Goal: Information Seeking & Learning: Find specific fact

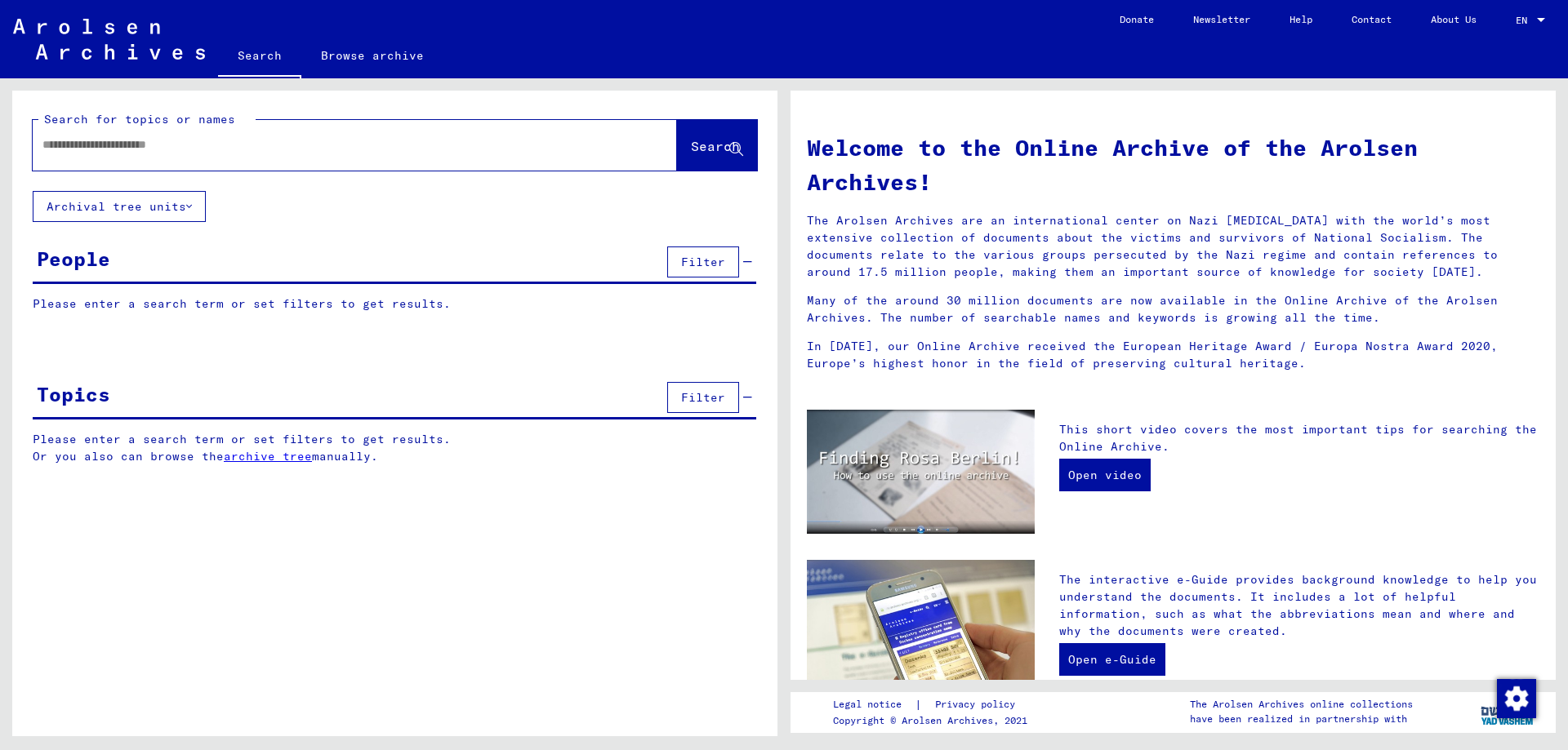
type input "*"
type input "*******"
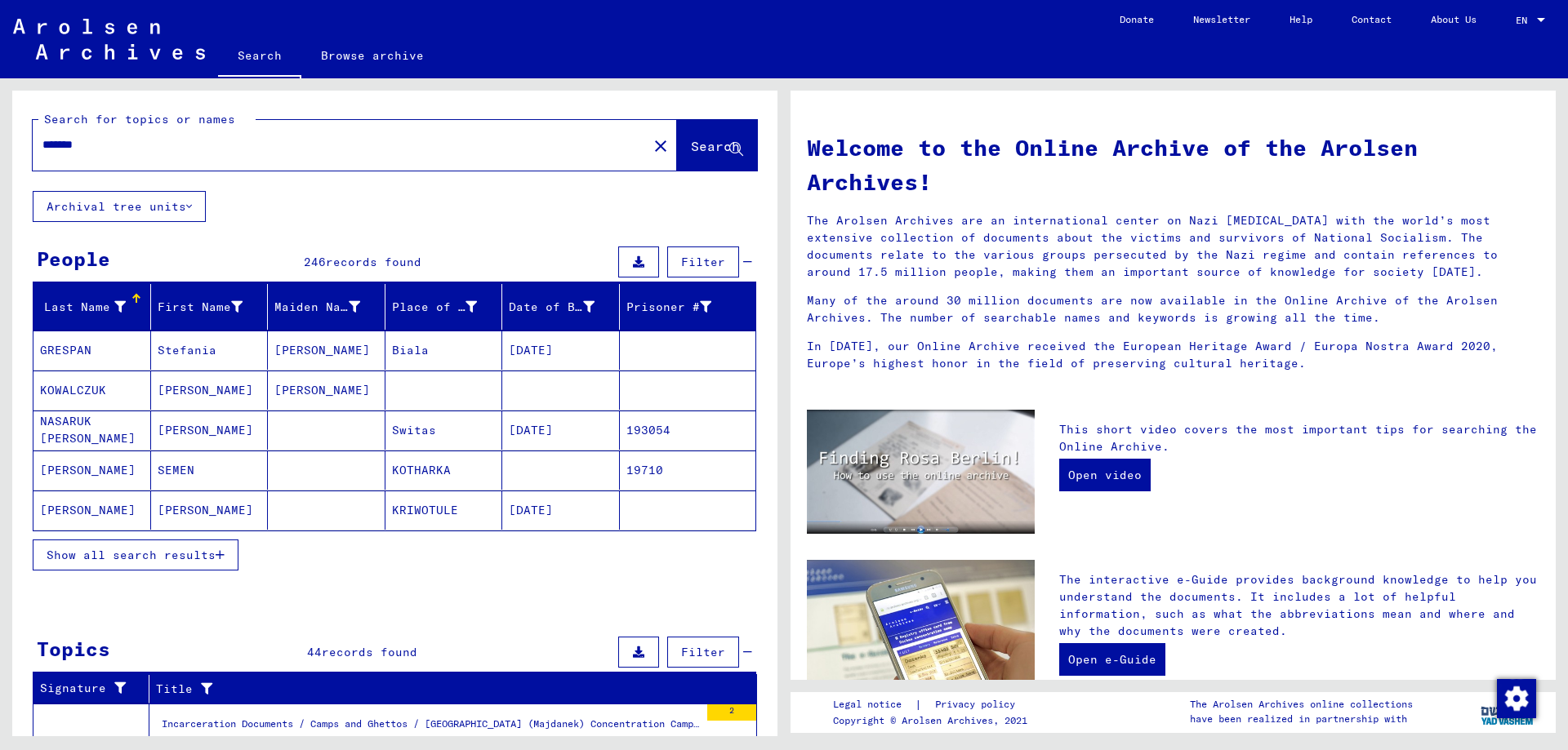
click at [96, 339] on mat-cell "GRESPAN" at bounding box center [92, 350] width 118 height 39
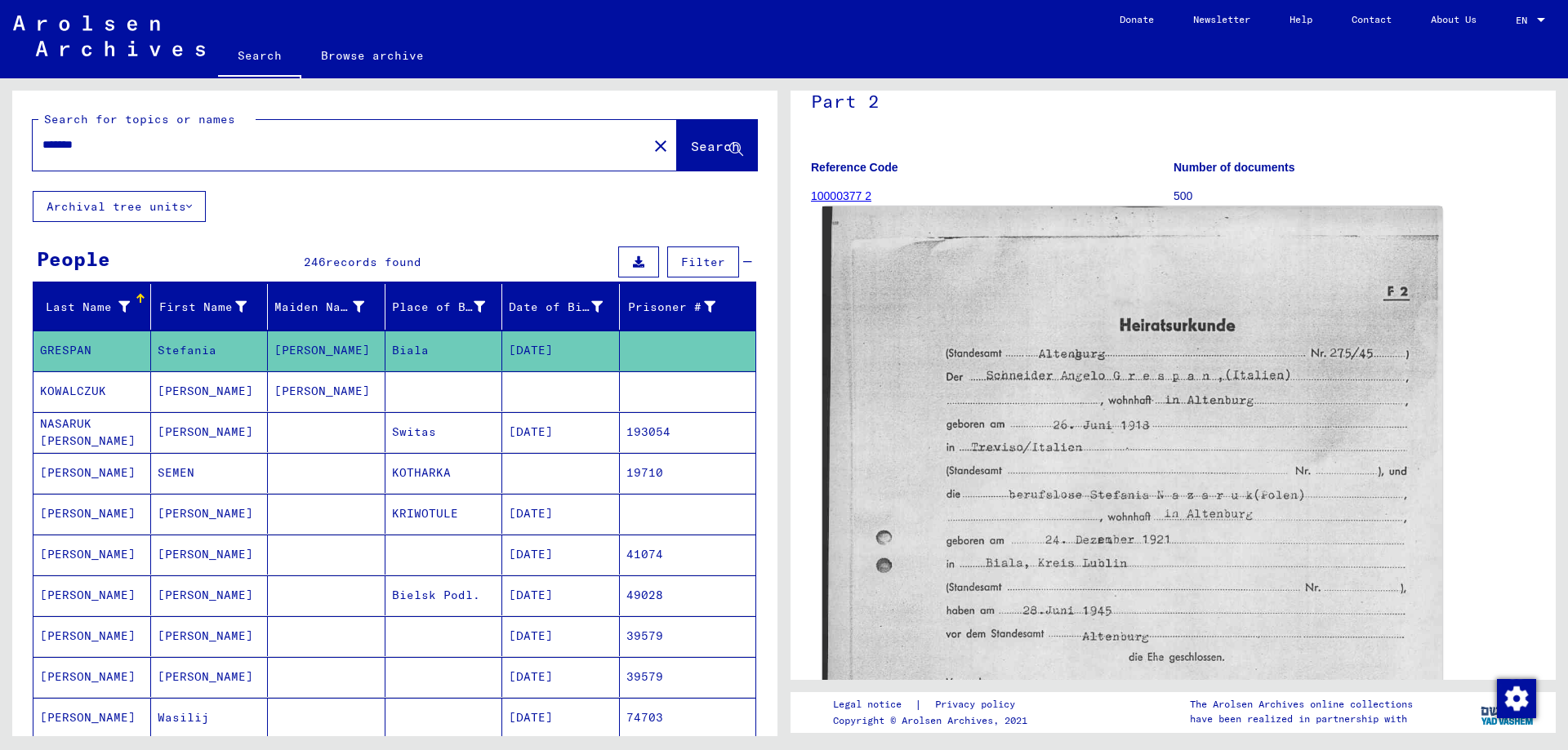
scroll to position [164, 0]
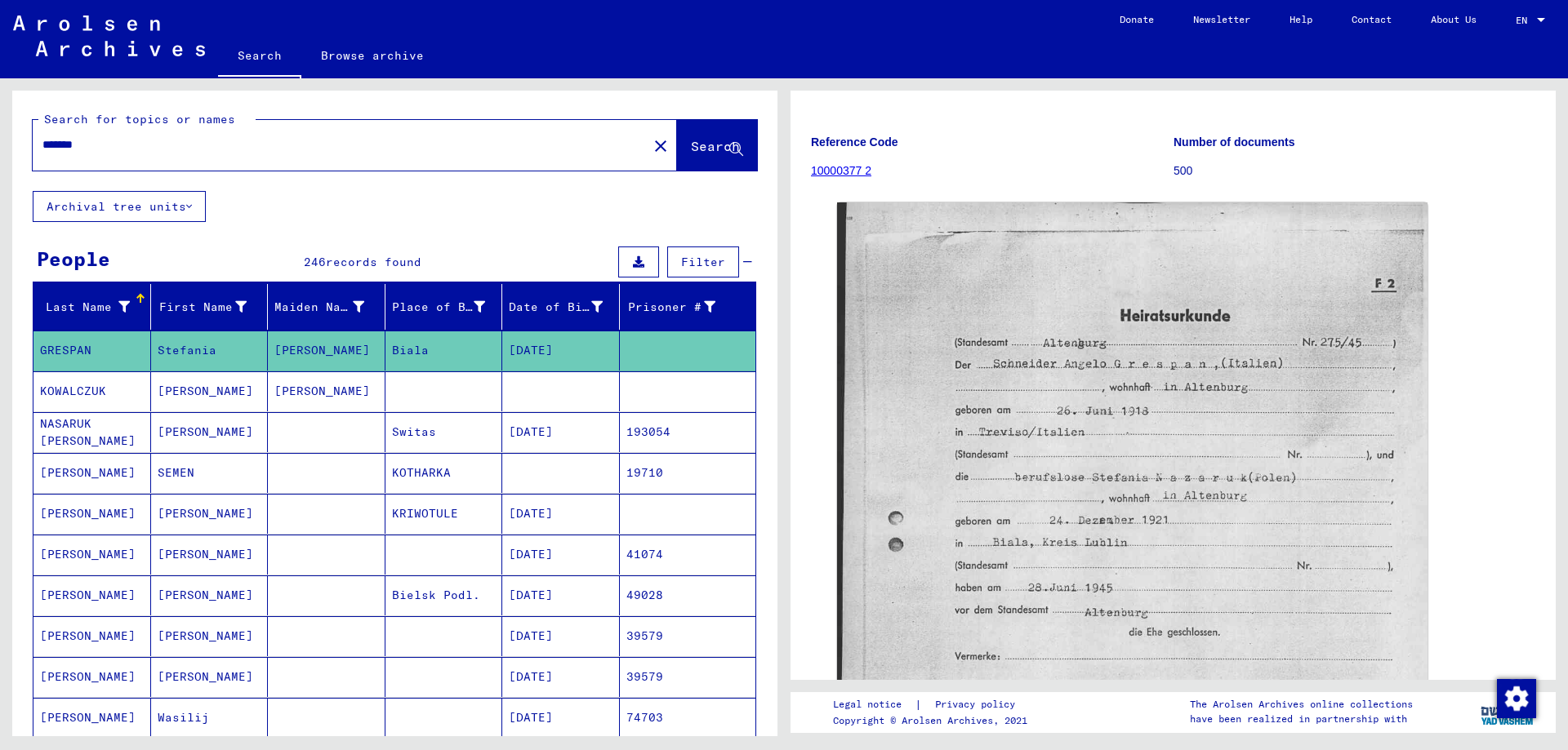
click at [74, 389] on mat-cell "KOWALCZUK" at bounding box center [92, 391] width 118 height 40
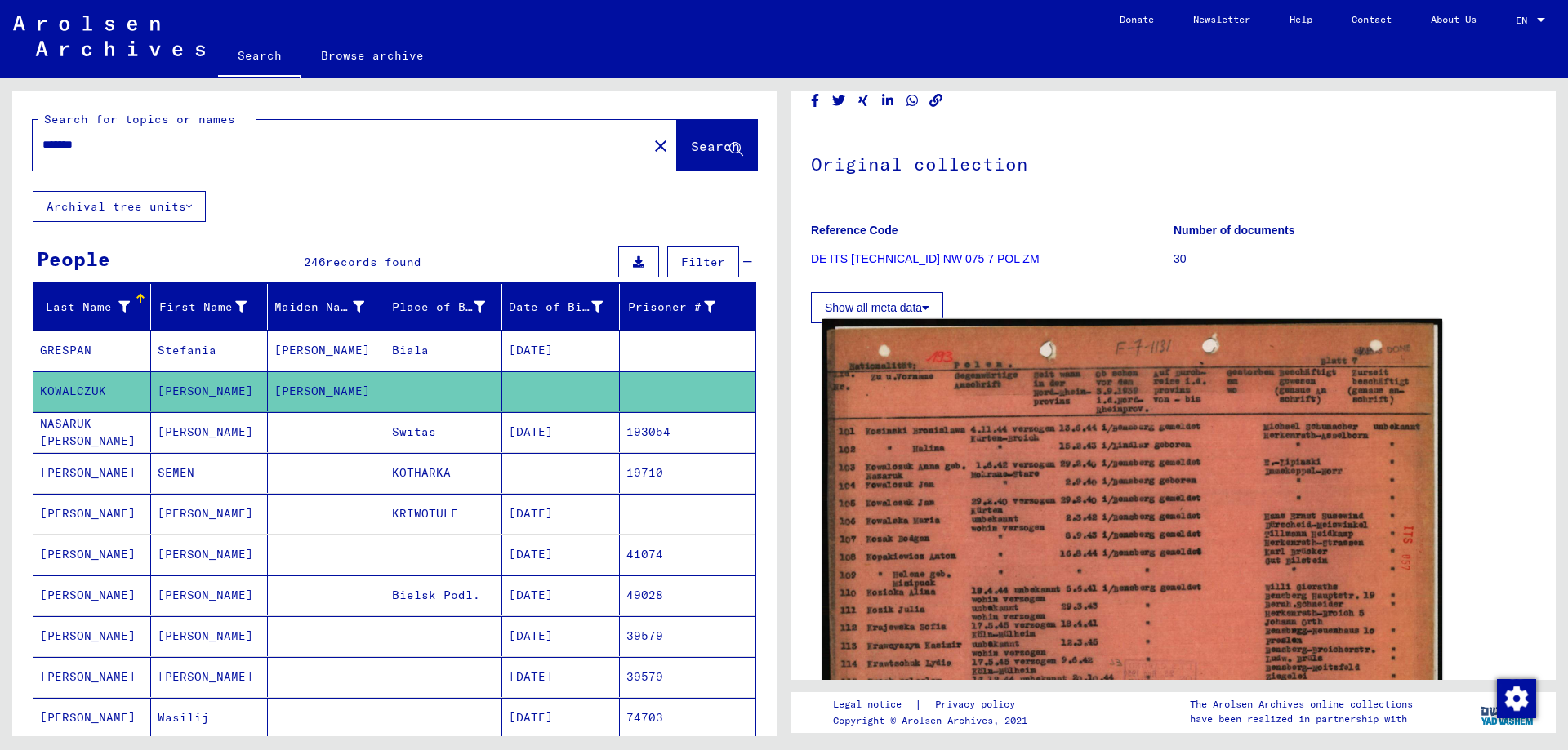
scroll to position [245, 0]
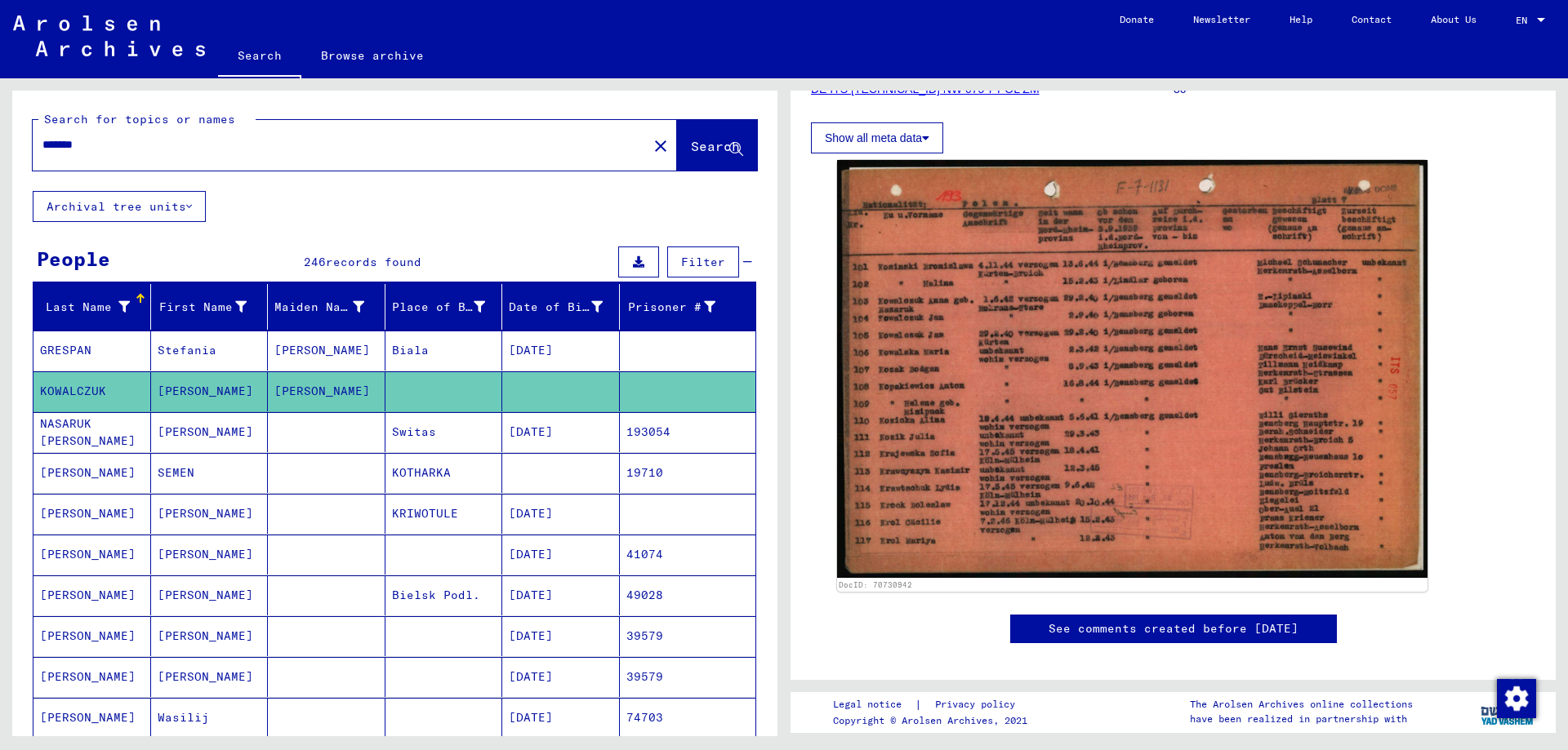
click at [100, 433] on mat-cell "NASARUK [PERSON_NAME]" at bounding box center [92, 432] width 118 height 40
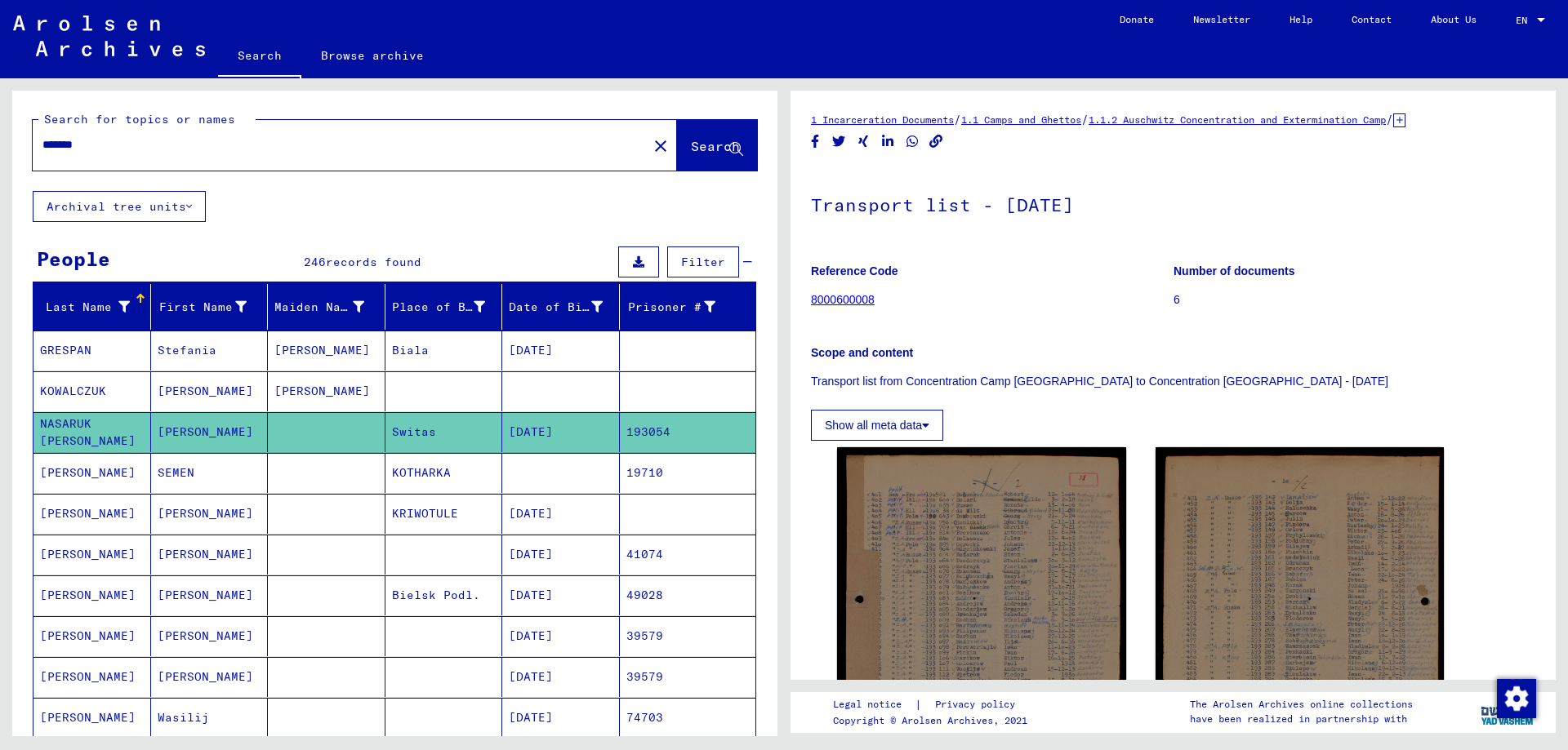
click at [115, 468] on mat-cell "[PERSON_NAME]" at bounding box center [92, 472] width 118 height 40
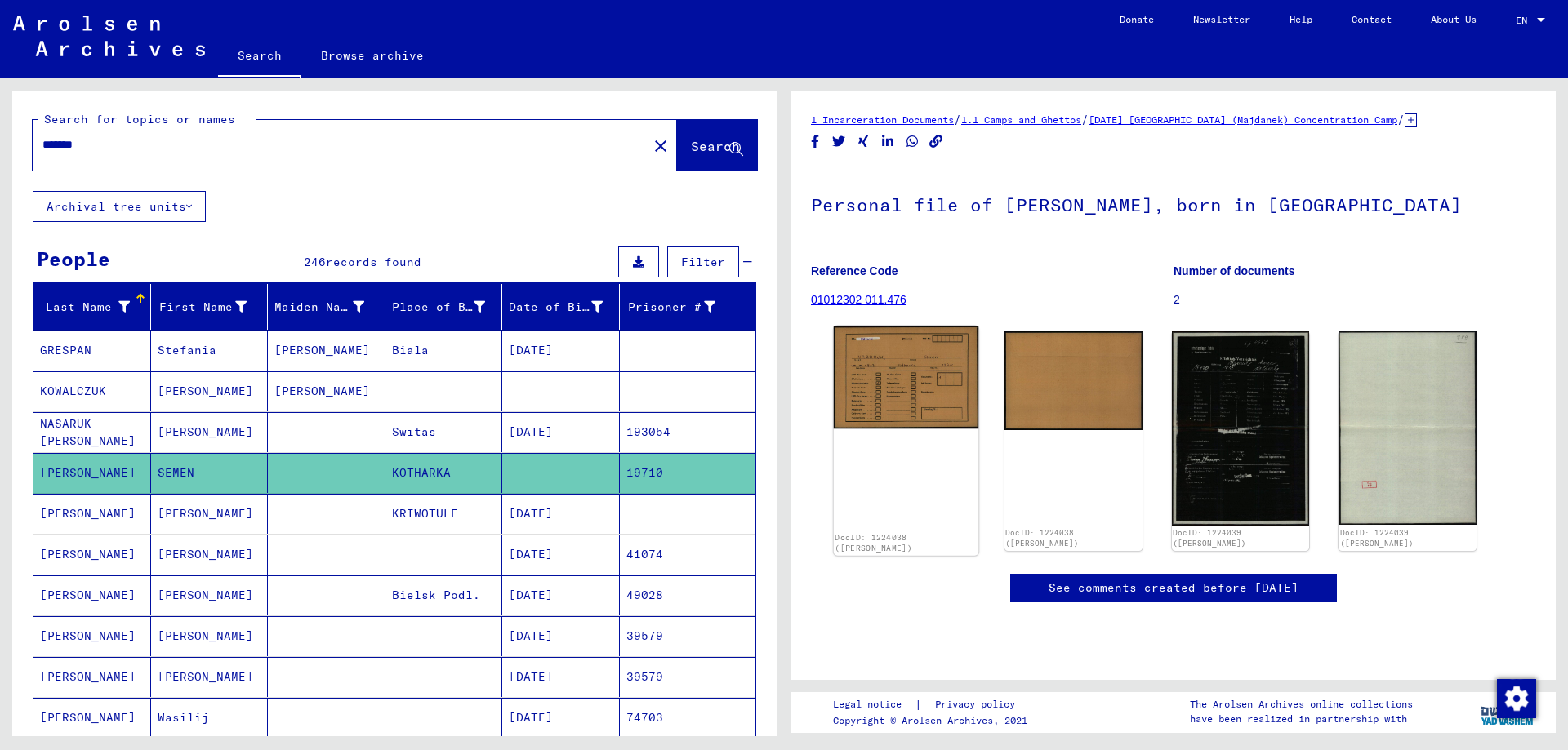
click at [900, 404] on img at bounding box center [906, 378] width 144 height 103
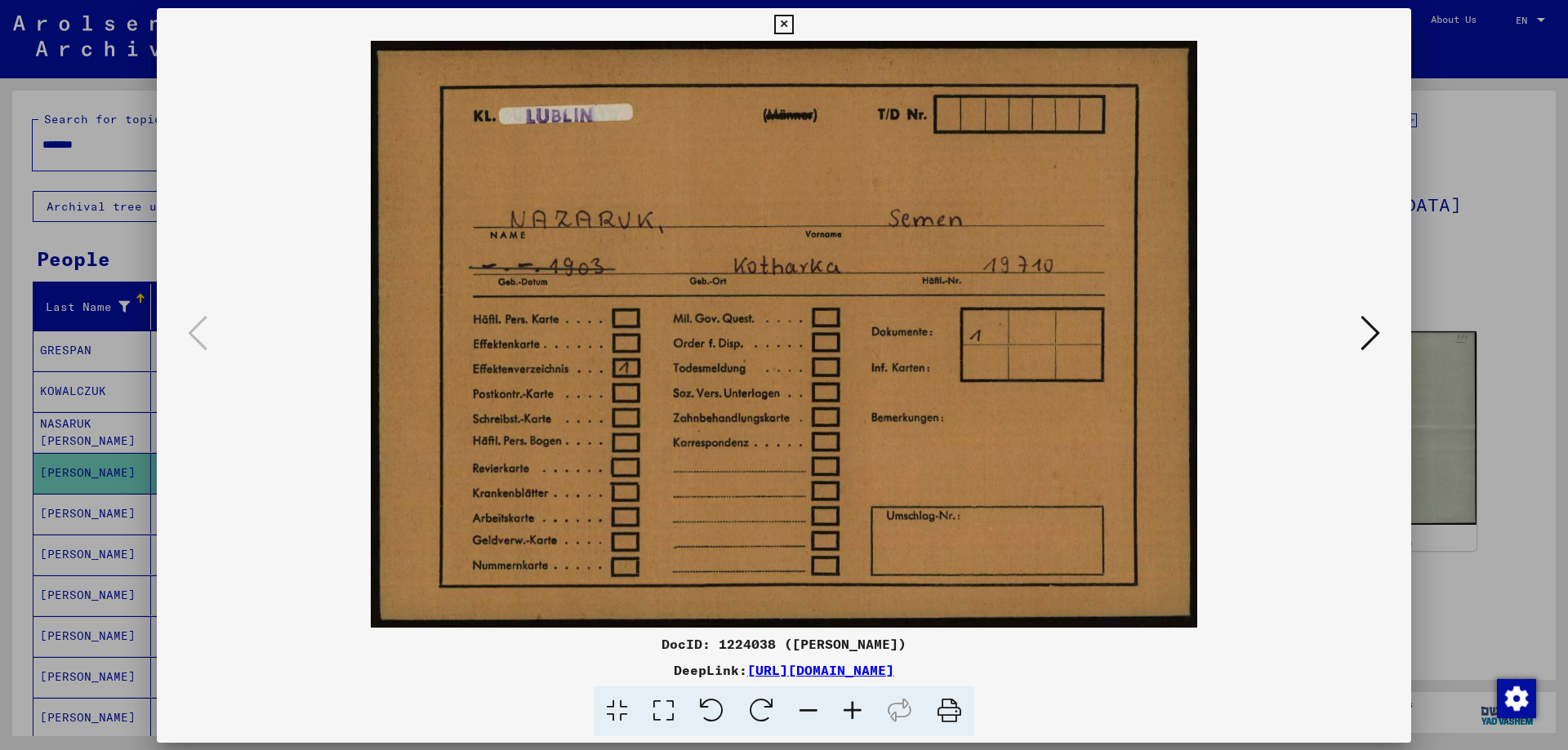
click at [900, 404] on img at bounding box center [784, 334] width 1143 height 587
click at [1441, 191] on div at bounding box center [784, 375] width 1568 height 750
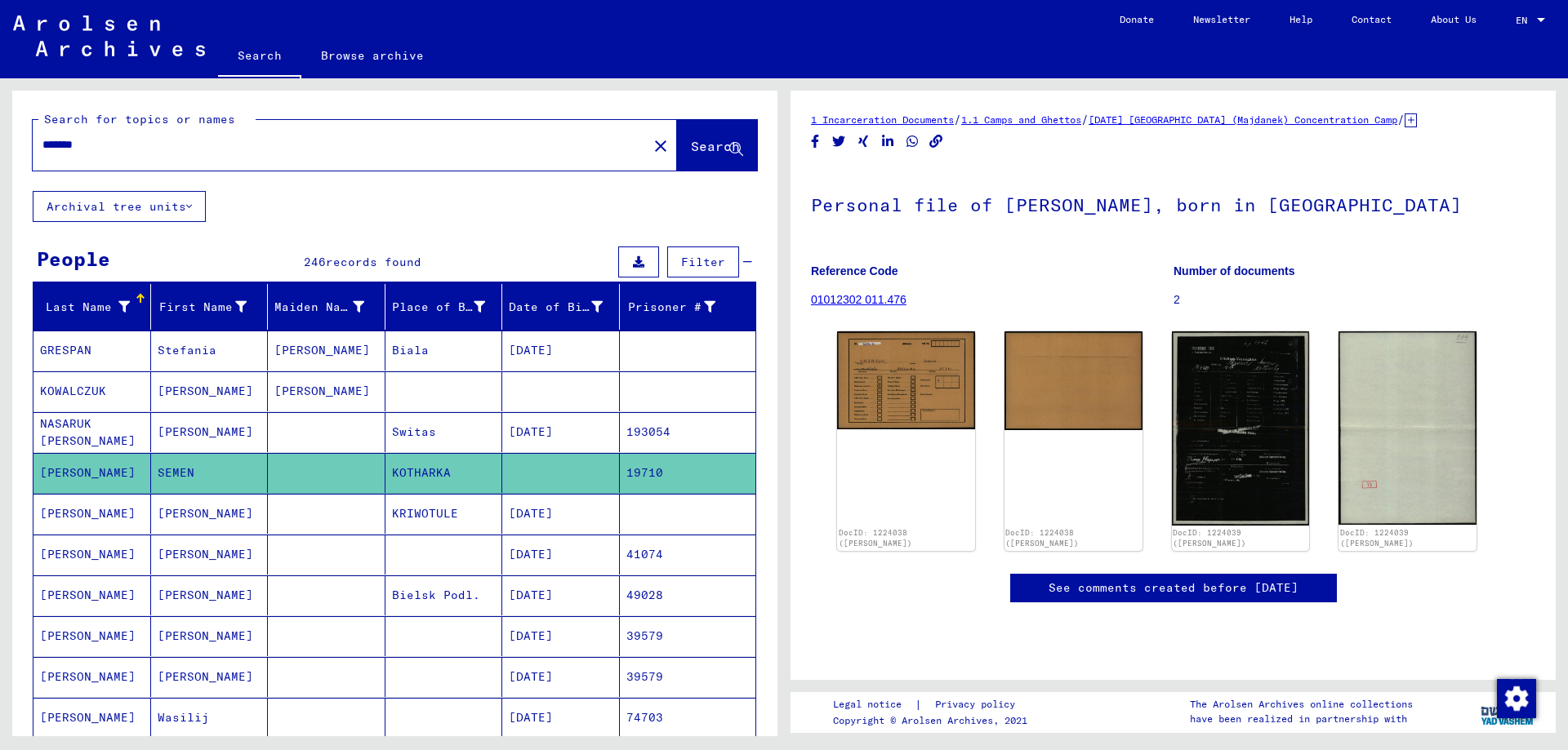
click at [155, 516] on mat-cell "[PERSON_NAME]" at bounding box center [210, 513] width 118 height 40
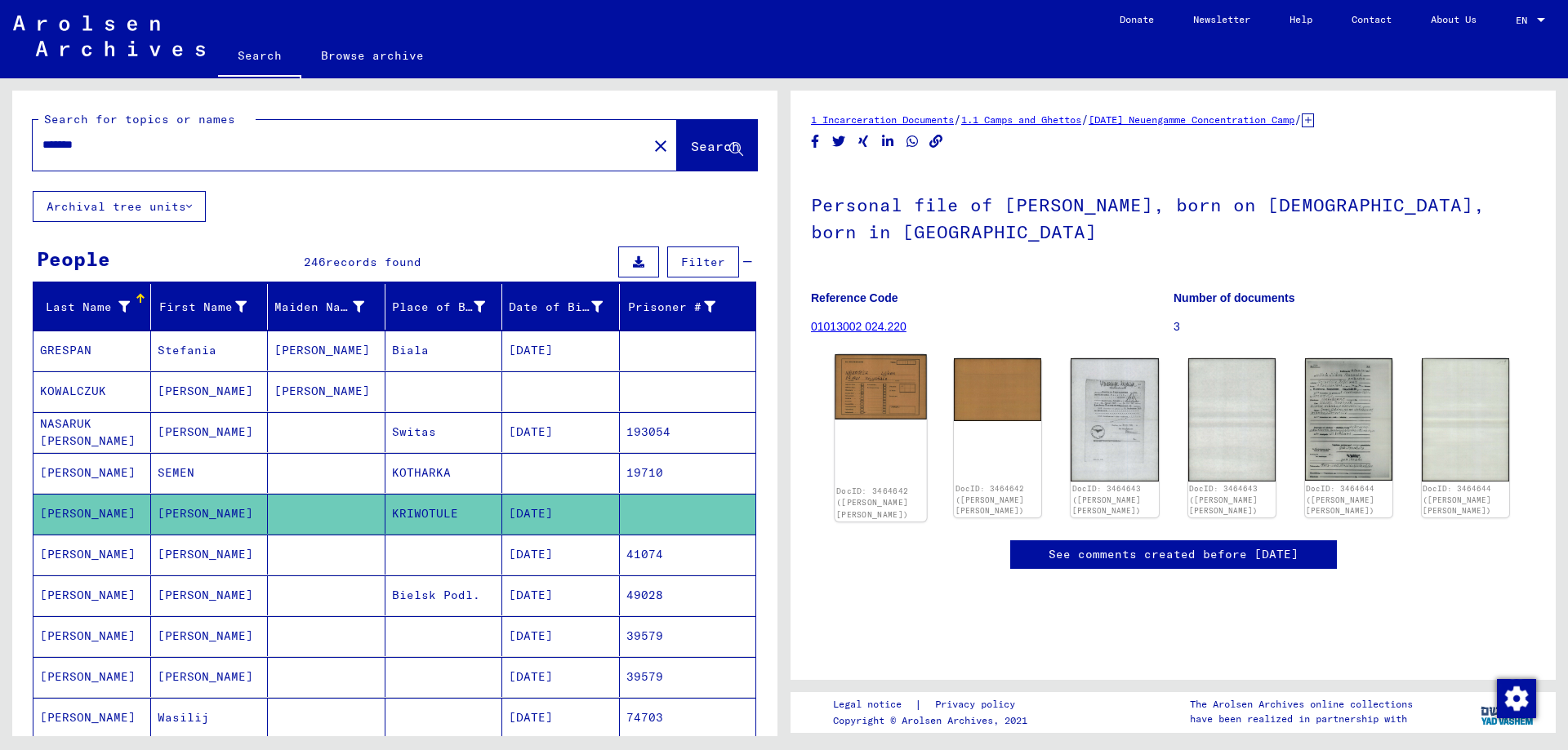
click at [878, 400] on img at bounding box center [881, 387] width 92 height 66
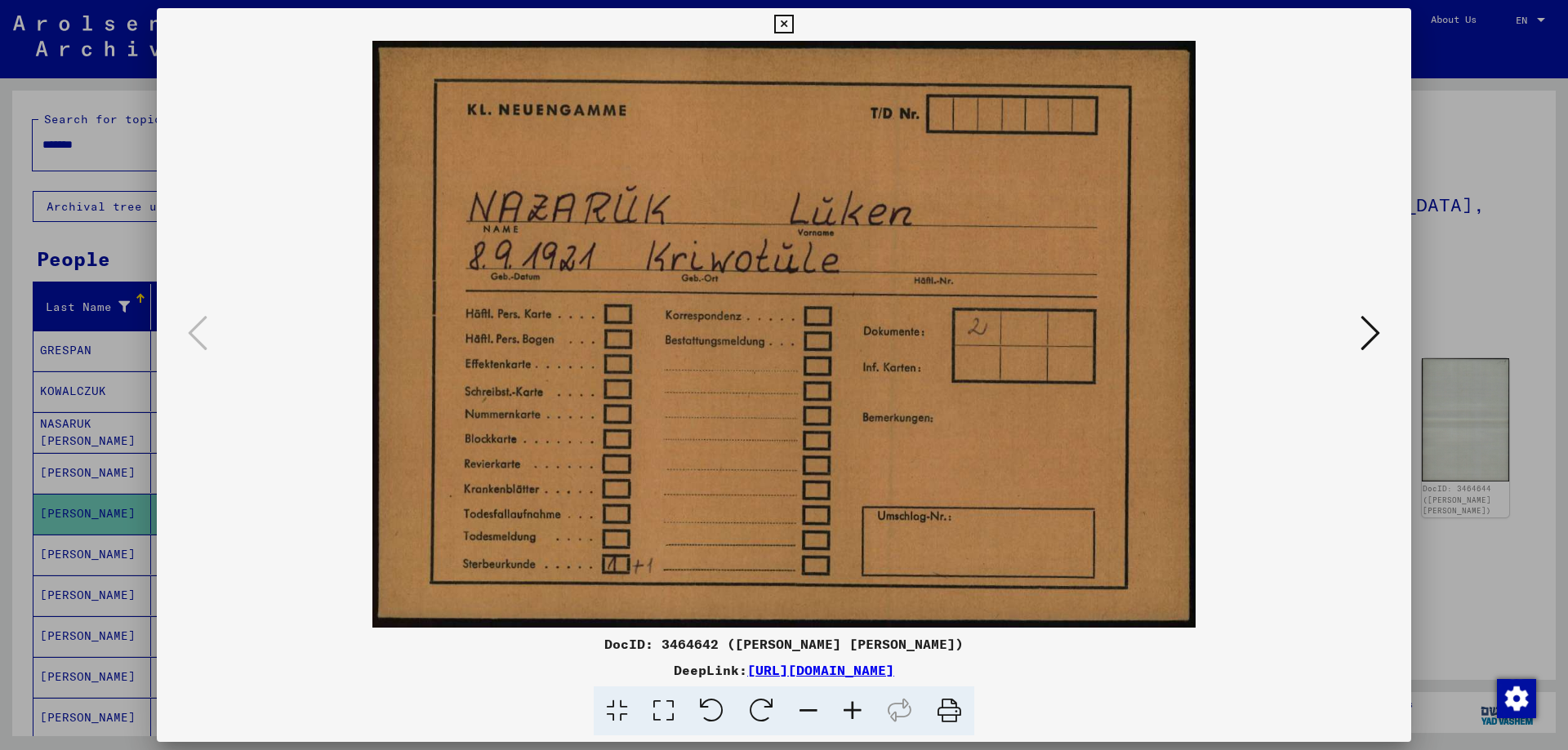
click at [1440, 260] on div at bounding box center [784, 375] width 1568 height 750
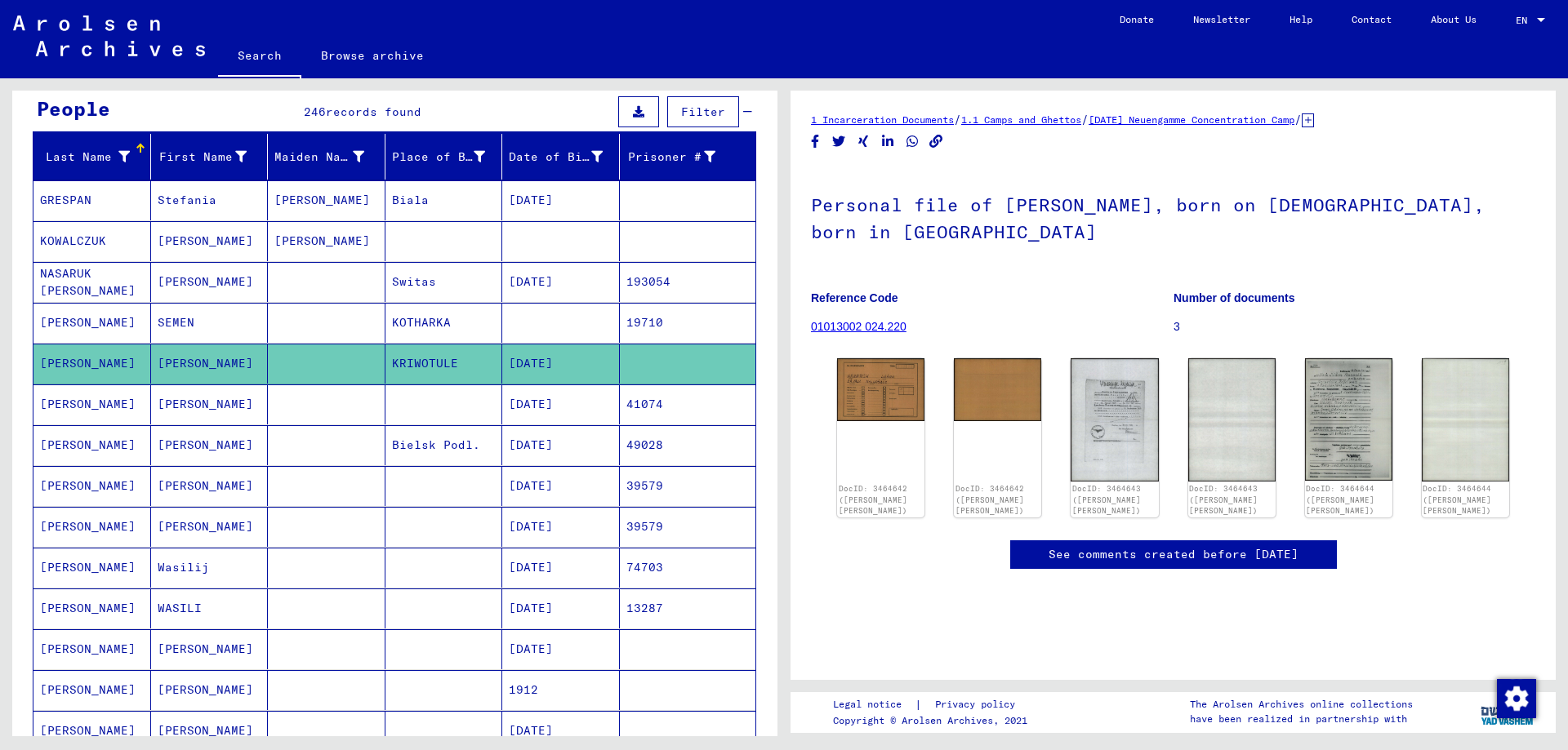
scroll to position [164, 0]
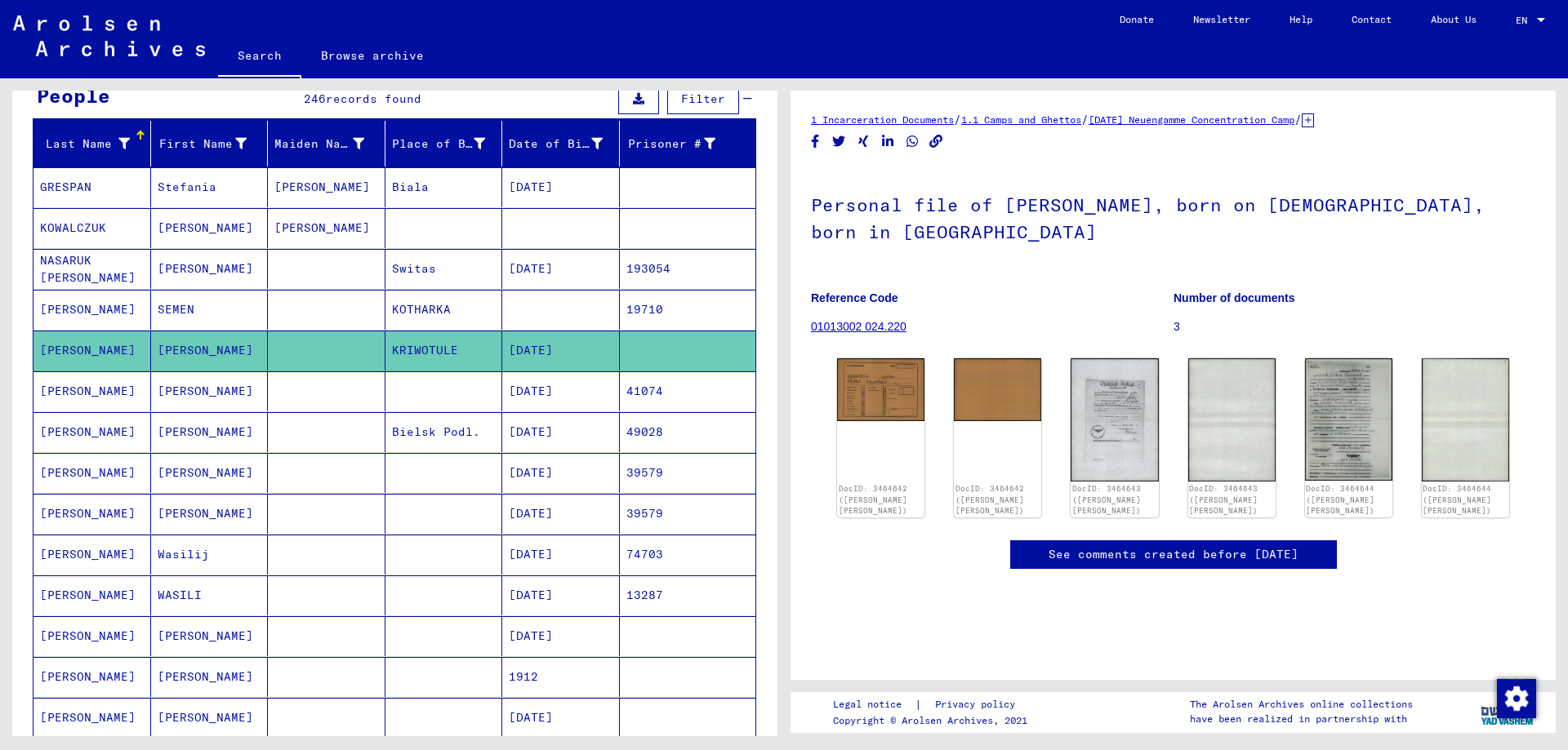
click at [236, 387] on mat-cell "[PERSON_NAME]" at bounding box center [210, 391] width 118 height 40
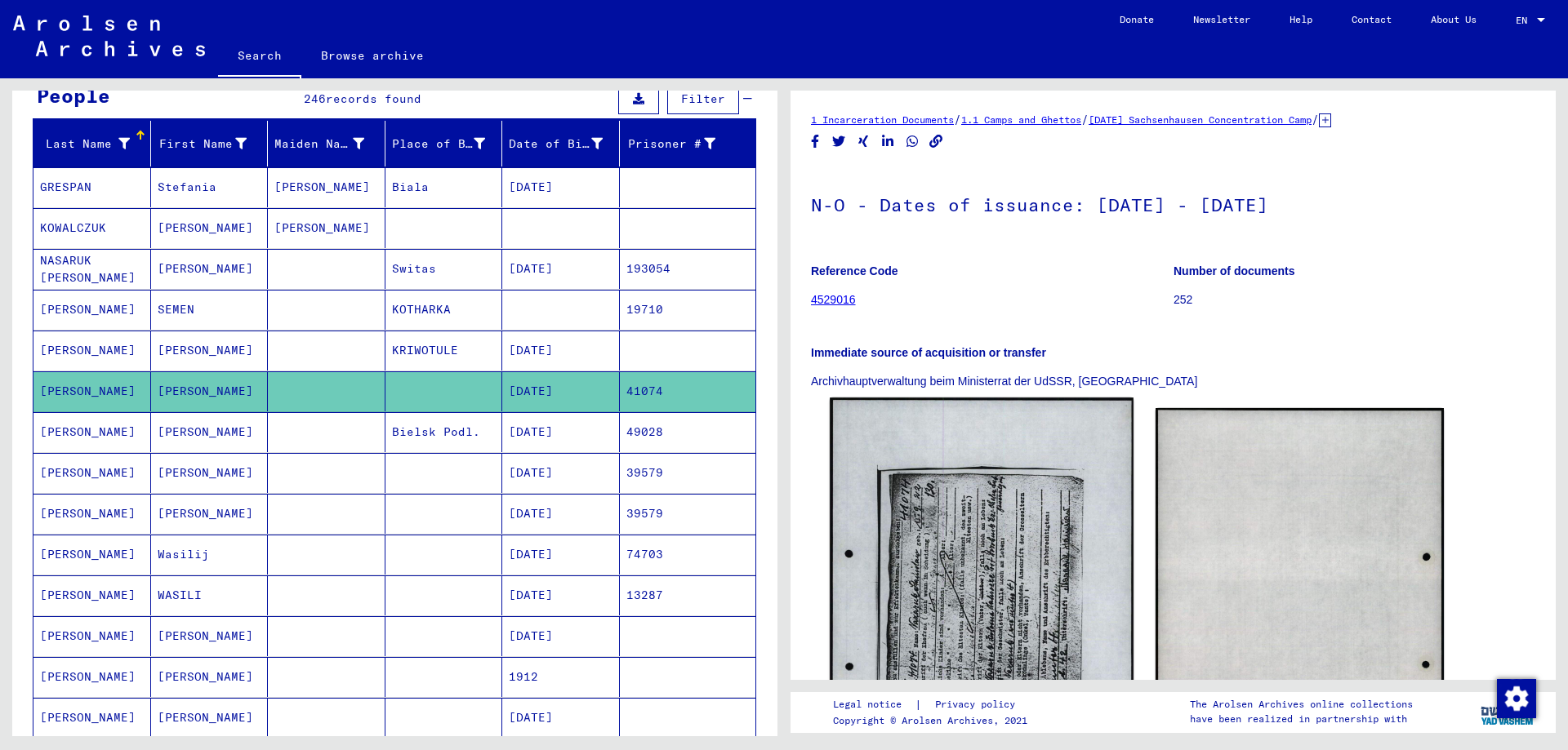
click at [995, 574] on img at bounding box center [981, 610] width 303 height 426
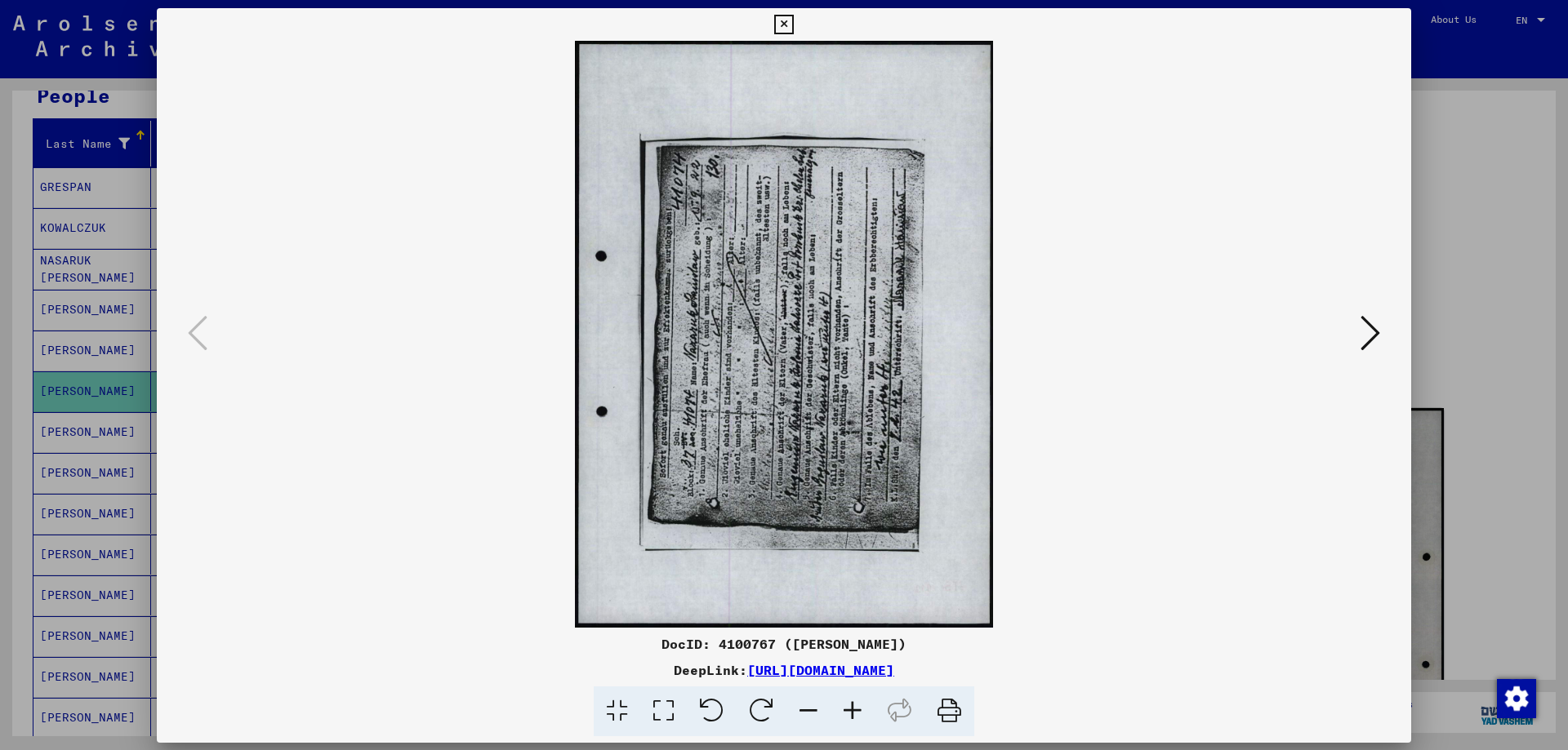
click at [995, 574] on img at bounding box center [784, 334] width 1143 height 587
click at [851, 703] on icon at bounding box center [853, 711] width 44 height 49
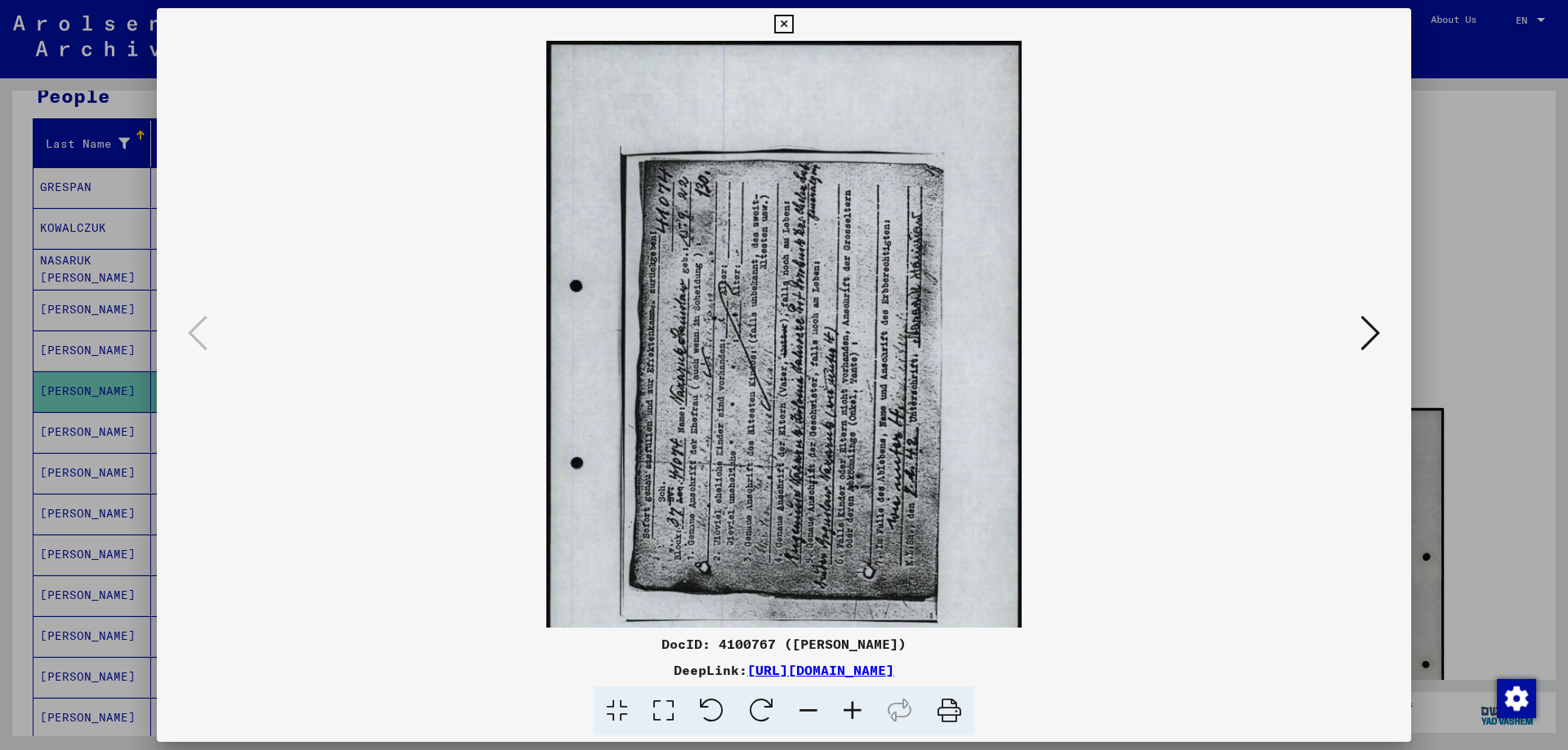
click at [851, 703] on icon at bounding box center [853, 711] width 44 height 49
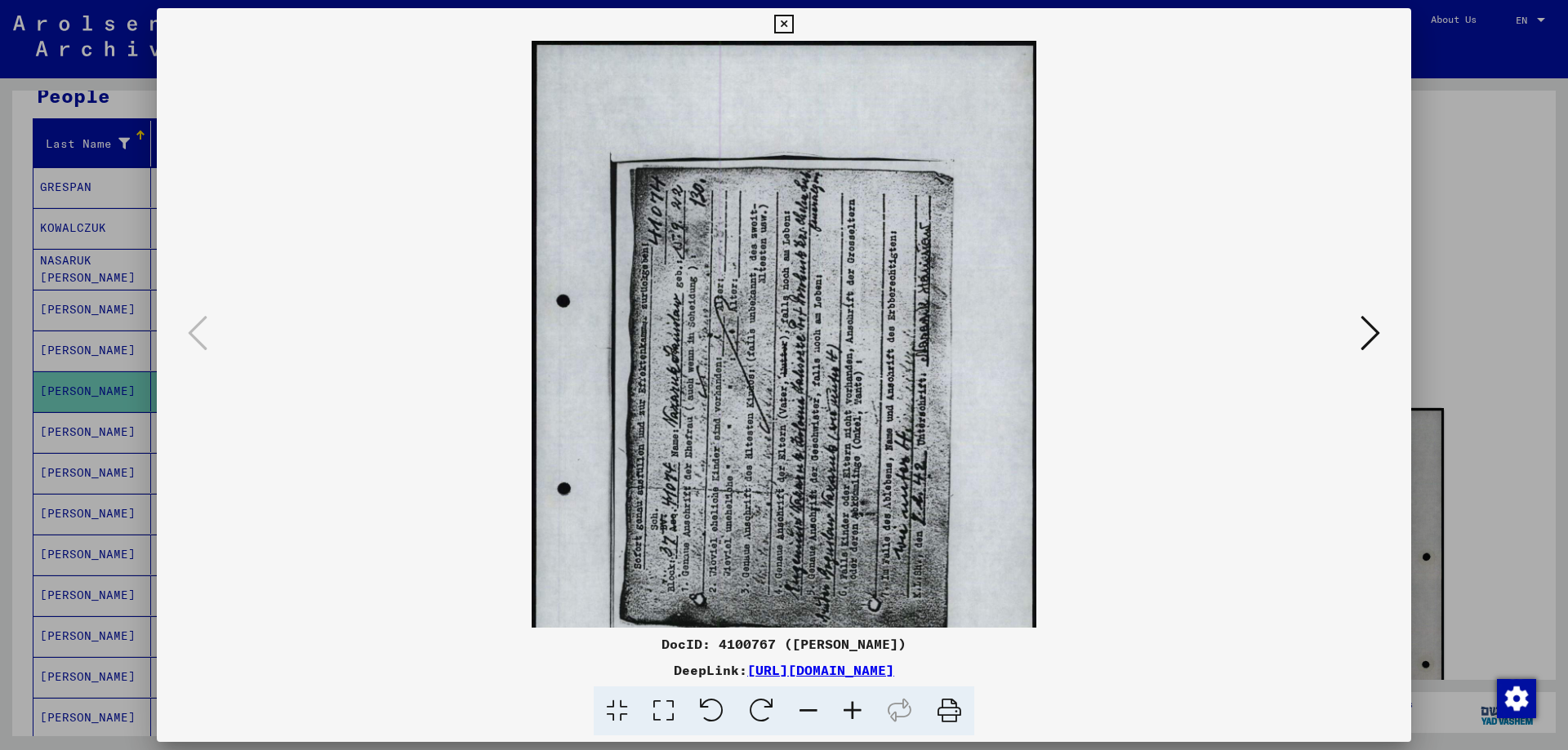
click at [851, 703] on icon at bounding box center [853, 711] width 44 height 49
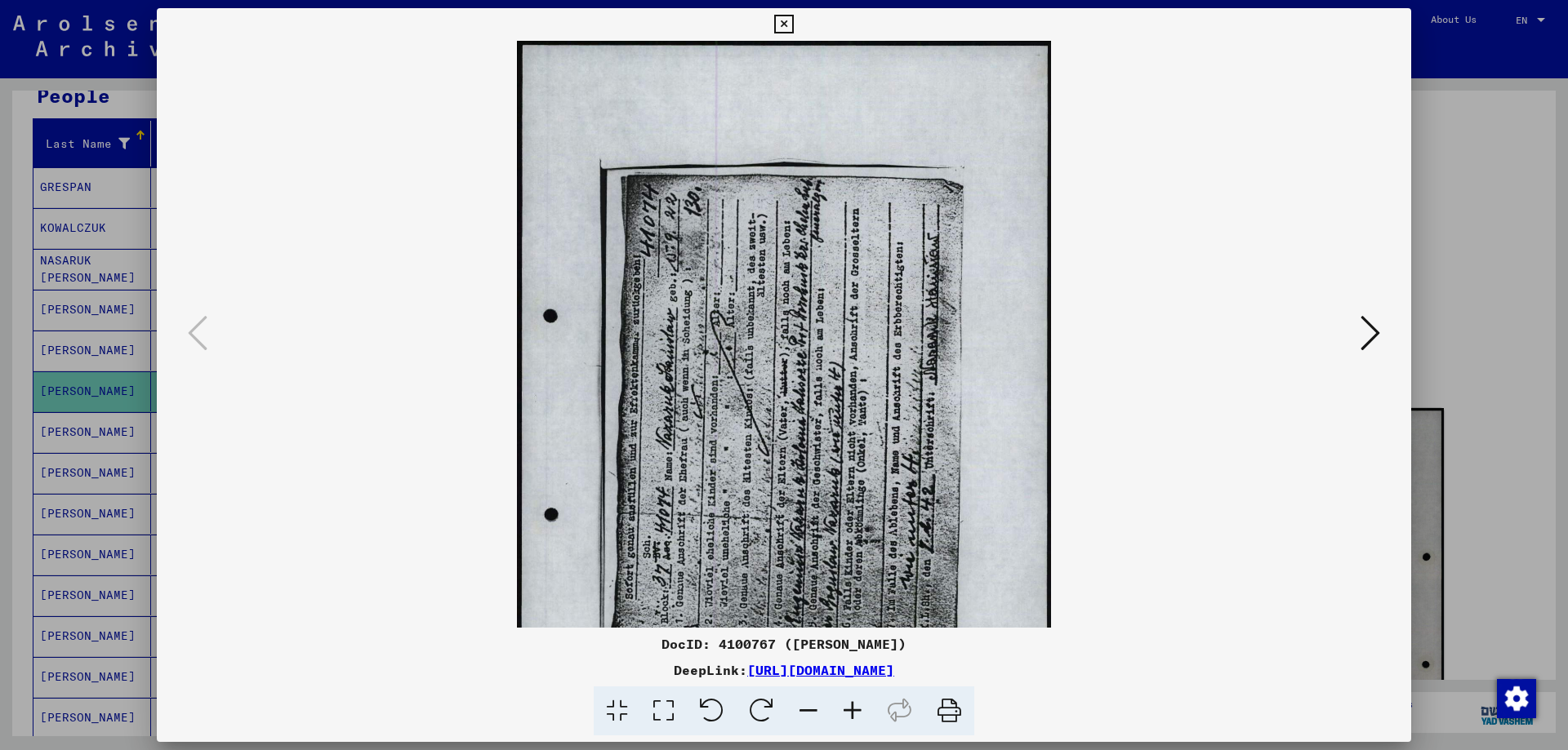
click at [851, 703] on icon at bounding box center [853, 711] width 44 height 49
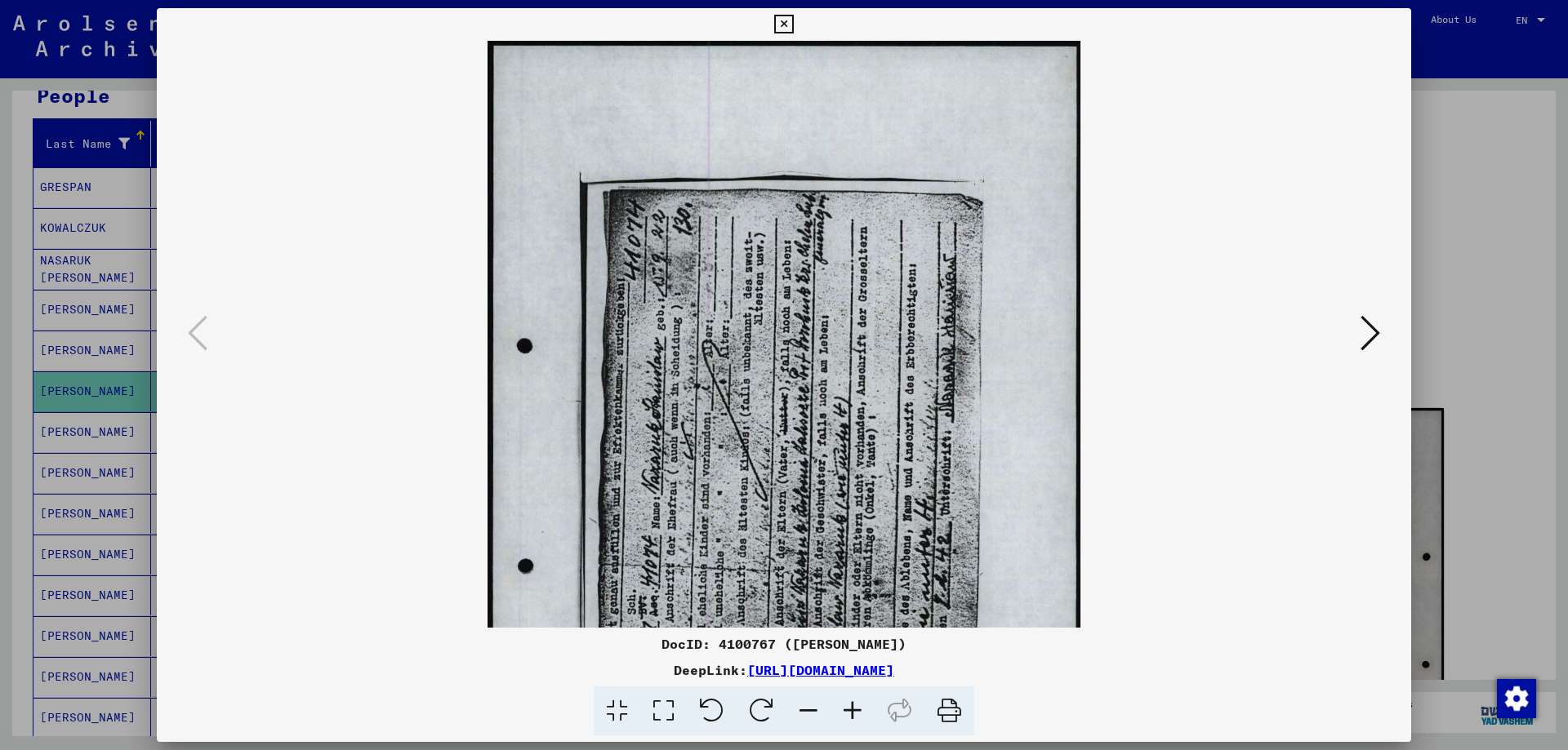
click at [851, 703] on icon at bounding box center [853, 711] width 44 height 49
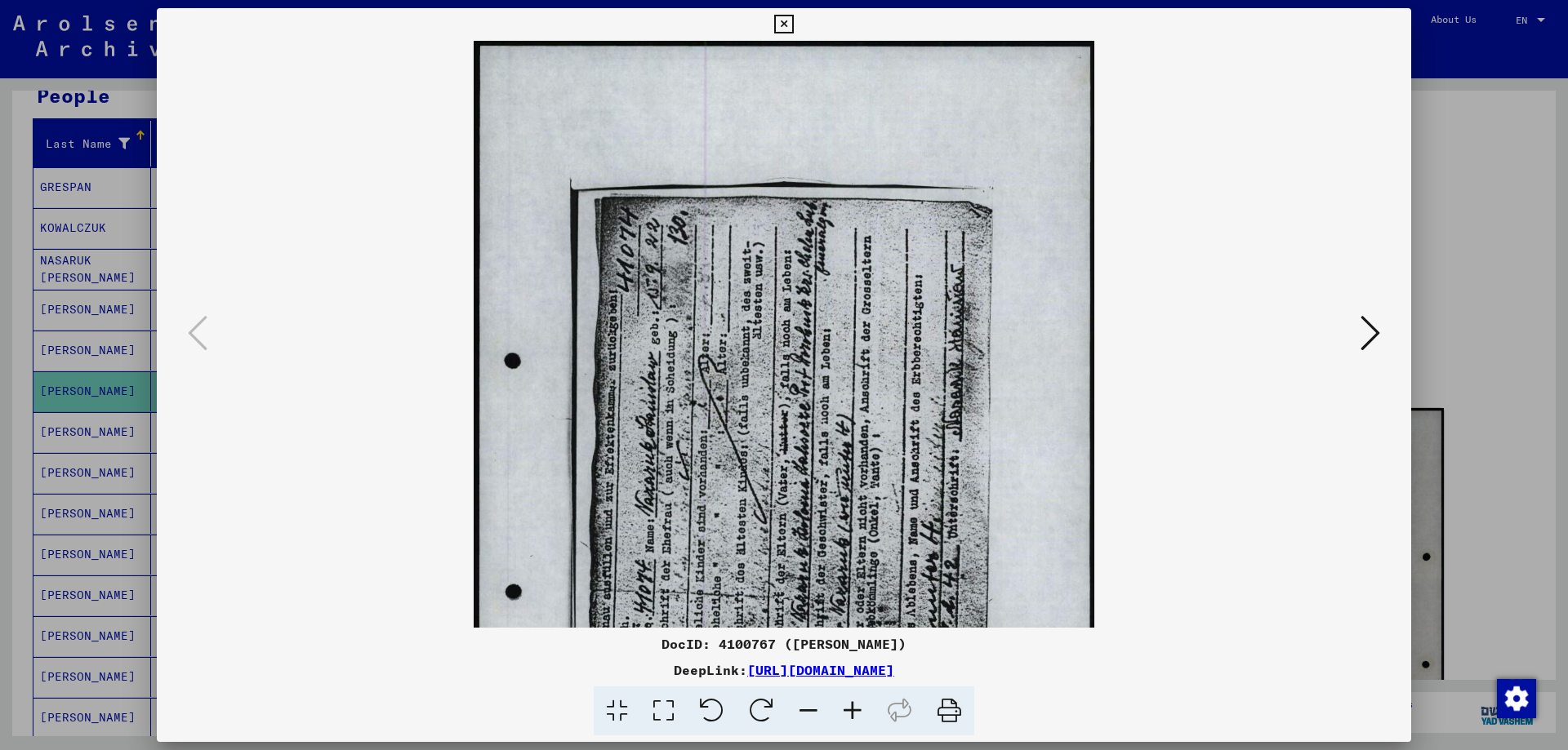
scroll to position [159, 0]
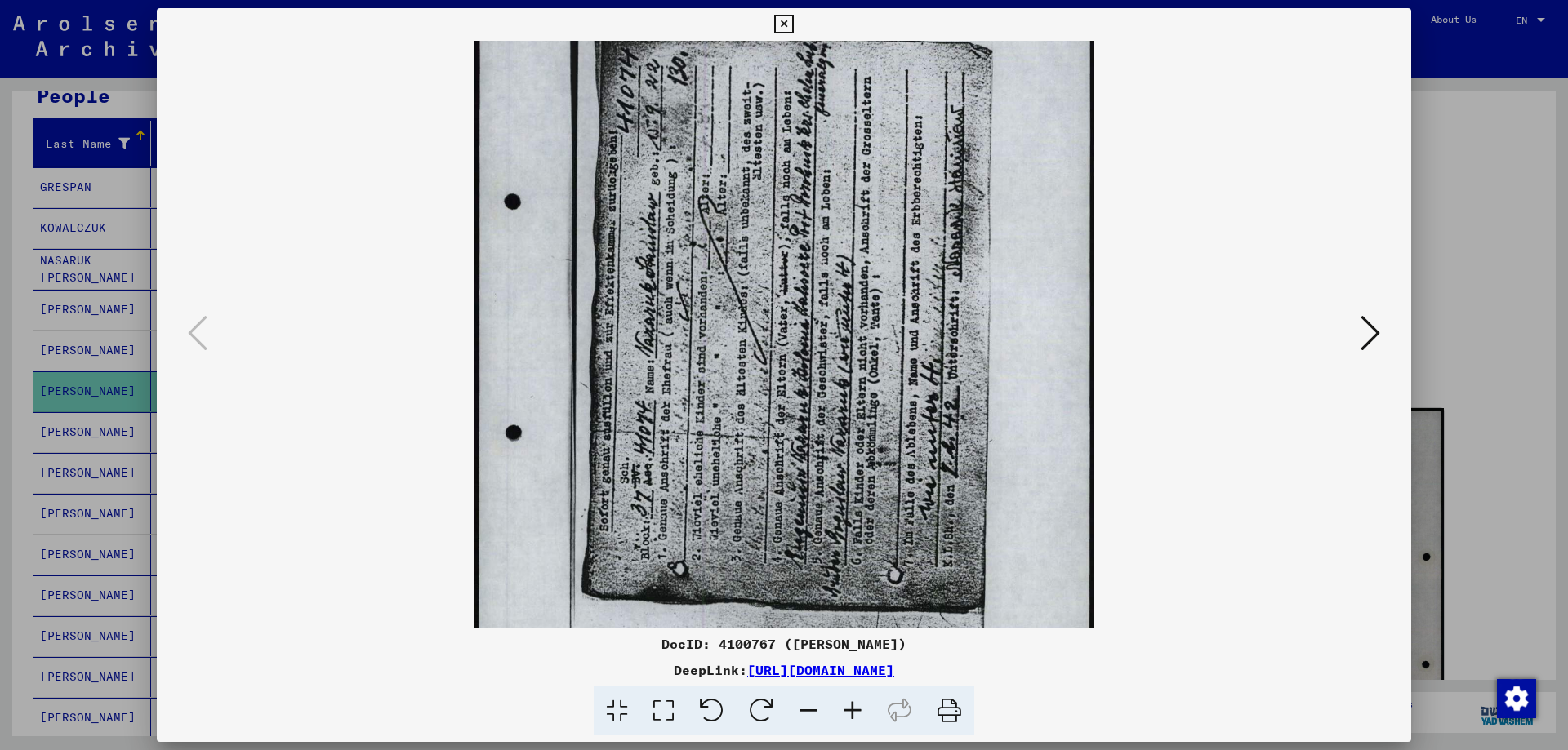
drag, startPoint x: 793, startPoint y: 384, endPoint x: 793, endPoint y: 369, distance: 15.0
click at [793, 369] on img at bounding box center [784, 318] width 622 height 873
click at [1239, 415] on viewer-one-image at bounding box center [784, 175] width 1143 height 587
drag, startPoint x: 1435, startPoint y: 324, endPoint x: 1423, endPoint y: 333, distance: 15.0
click at [1436, 324] on div at bounding box center [784, 375] width 1568 height 750
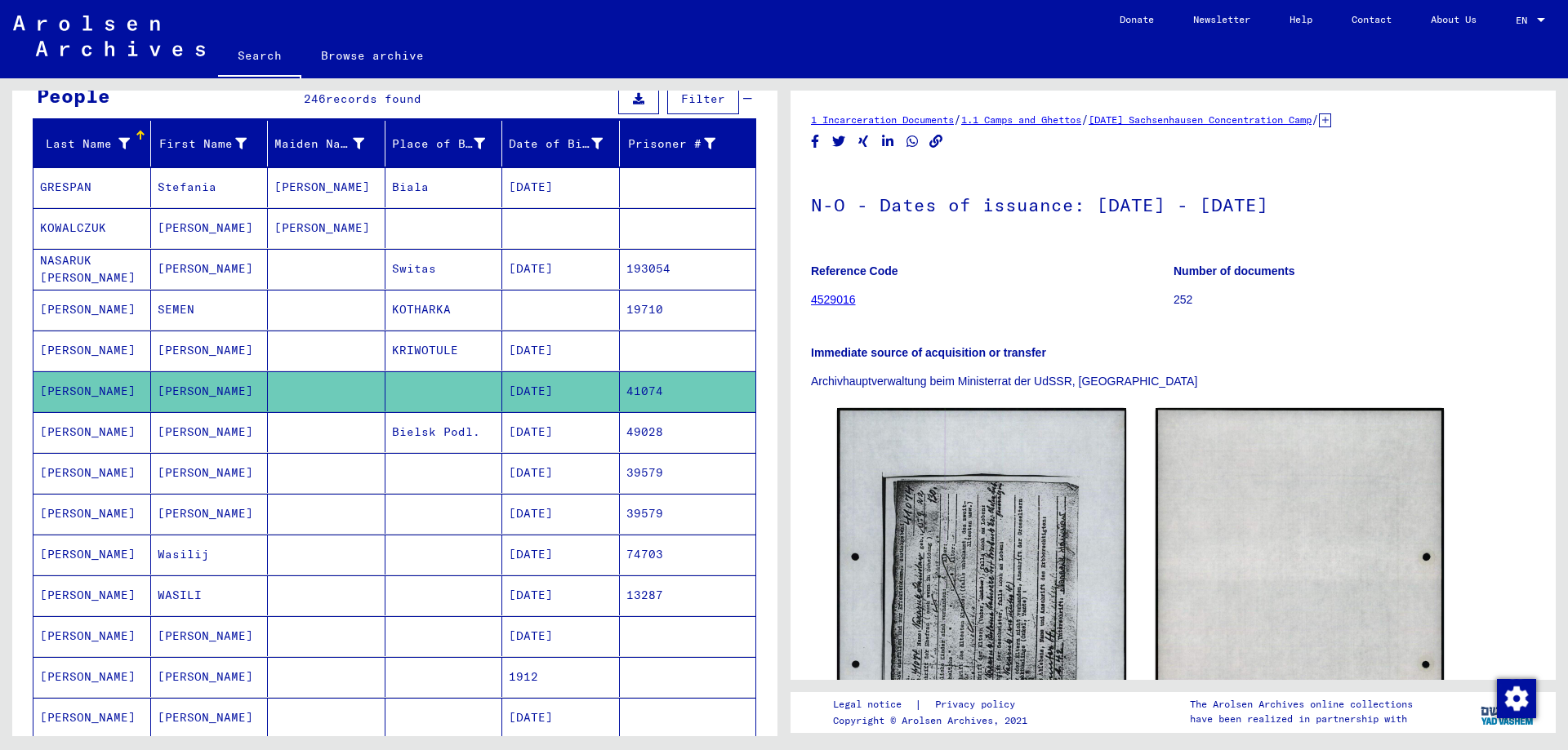
click at [225, 427] on mat-cell "[PERSON_NAME]" at bounding box center [210, 432] width 118 height 40
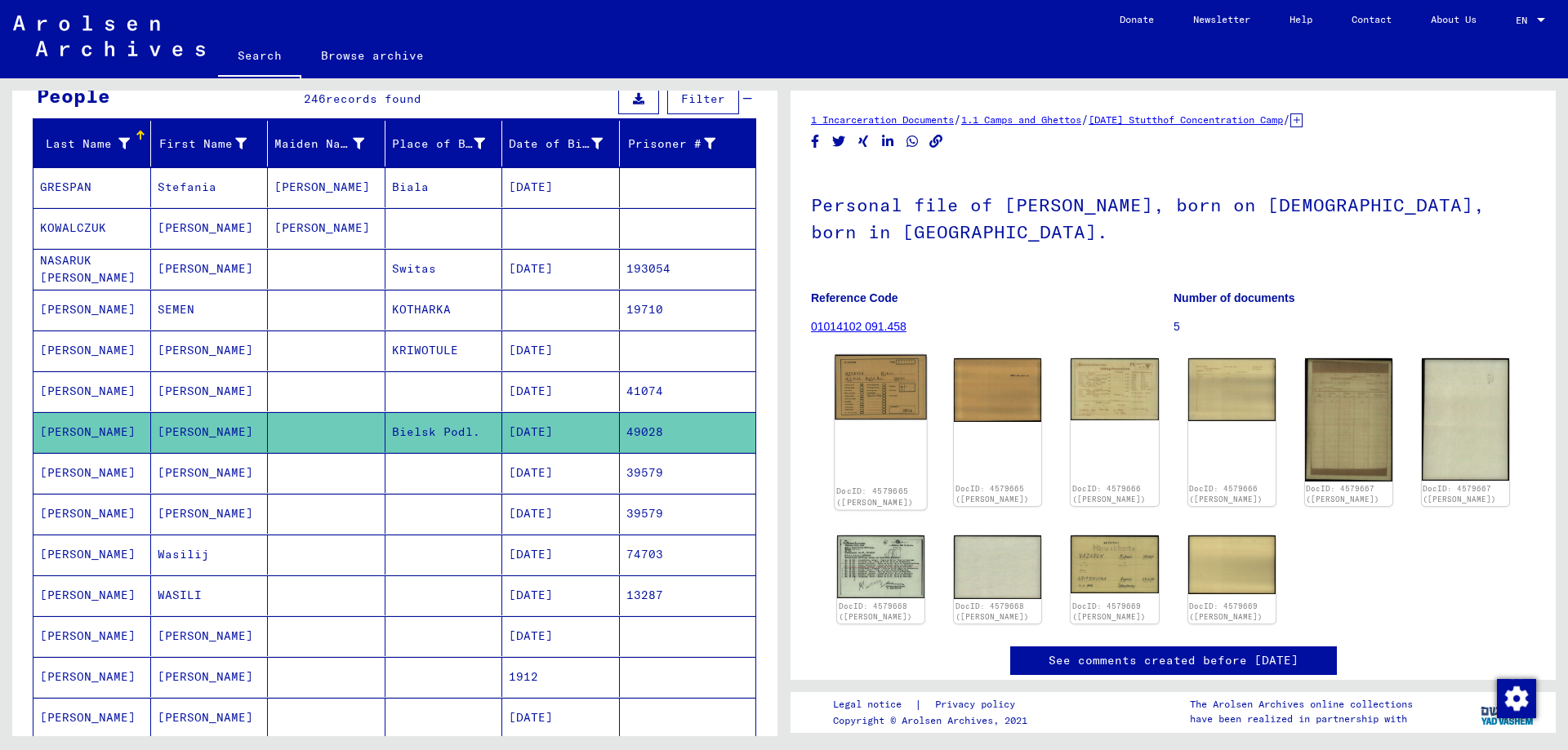
click at [878, 412] on img at bounding box center [881, 388] width 92 height 66
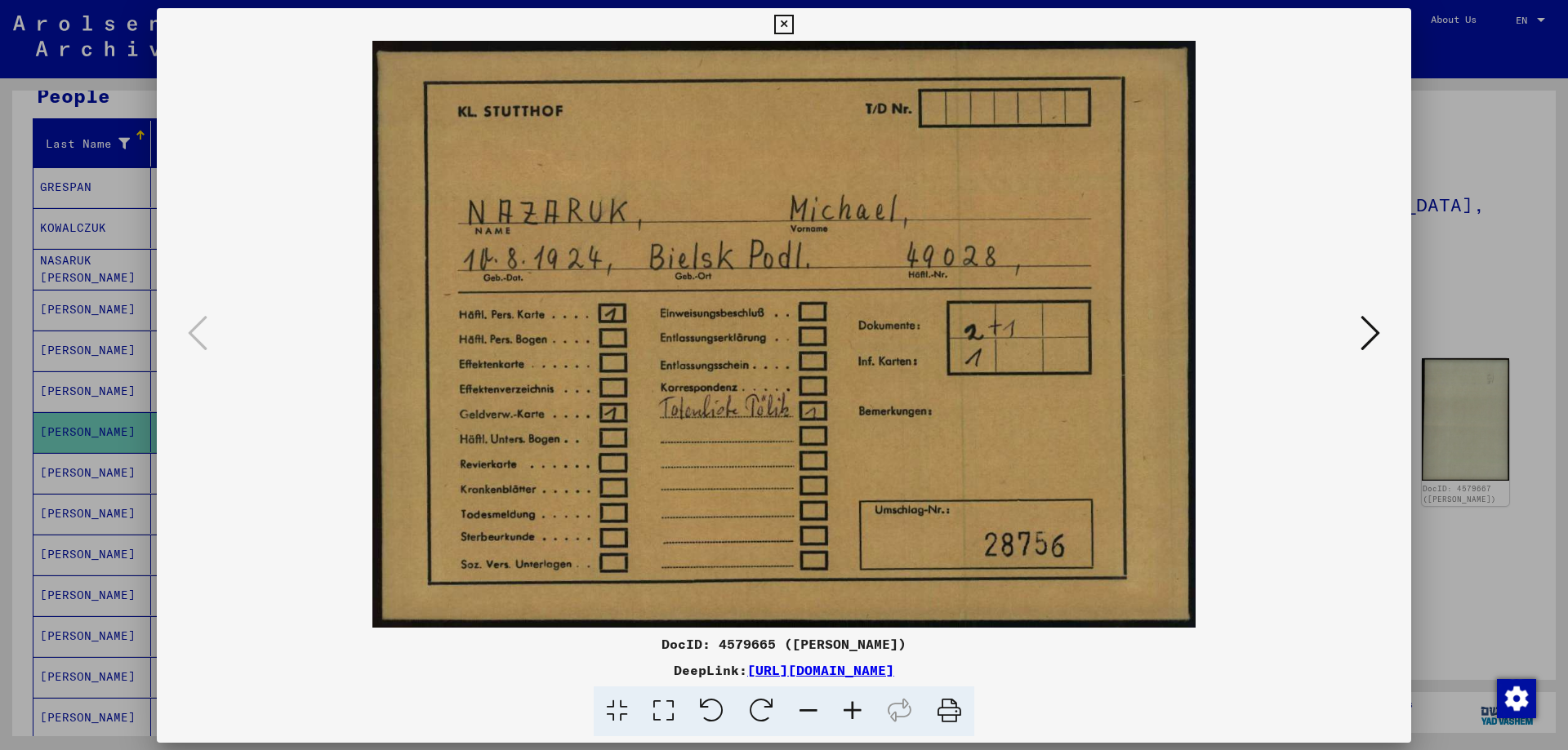
click at [878, 412] on img at bounding box center [784, 334] width 1143 height 587
click at [1425, 282] on div at bounding box center [784, 375] width 1568 height 750
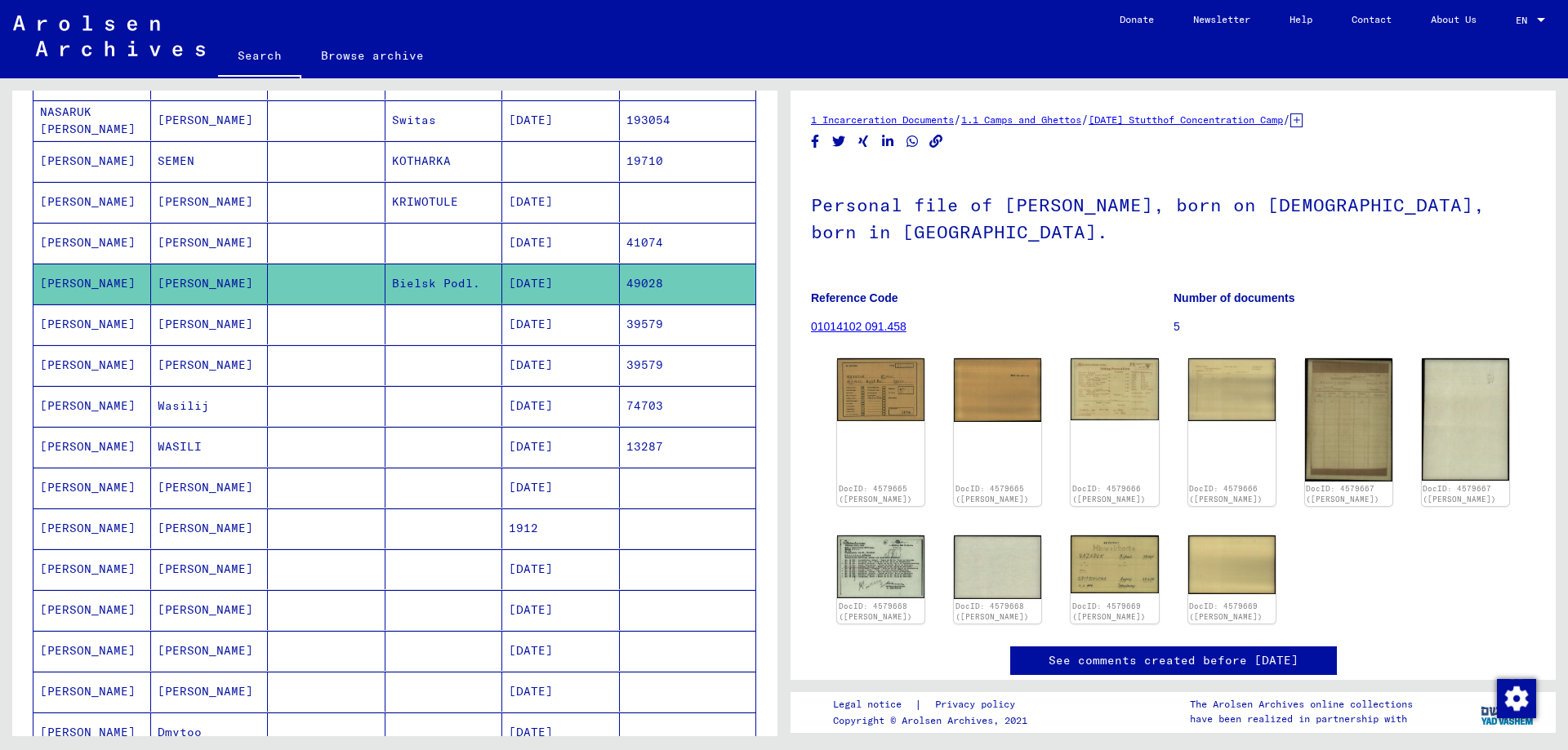
scroll to position [326, 0]
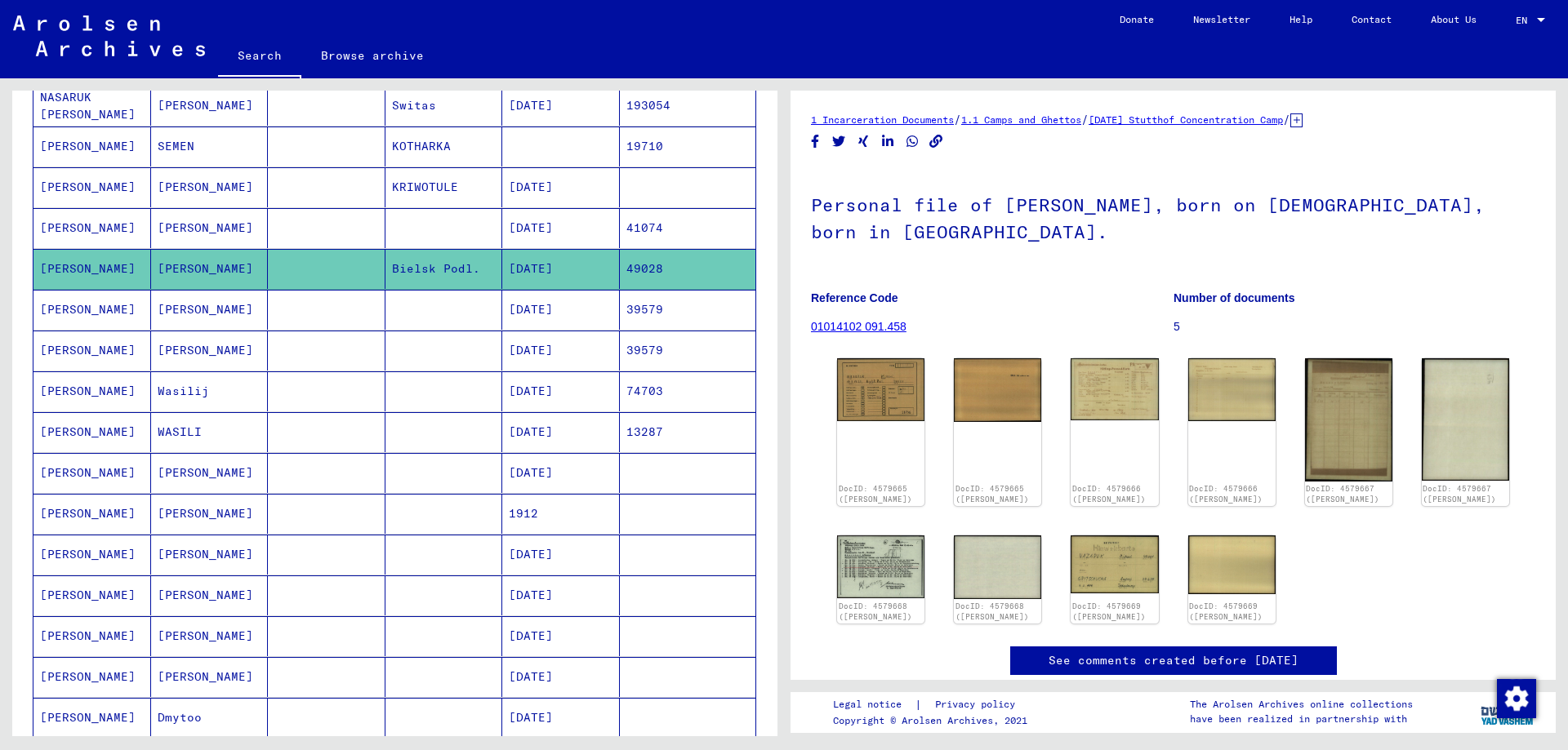
click at [223, 398] on mat-cell "Wasilij" at bounding box center [210, 391] width 118 height 40
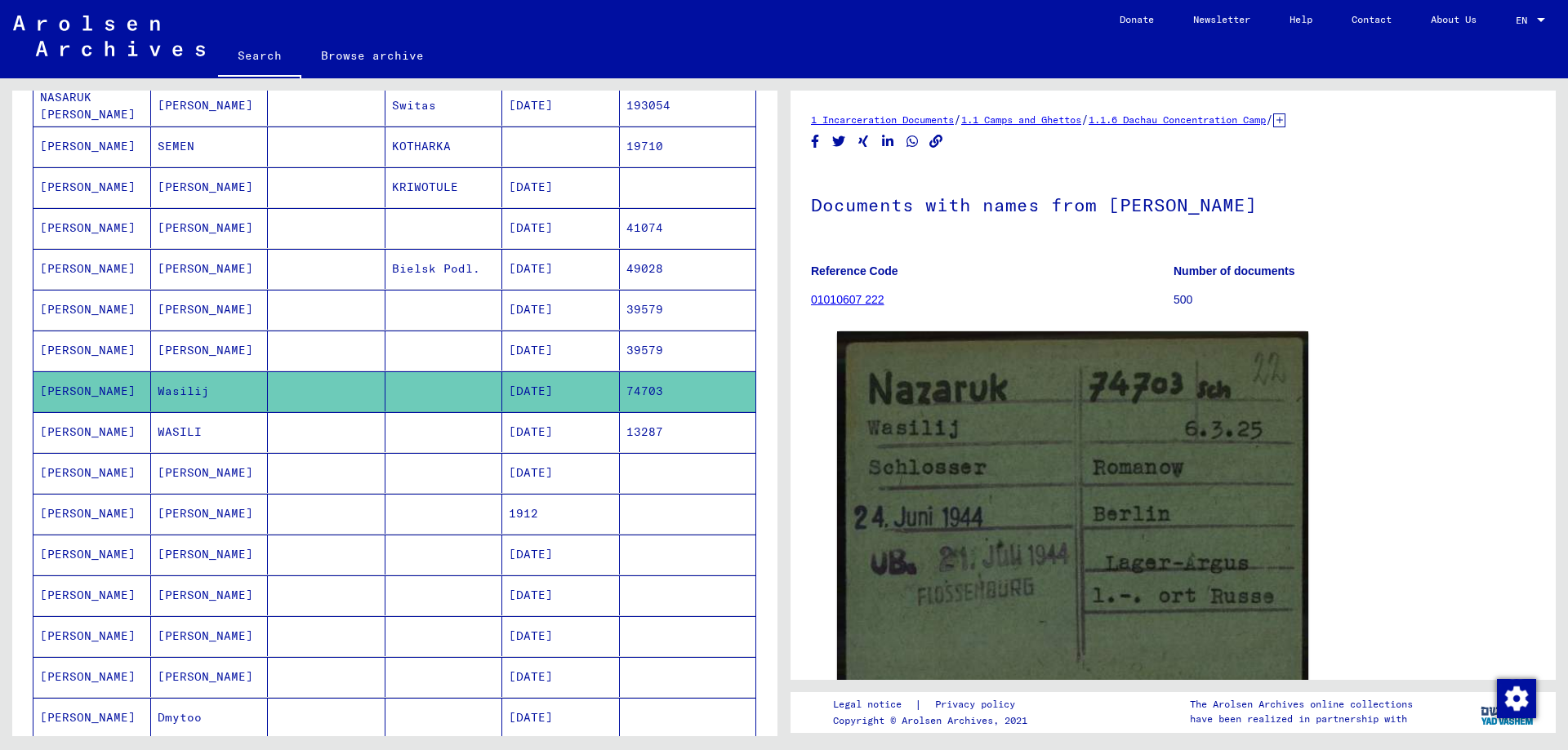
click at [291, 424] on mat-cell at bounding box center [327, 432] width 118 height 40
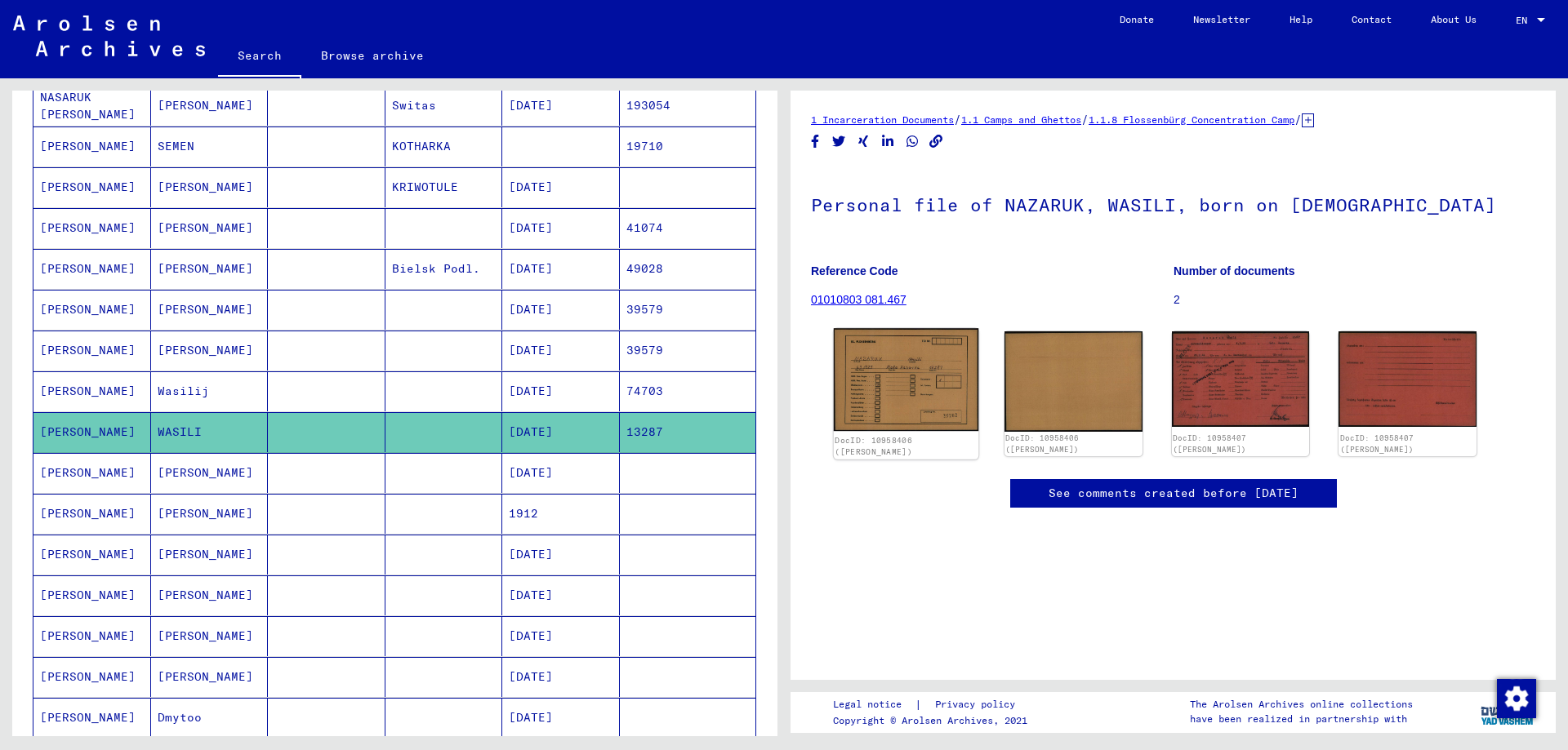
click at [924, 374] on img at bounding box center [906, 379] width 144 height 103
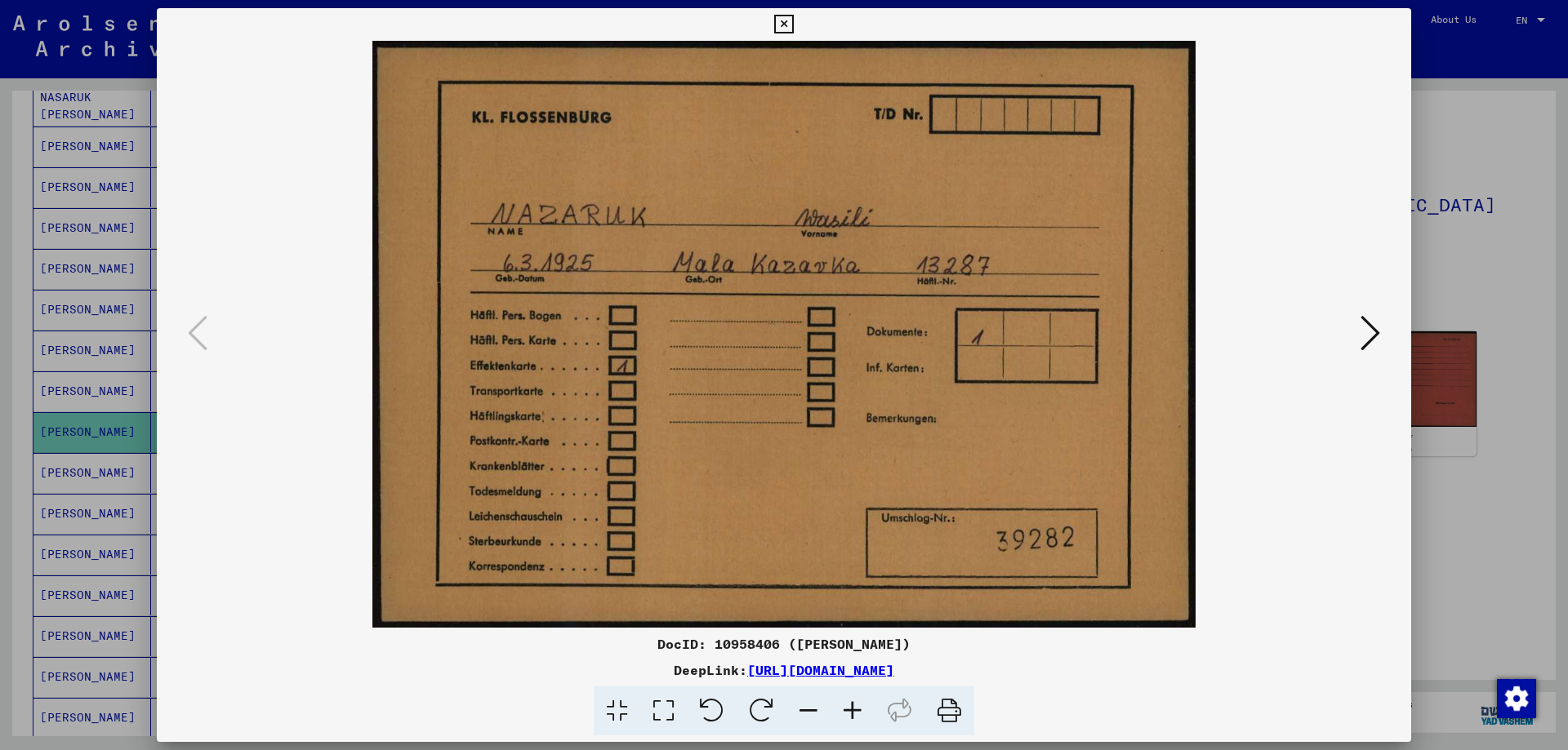
click at [924, 374] on img at bounding box center [784, 334] width 1143 height 587
click at [1455, 225] on div at bounding box center [784, 375] width 1568 height 750
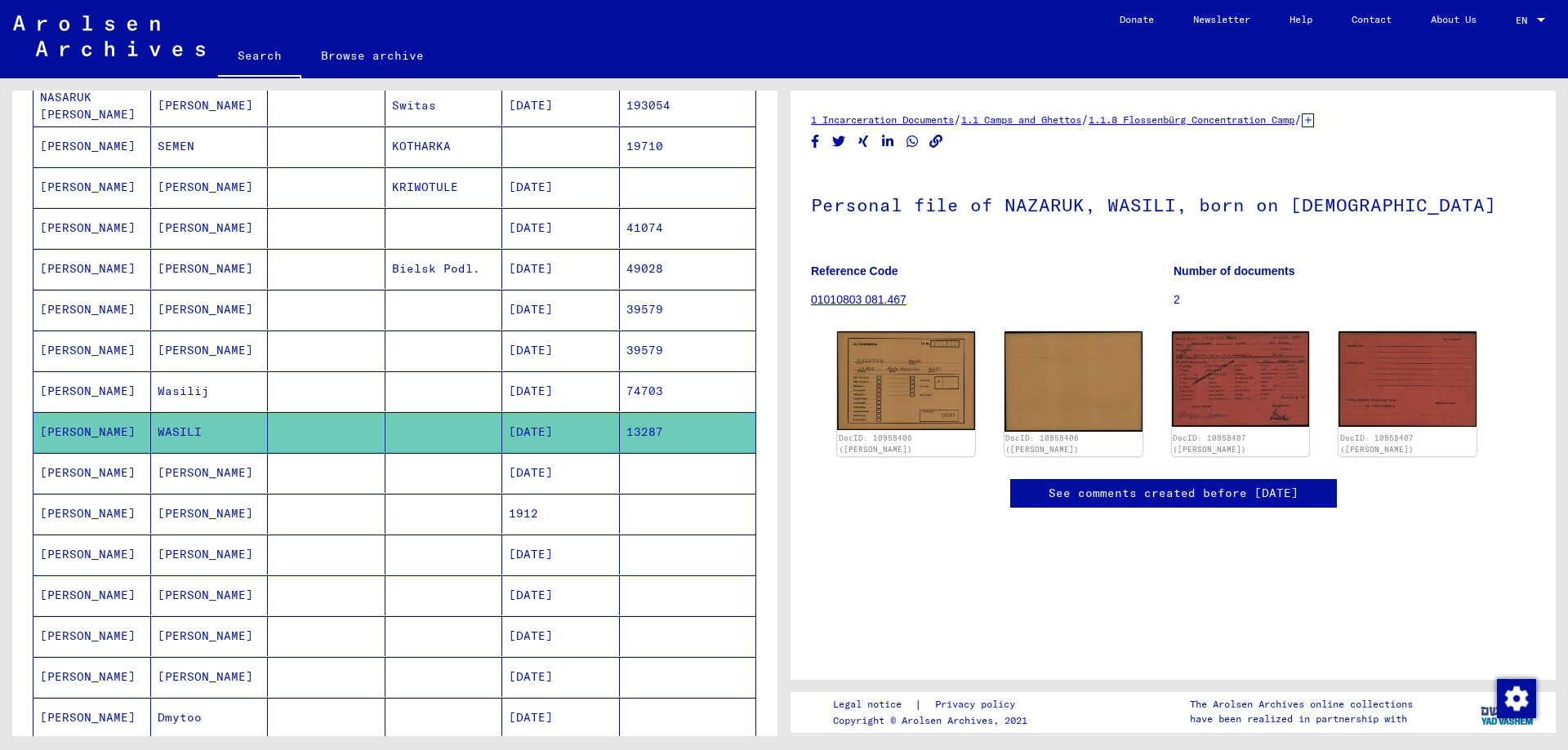
scroll to position [408, 0]
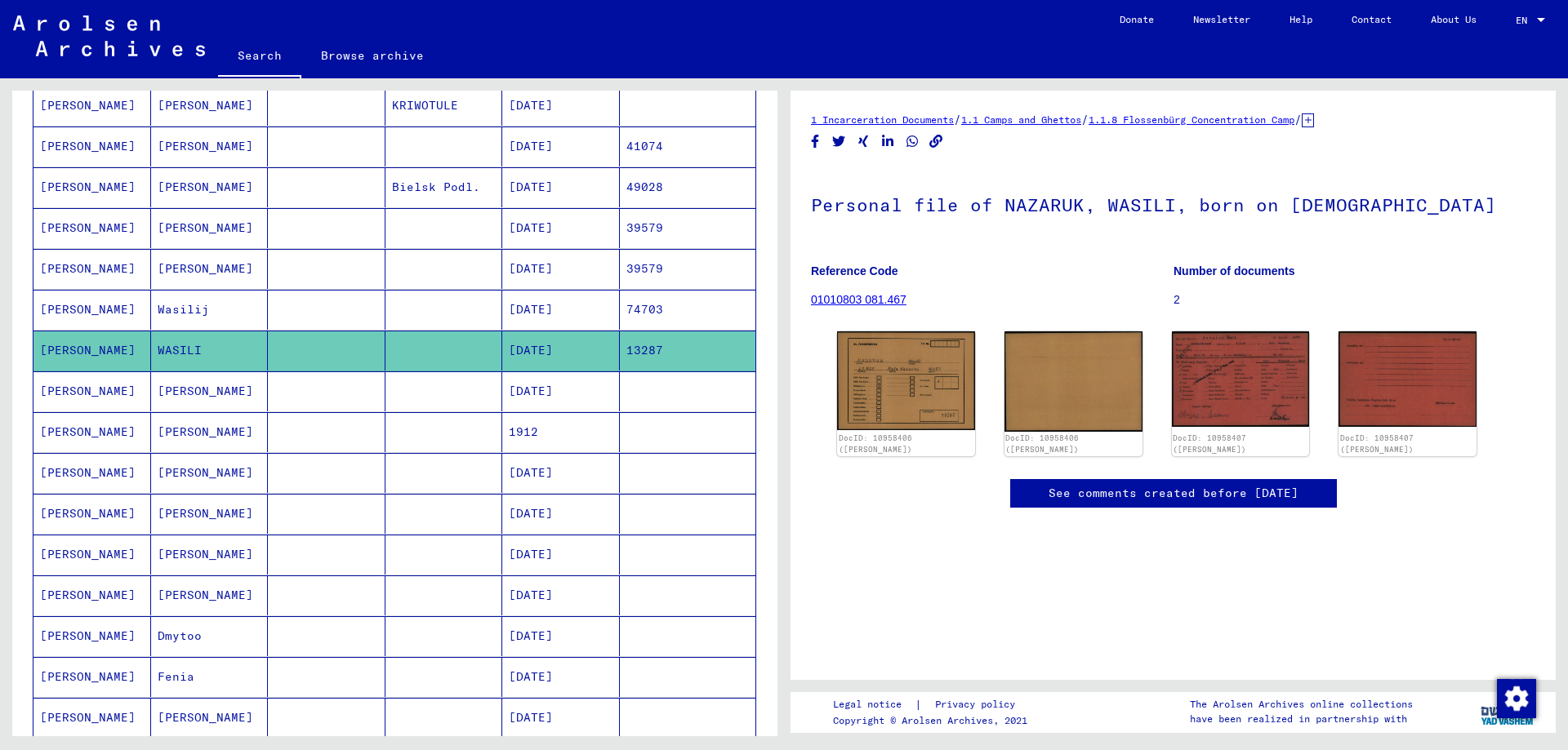
click at [176, 389] on mat-cell "[PERSON_NAME]" at bounding box center [210, 391] width 118 height 40
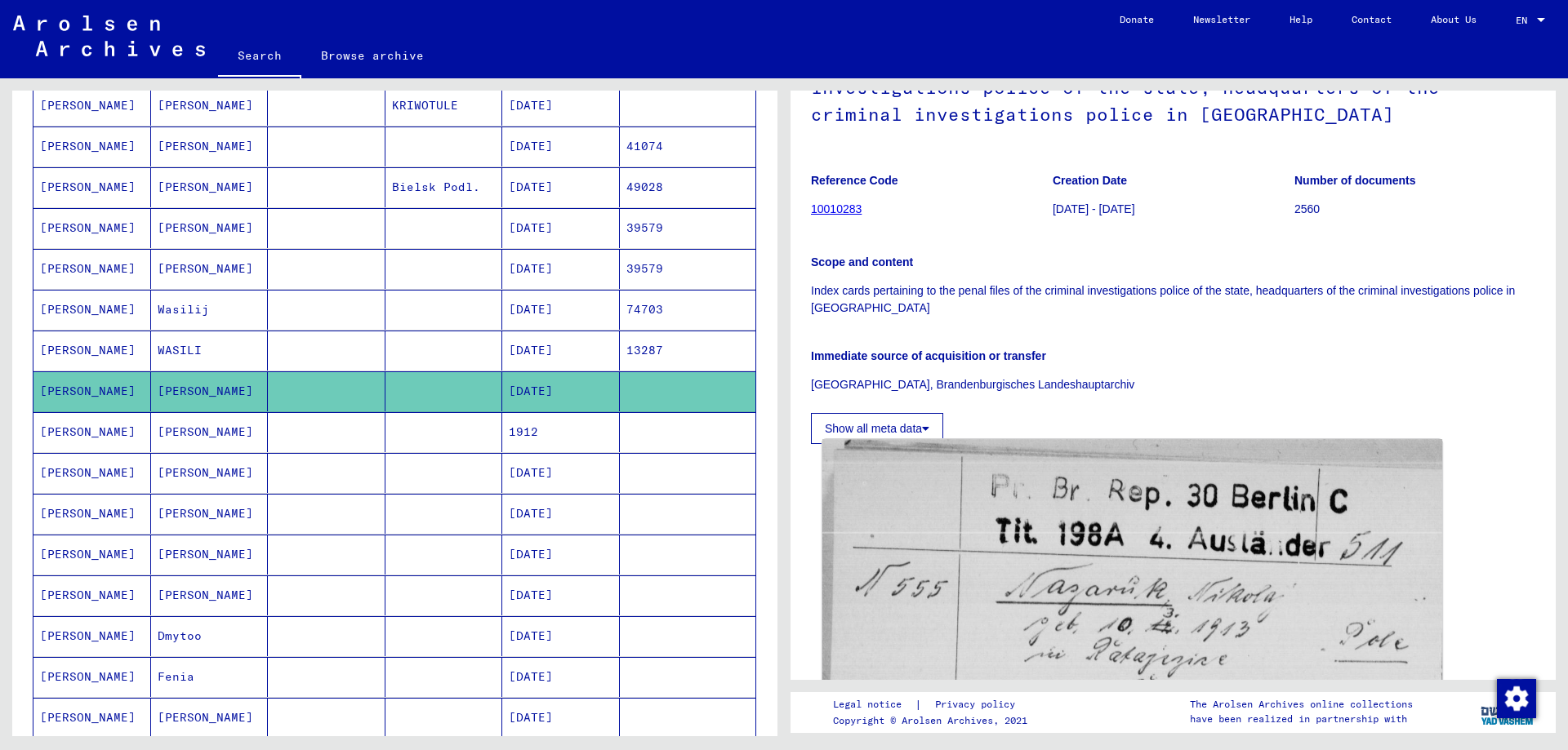
scroll to position [245, 0]
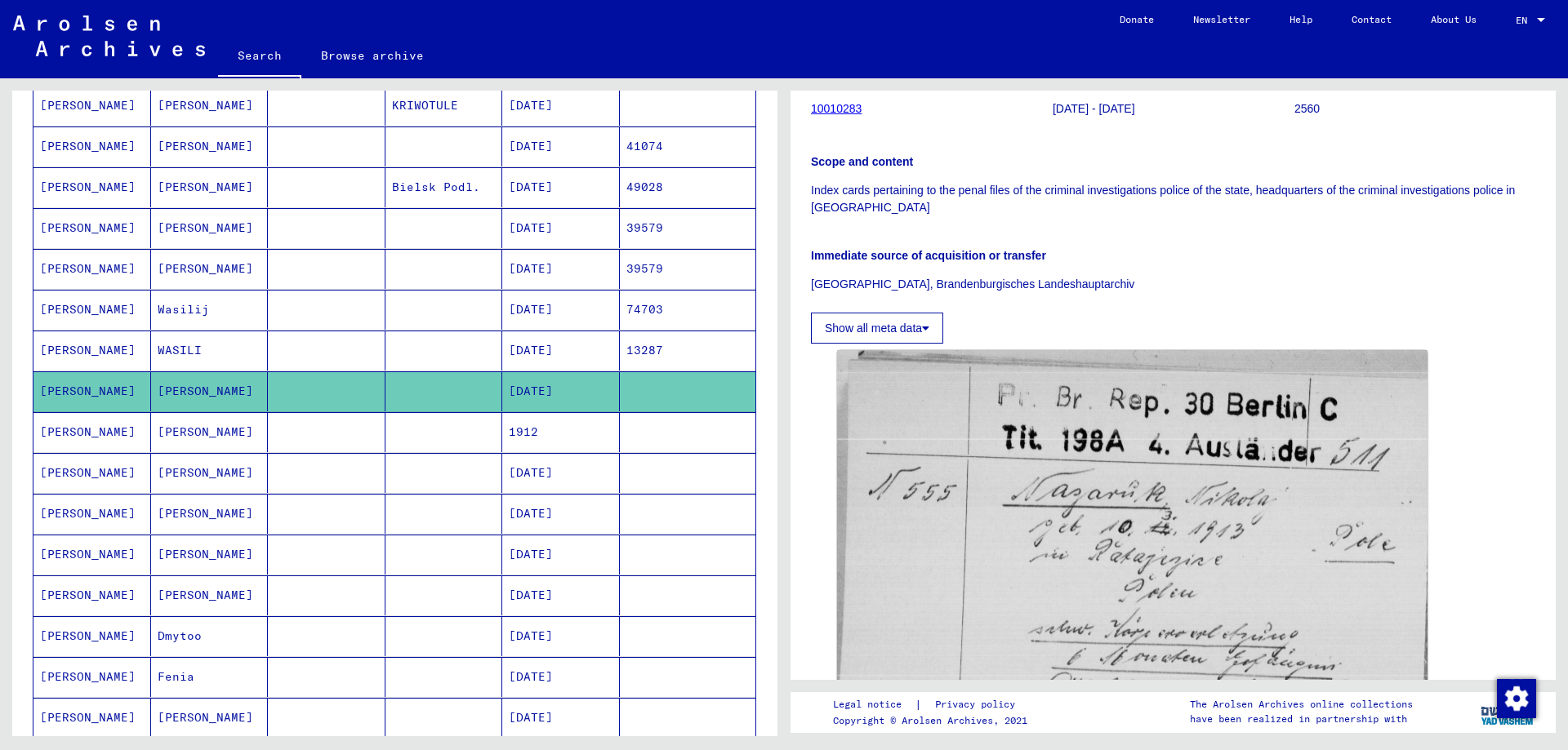
click at [201, 433] on mat-cell "[PERSON_NAME]" at bounding box center [210, 432] width 118 height 40
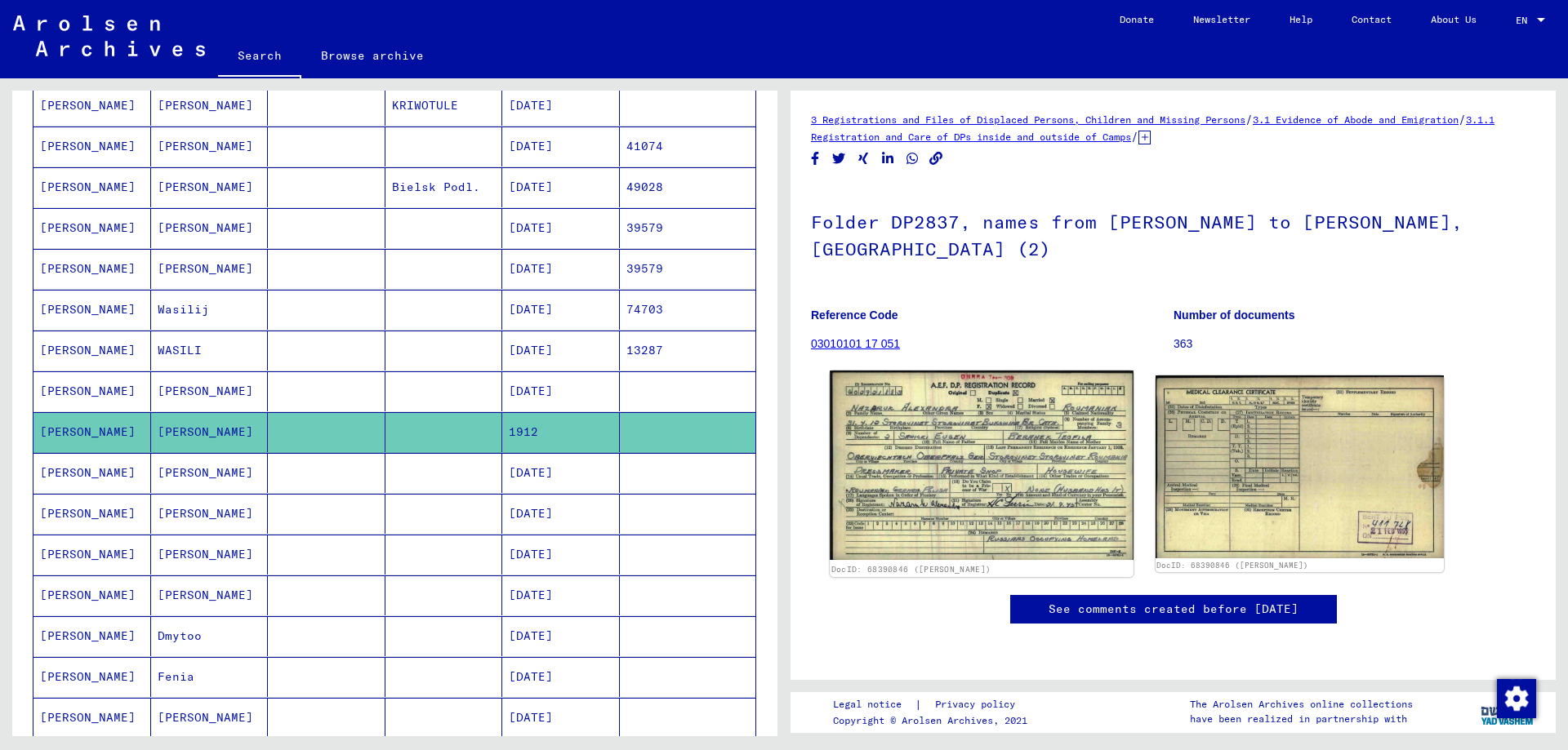
click at [946, 451] on img at bounding box center [981, 465] width 303 height 189
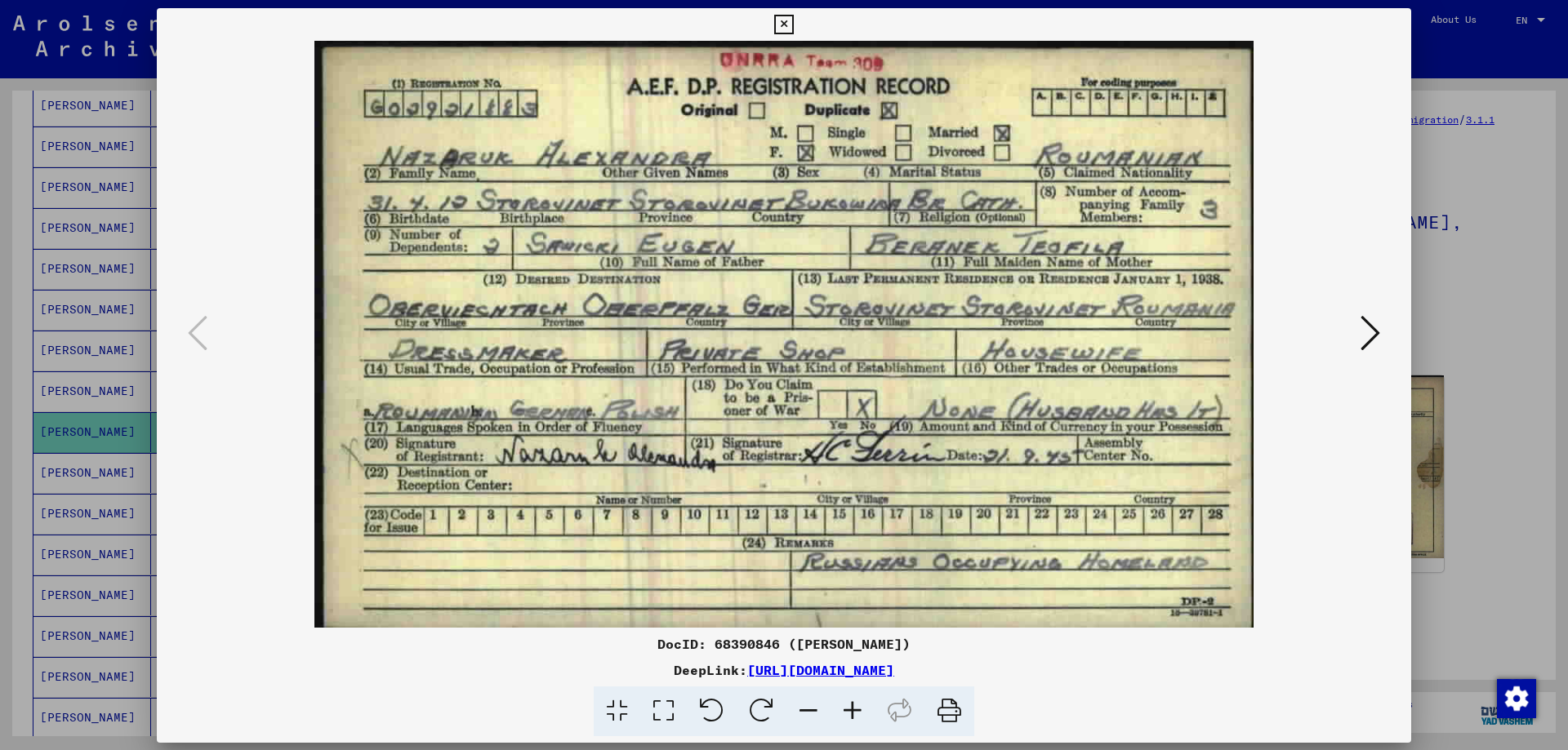
click at [946, 451] on img at bounding box center [784, 334] width 1143 height 587
click at [1490, 284] on div at bounding box center [784, 375] width 1568 height 750
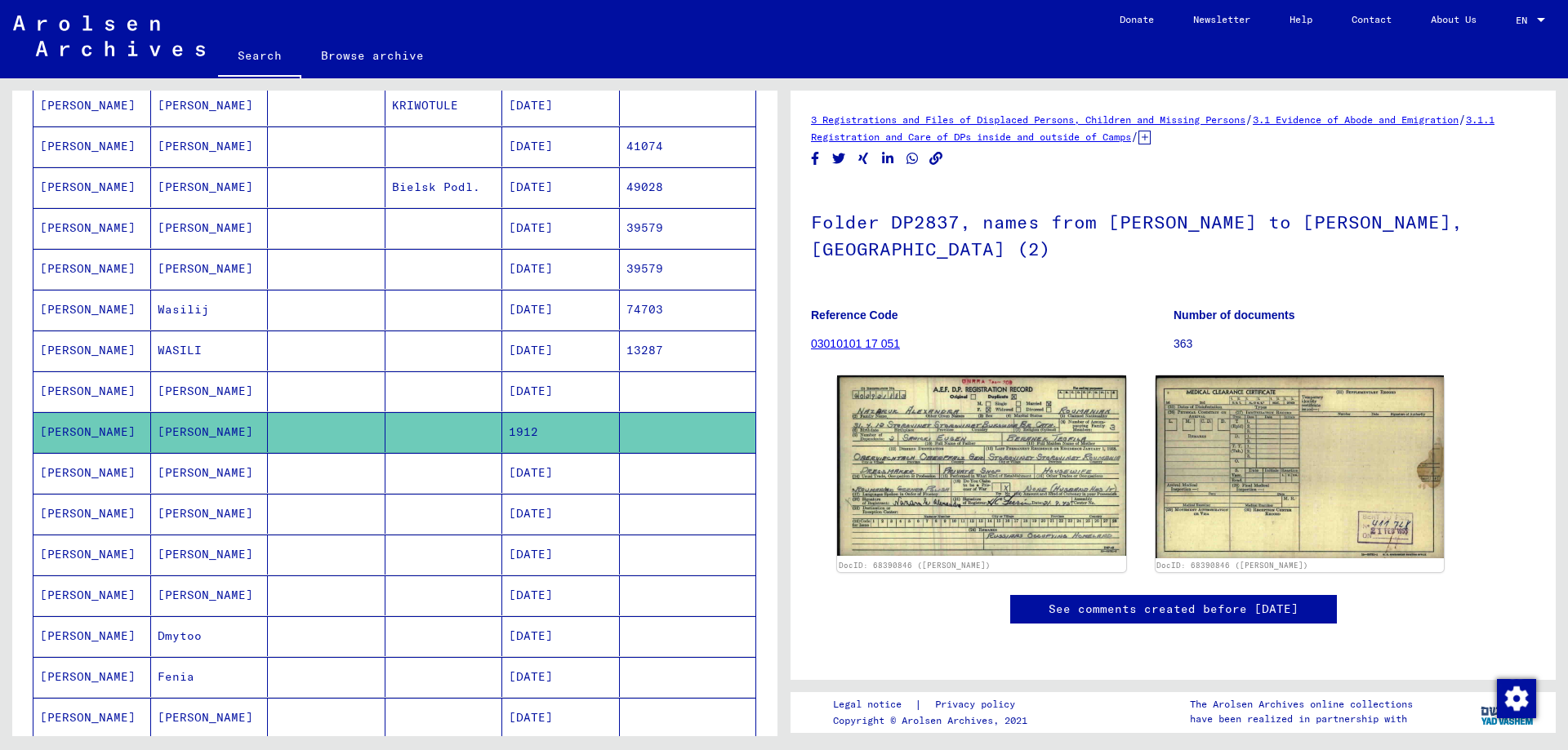
click at [105, 461] on mat-cell "[PERSON_NAME]" at bounding box center [92, 472] width 118 height 40
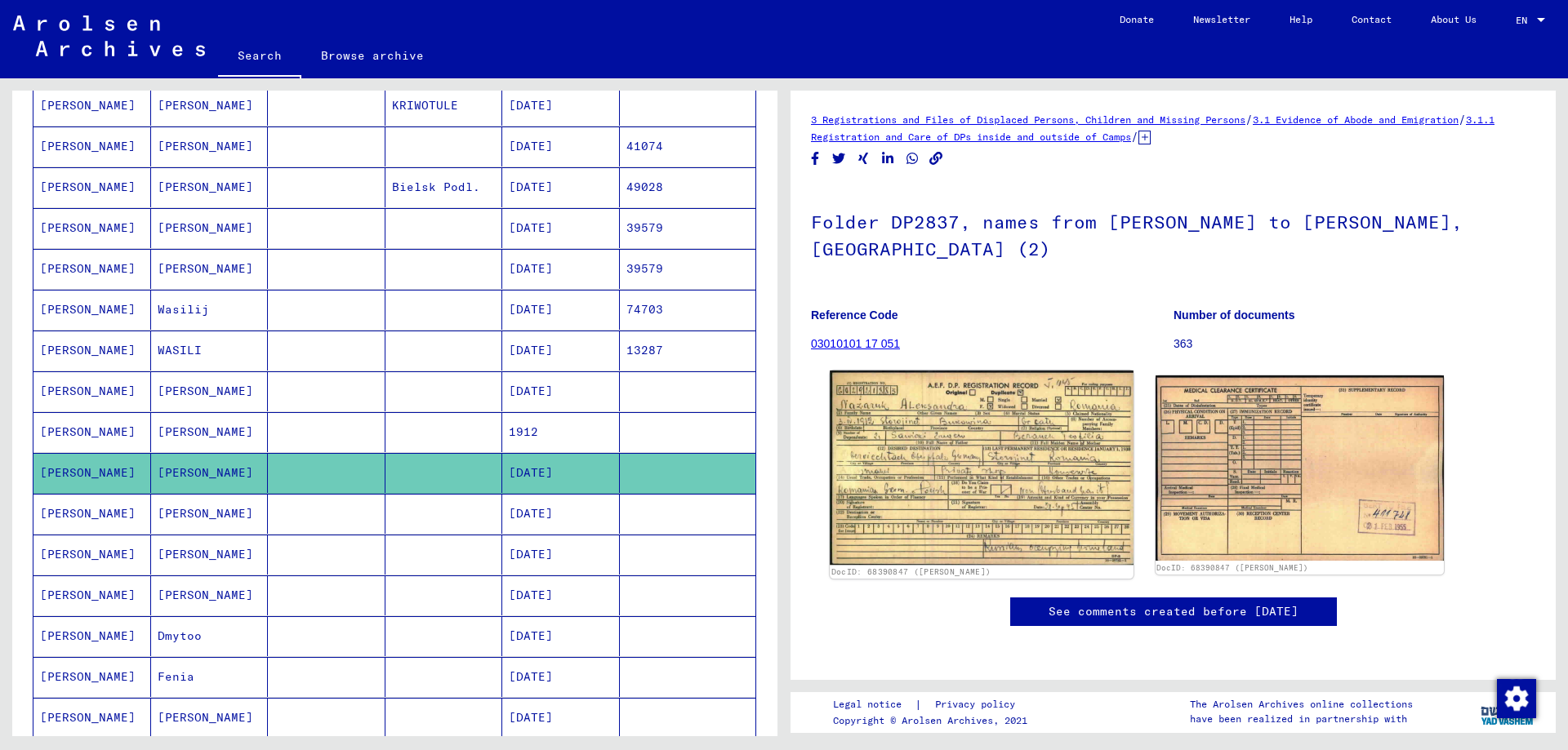
click at [940, 390] on img at bounding box center [981, 468] width 303 height 194
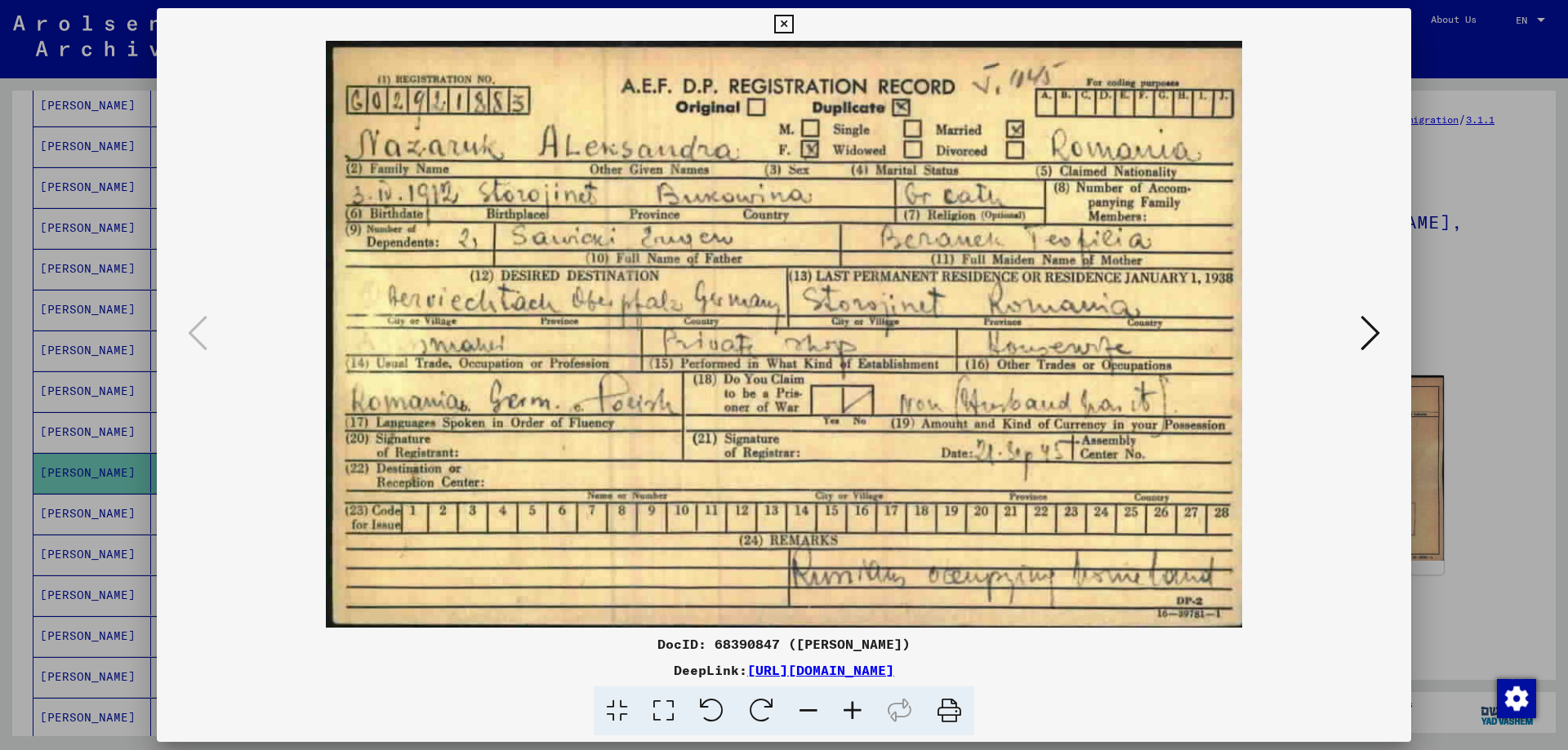
click at [940, 390] on img at bounding box center [784, 334] width 1143 height 587
click at [1506, 275] on div at bounding box center [784, 375] width 1568 height 750
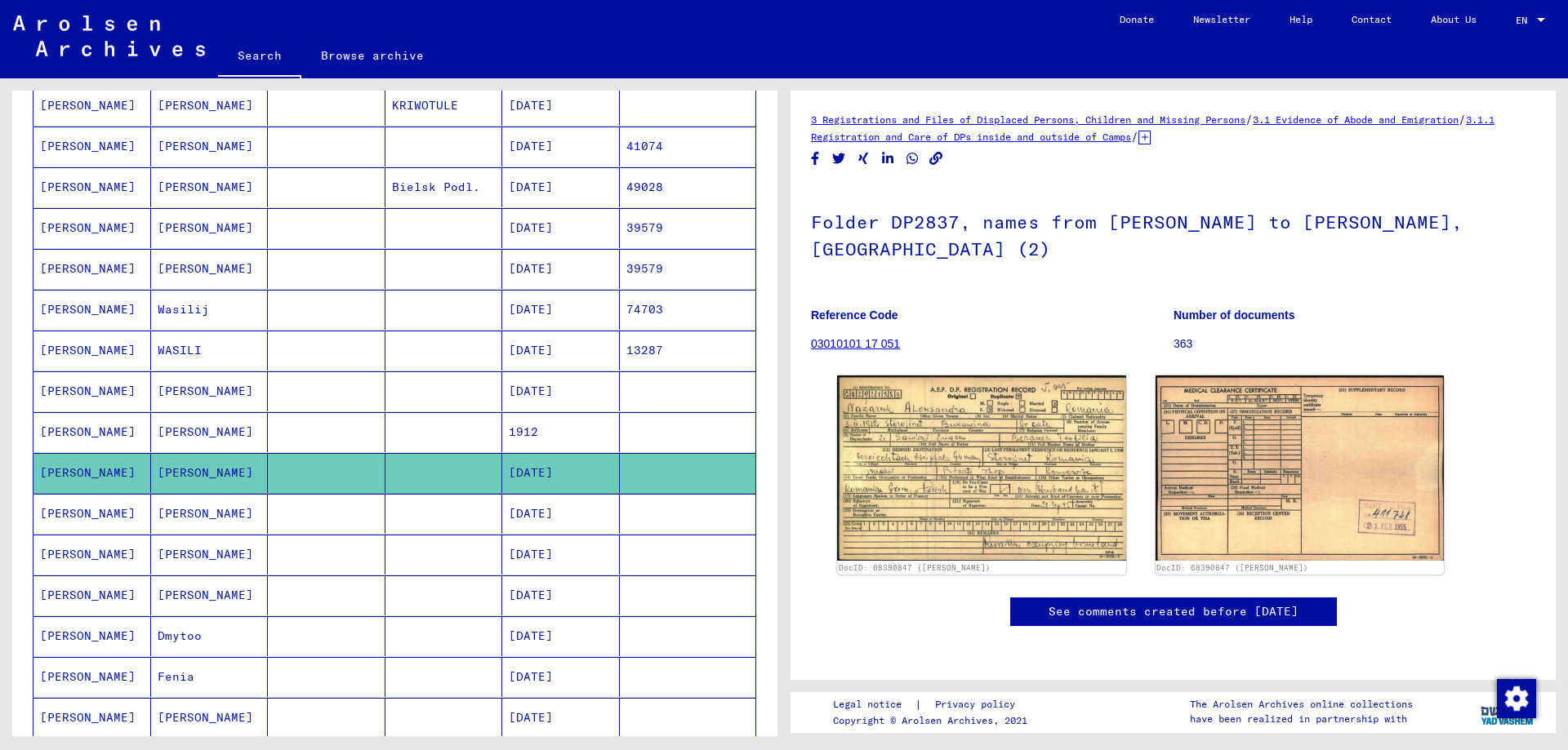
click at [190, 511] on mat-cell "[PERSON_NAME]" at bounding box center [210, 513] width 118 height 40
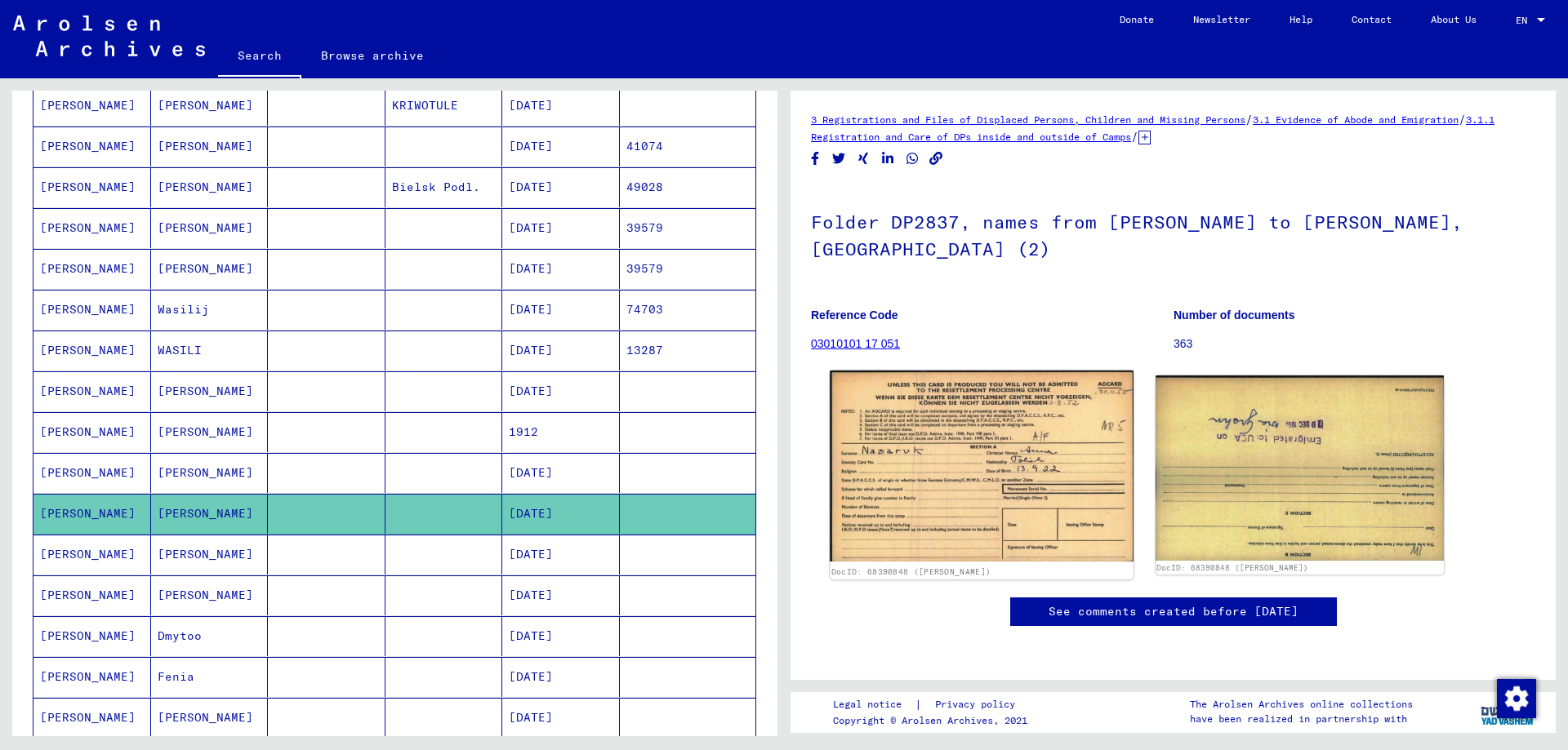
click at [905, 441] on img at bounding box center [981, 466] width 303 height 191
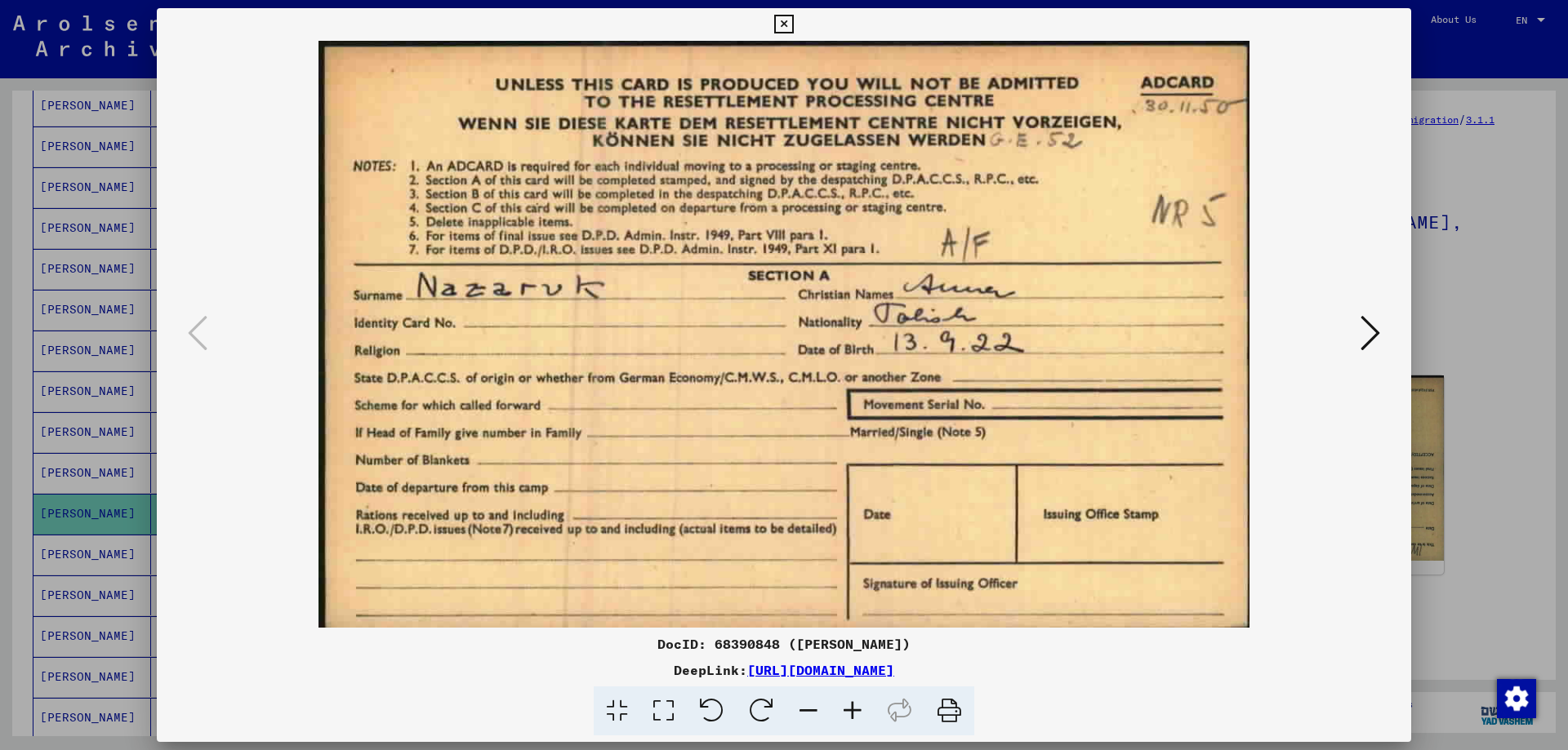
drag, startPoint x: 1439, startPoint y: 293, endPoint x: 1394, endPoint y: 298, distance: 45.3
click at [1438, 294] on div at bounding box center [784, 375] width 1568 height 750
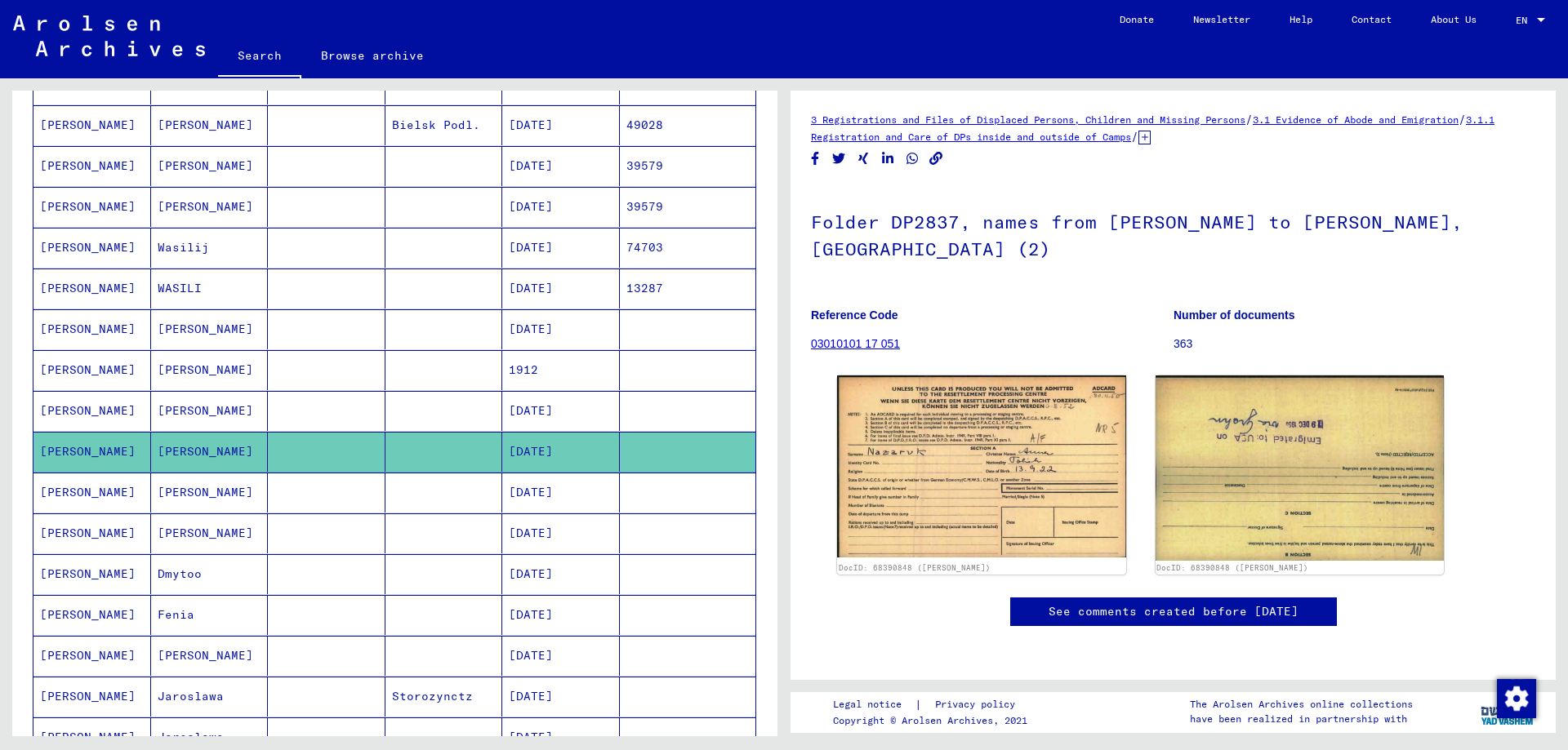
scroll to position [653, 0]
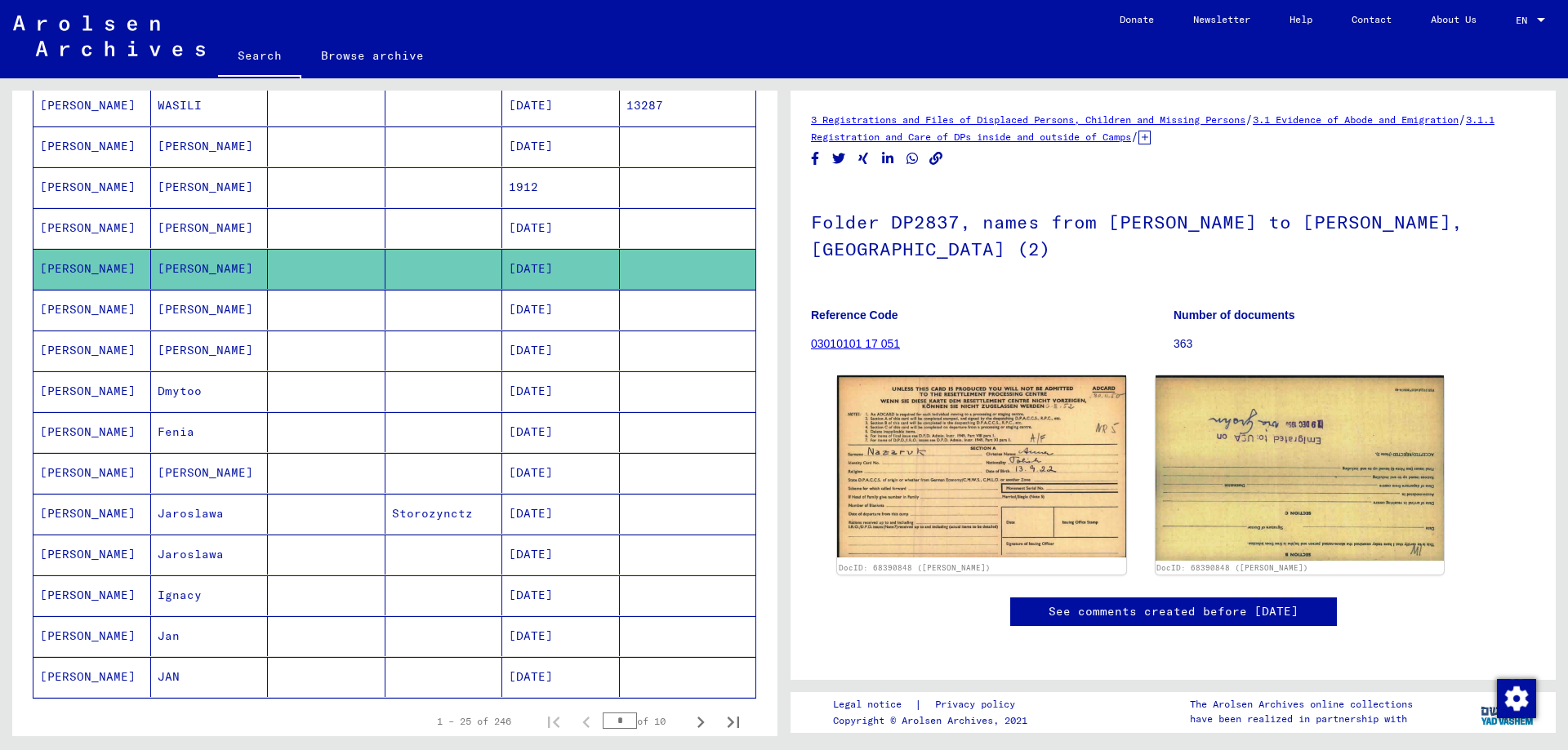
click at [171, 310] on mat-cell "[PERSON_NAME]" at bounding box center [210, 309] width 118 height 40
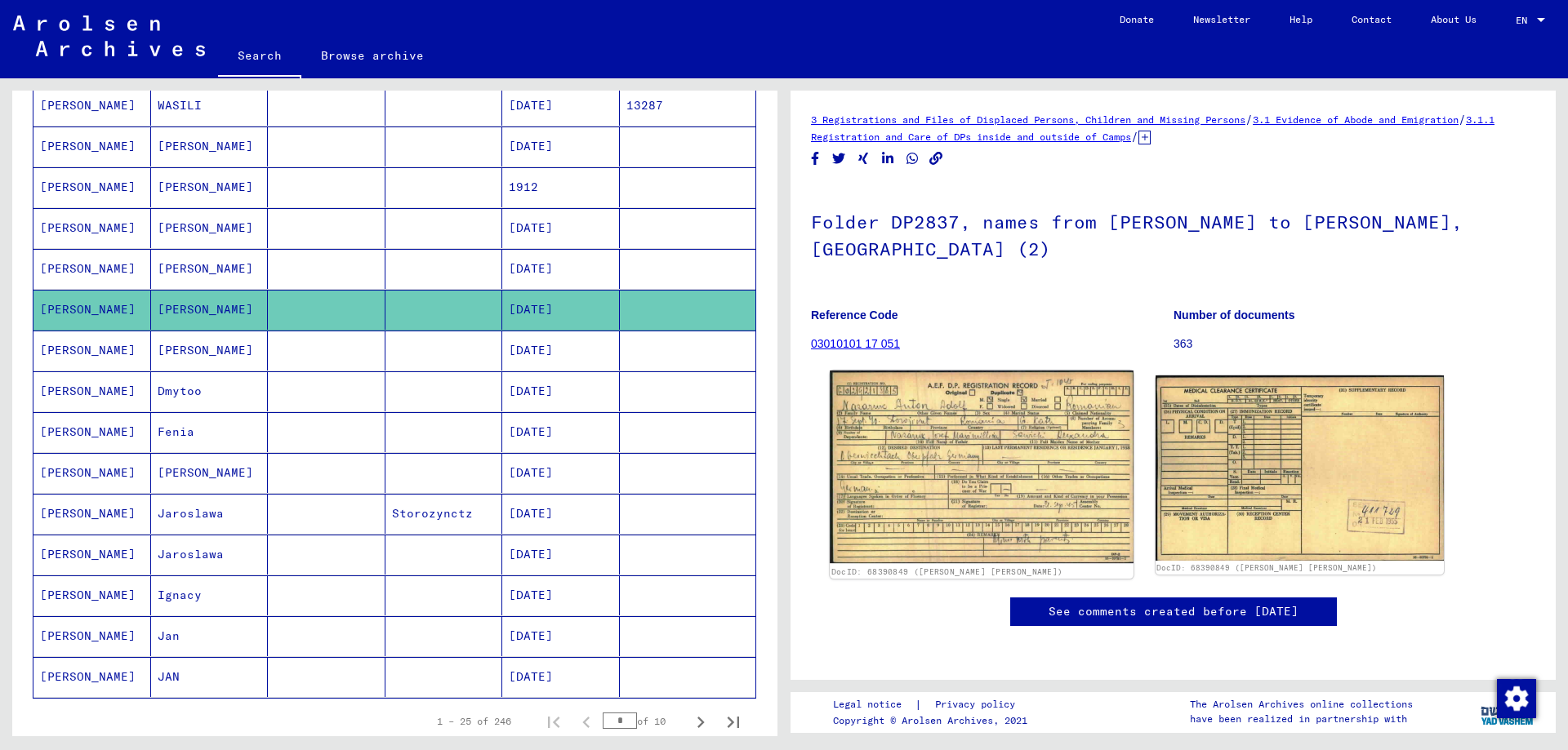
click at [946, 441] on img at bounding box center [981, 467] width 303 height 193
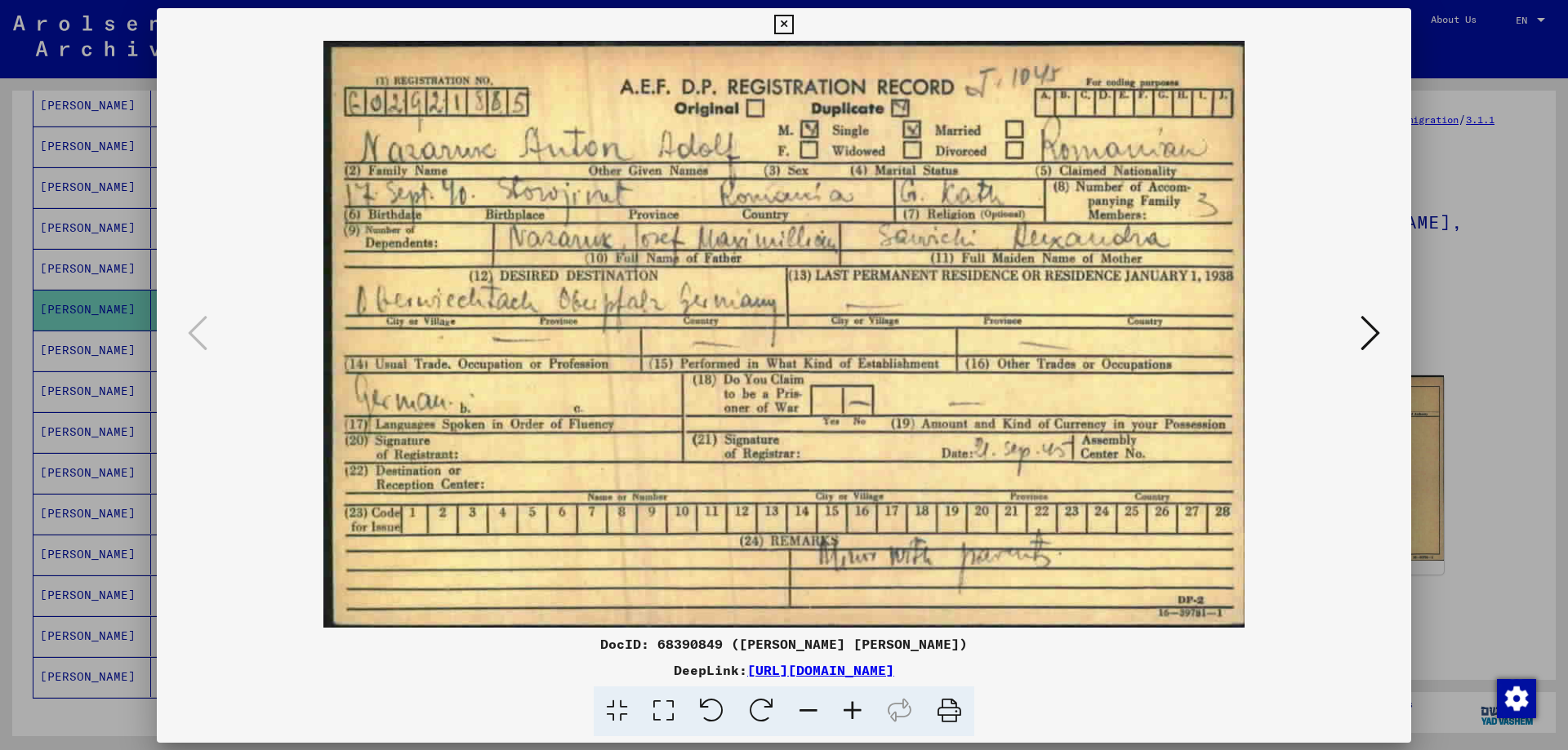
click at [946, 441] on img at bounding box center [784, 334] width 1143 height 587
click at [1490, 304] on div at bounding box center [784, 375] width 1568 height 750
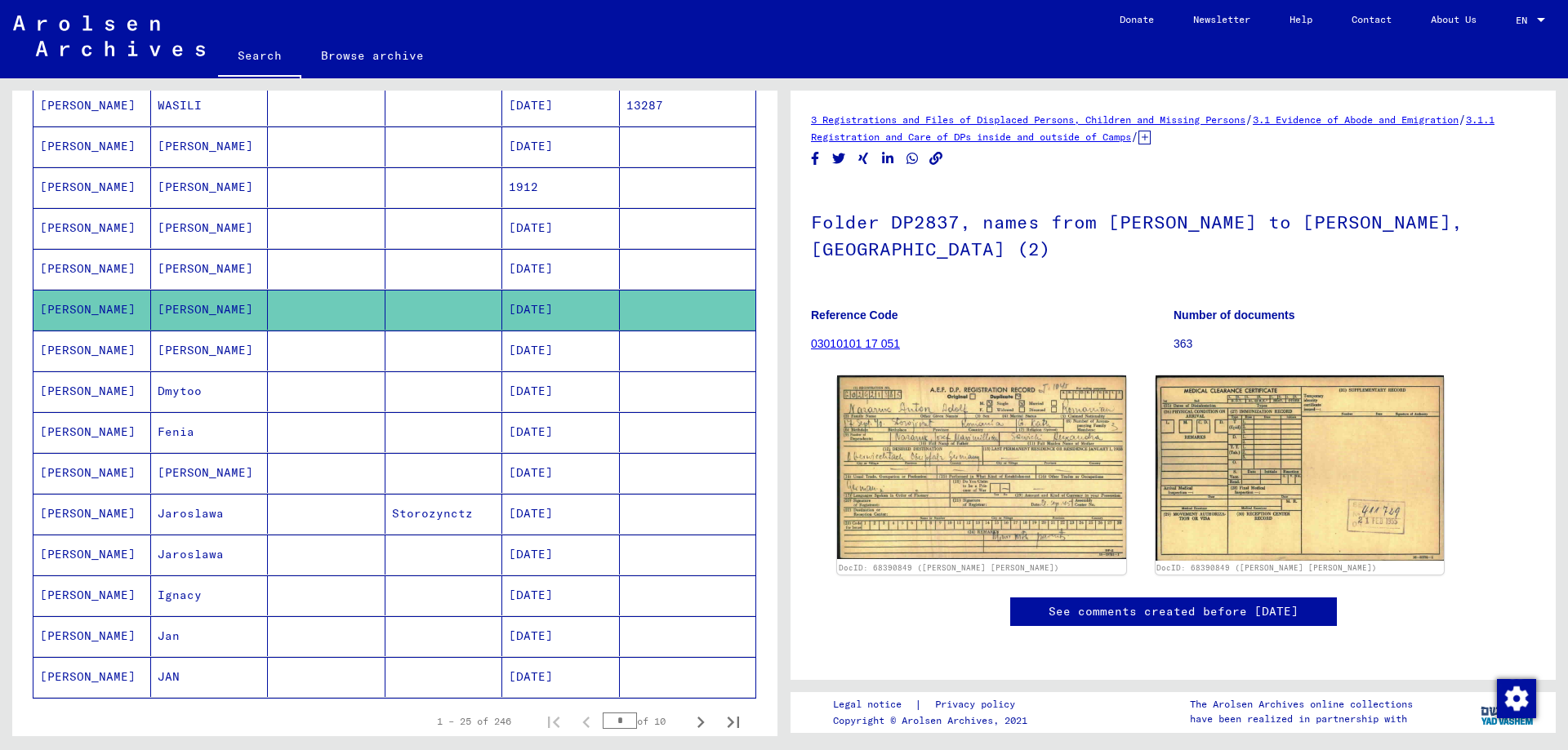
click at [117, 344] on mat-cell "[PERSON_NAME]" at bounding box center [92, 350] width 118 height 40
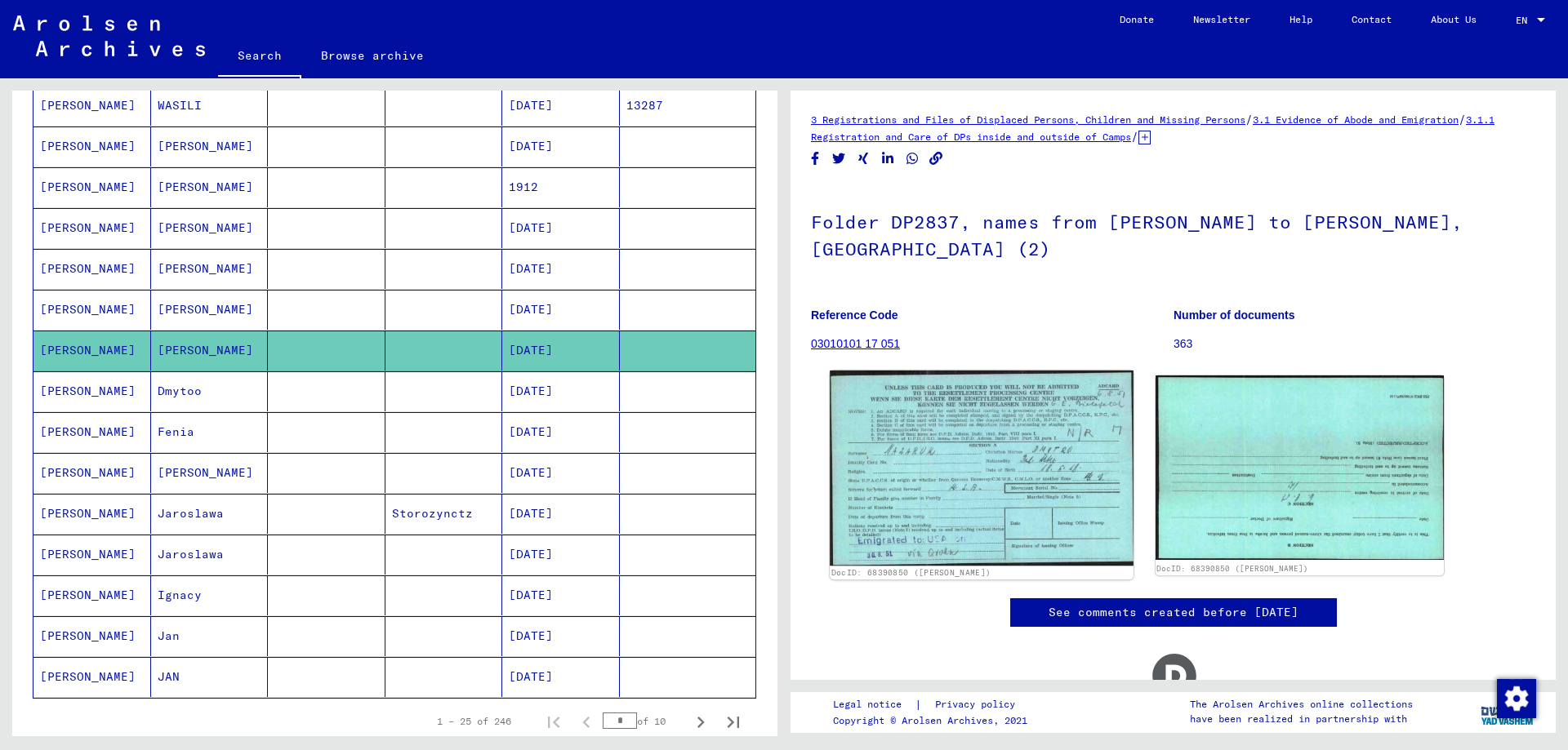
click at [909, 412] on img at bounding box center [981, 468] width 303 height 195
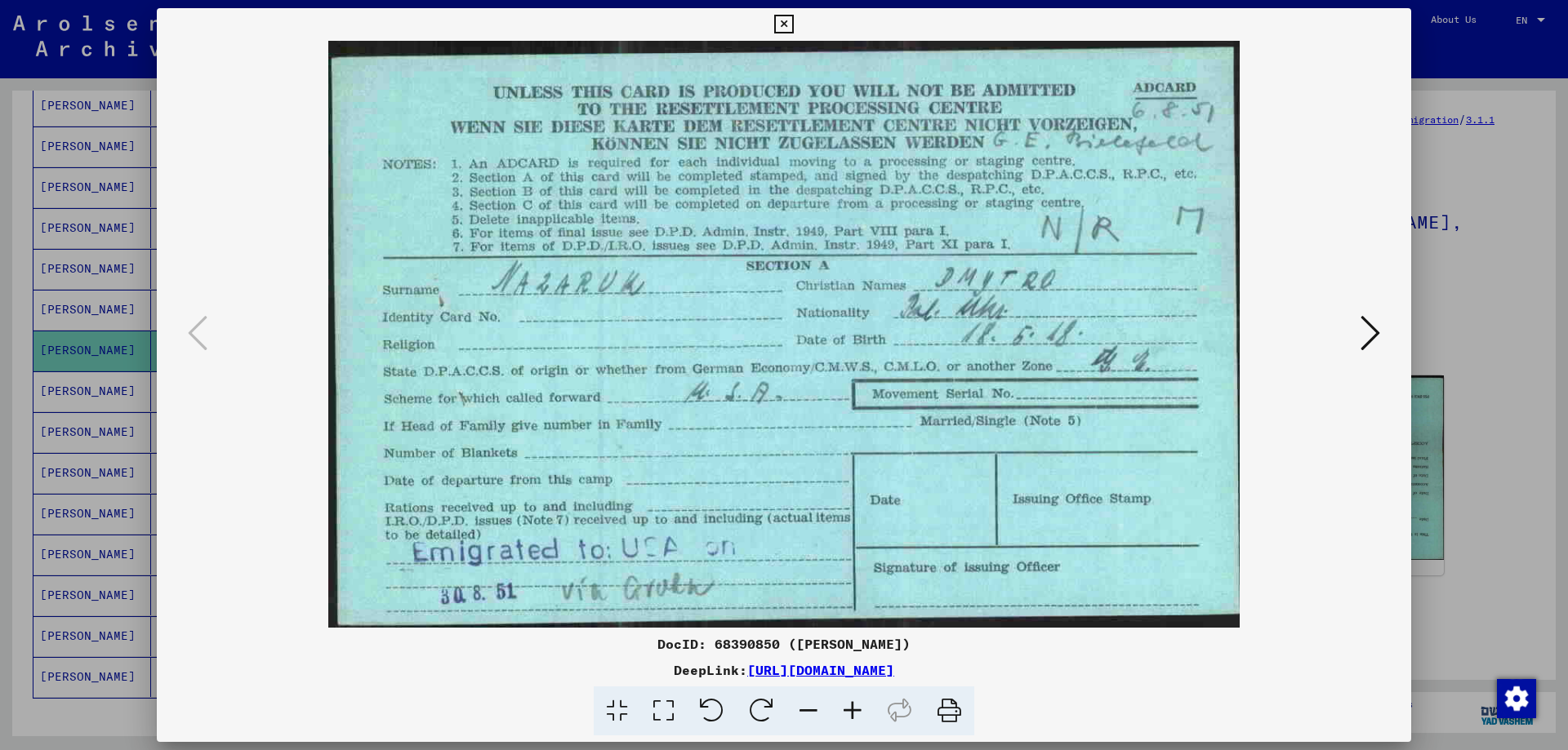
click at [909, 412] on img at bounding box center [784, 334] width 1143 height 587
click at [1513, 312] on div at bounding box center [784, 375] width 1568 height 750
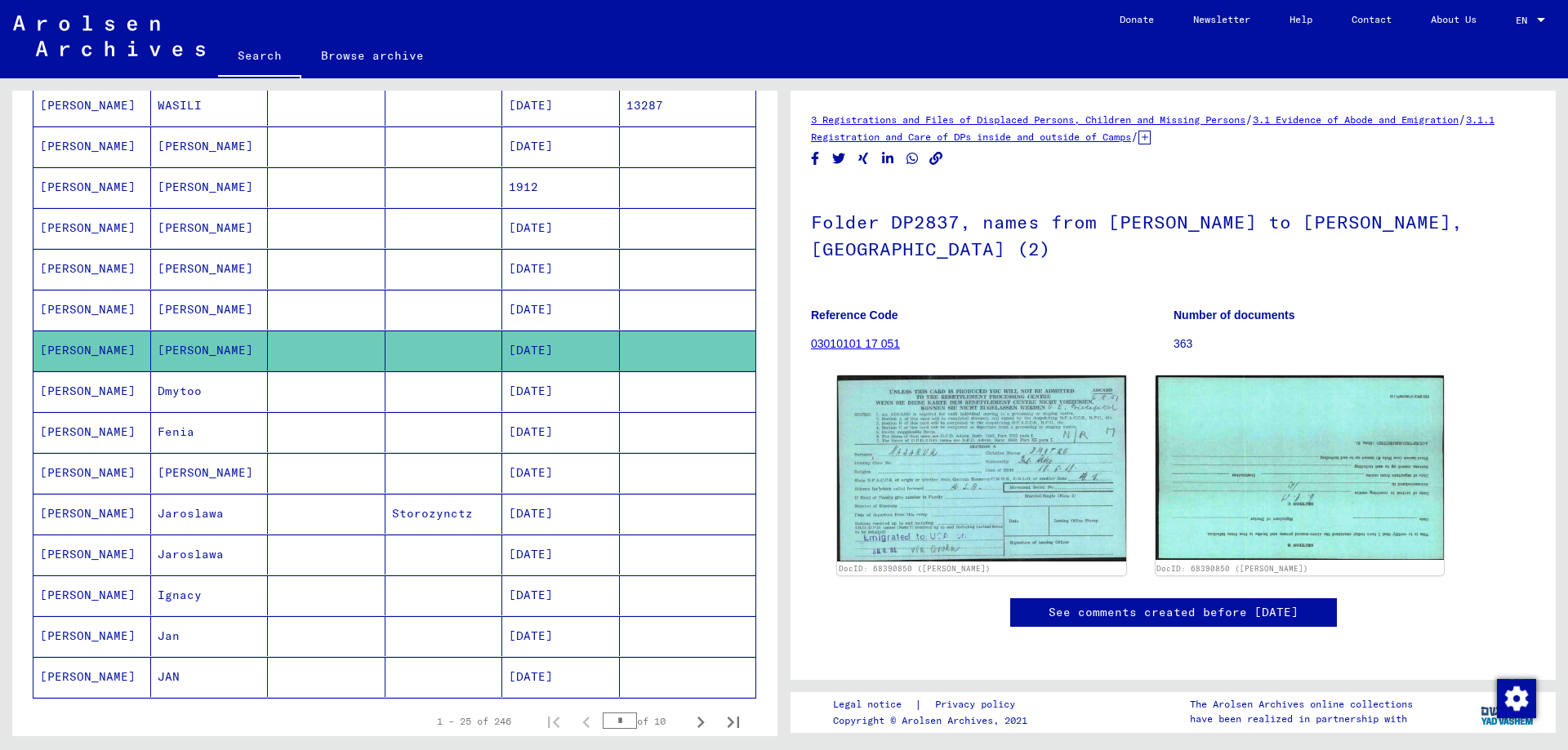
click at [278, 398] on mat-cell at bounding box center [327, 391] width 118 height 40
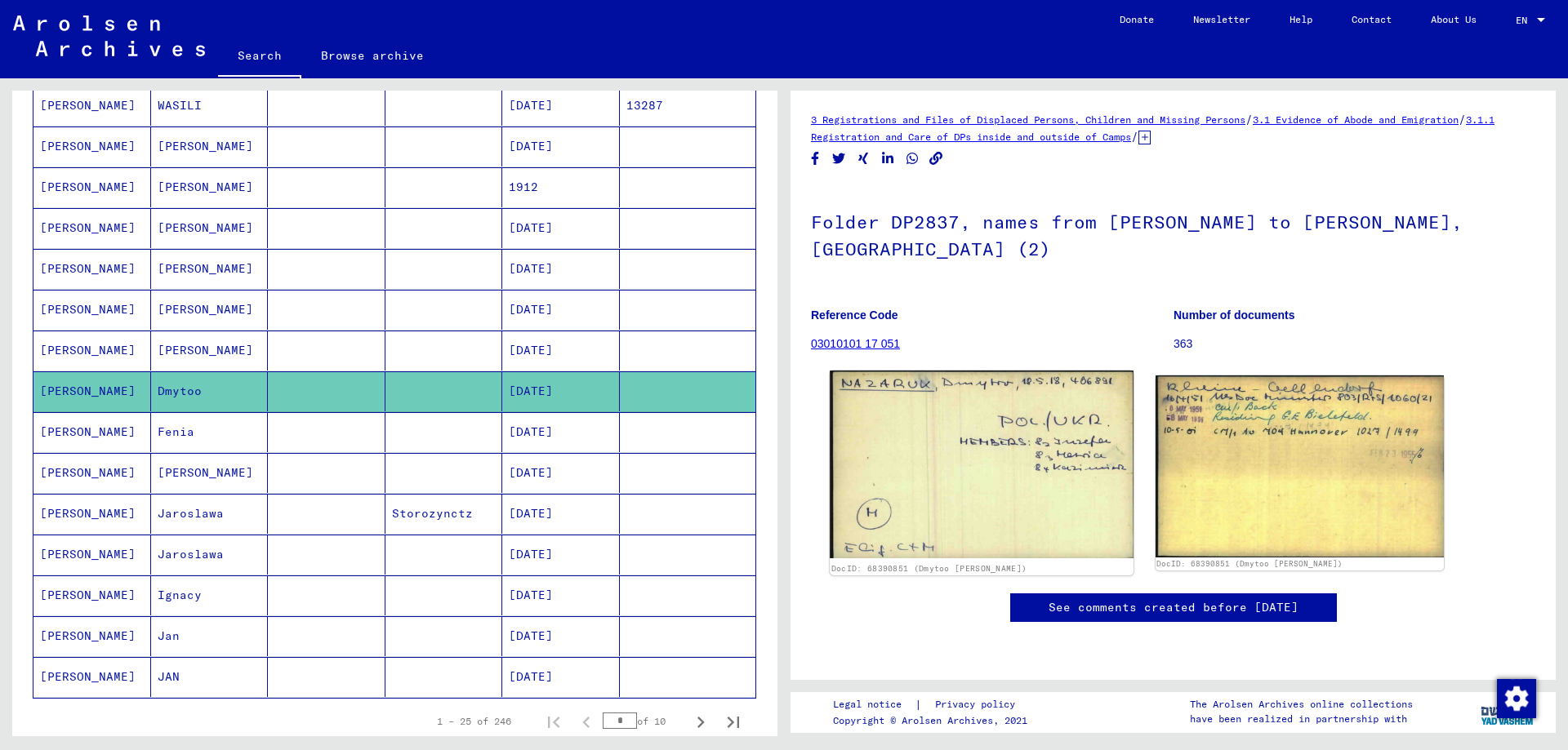
click at [916, 411] on img at bounding box center [981, 464] width 303 height 188
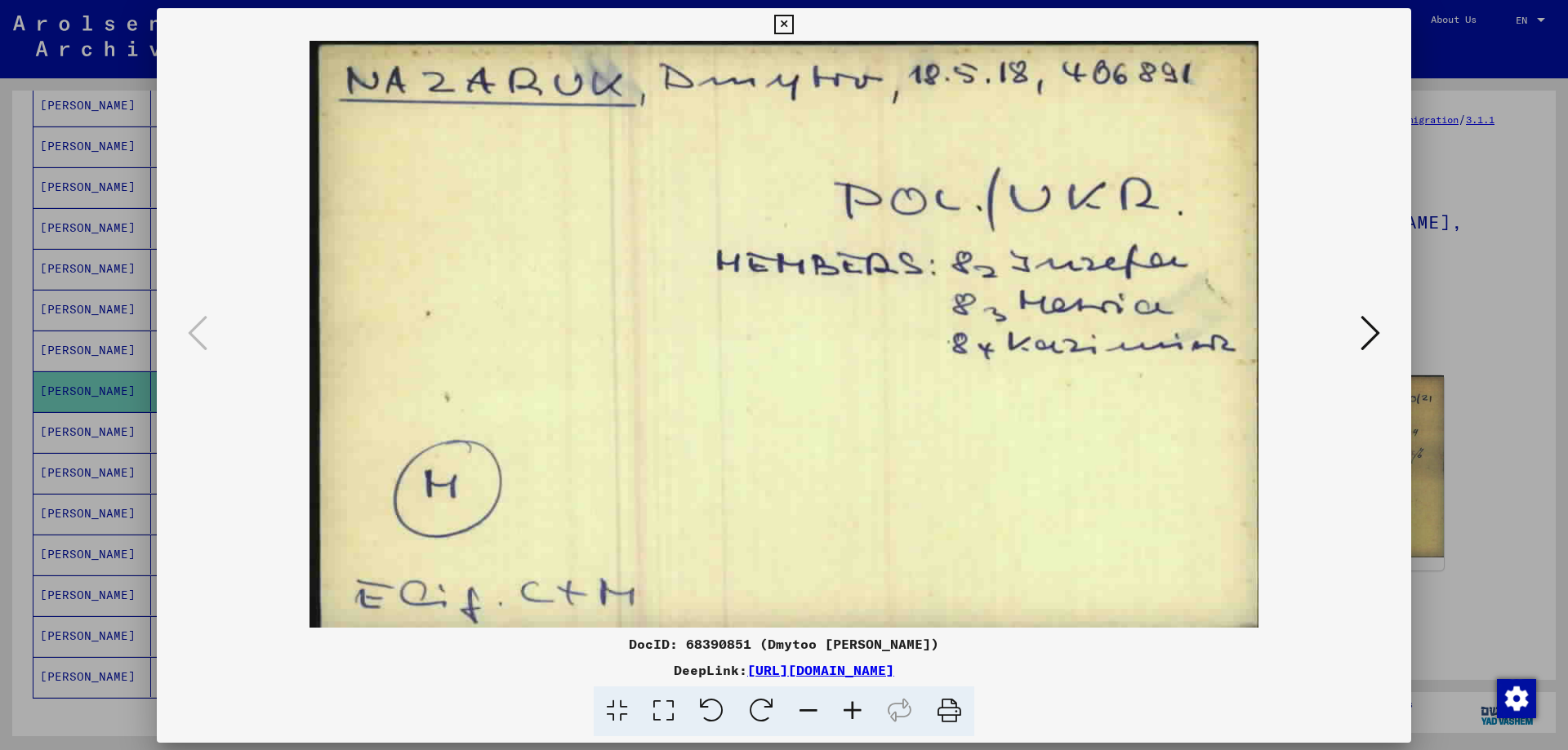
click at [916, 411] on img at bounding box center [784, 334] width 1143 height 587
click at [1464, 272] on div at bounding box center [784, 375] width 1568 height 750
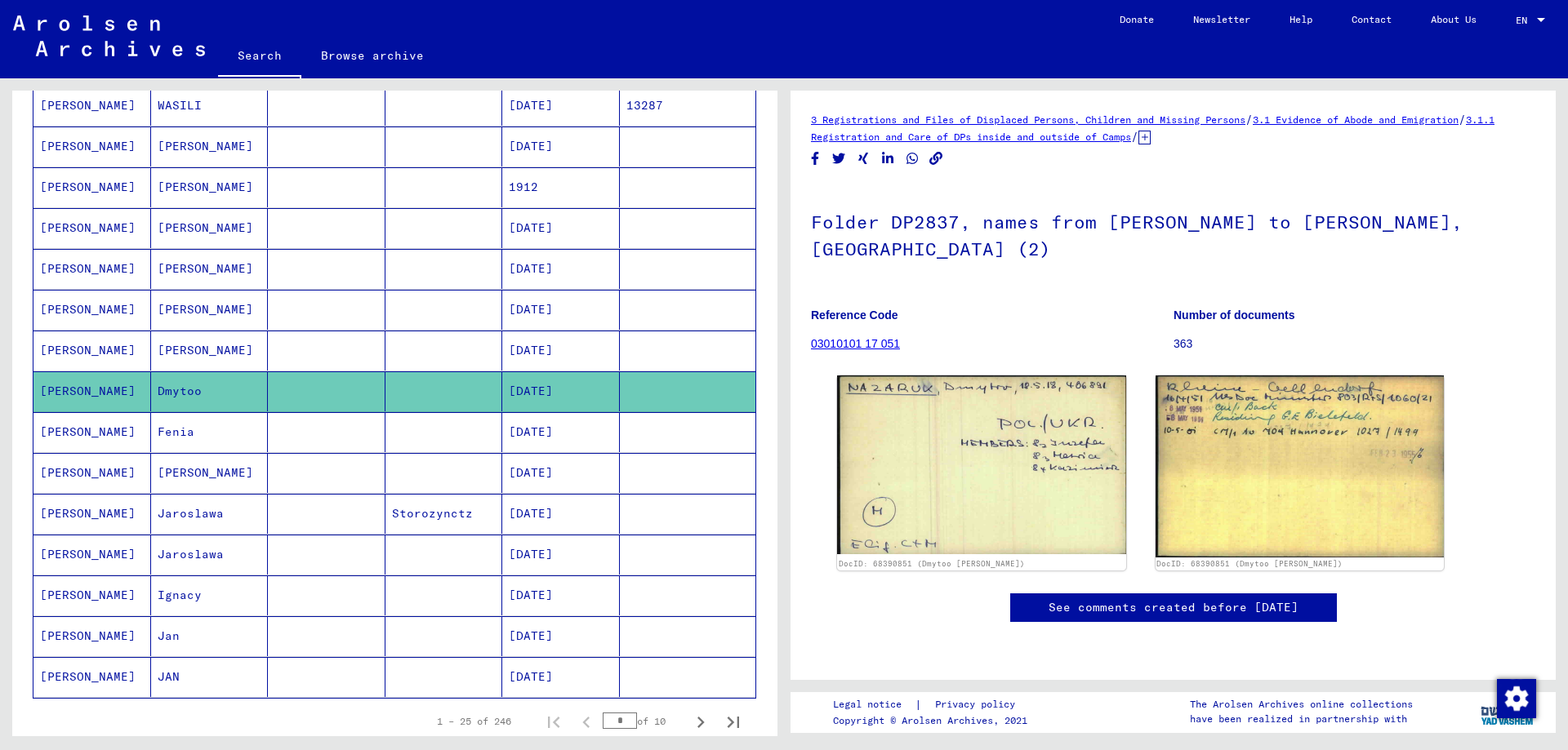
click at [240, 511] on mat-cell "Jaroslawa" at bounding box center [210, 513] width 118 height 40
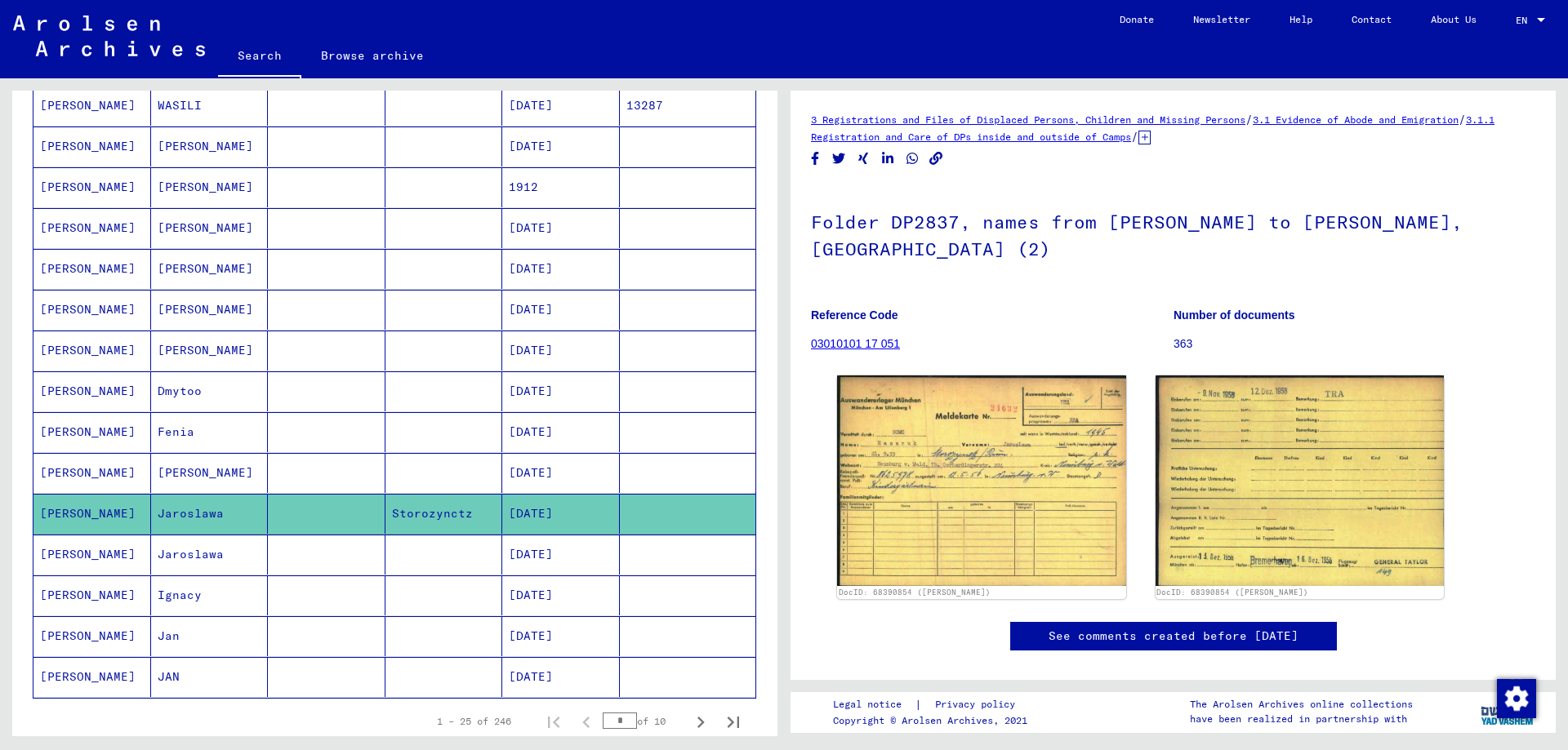
click at [138, 557] on mat-cell "[PERSON_NAME]" at bounding box center [92, 554] width 118 height 40
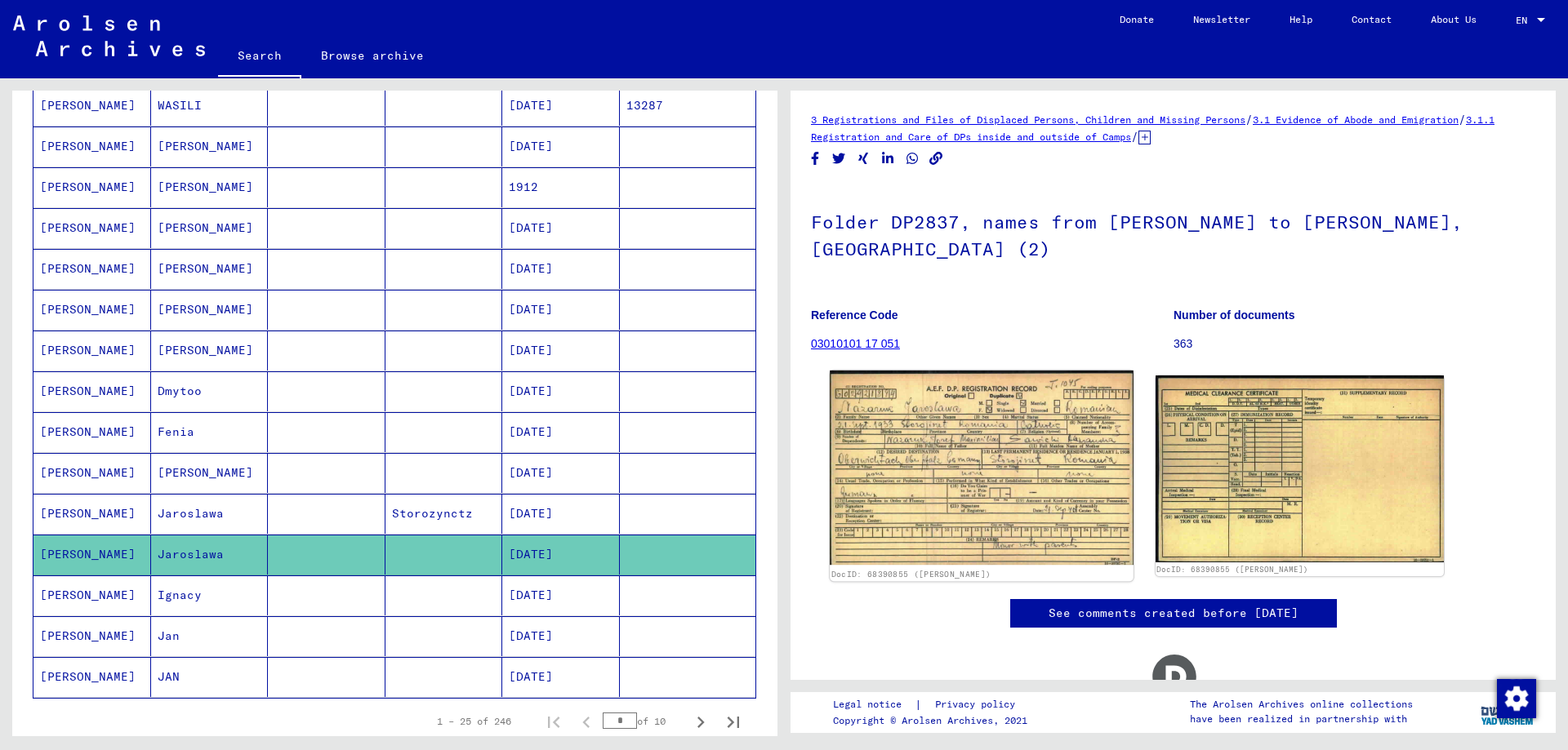
click at [917, 397] on img at bounding box center [981, 468] width 303 height 194
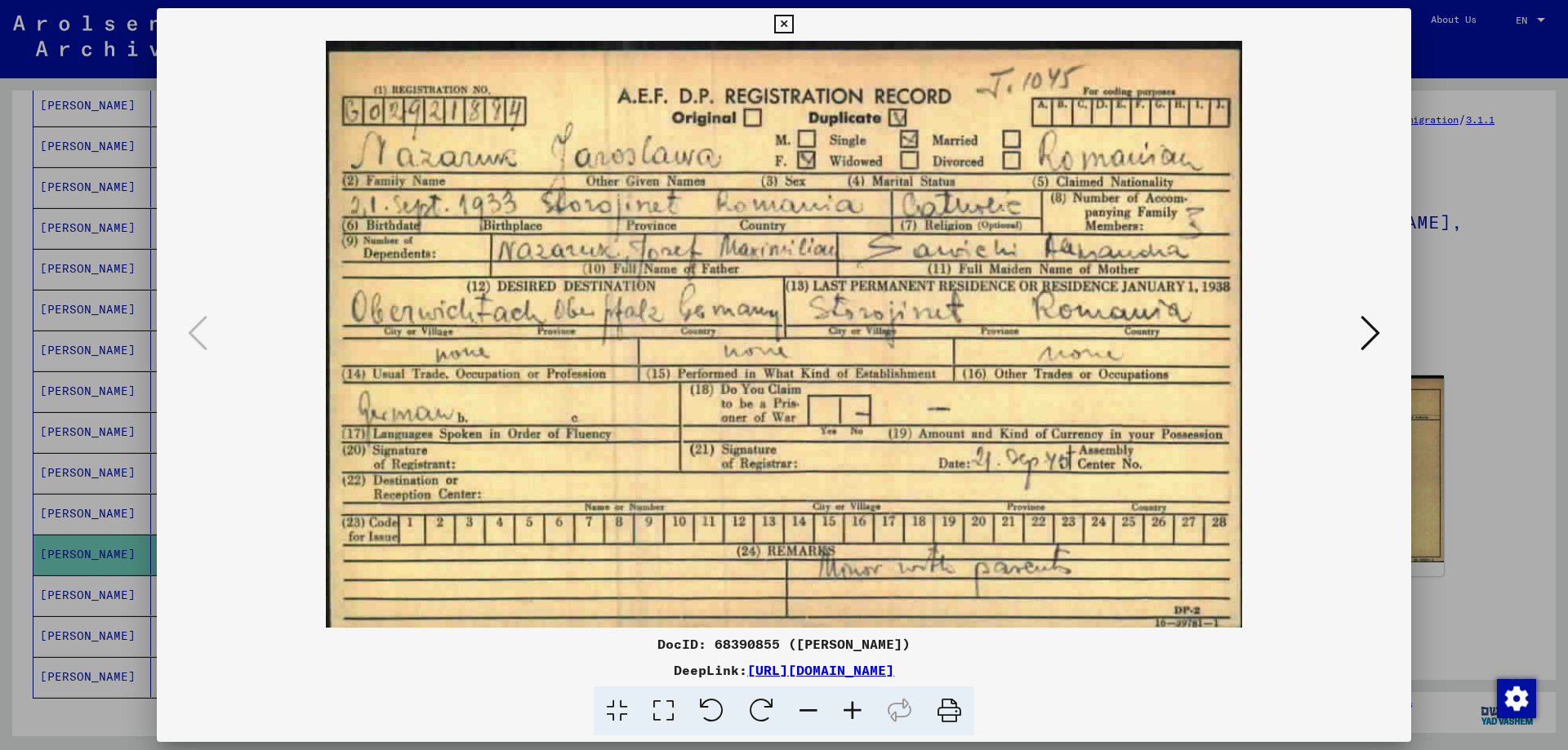
click at [917, 397] on img at bounding box center [784, 334] width 1143 height 587
click at [1446, 304] on div at bounding box center [784, 375] width 1568 height 750
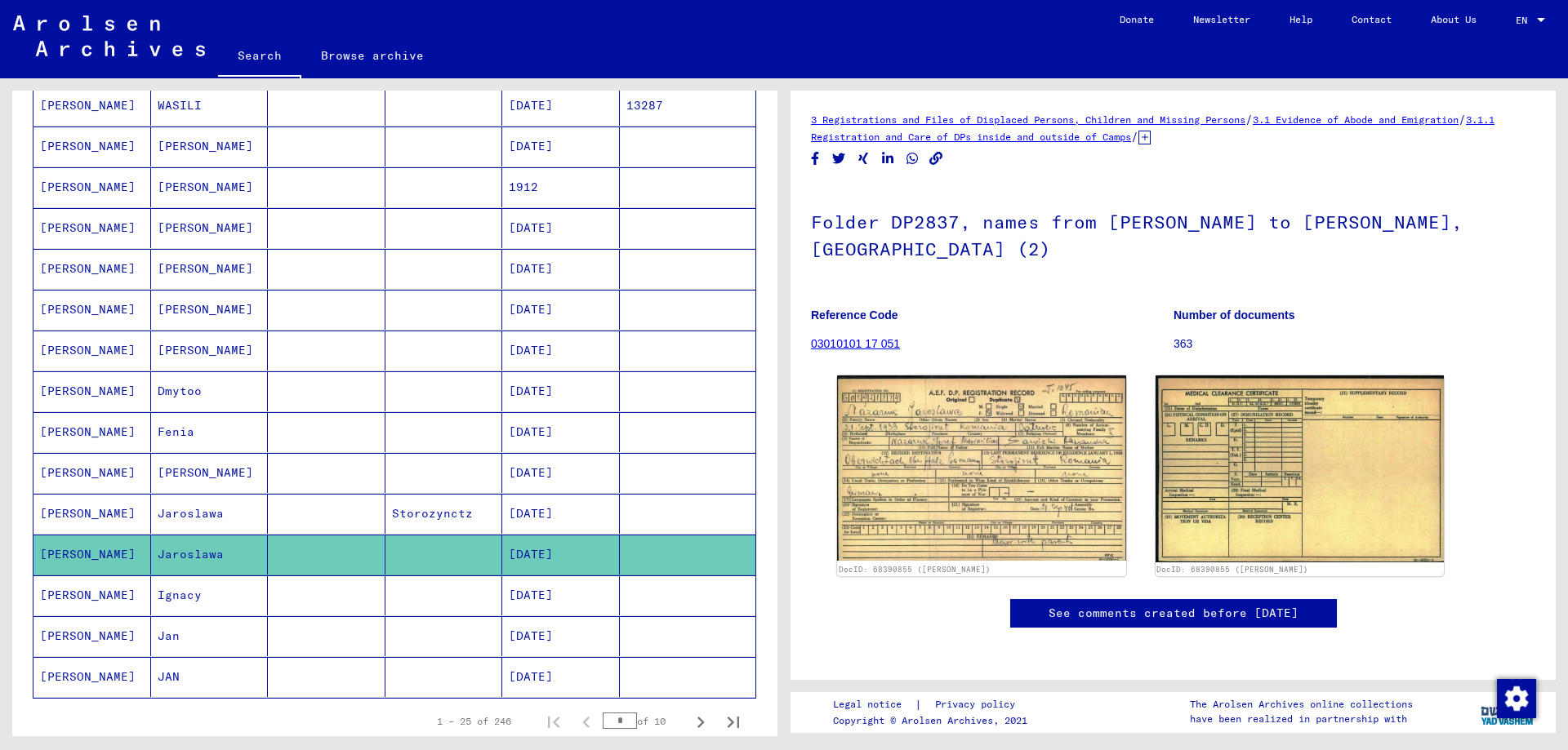
click at [188, 591] on mat-cell "Ignacy" at bounding box center [210, 595] width 118 height 40
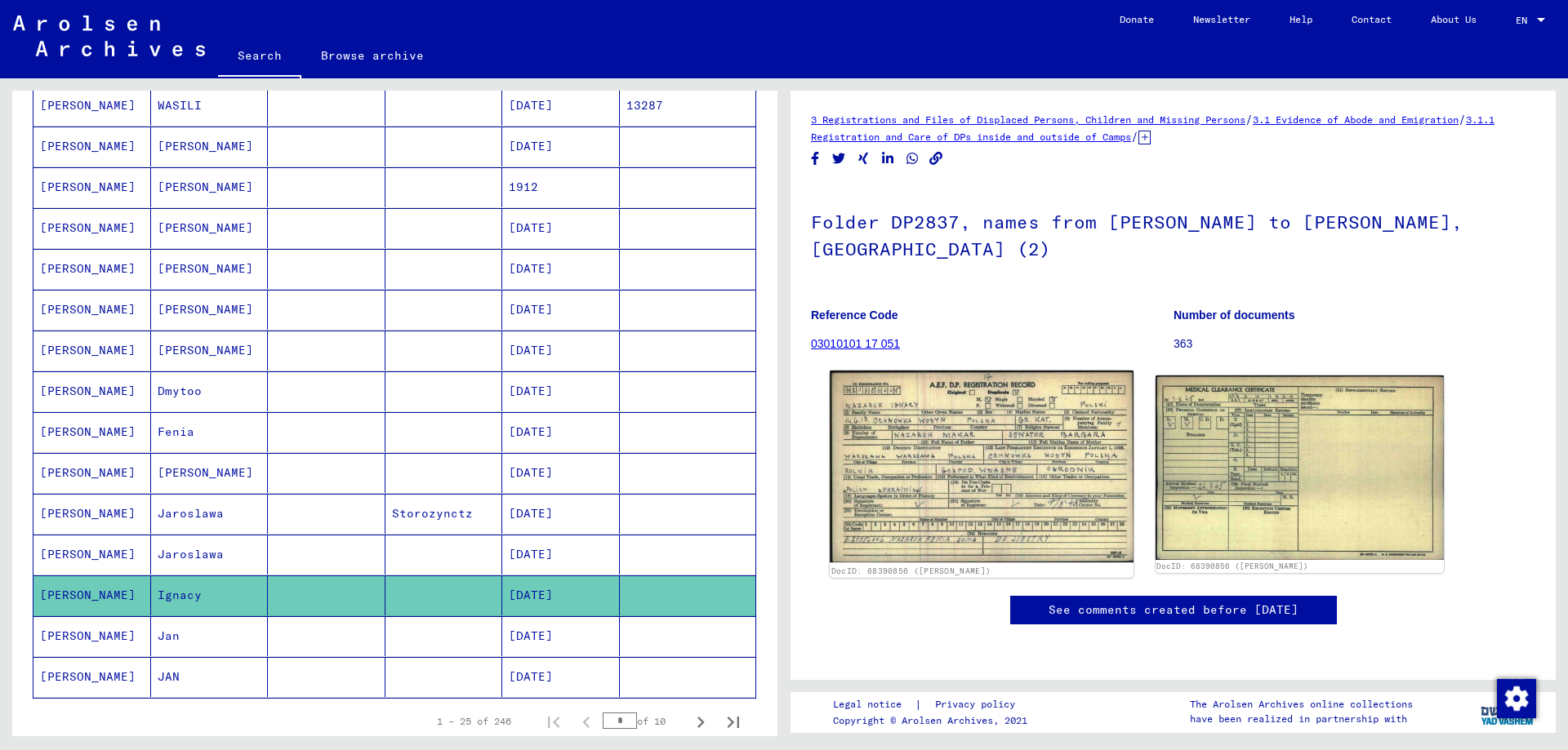
click at [930, 412] on img at bounding box center [981, 466] width 303 height 192
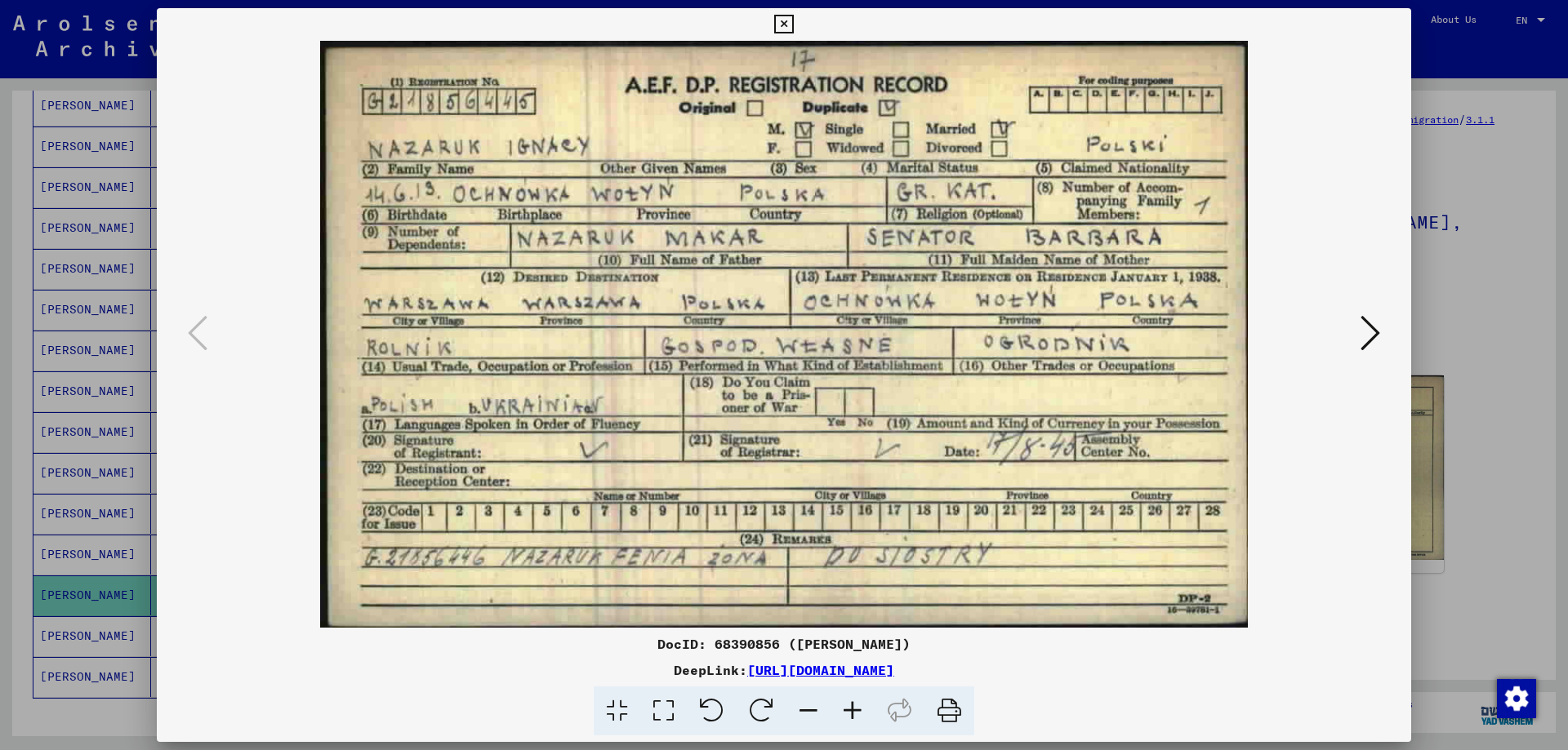
click at [1464, 271] on div at bounding box center [784, 375] width 1568 height 750
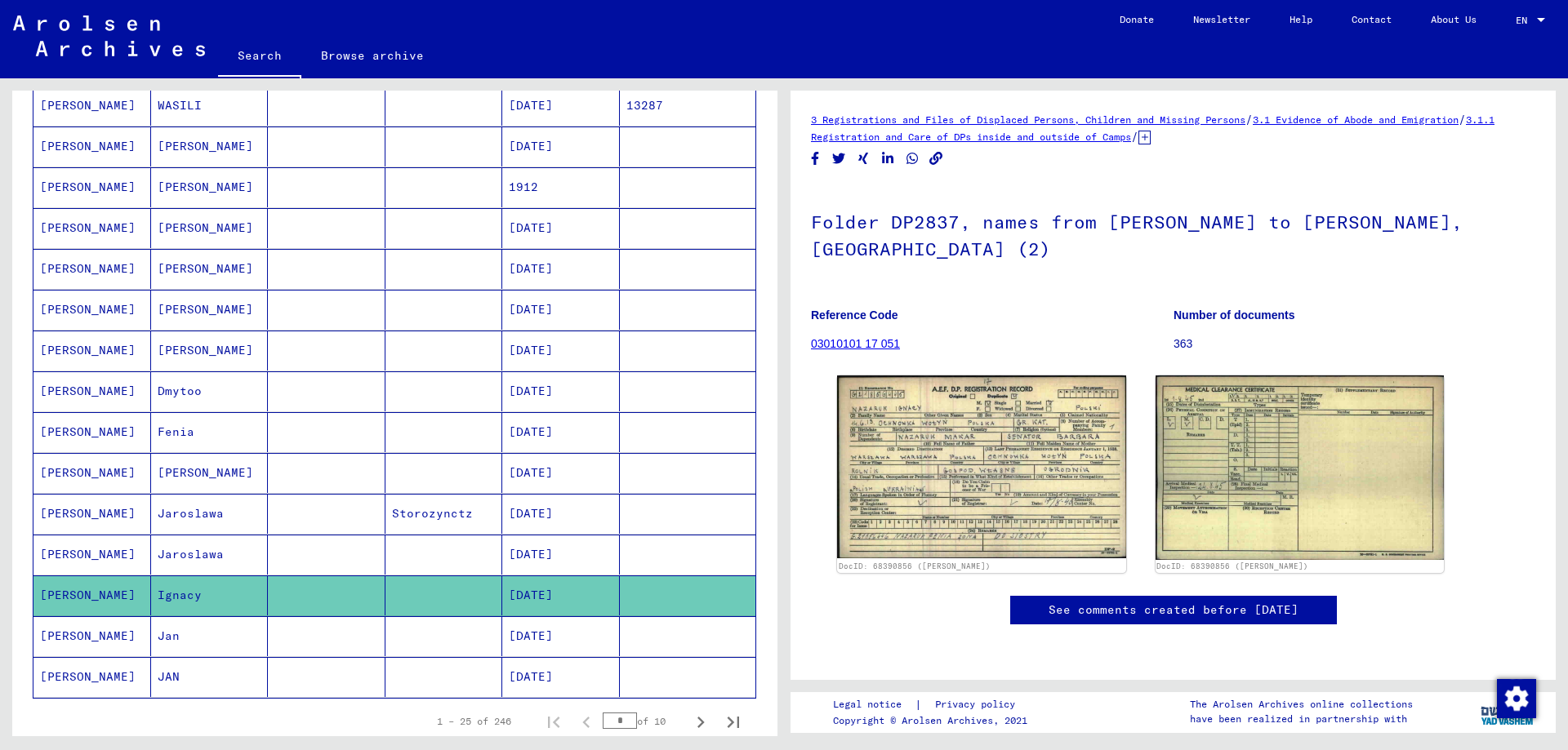
click at [171, 638] on mat-cell "Jan" at bounding box center [210, 636] width 118 height 40
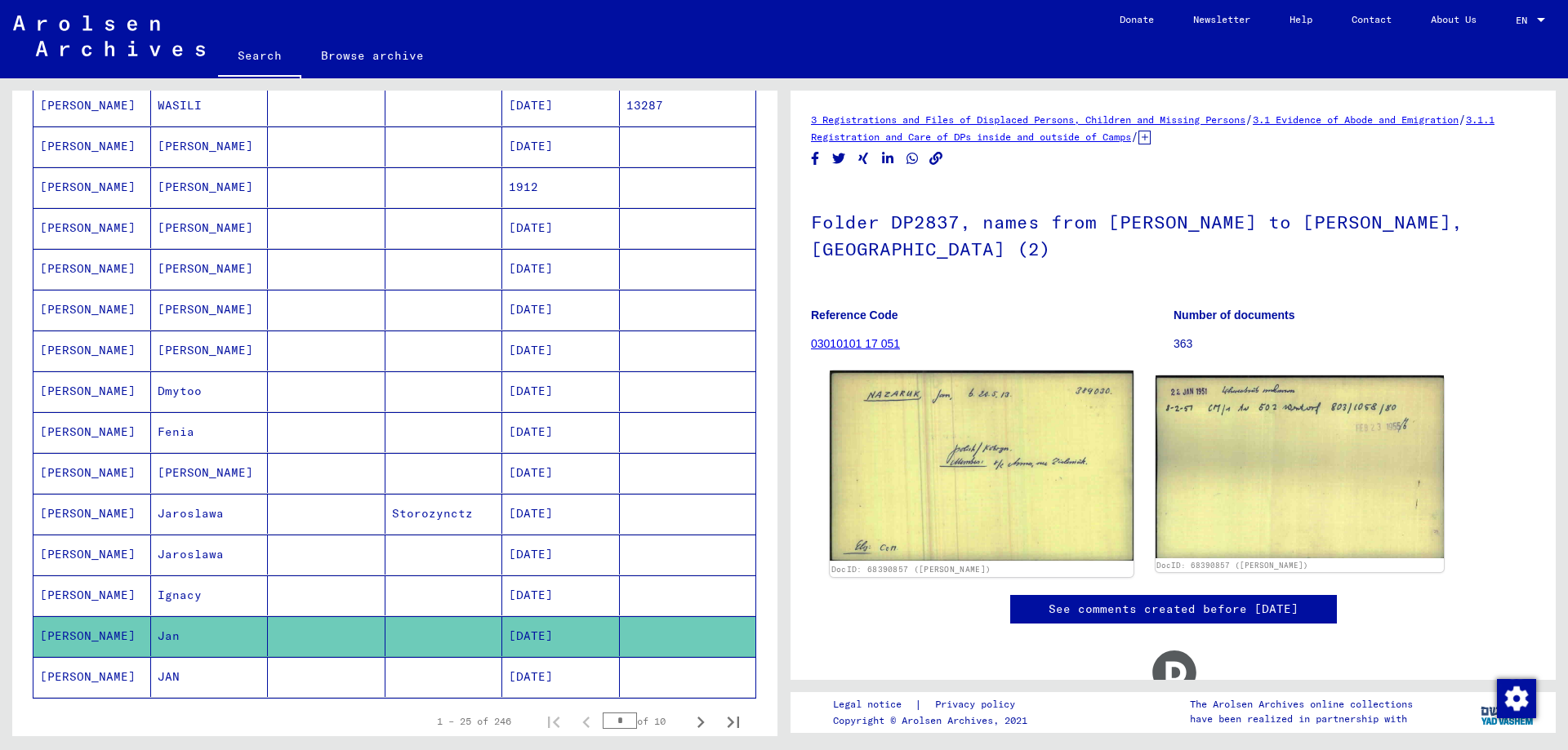
click at [897, 407] on img at bounding box center [981, 466] width 303 height 191
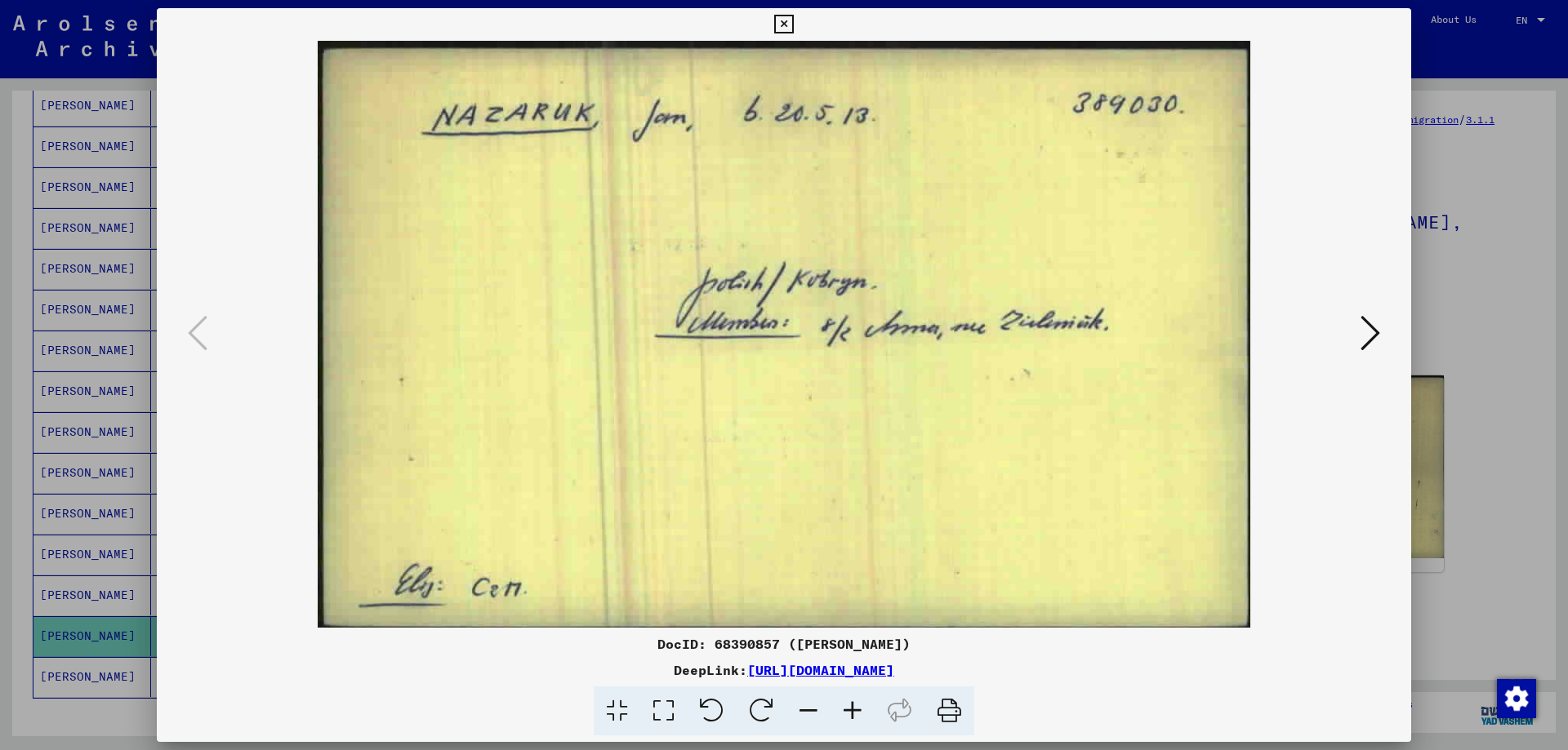
click at [1368, 341] on icon at bounding box center [1369, 333] width 20 height 39
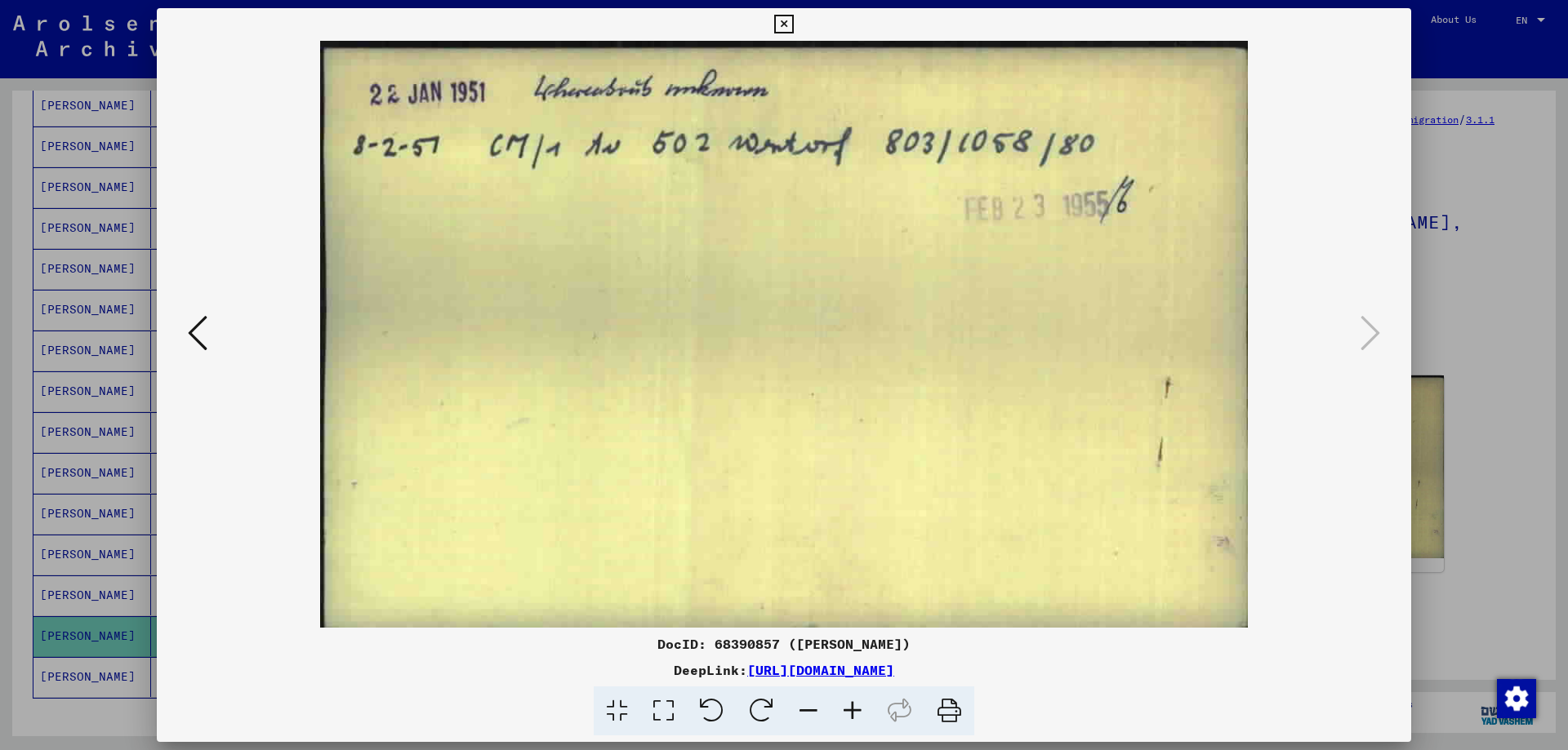
click at [1518, 278] on div at bounding box center [784, 375] width 1568 height 750
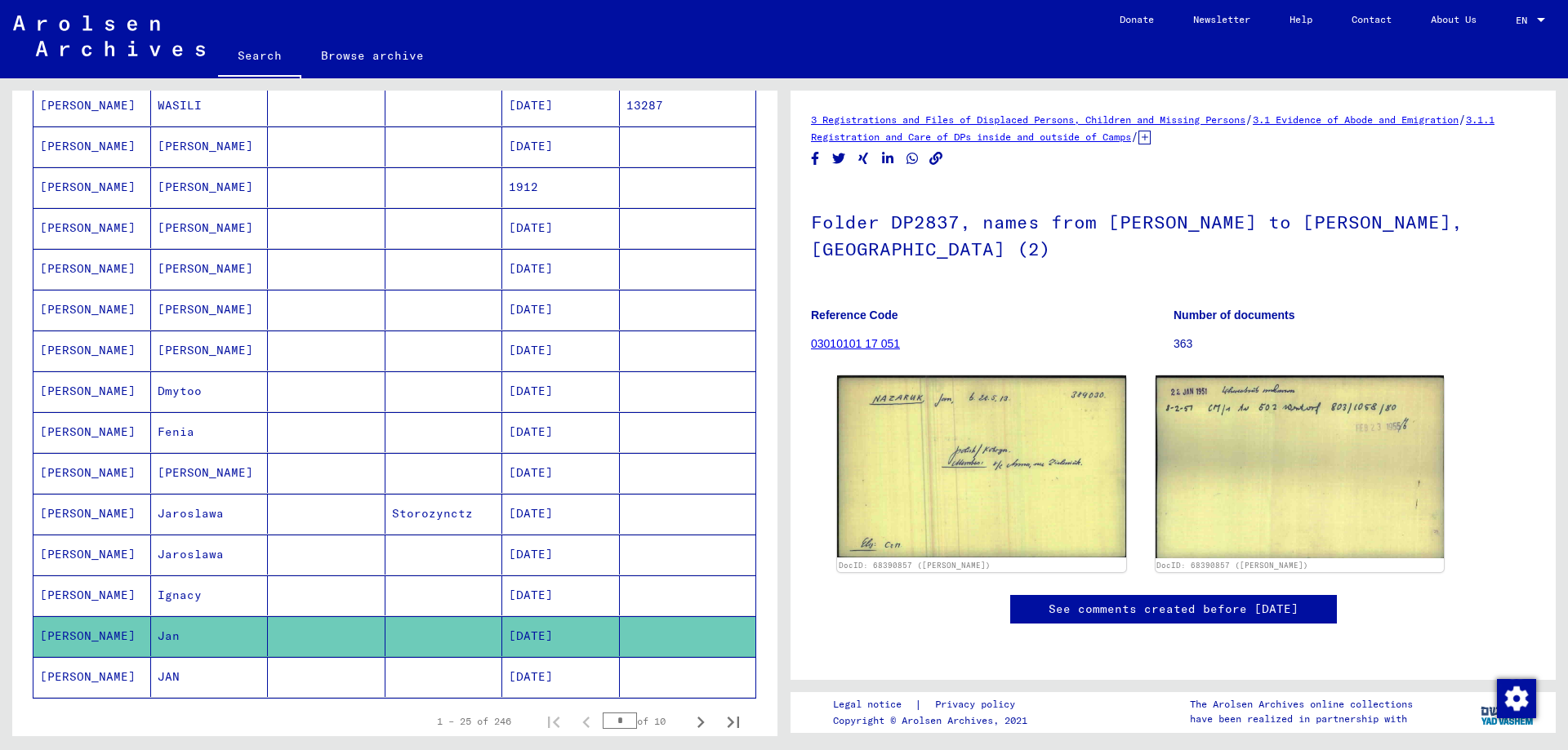
click at [220, 668] on mat-cell "JAN" at bounding box center [210, 677] width 118 height 40
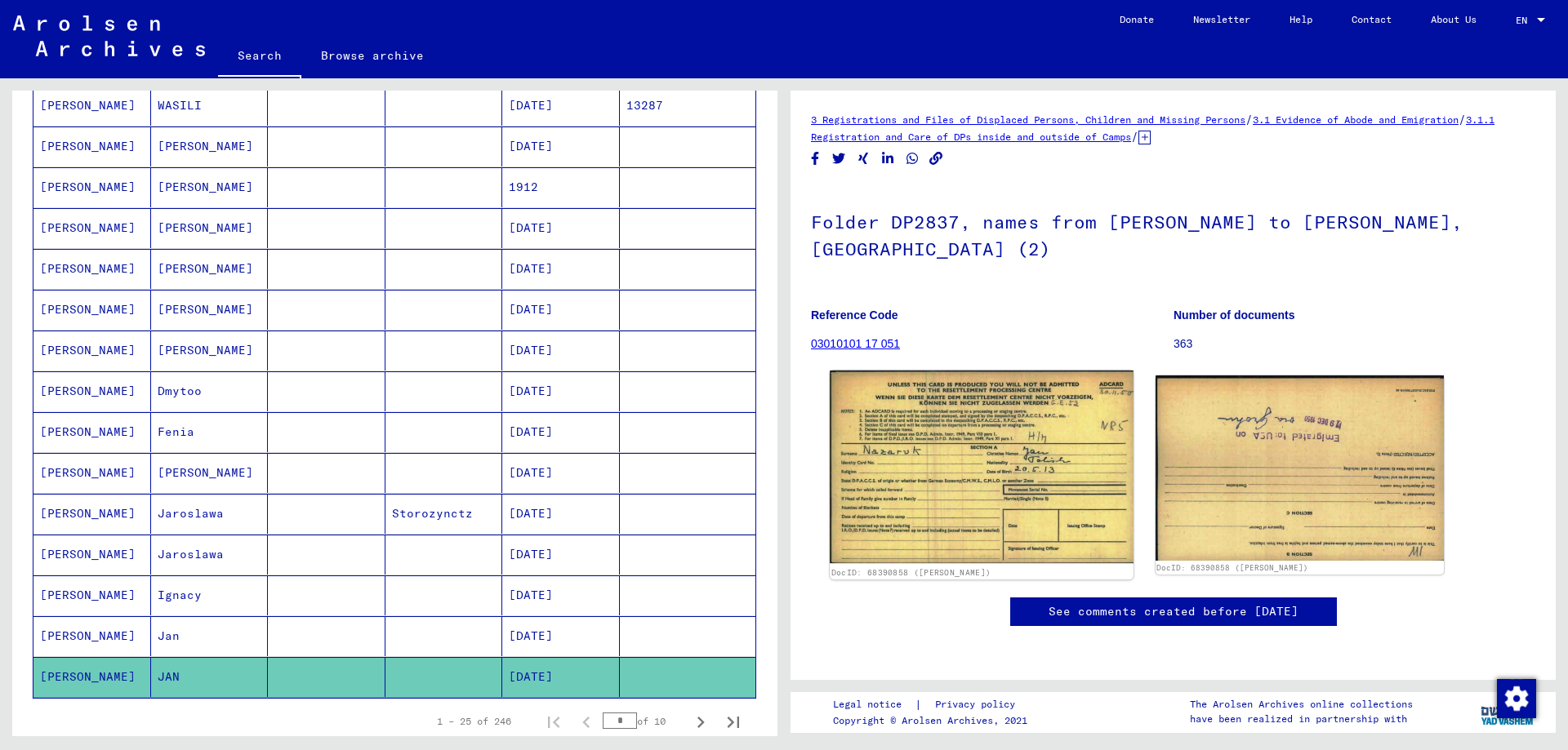
click at [1048, 390] on img at bounding box center [981, 467] width 303 height 193
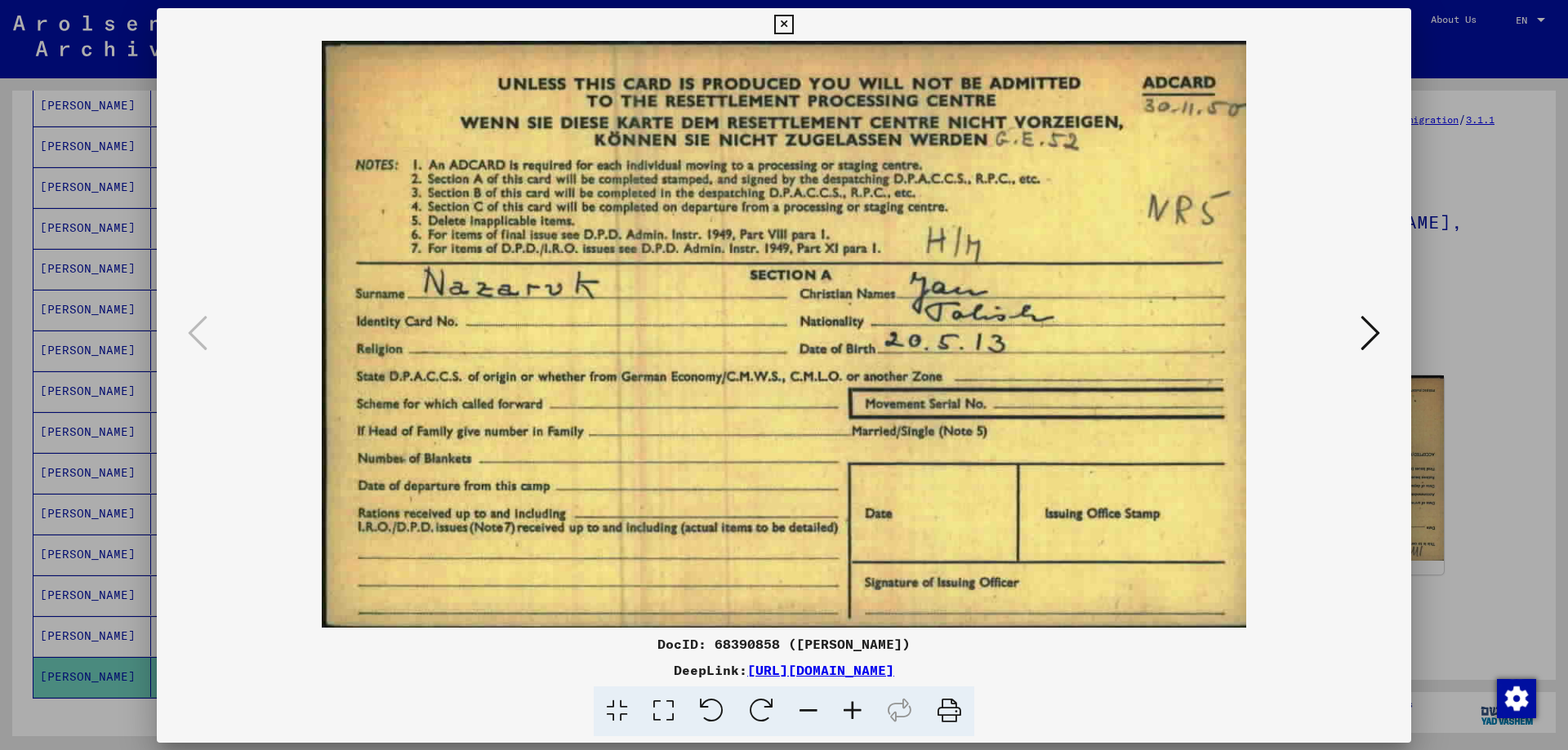
click at [1049, 387] on img at bounding box center [784, 334] width 1143 height 587
click at [1497, 250] on div at bounding box center [784, 375] width 1568 height 750
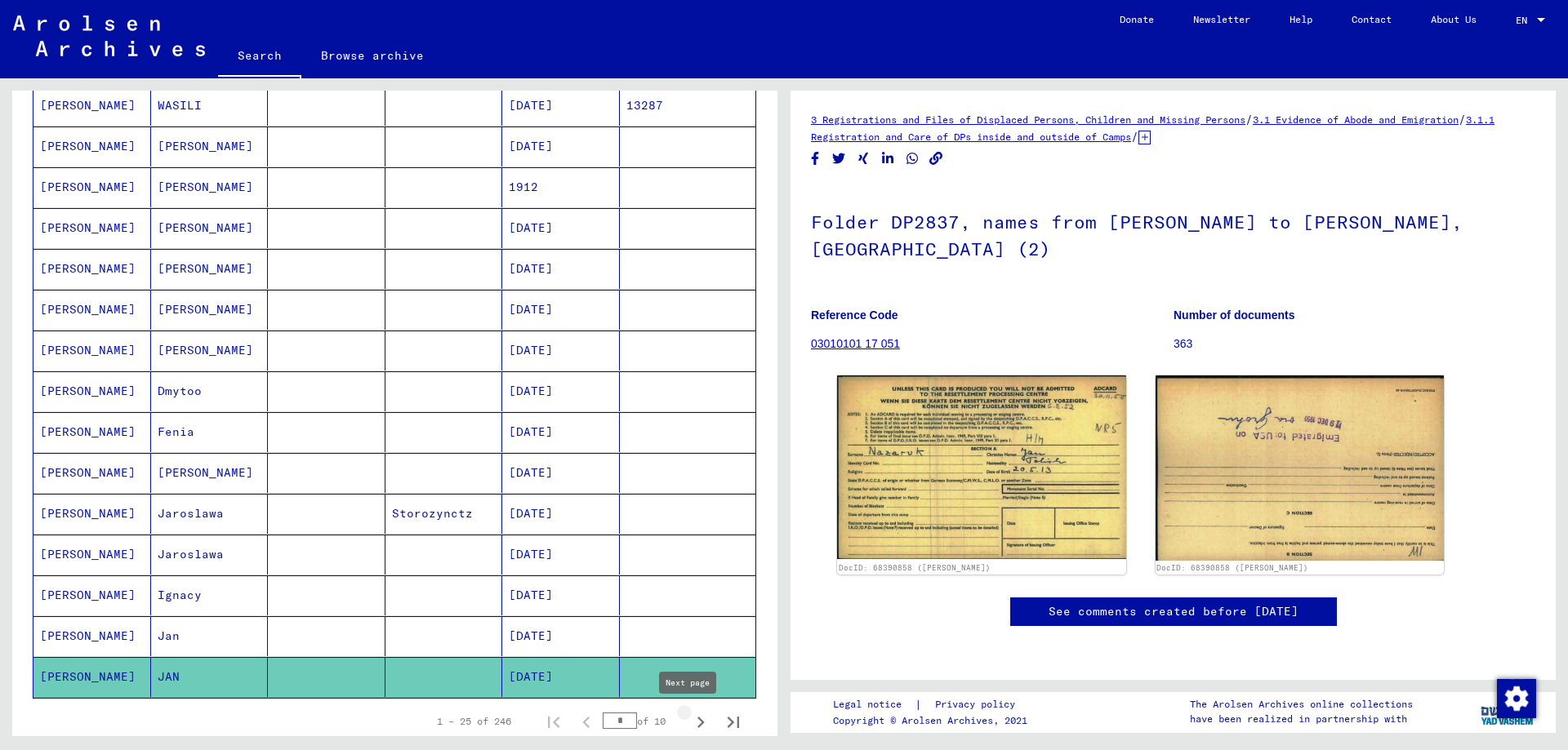
click at [689, 719] on icon "Next page" at bounding box center [700, 722] width 23 height 23
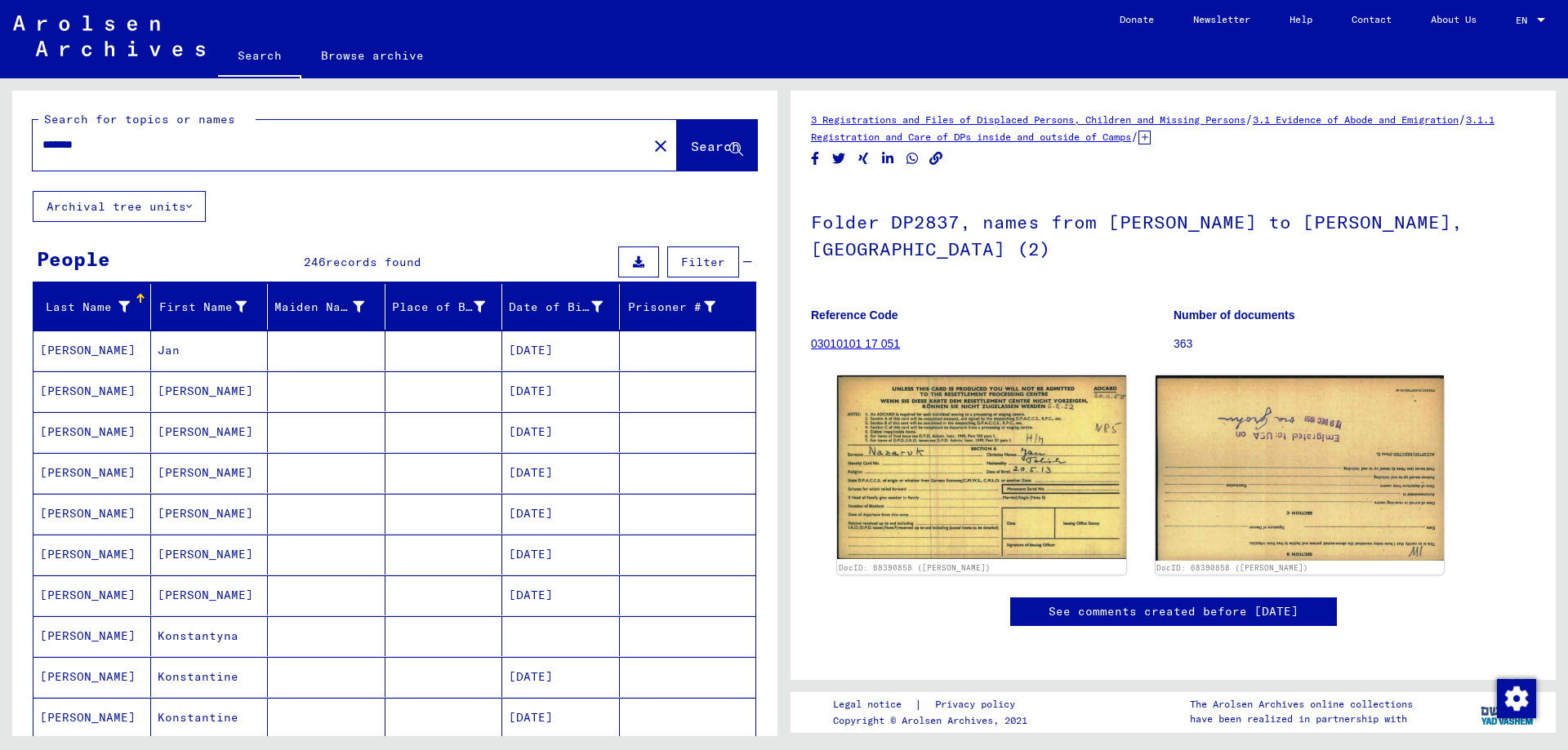
click at [145, 361] on mat-cell "[PERSON_NAME]" at bounding box center [92, 350] width 118 height 40
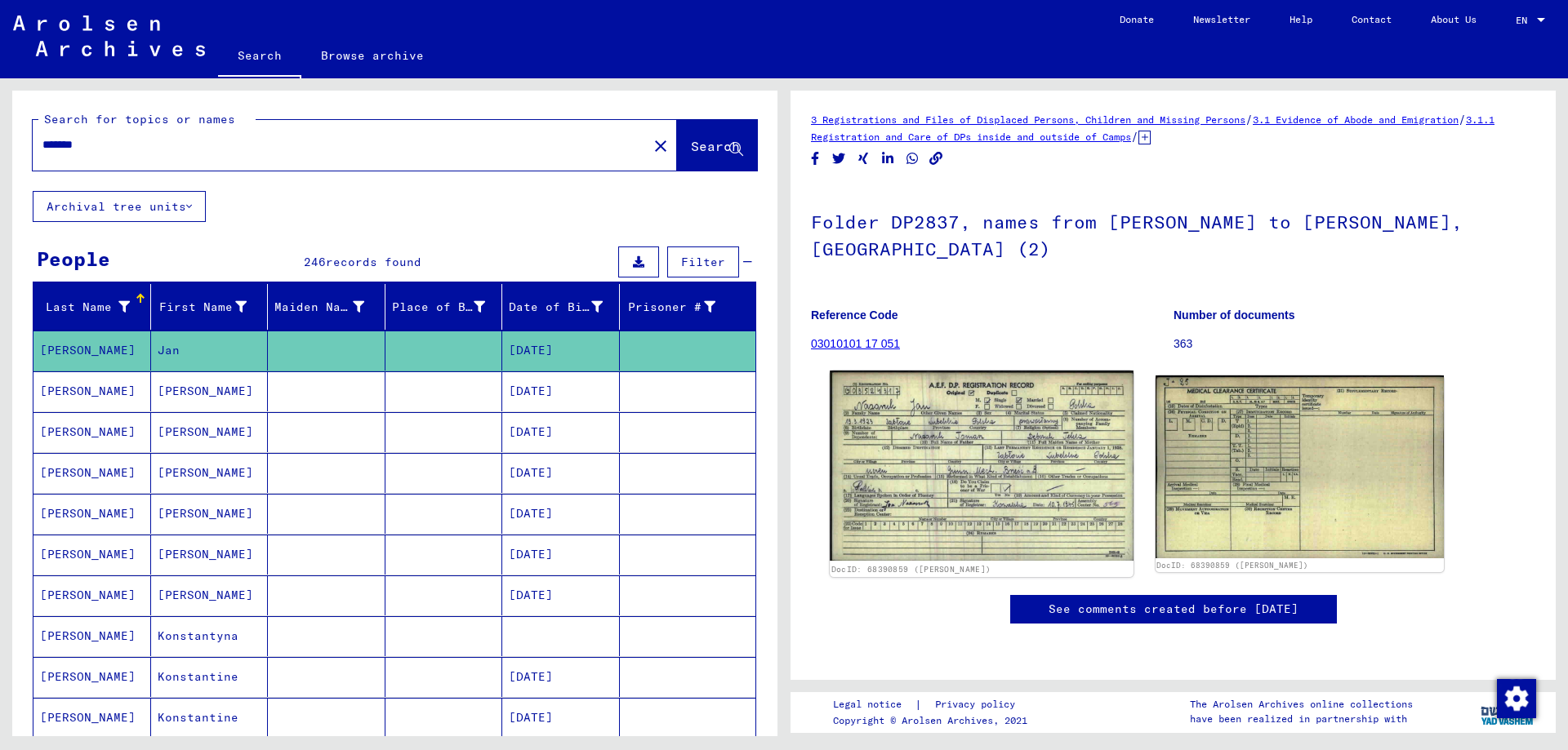
click at [990, 428] on img at bounding box center [981, 466] width 303 height 191
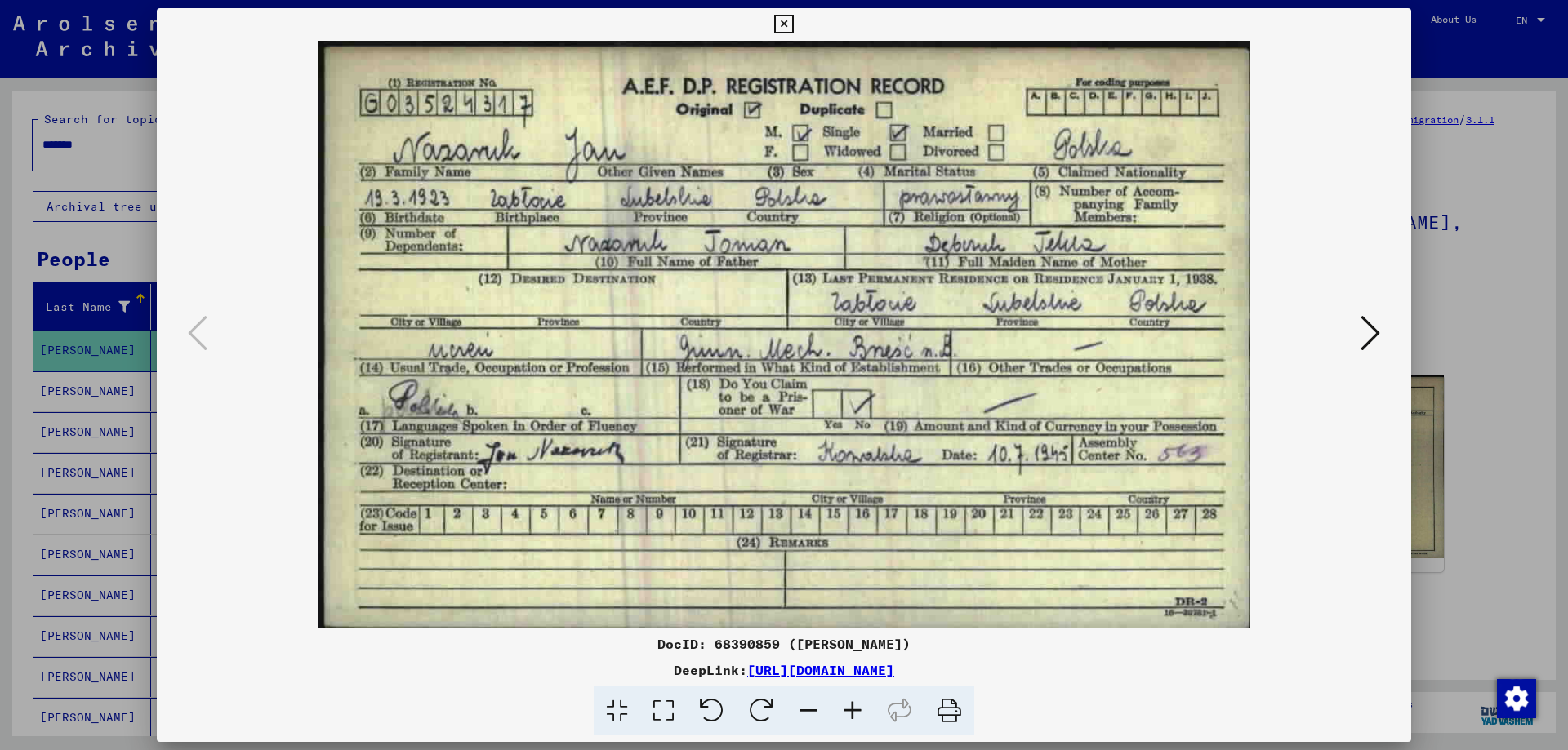
click at [990, 428] on img at bounding box center [784, 334] width 1143 height 587
click at [1471, 281] on div at bounding box center [784, 375] width 1568 height 750
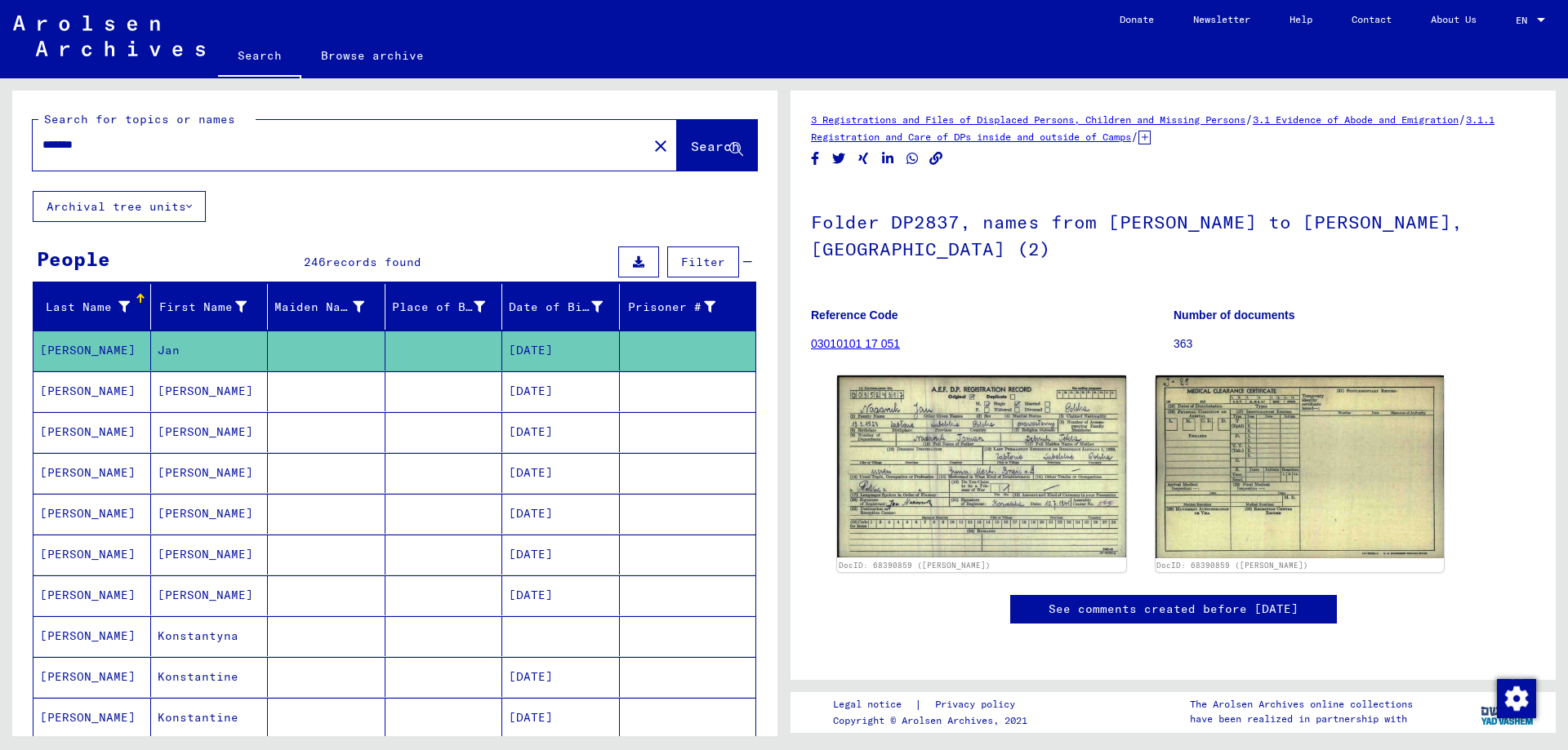
click at [216, 395] on mat-cell "[PERSON_NAME]" at bounding box center [210, 391] width 118 height 40
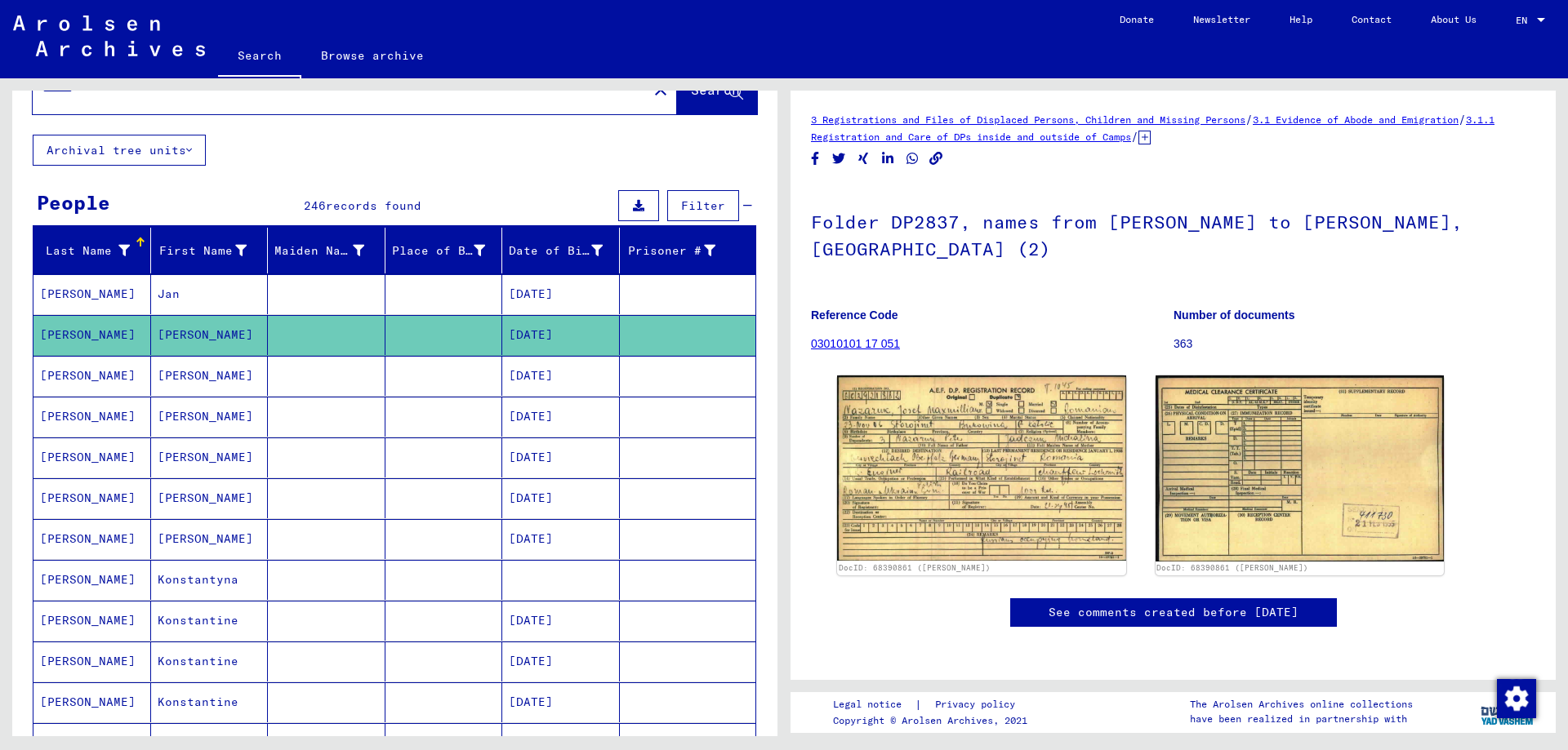
scroll to position [82, 0]
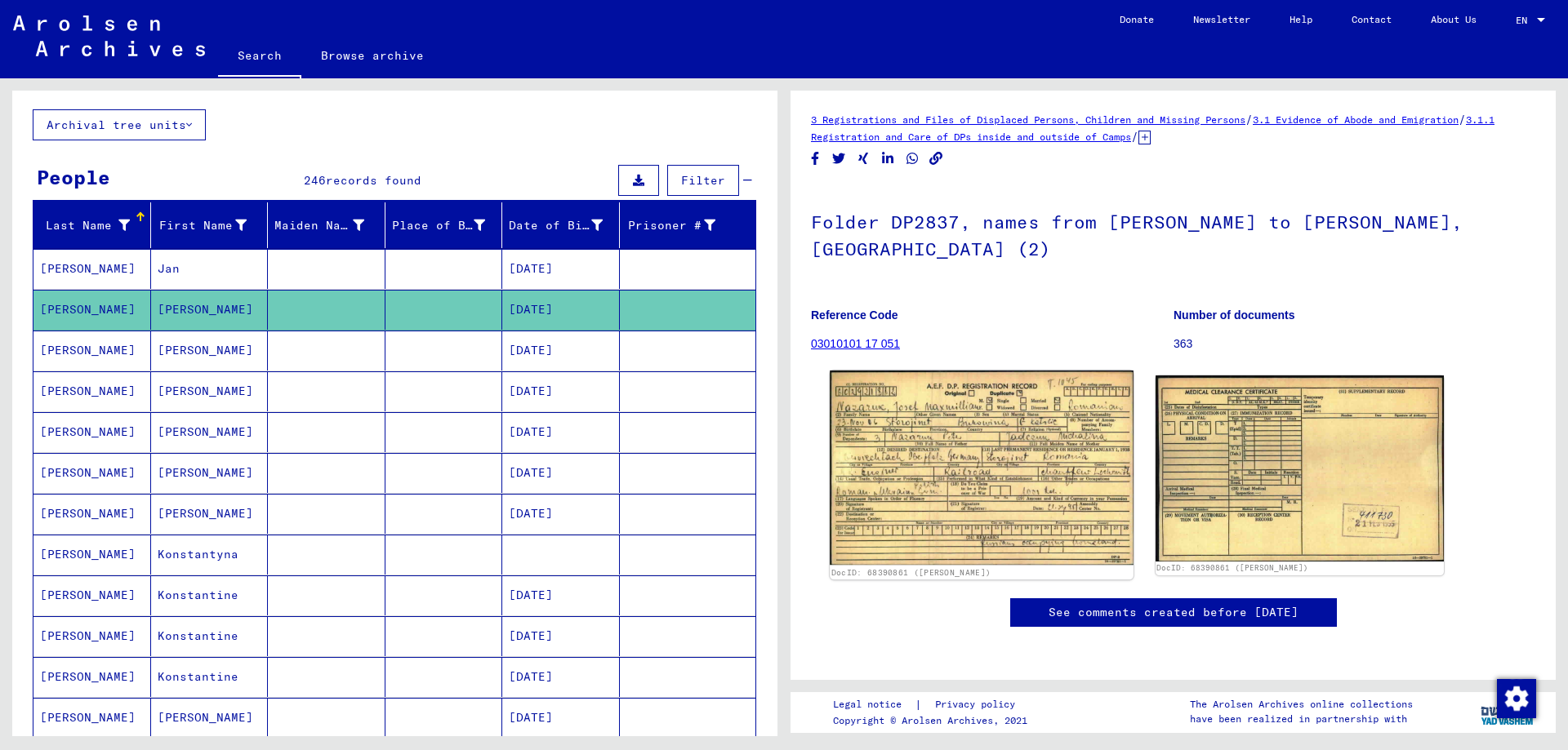
click at [871, 460] on img at bounding box center [981, 468] width 303 height 194
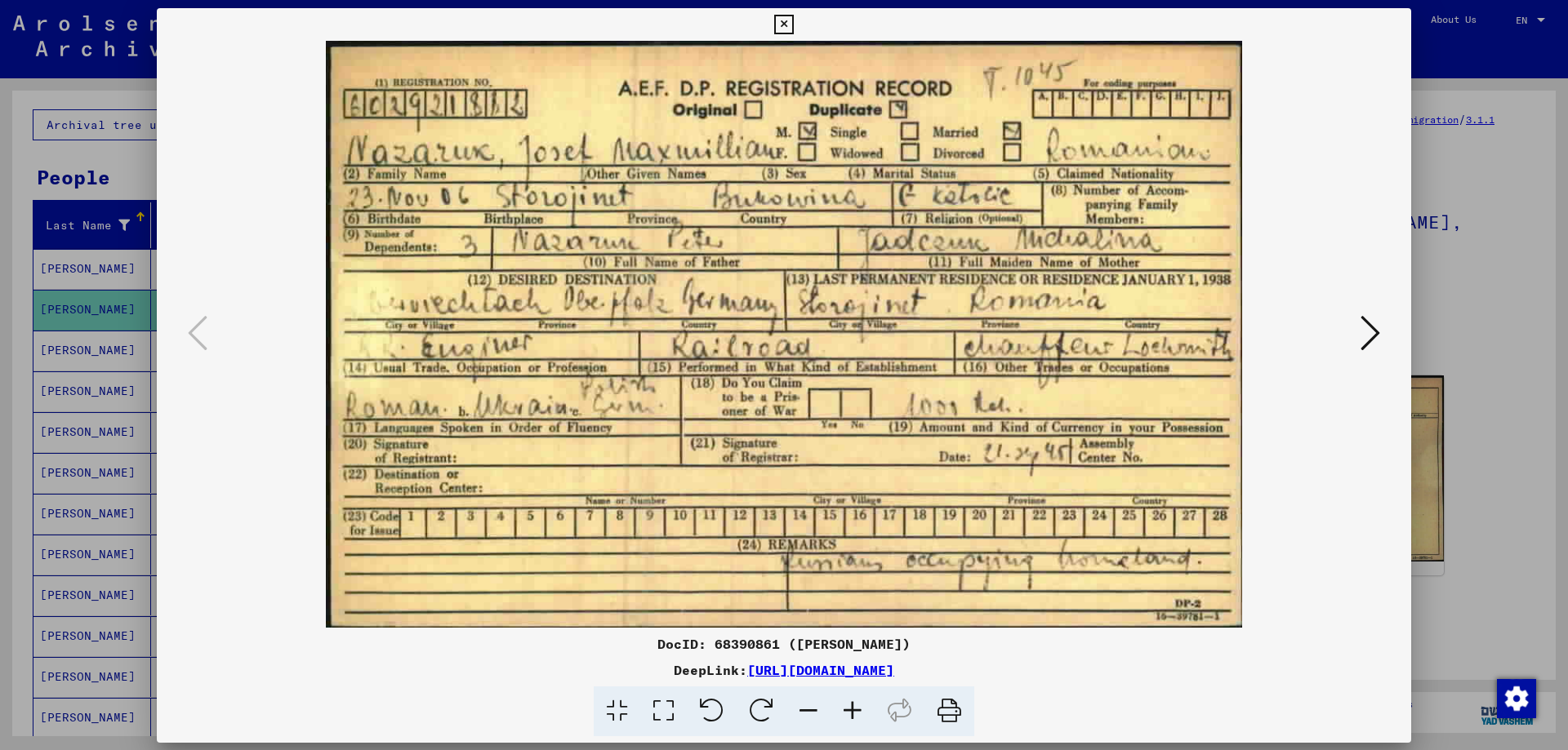
click at [871, 460] on img at bounding box center [784, 334] width 1143 height 587
click at [1452, 263] on div at bounding box center [784, 375] width 1568 height 750
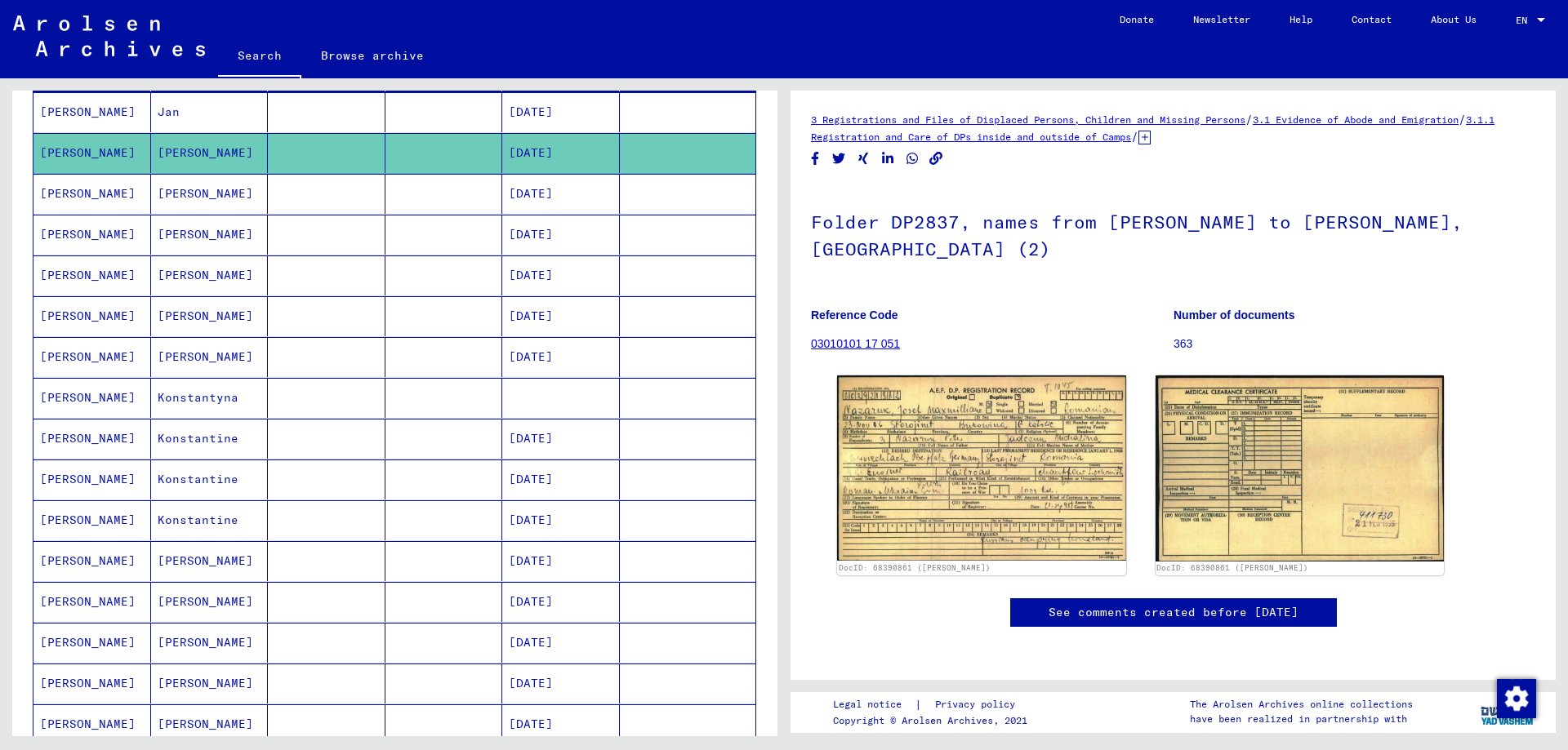
scroll to position [245, 0]
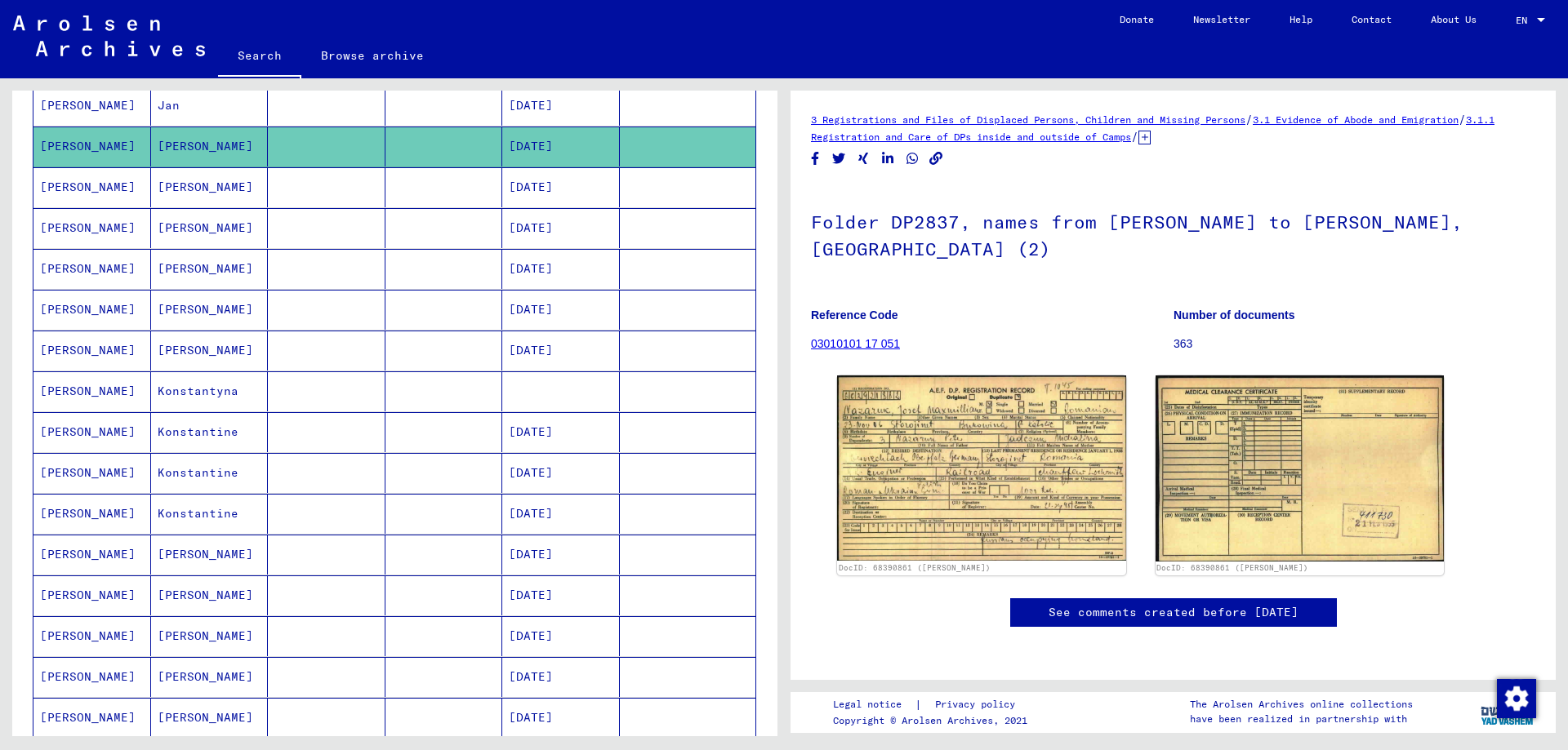
click at [207, 306] on mat-cell "[PERSON_NAME]" at bounding box center [210, 309] width 118 height 40
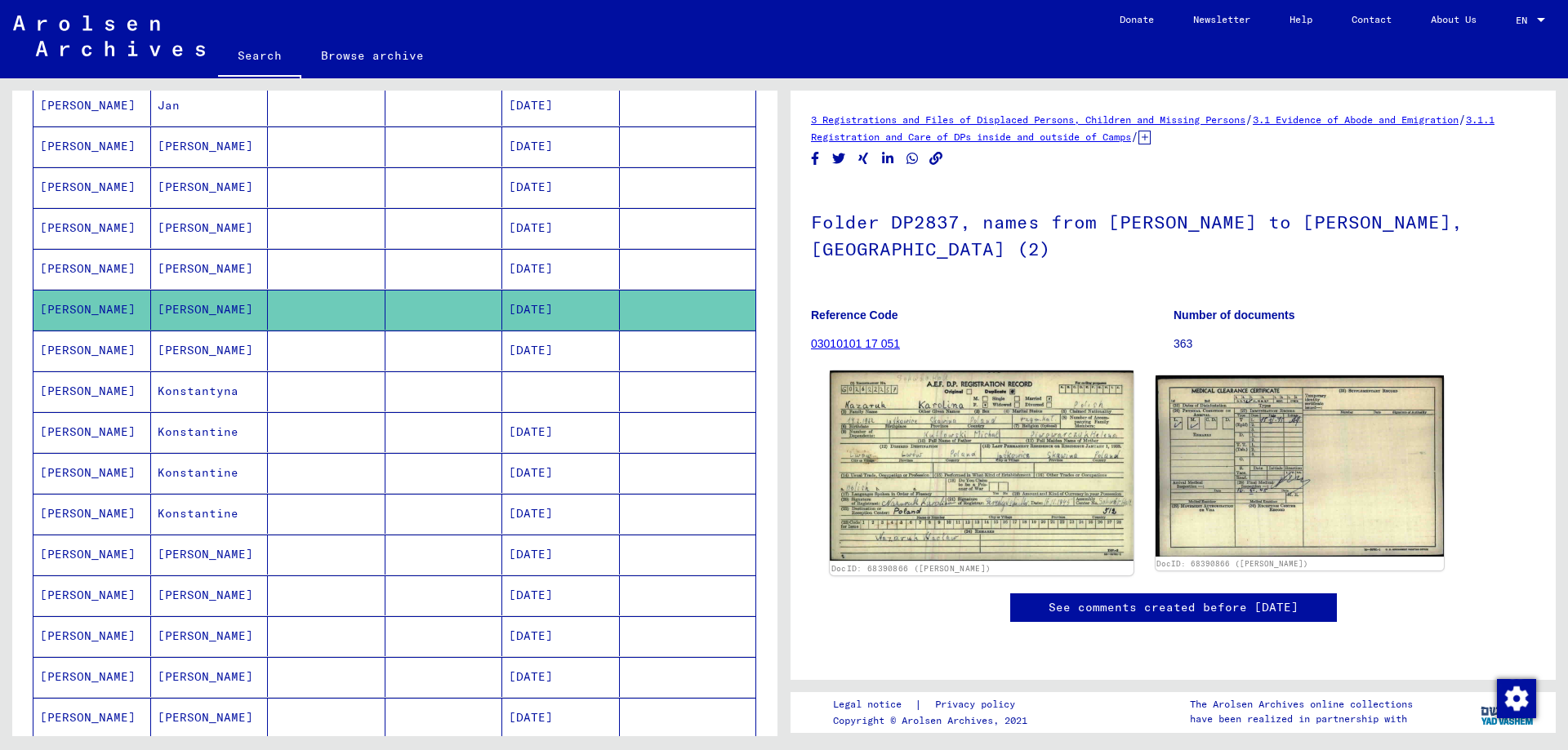
click at [935, 391] on img at bounding box center [981, 466] width 303 height 191
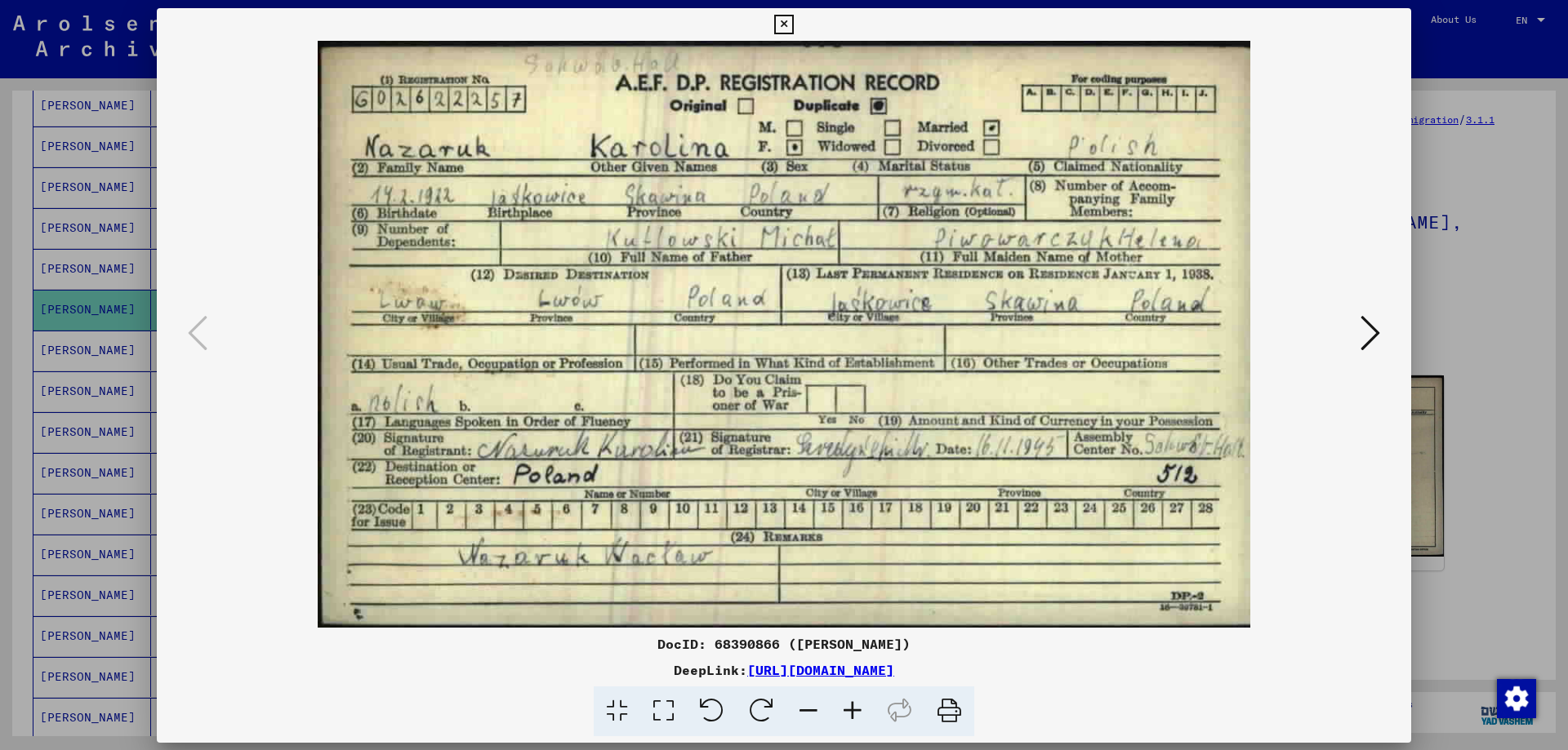
click at [935, 391] on img at bounding box center [784, 334] width 1143 height 587
click at [1454, 303] on div at bounding box center [784, 375] width 1568 height 750
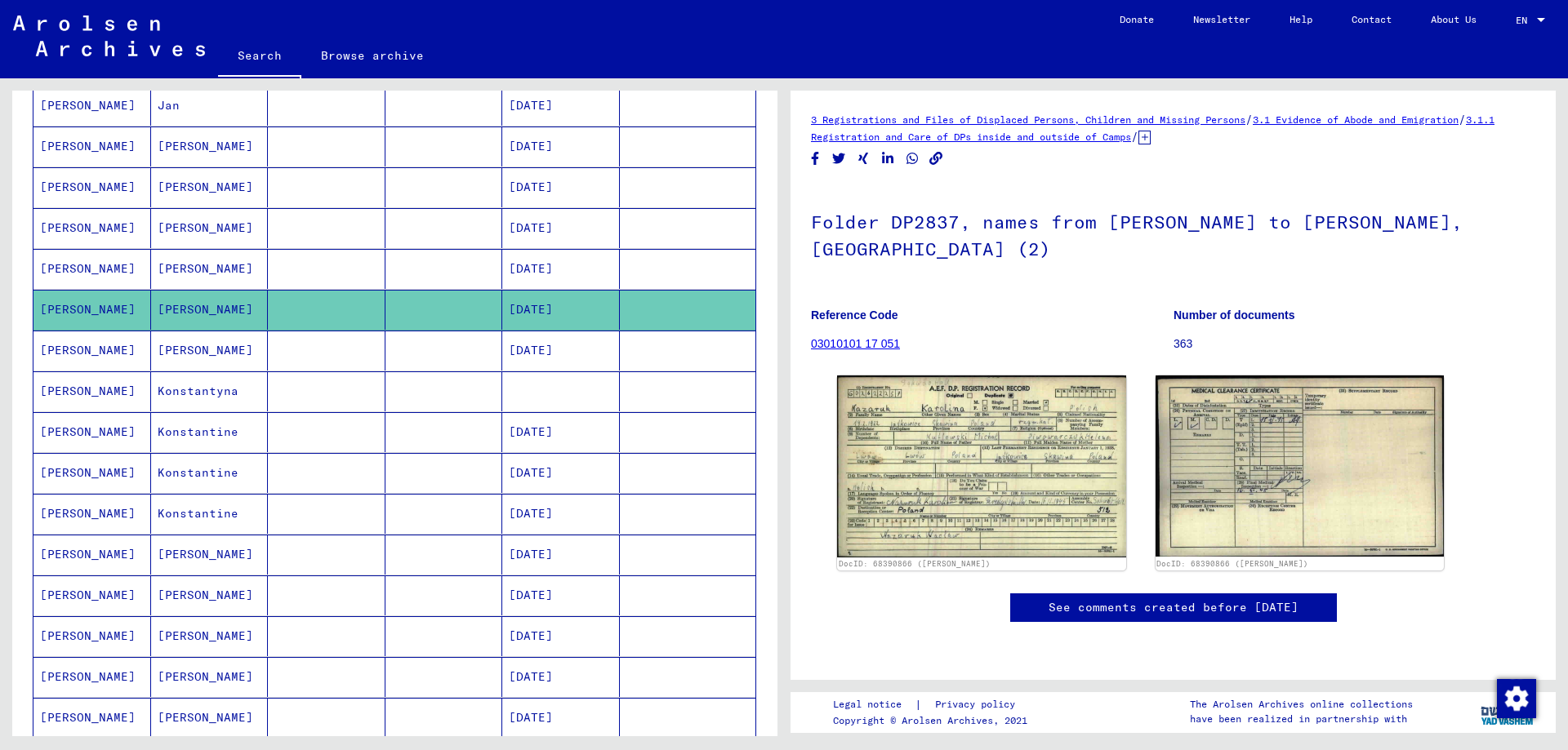
click at [240, 358] on mat-cell "[PERSON_NAME]" at bounding box center [210, 350] width 118 height 40
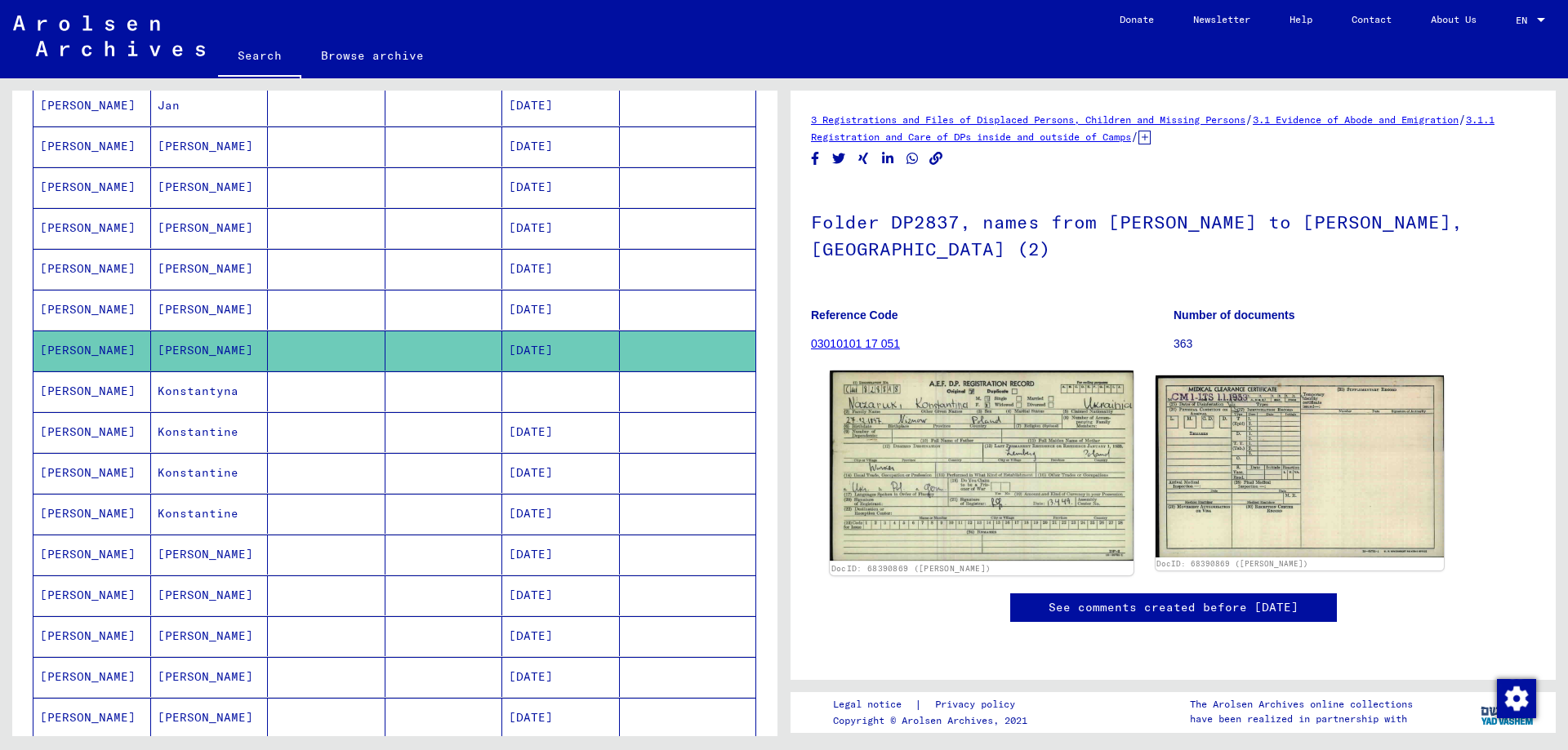
click at [923, 472] on img at bounding box center [981, 466] width 303 height 191
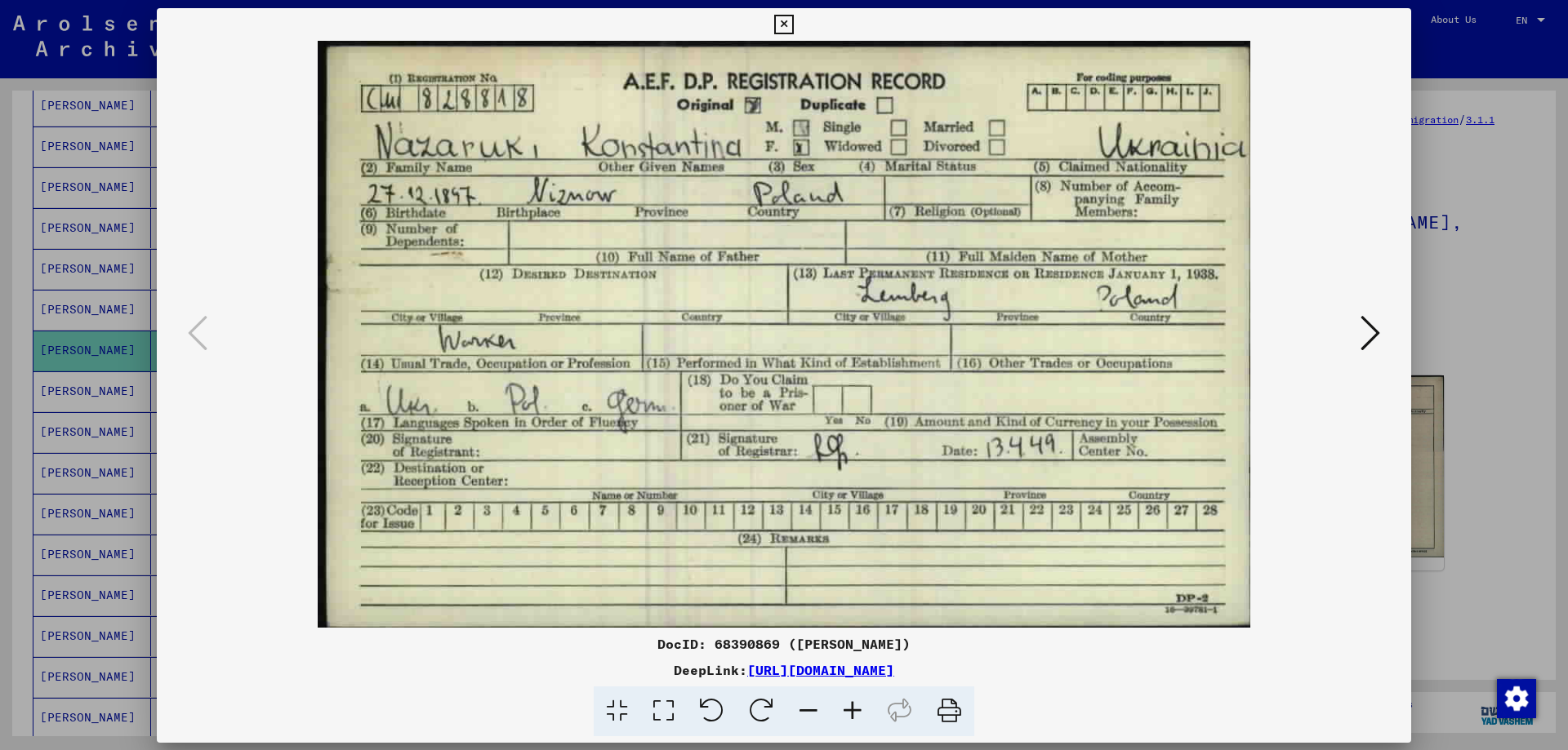
click at [923, 472] on img at bounding box center [784, 334] width 1143 height 587
drag, startPoint x: 1443, startPoint y: 309, endPoint x: 1384, endPoint y: 299, distance: 59.8
click at [1447, 308] on div at bounding box center [784, 375] width 1568 height 750
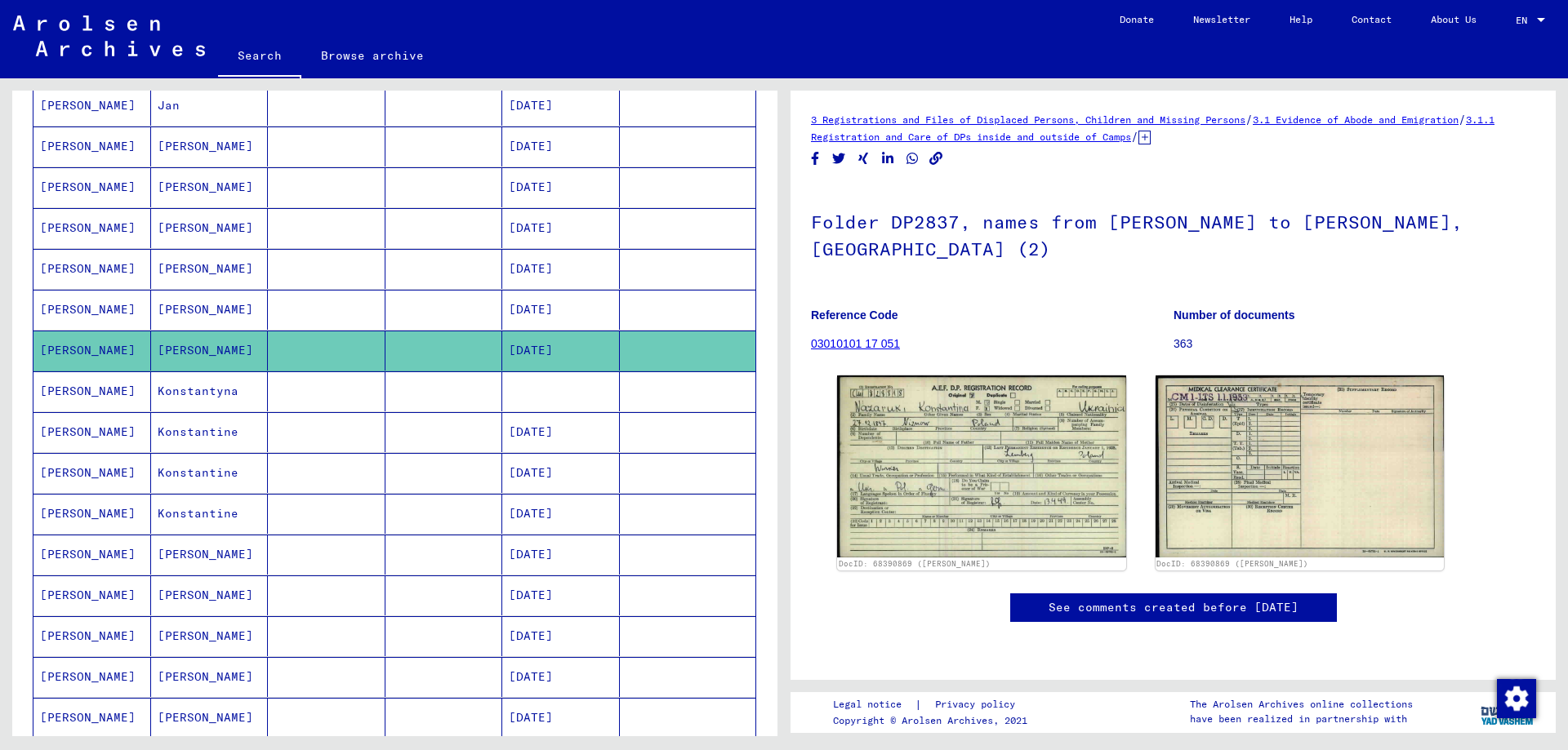
click at [183, 398] on mat-cell "Konstantyna" at bounding box center [210, 391] width 118 height 40
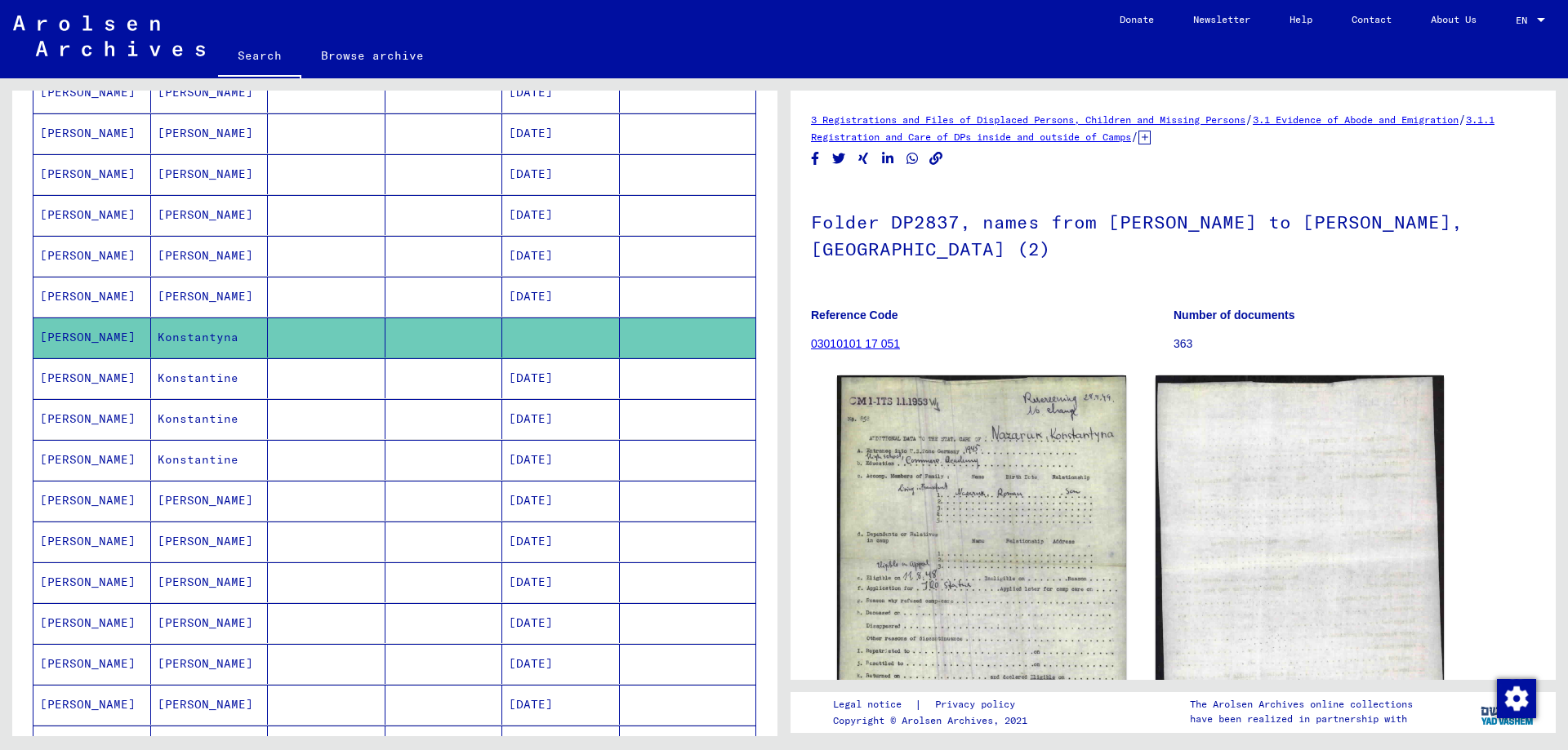
scroll to position [490, 0]
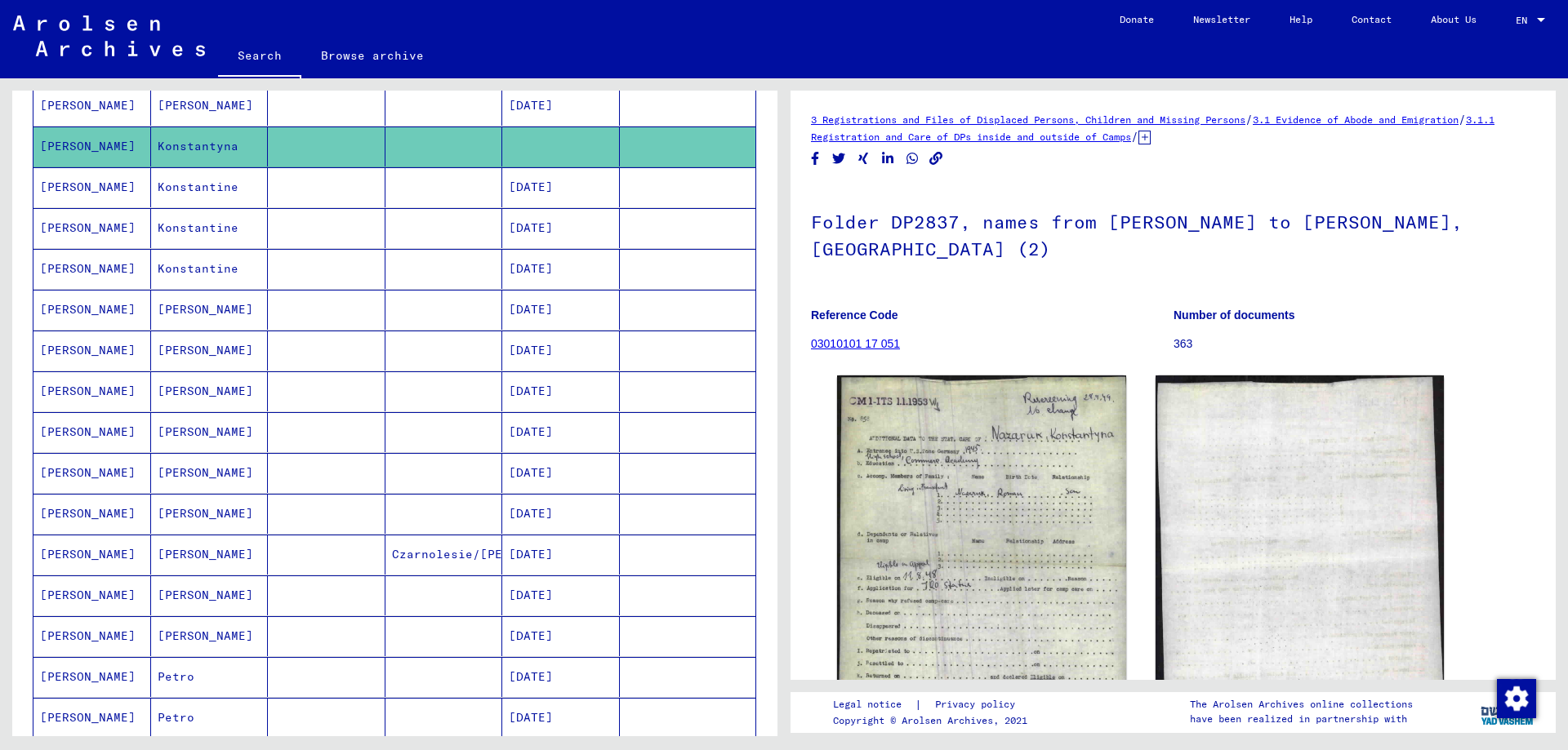
click at [186, 301] on mat-cell "[PERSON_NAME]" at bounding box center [210, 309] width 118 height 40
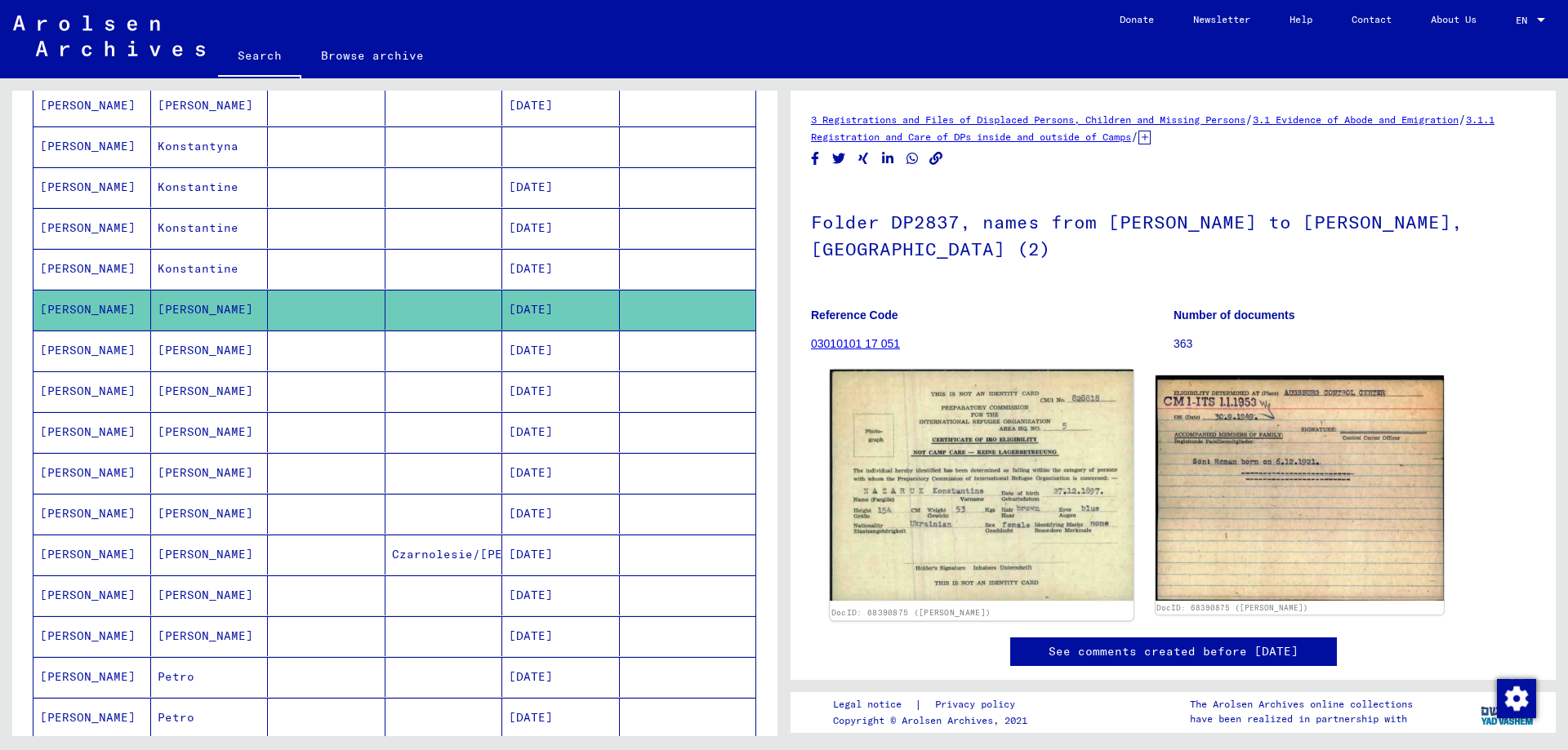
click at [896, 532] on img at bounding box center [981, 486] width 303 height 232
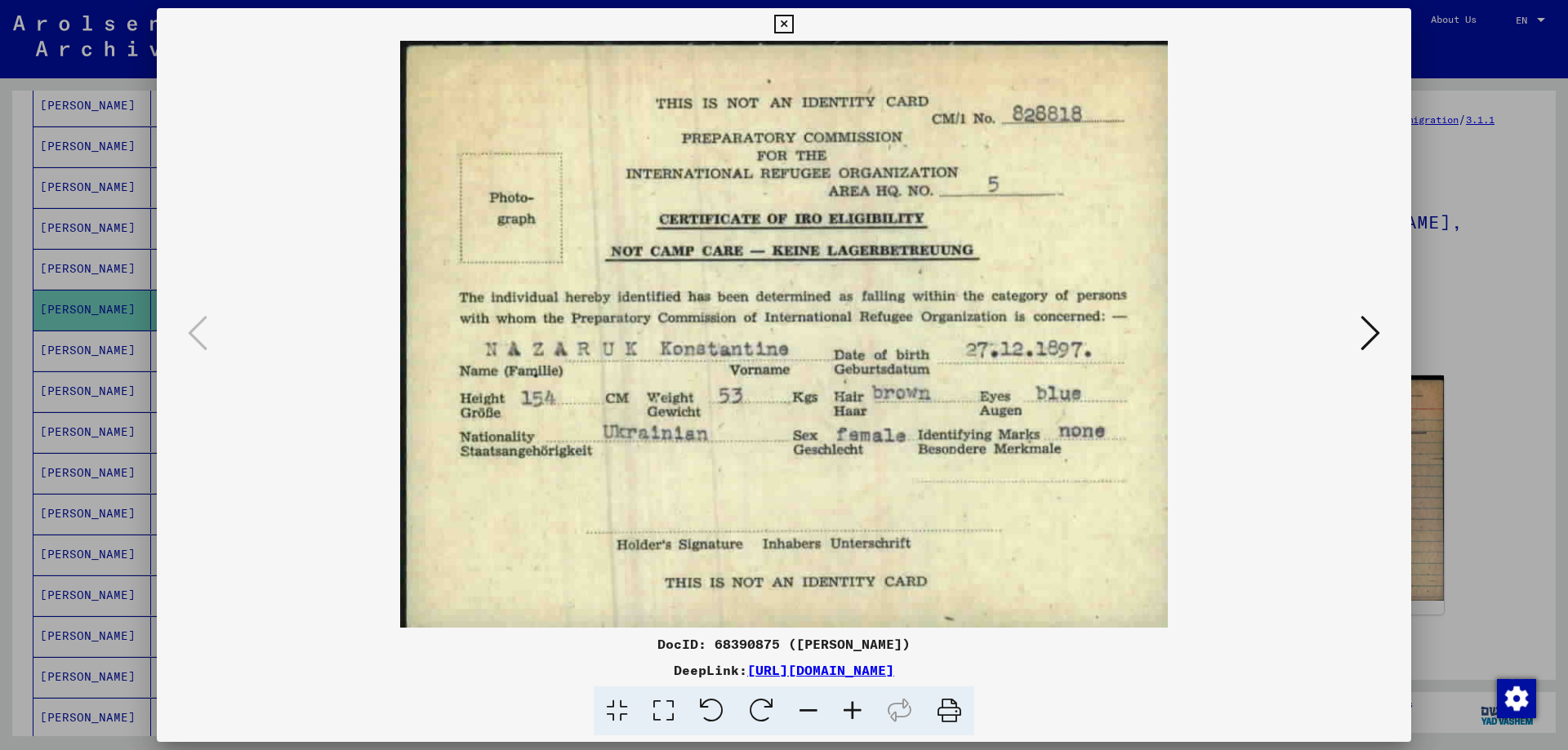
click at [1358, 342] on button at bounding box center [1370, 334] width 29 height 47
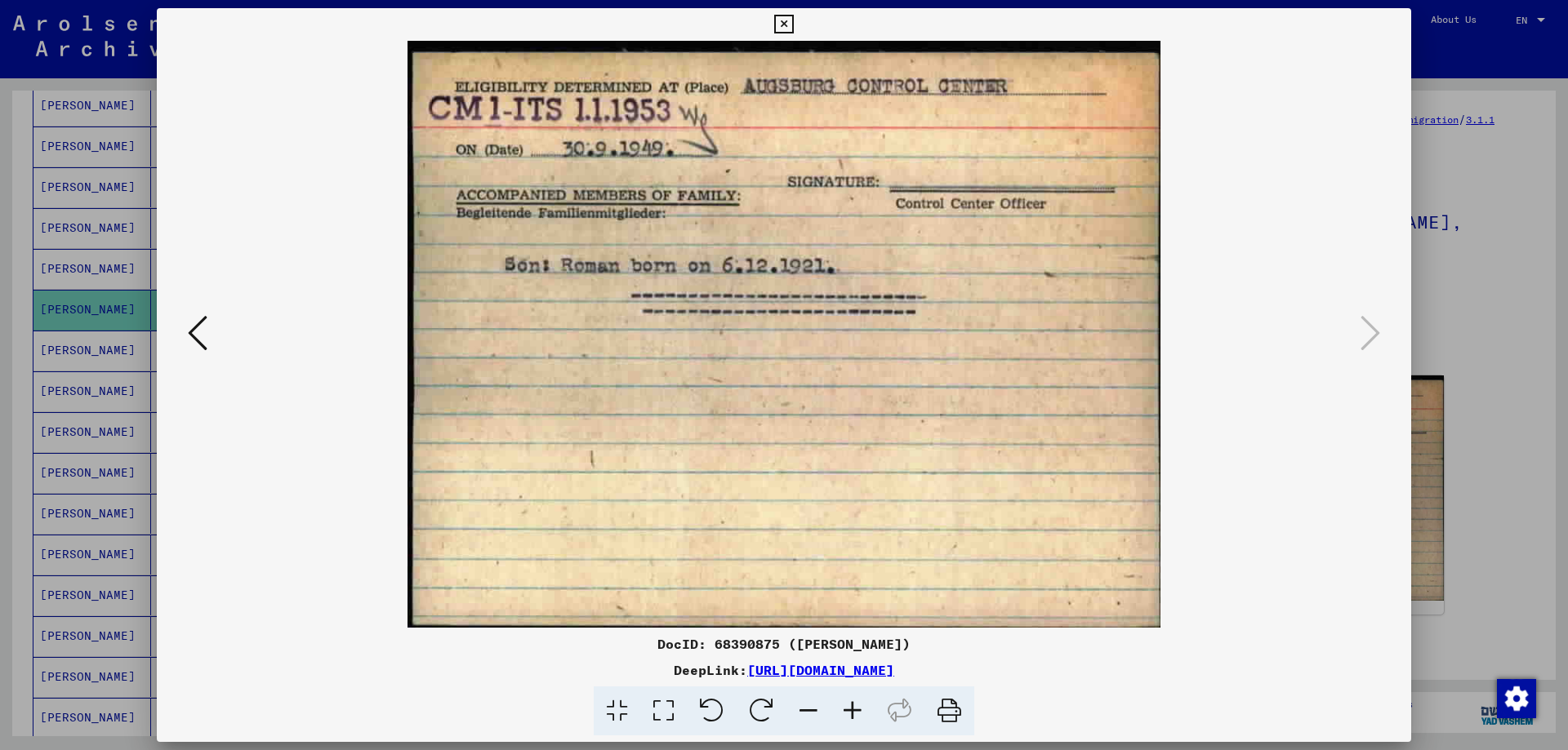
click at [1462, 292] on div at bounding box center [784, 375] width 1568 height 750
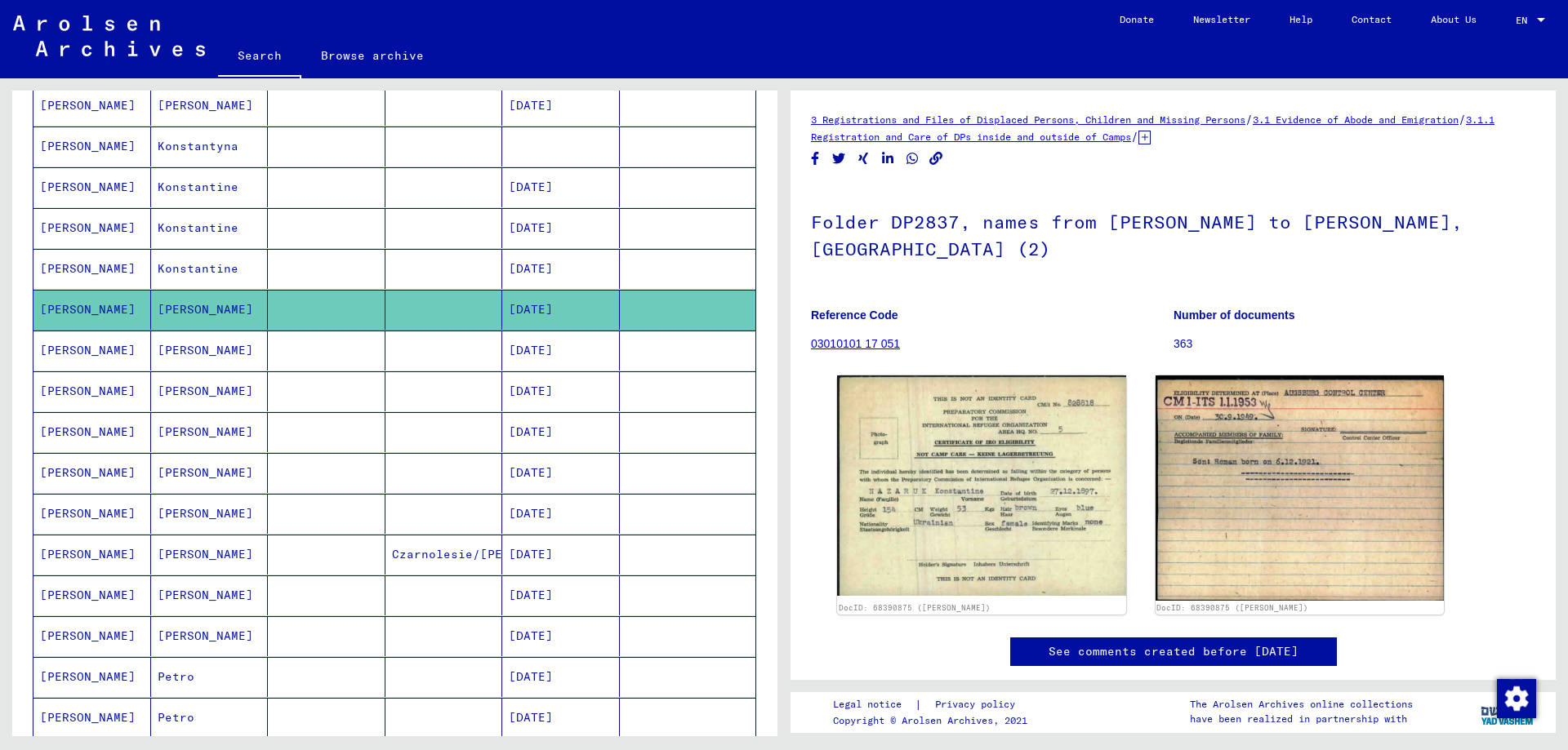
click at [262, 335] on mat-cell "[PERSON_NAME]" at bounding box center [210, 350] width 118 height 40
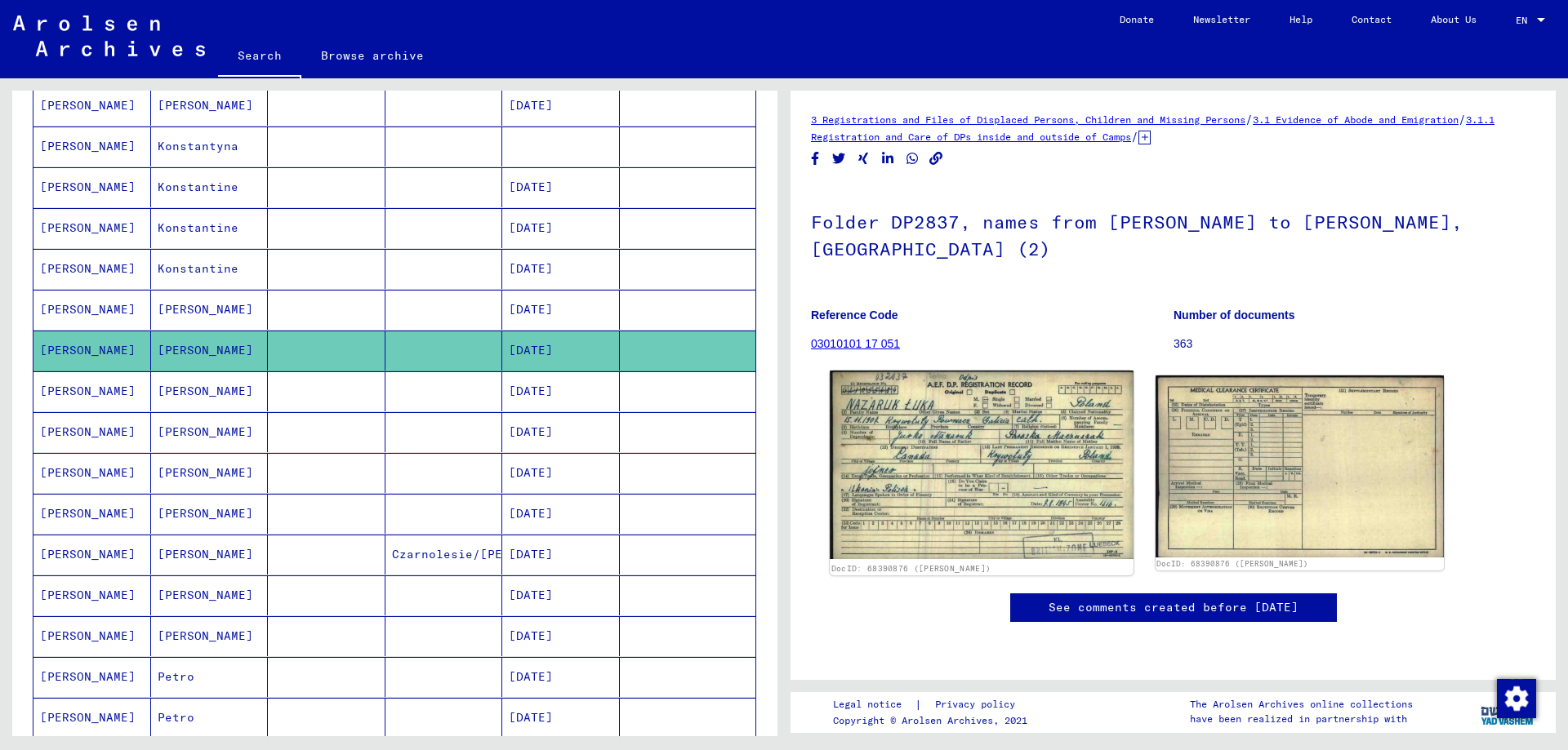
click at [992, 482] on img at bounding box center [981, 464] width 303 height 188
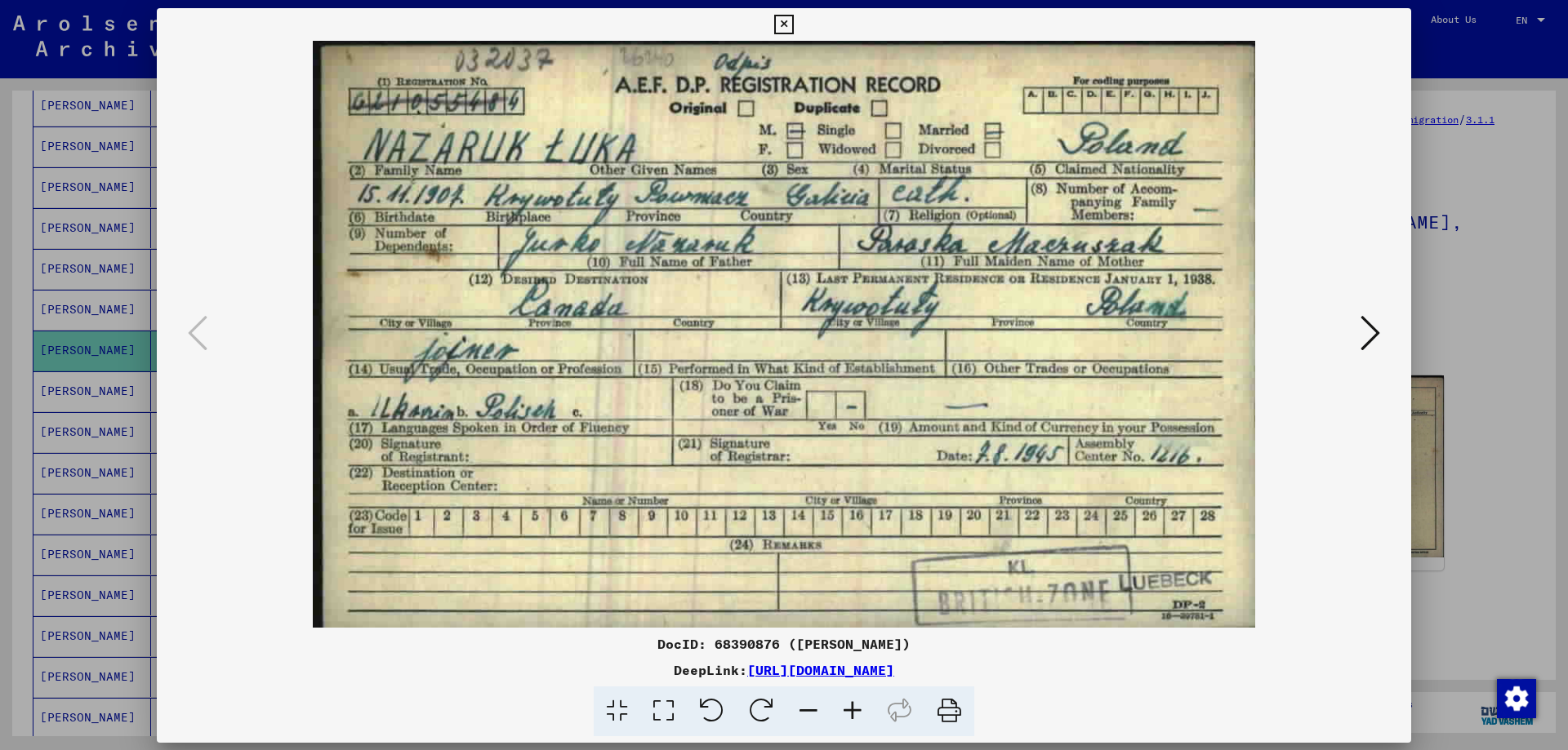
click at [992, 482] on img at bounding box center [784, 334] width 1143 height 587
click at [1489, 283] on div at bounding box center [784, 375] width 1568 height 750
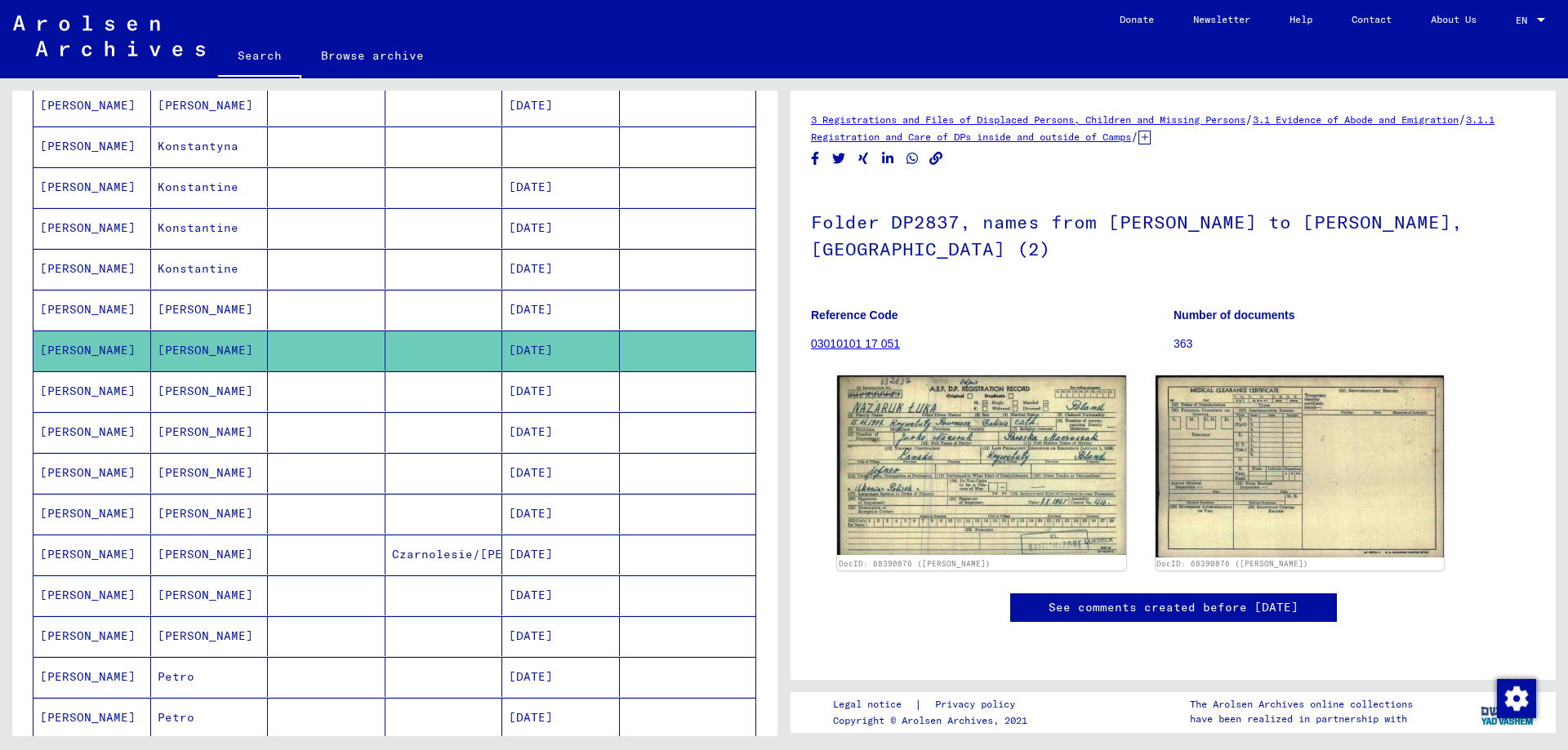
click at [164, 412] on mat-cell "[PERSON_NAME]" at bounding box center [210, 432] width 118 height 40
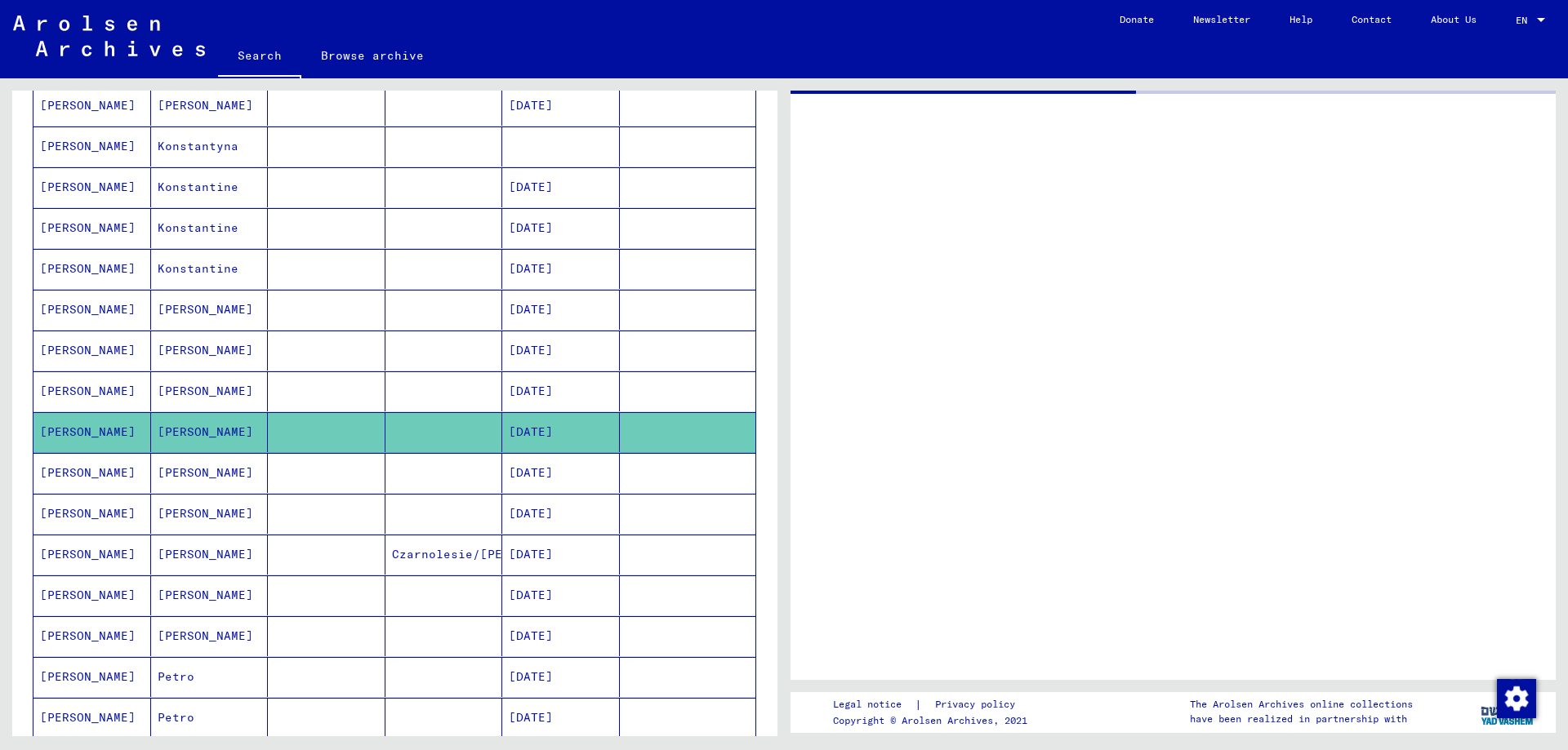
click at [136, 395] on mat-cell "[PERSON_NAME]" at bounding box center [92, 391] width 118 height 40
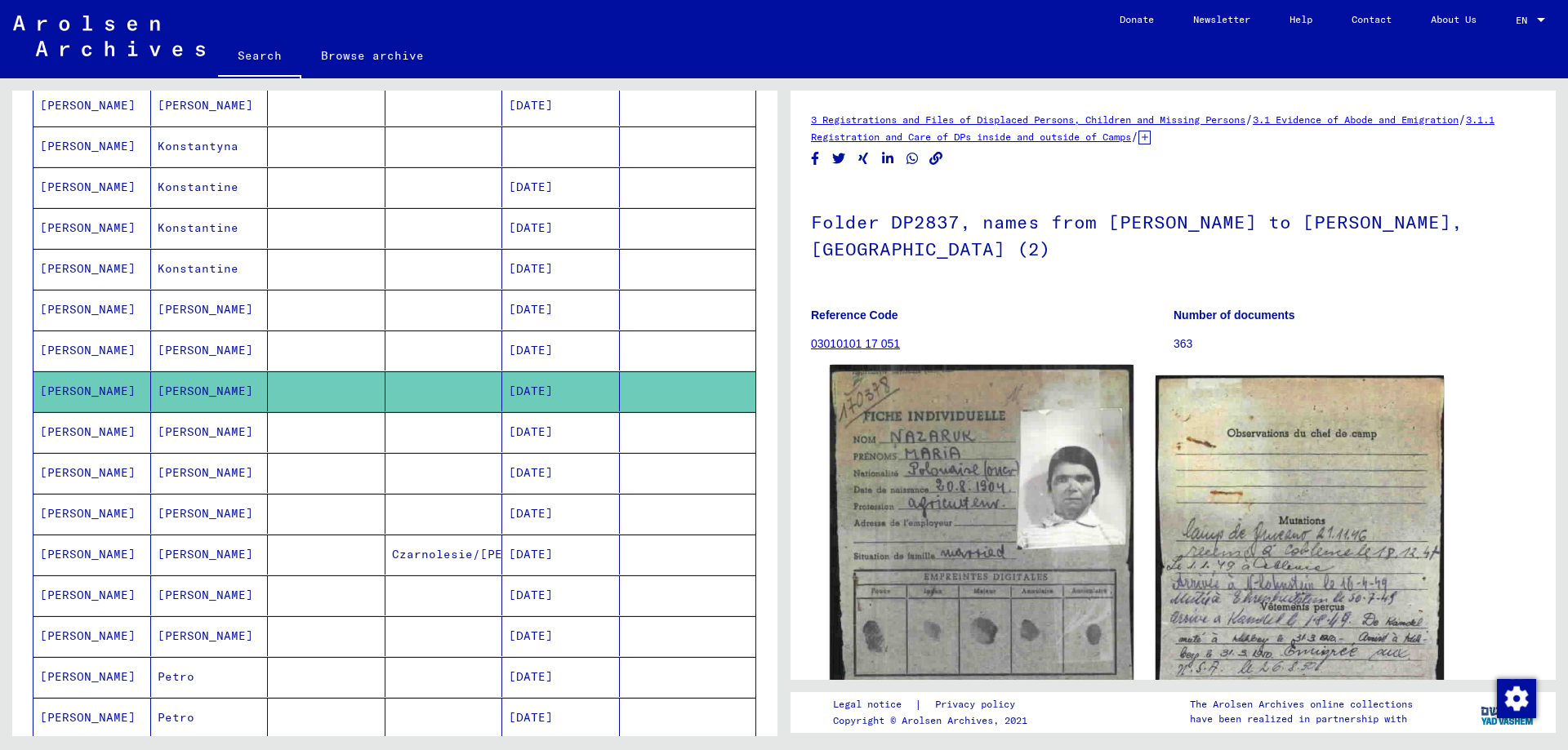
click at [1047, 483] on img at bounding box center [981, 579] width 303 height 428
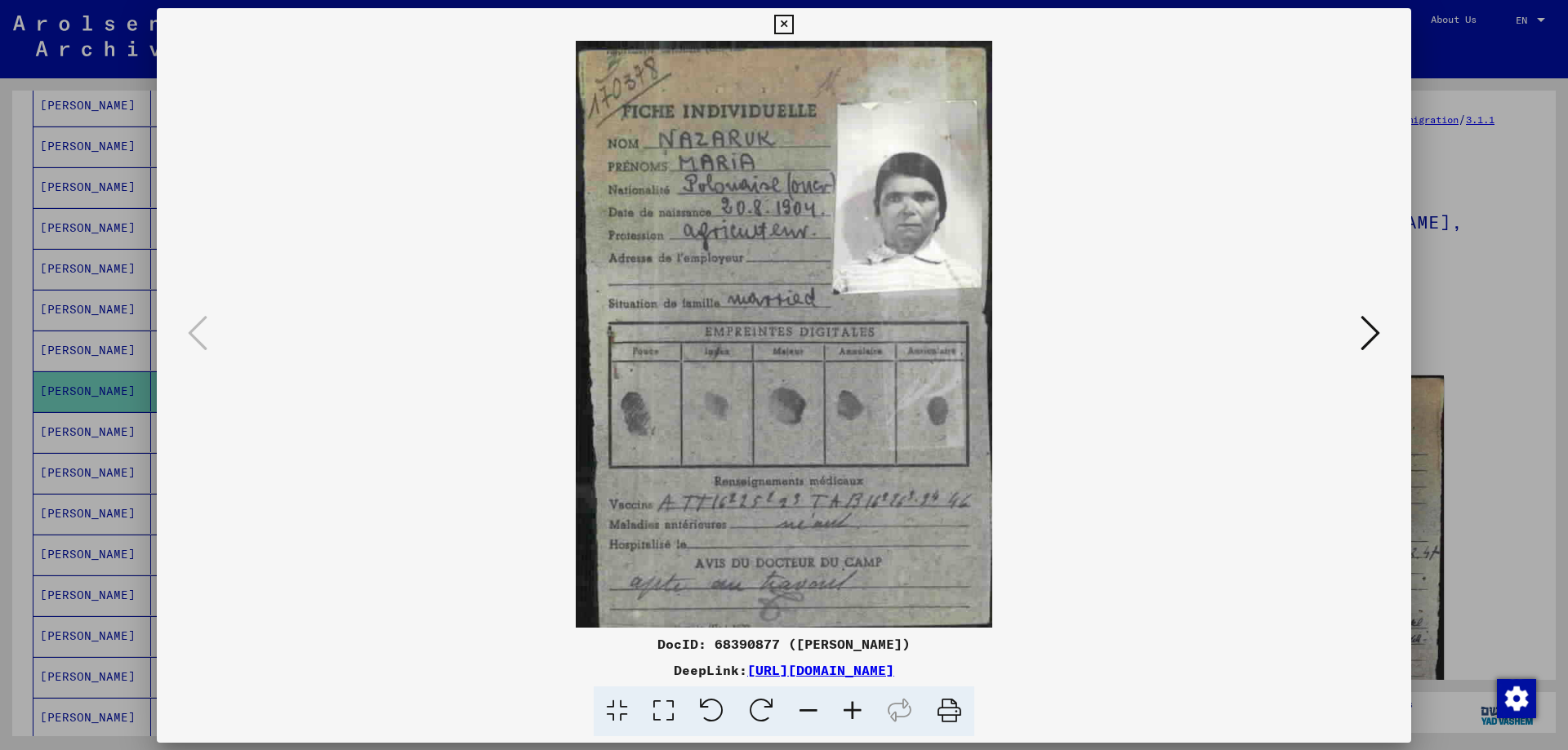
click at [1047, 483] on img at bounding box center [784, 334] width 1143 height 587
click at [1483, 317] on div at bounding box center [784, 375] width 1568 height 750
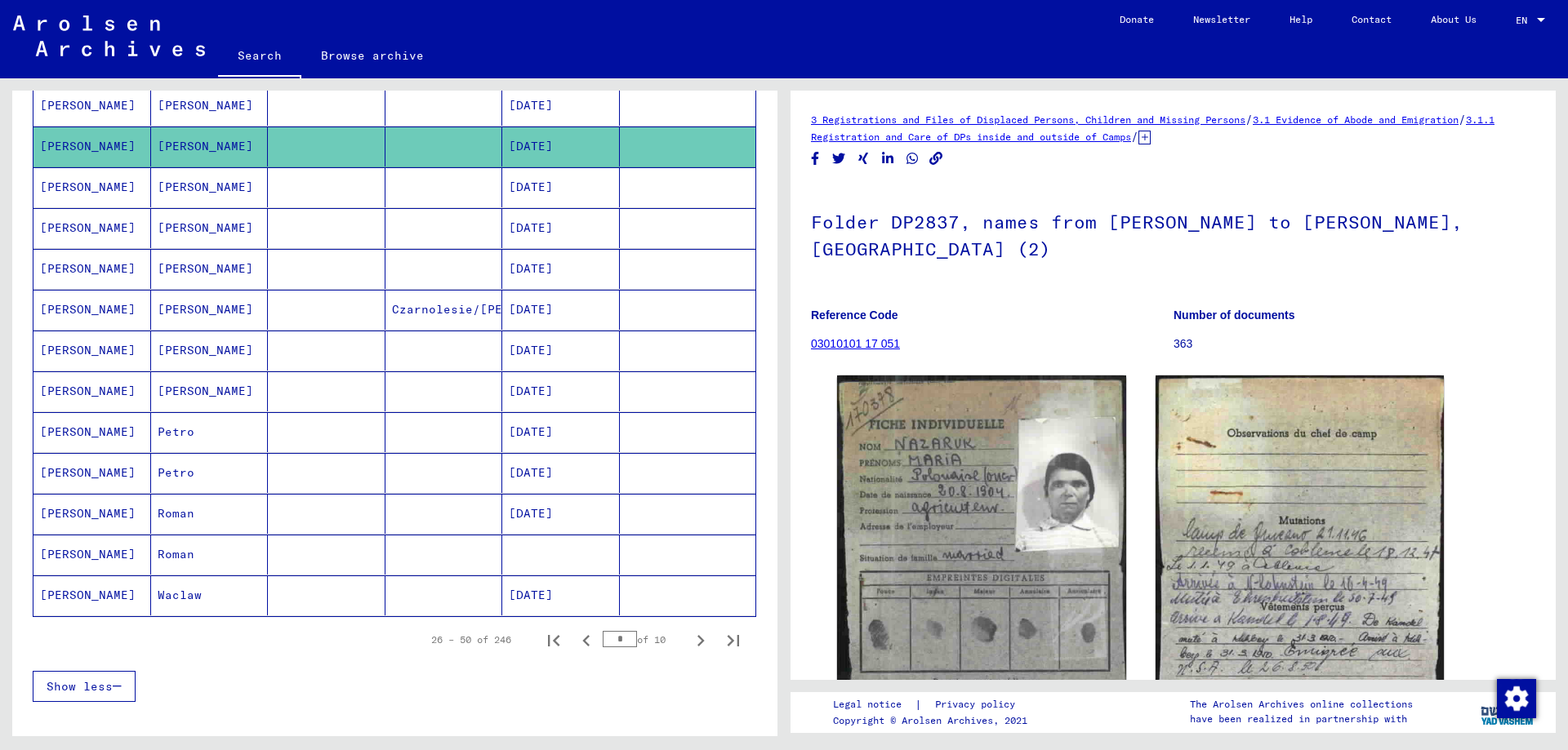
scroll to position [816, 0]
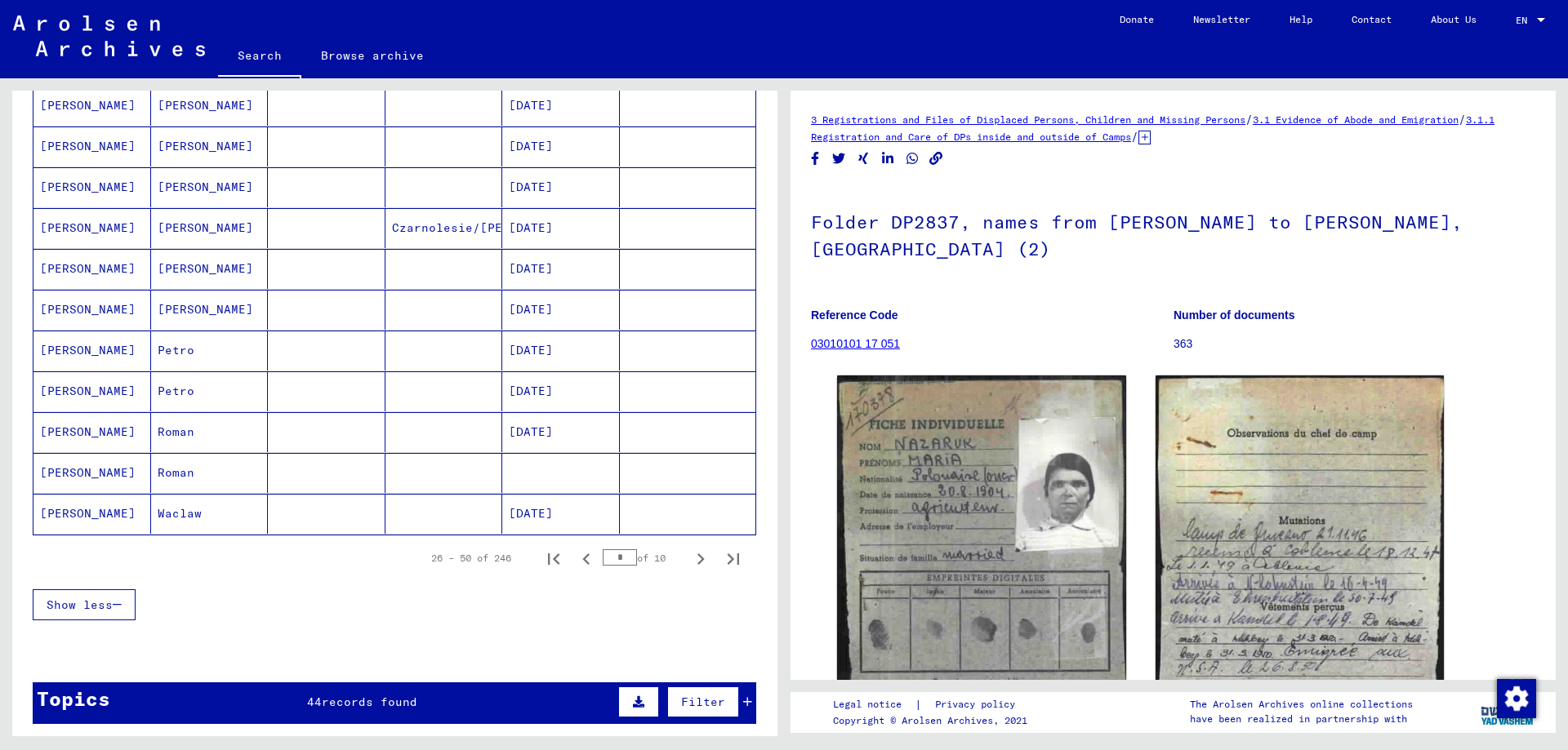
click at [163, 435] on mat-cell "Roman" at bounding box center [210, 432] width 118 height 40
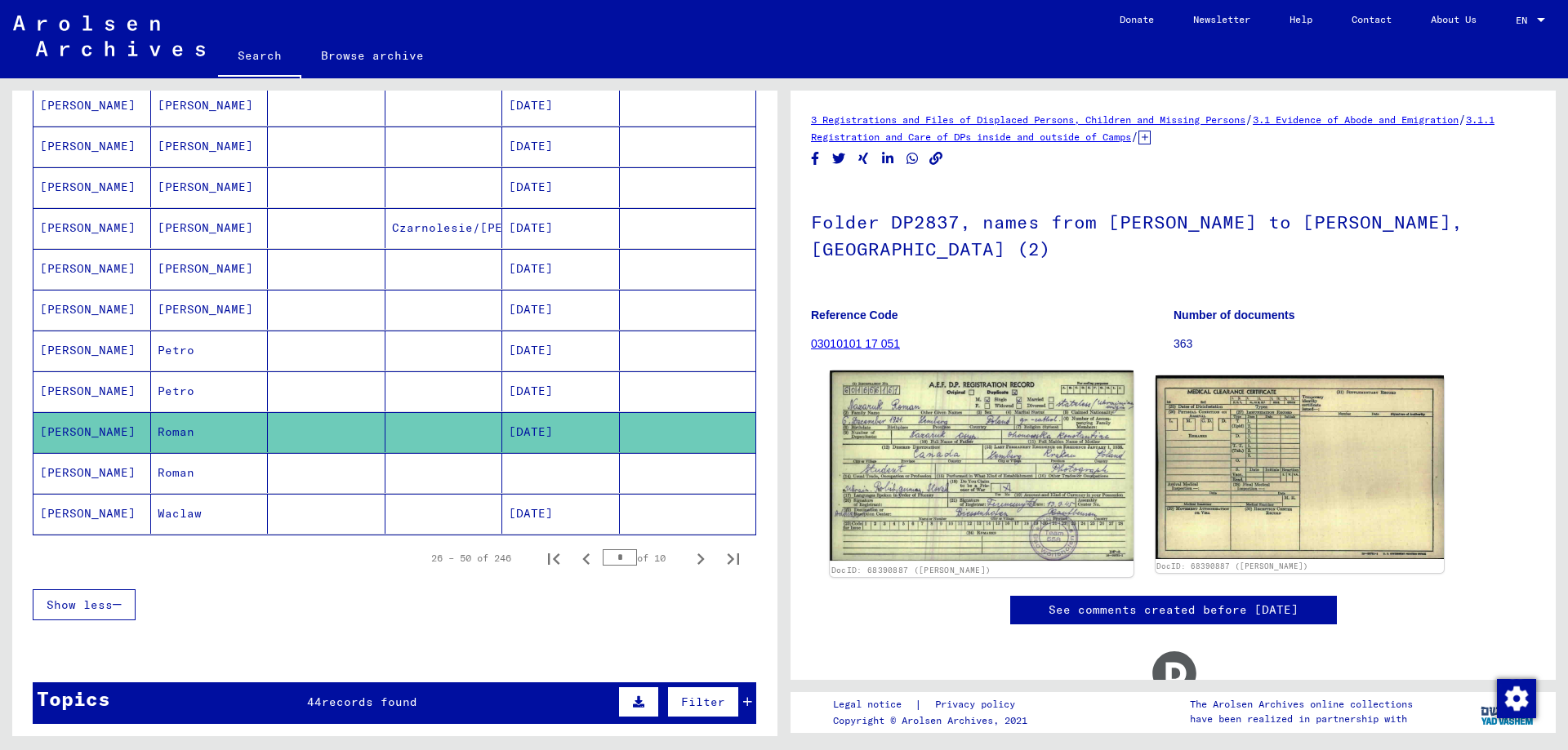
click at [922, 436] on img at bounding box center [981, 466] width 303 height 191
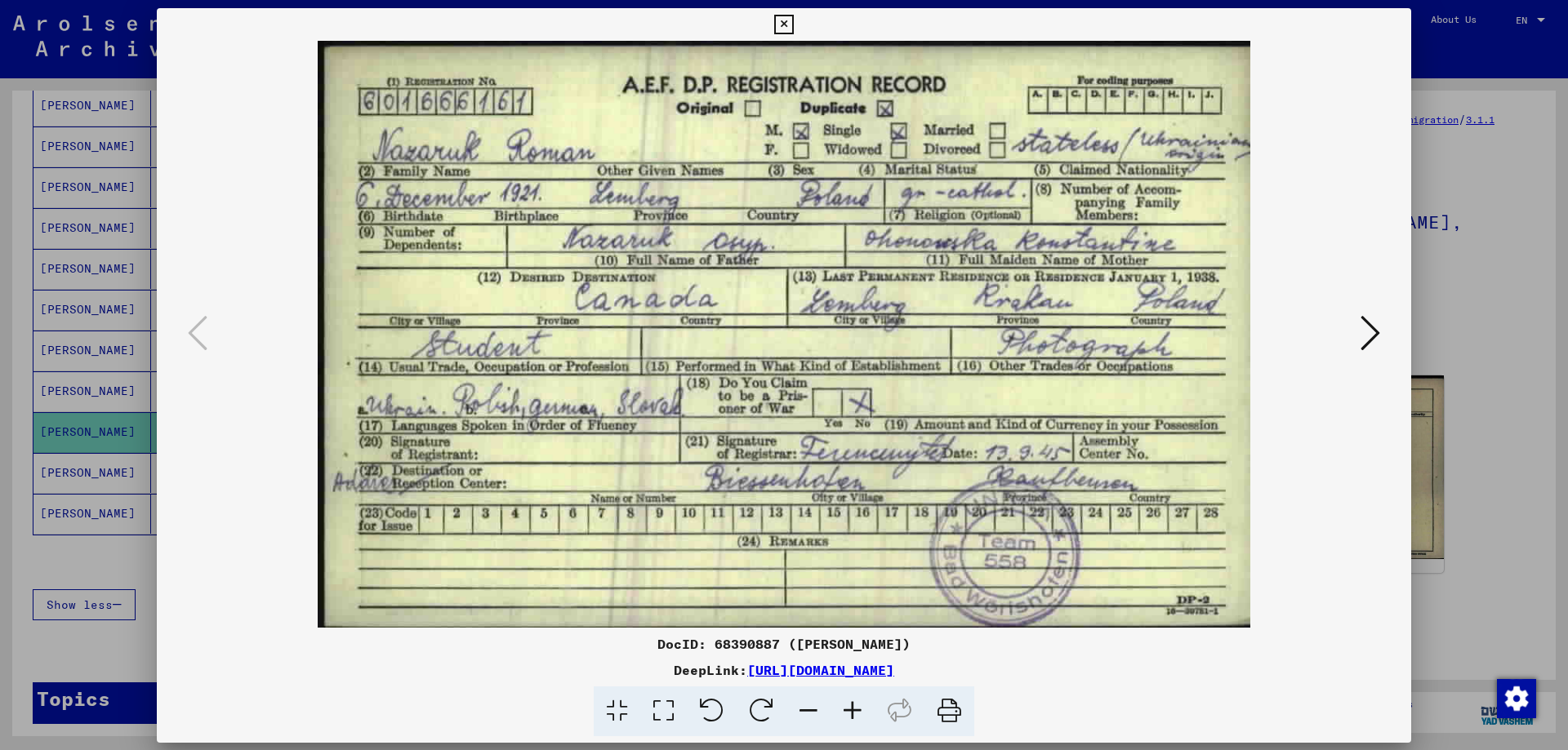
click at [922, 436] on img at bounding box center [784, 334] width 1143 height 587
click at [1450, 356] on div at bounding box center [784, 375] width 1568 height 750
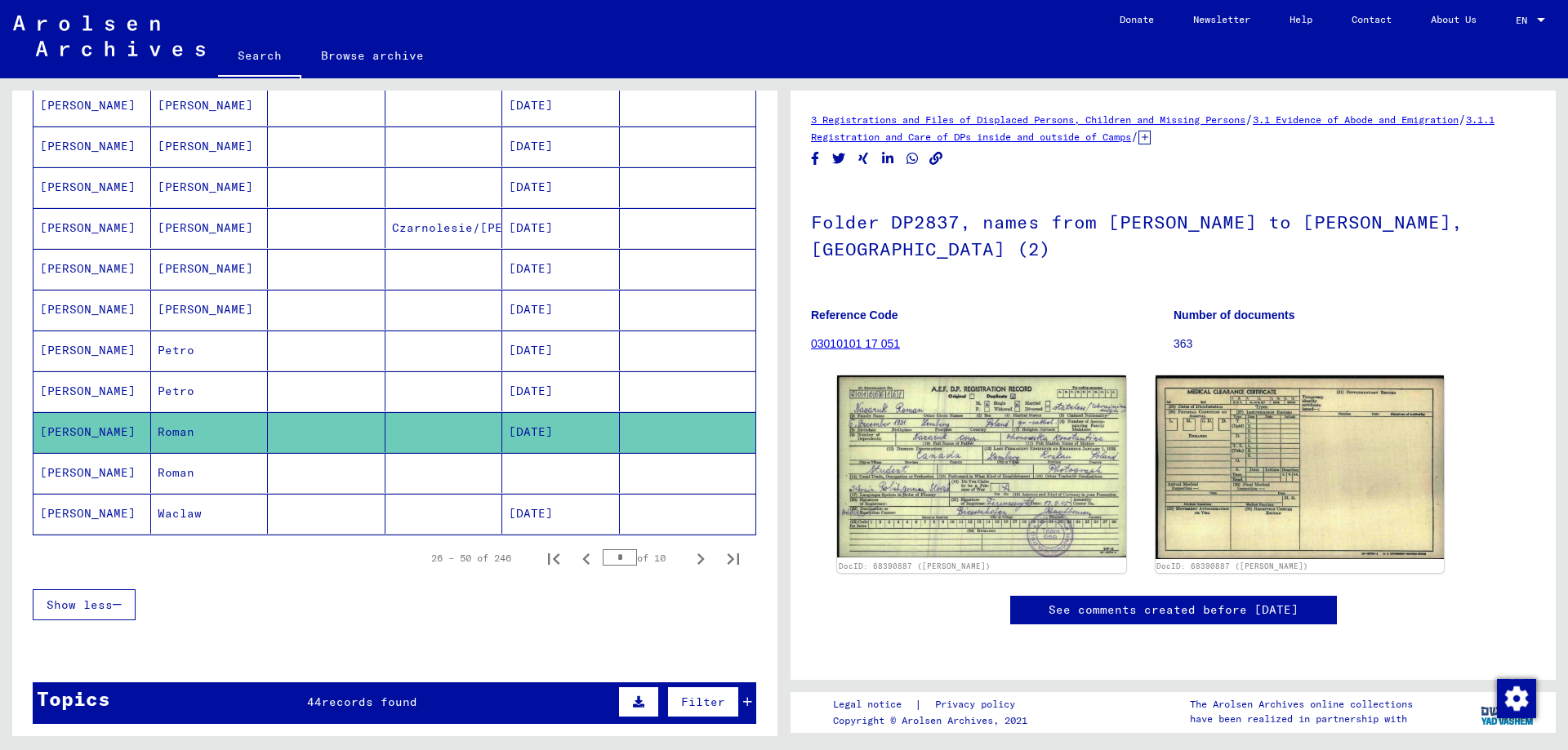
click at [235, 515] on mat-cell "Waclaw" at bounding box center [210, 513] width 118 height 40
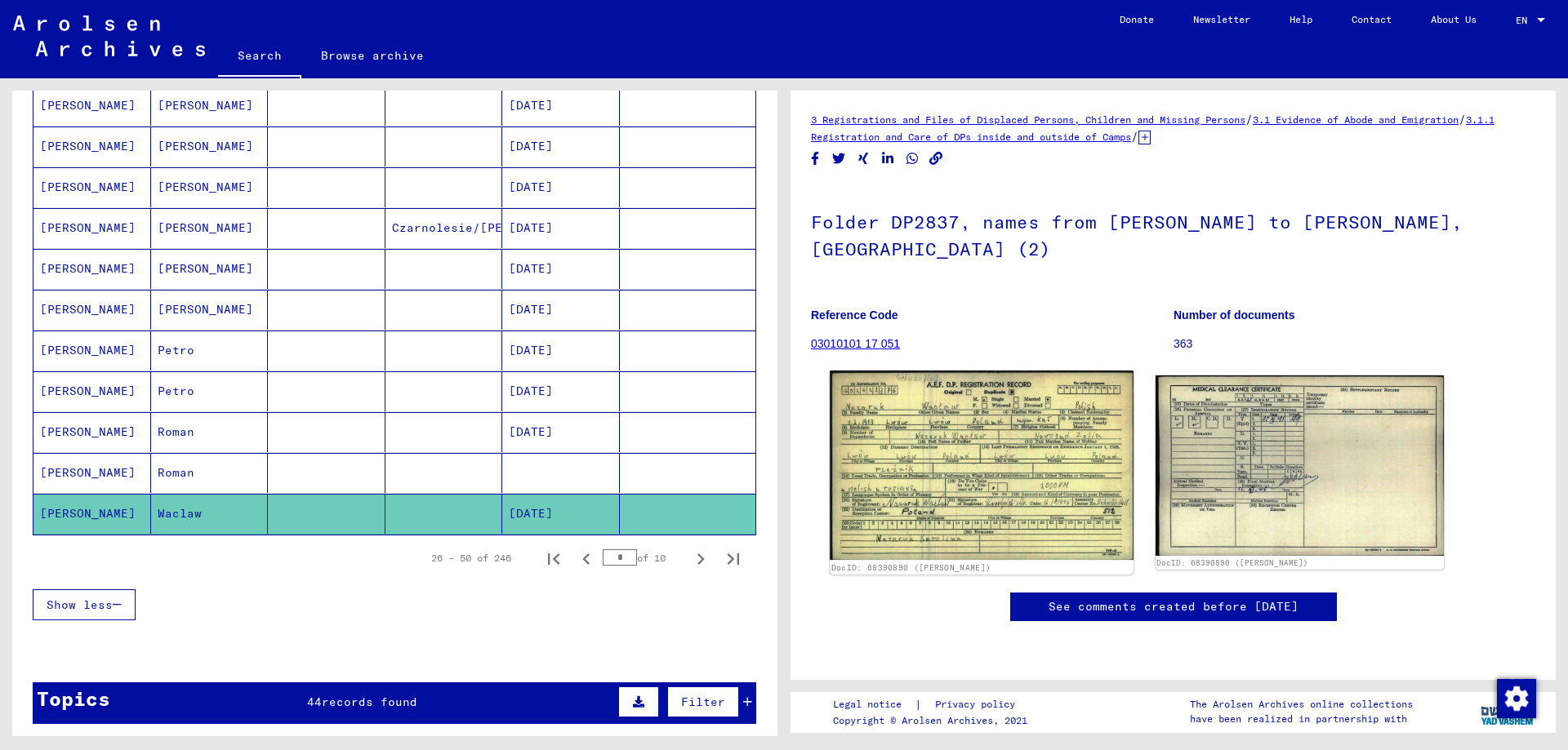
click at [981, 463] on img at bounding box center [981, 465] width 303 height 189
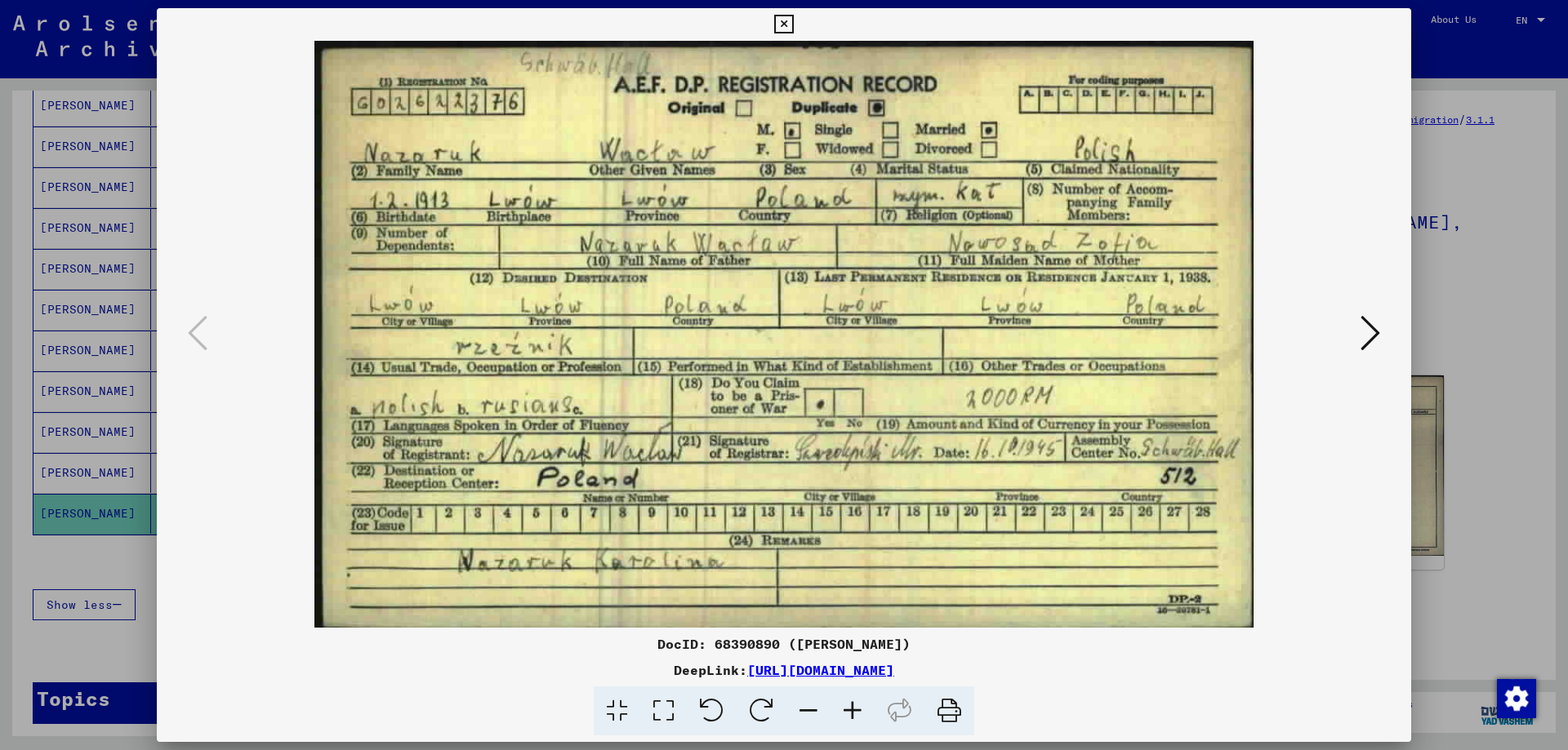
click at [1464, 534] on div at bounding box center [784, 375] width 1568 height 750
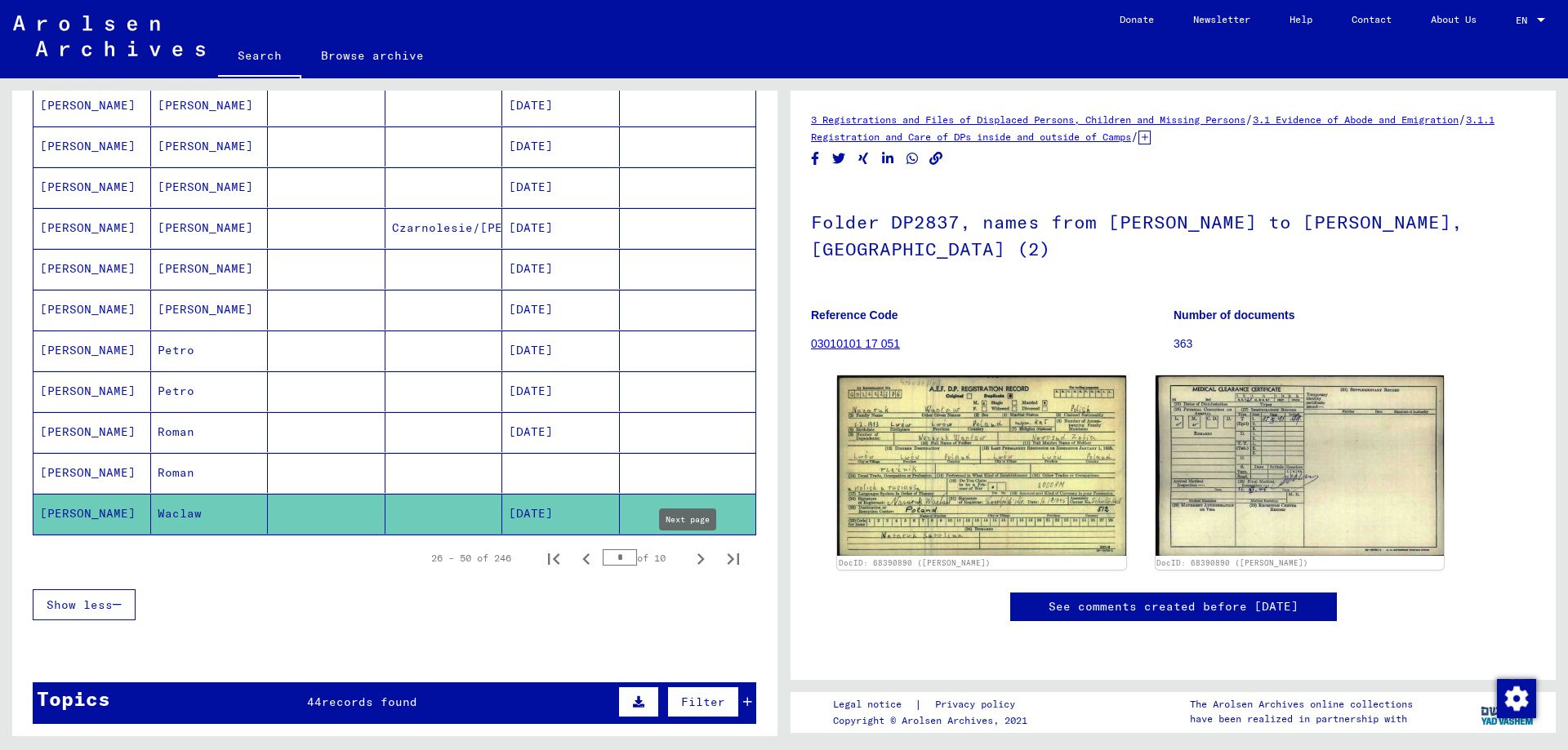
click at [689, 560] on icon "Next page" at bounding box center [700, 559] width 23 height 23
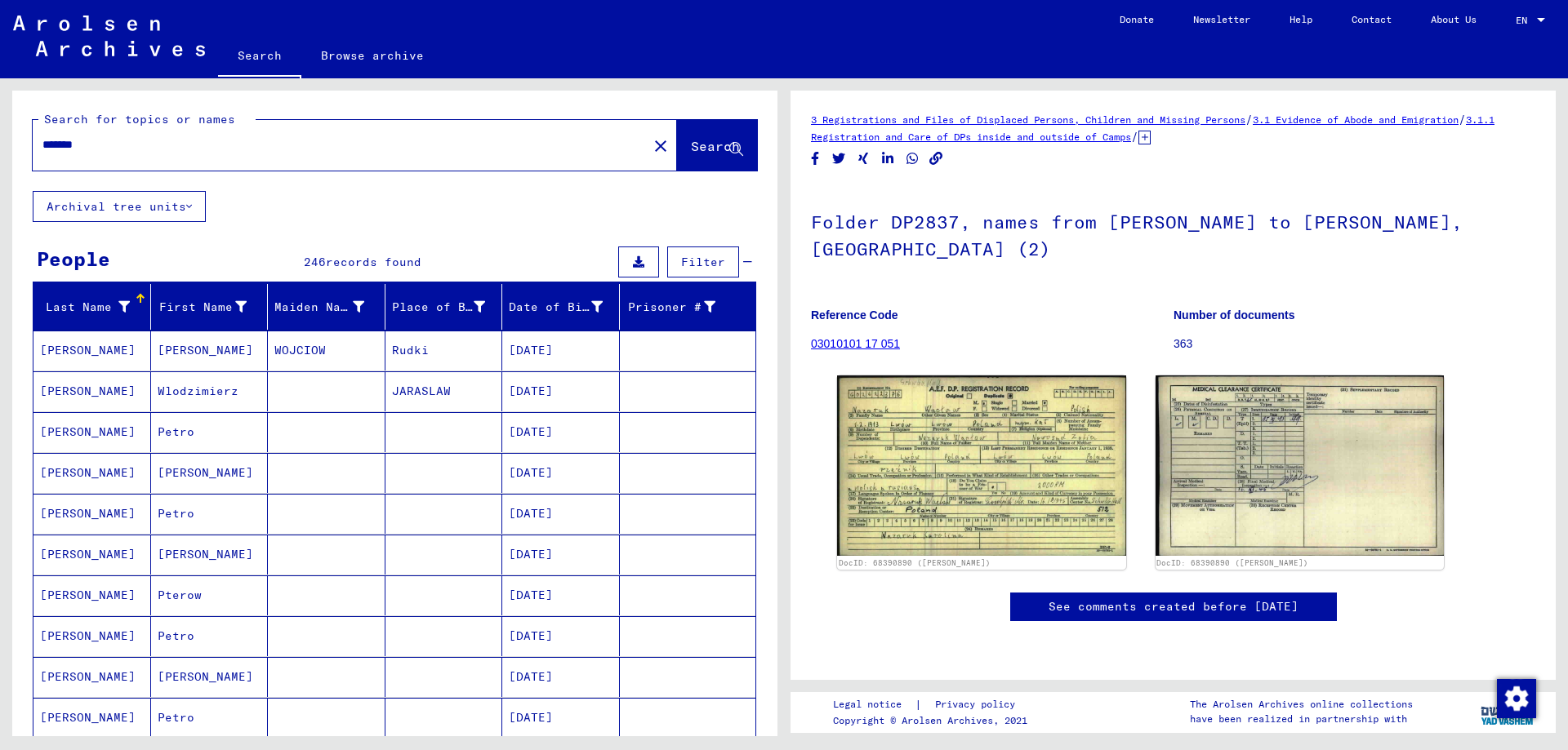
click at [108, 347] on mat-cell "[PERSON_NAME]" at bounding box center [92, 350] width 118 height 40
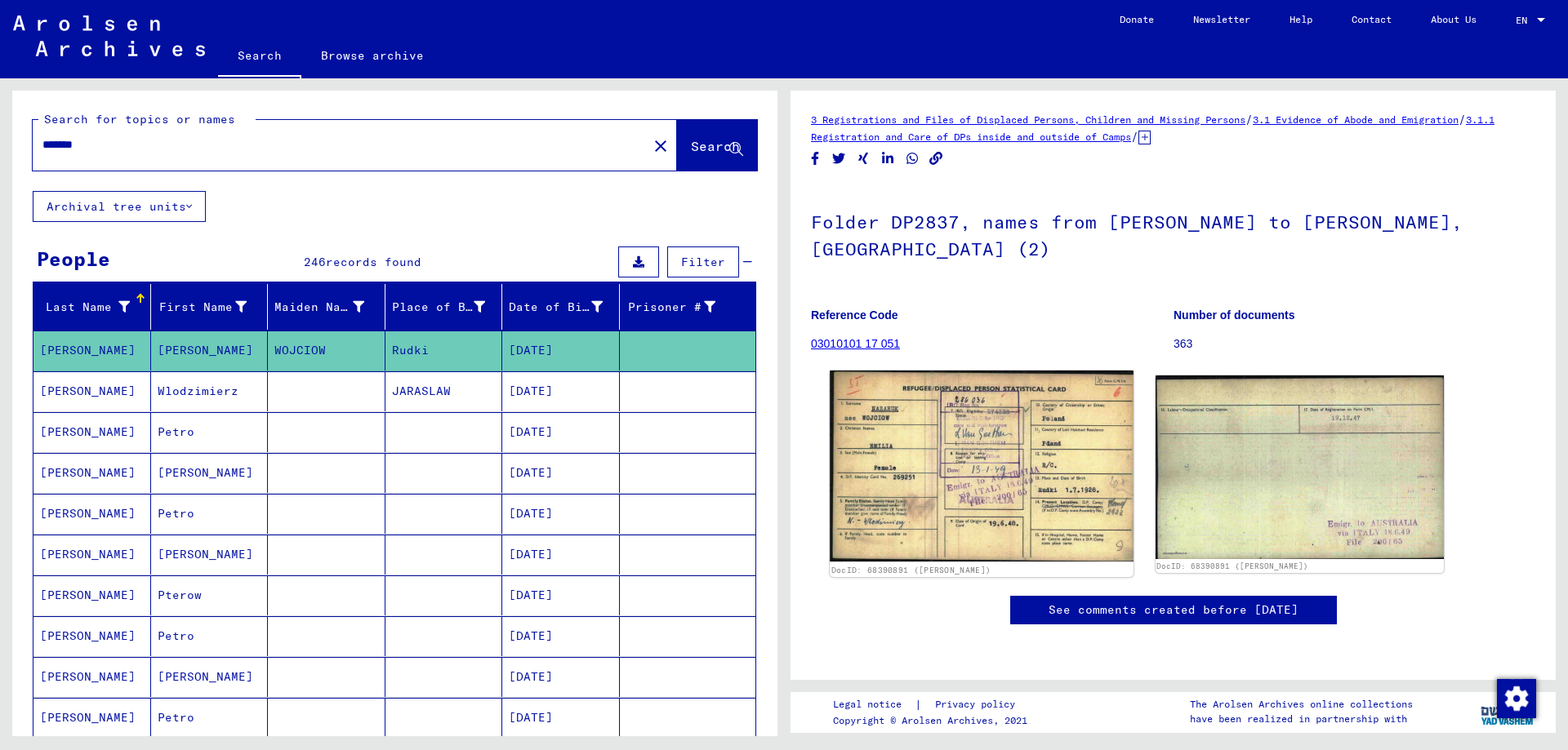
click at [924, 459] on img at bounding box center [981, 466] width 303 height 191
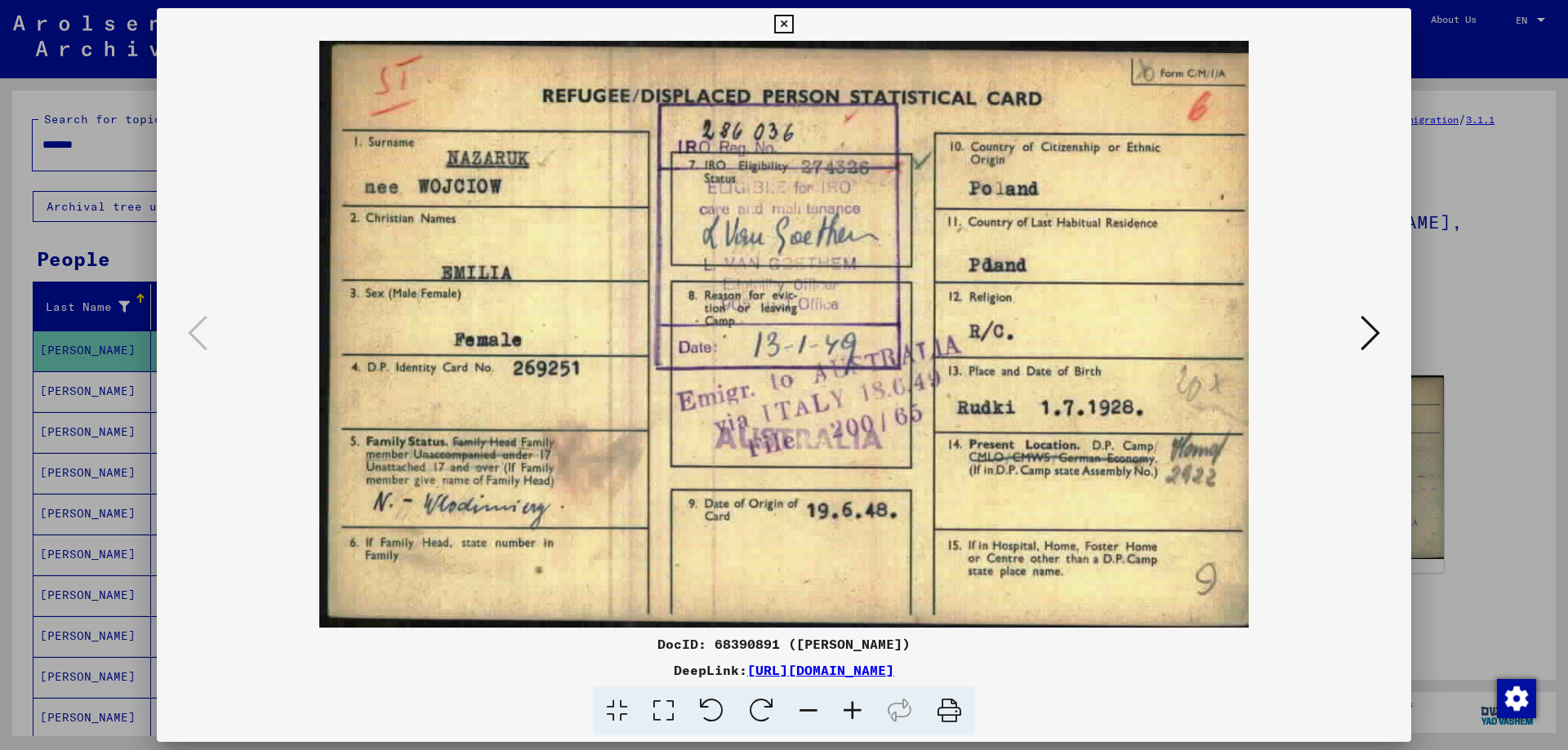
click at [924, 459] on img at bounding box center [784, 334] width 1143 height 587
click at [1454, 422] on div at bounding box center [784, 375] width 1568 height 750
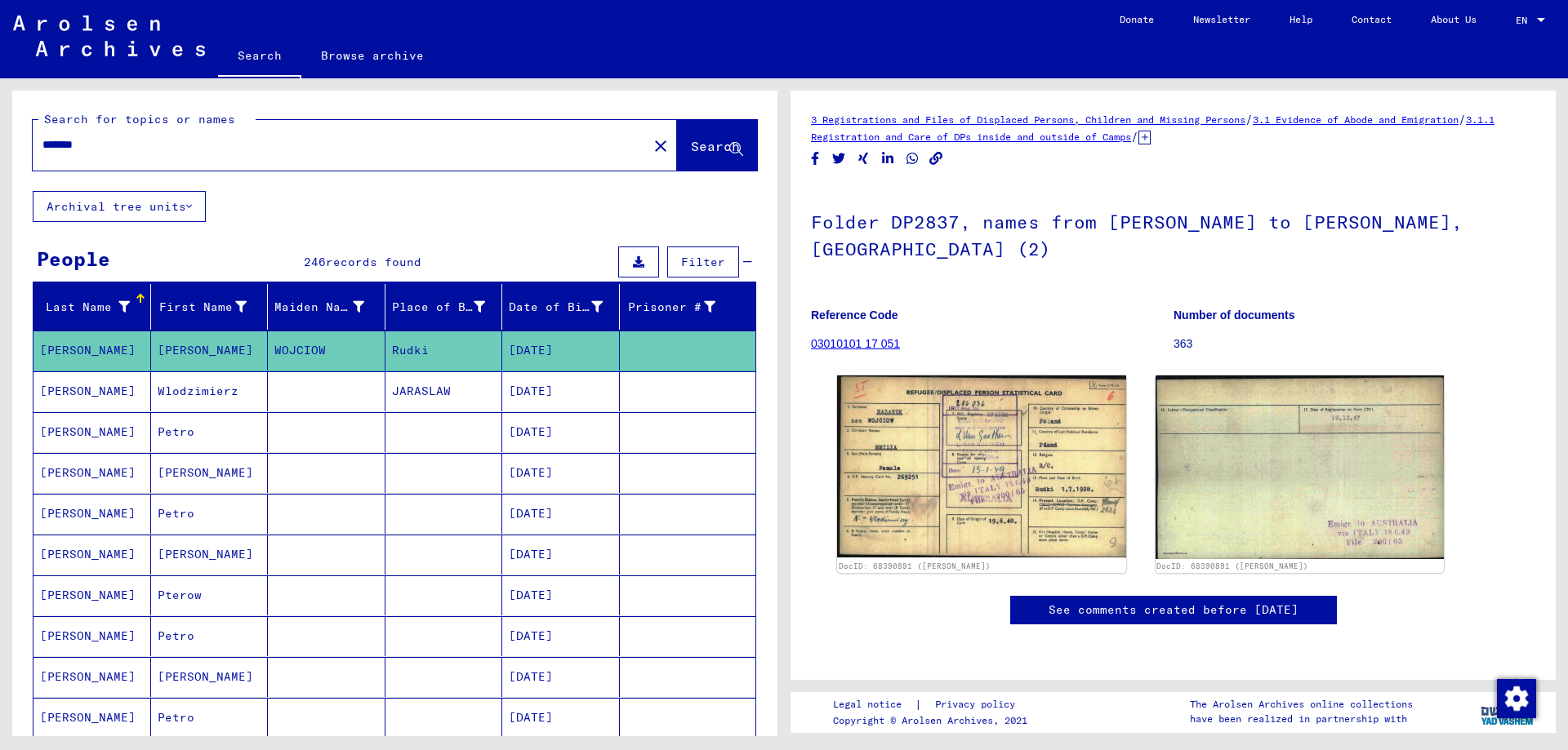
click at [231, 407] on mat-cell "Wlodzimierz" at bounding box center [210, 391] width 118 height 40
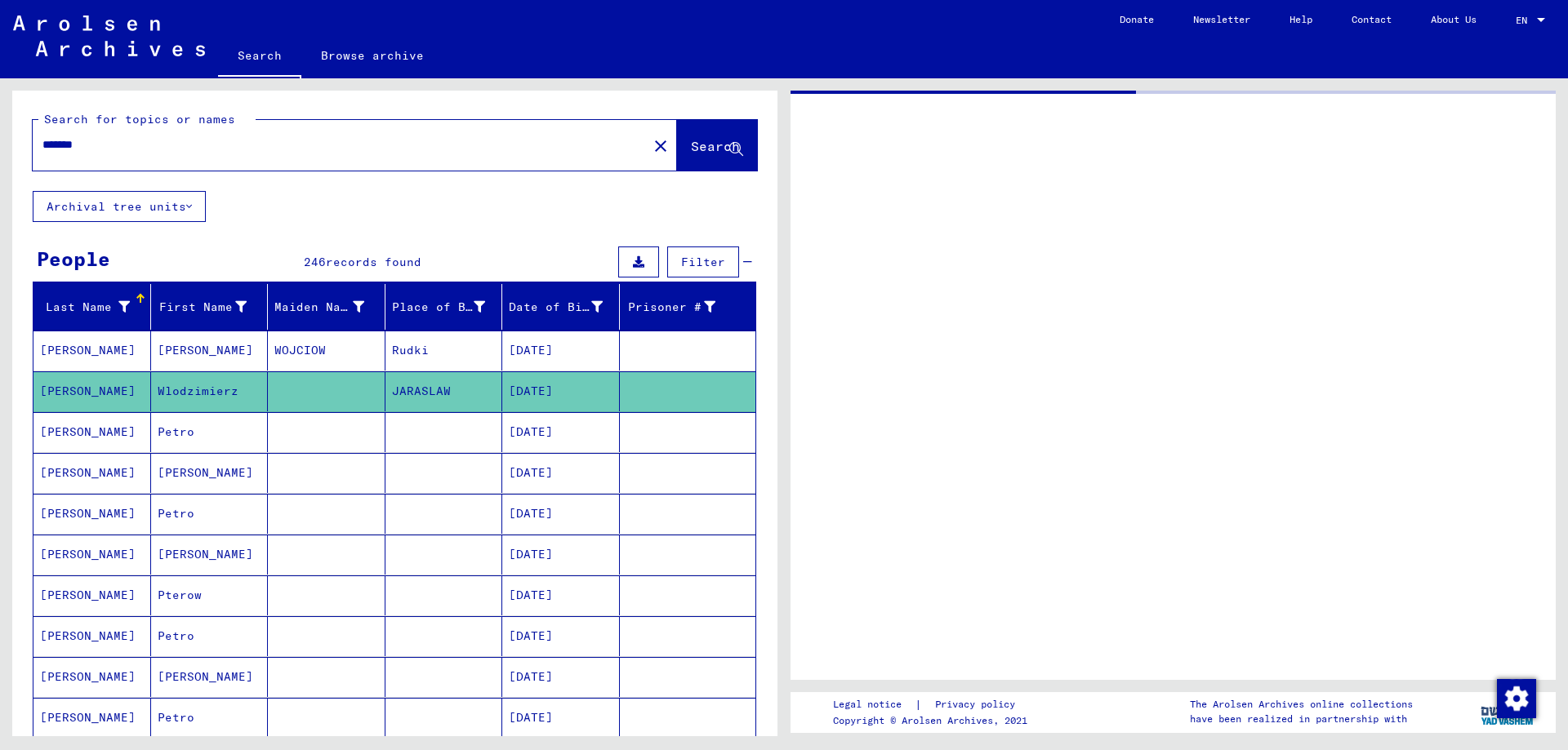
click at [218, 445] on mat-cell "Petro" at bounding box center [210, 432] width 118 height 40
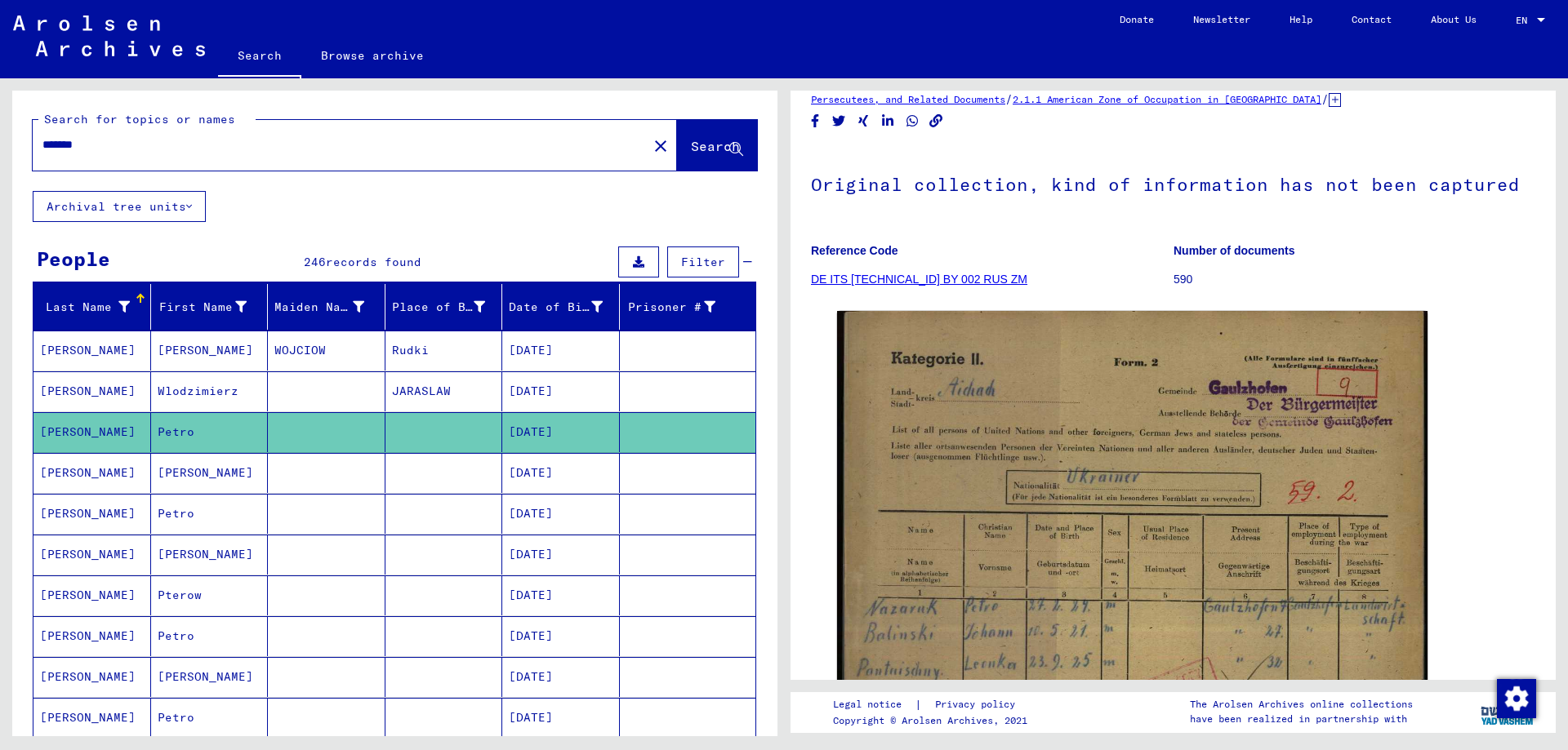
scroll to position [82, 0]
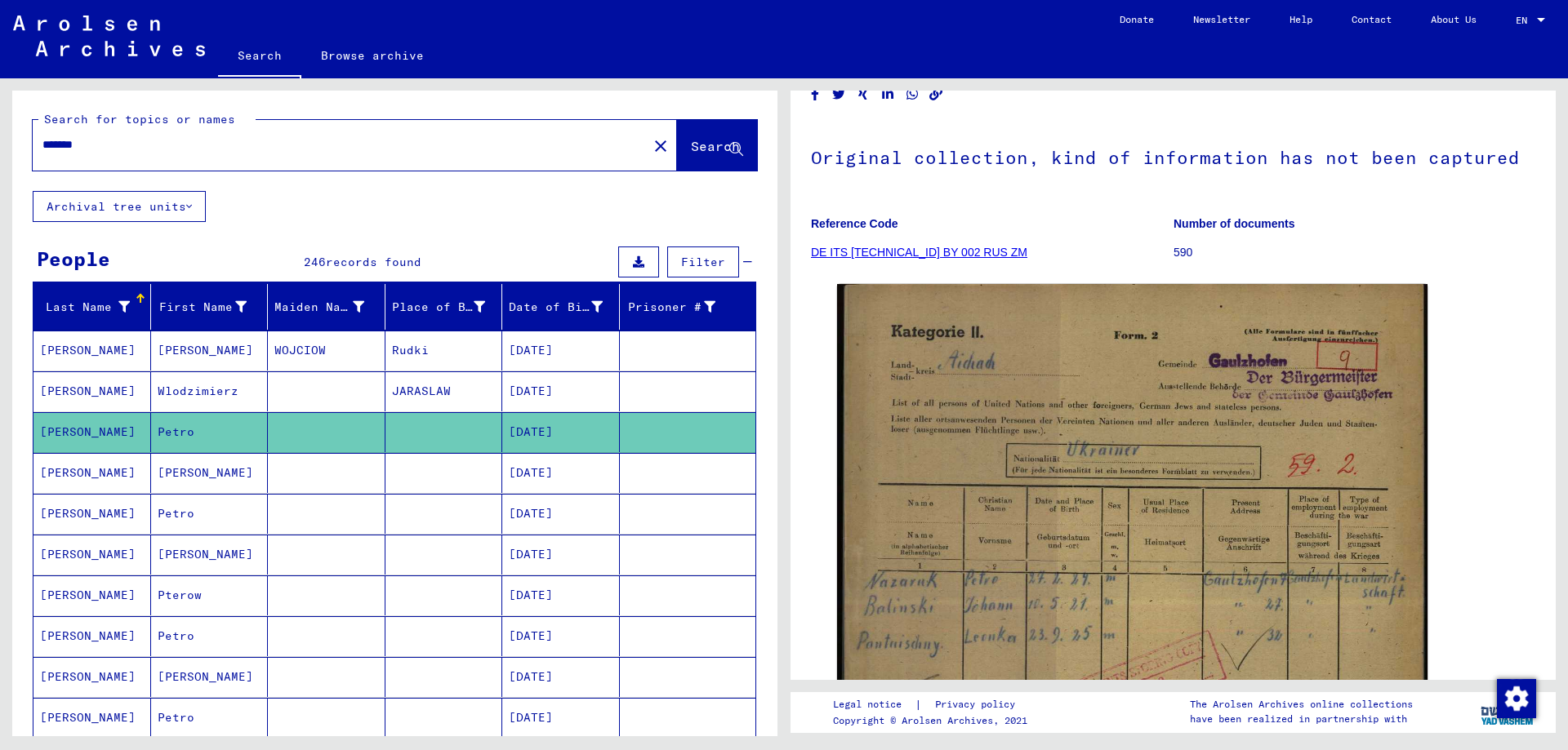
click at [270, 485] on mat-cell at bounding box center [327, 472] width 118 height 40
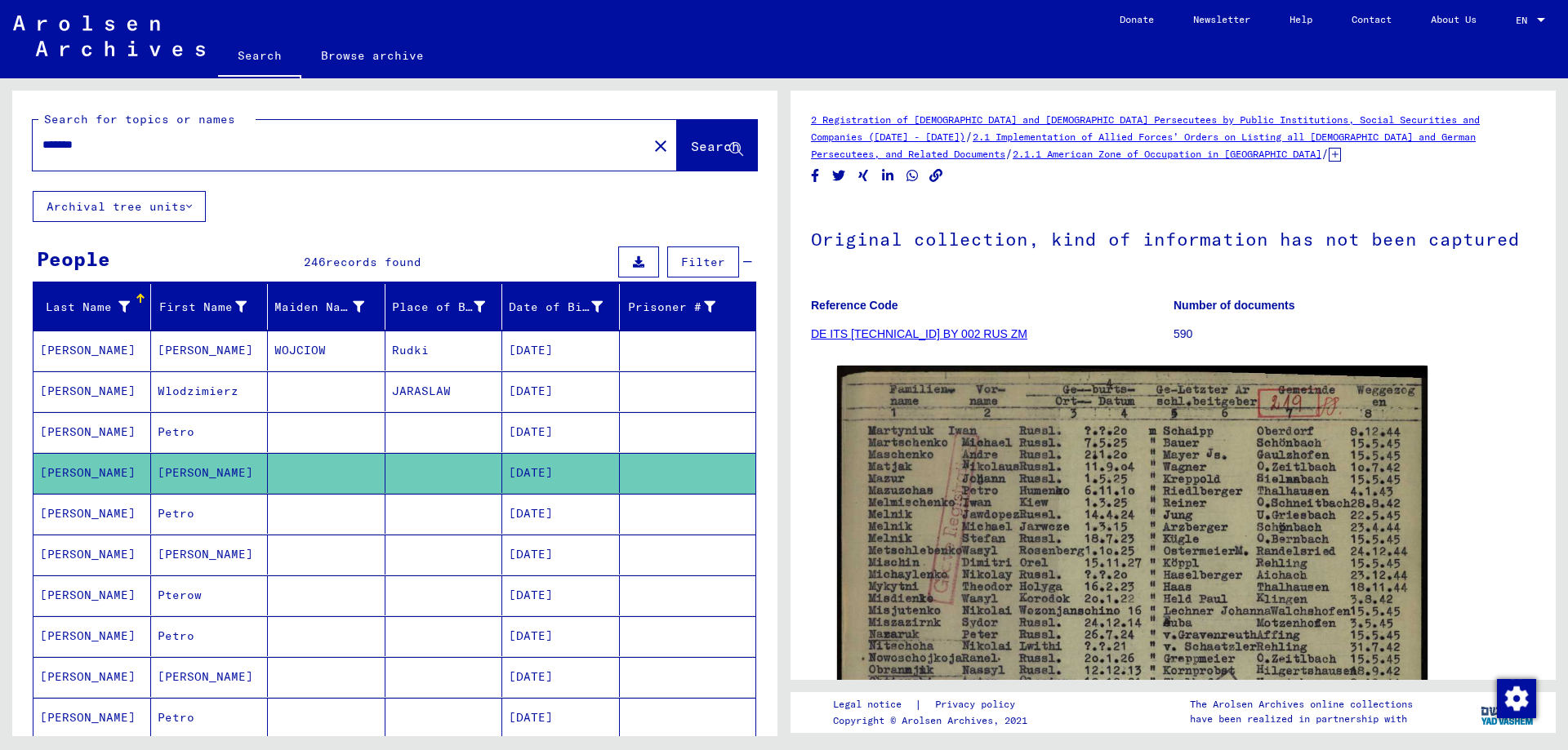
click at [171, 510] on mat-cell "Petro" at bounding box center [210, 513] width 118 height 40
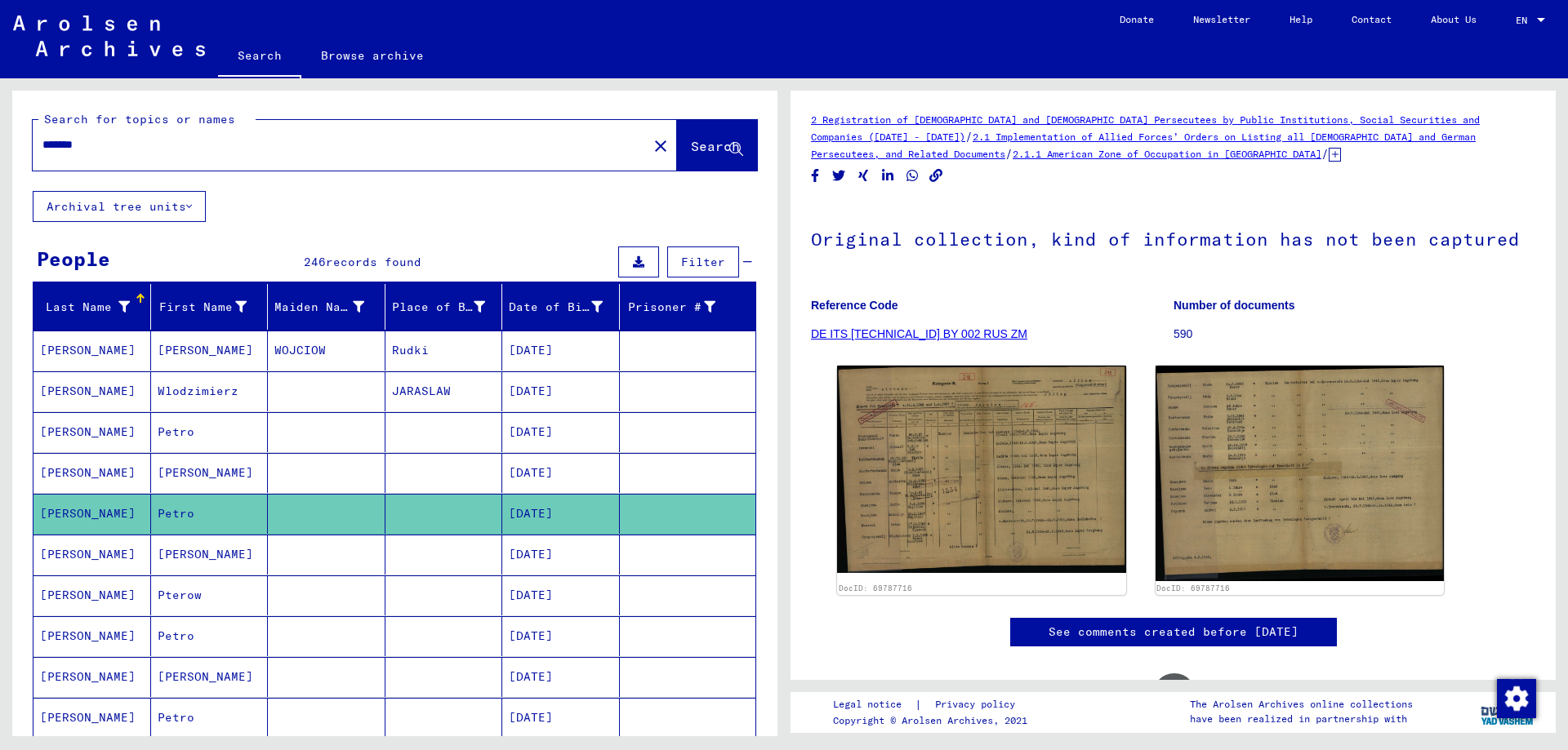
click at [181, 565] on mat-cell "[PERSON_NAME]" at bounding box center [210, 554] width 118 height 40
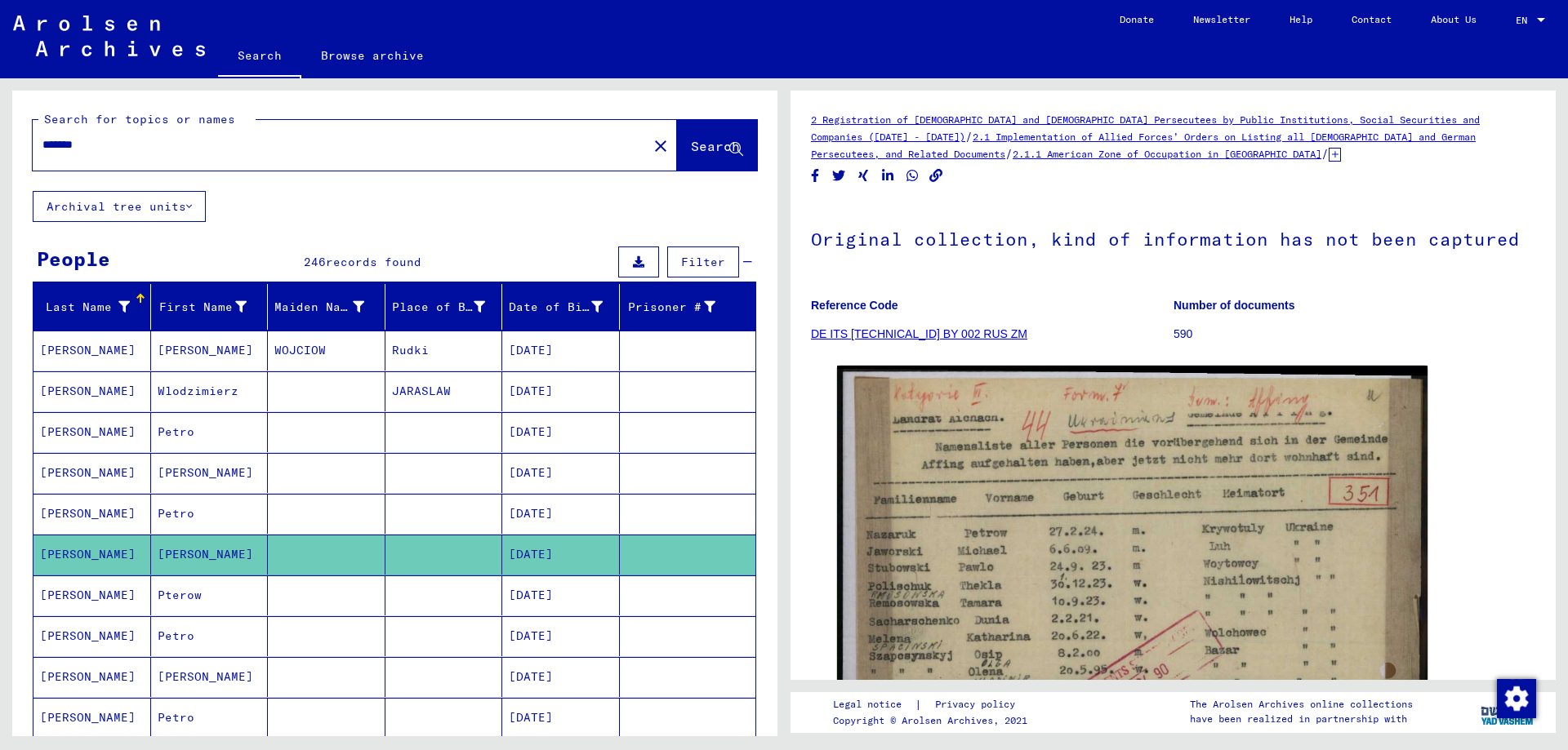
click at [178, 594] on mat-cell "Pterow" at bounding box center [210, 595] width 118 height 40
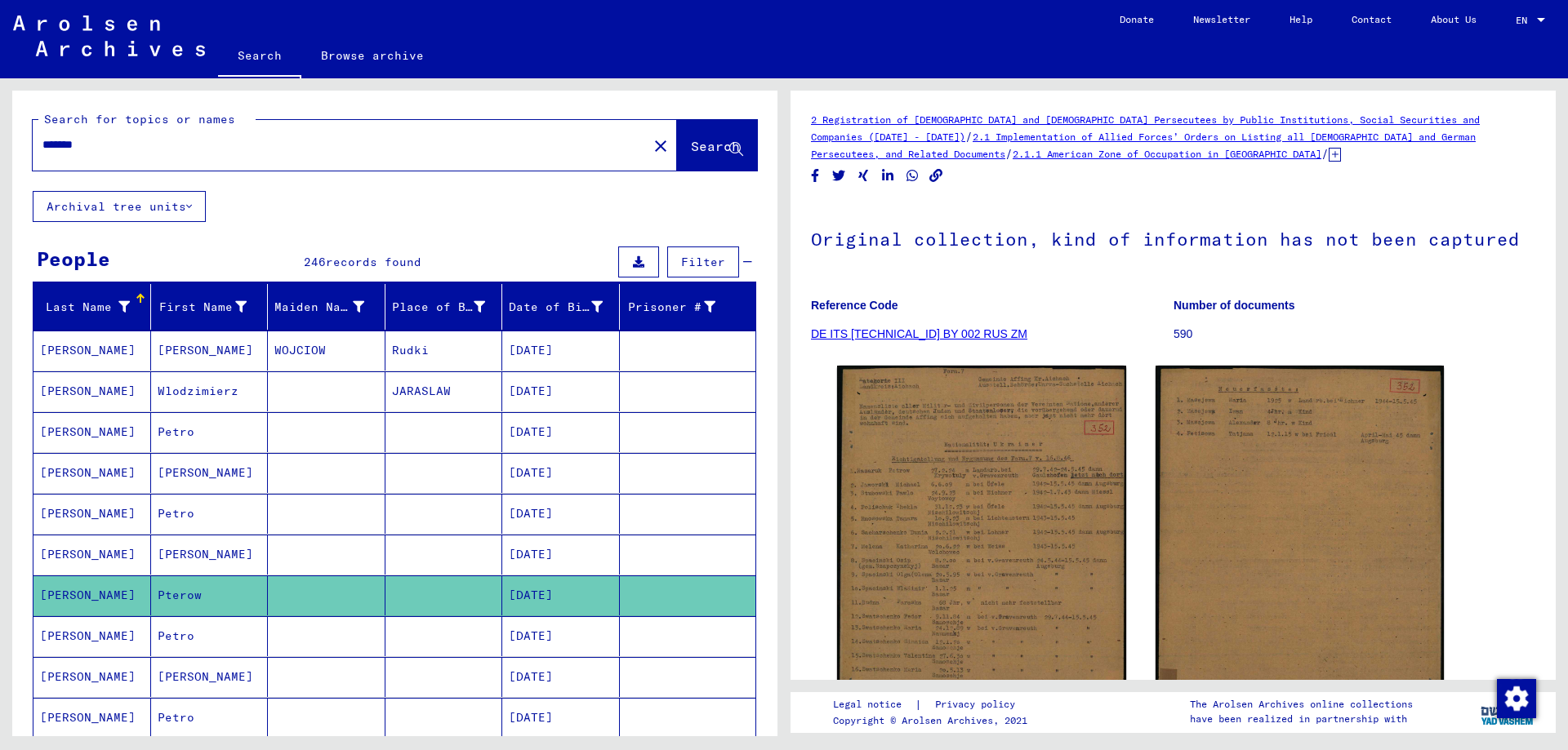
click at [185, 642] on mat-cell "Petro" at bounding box center [210, 636] width 118 height 40
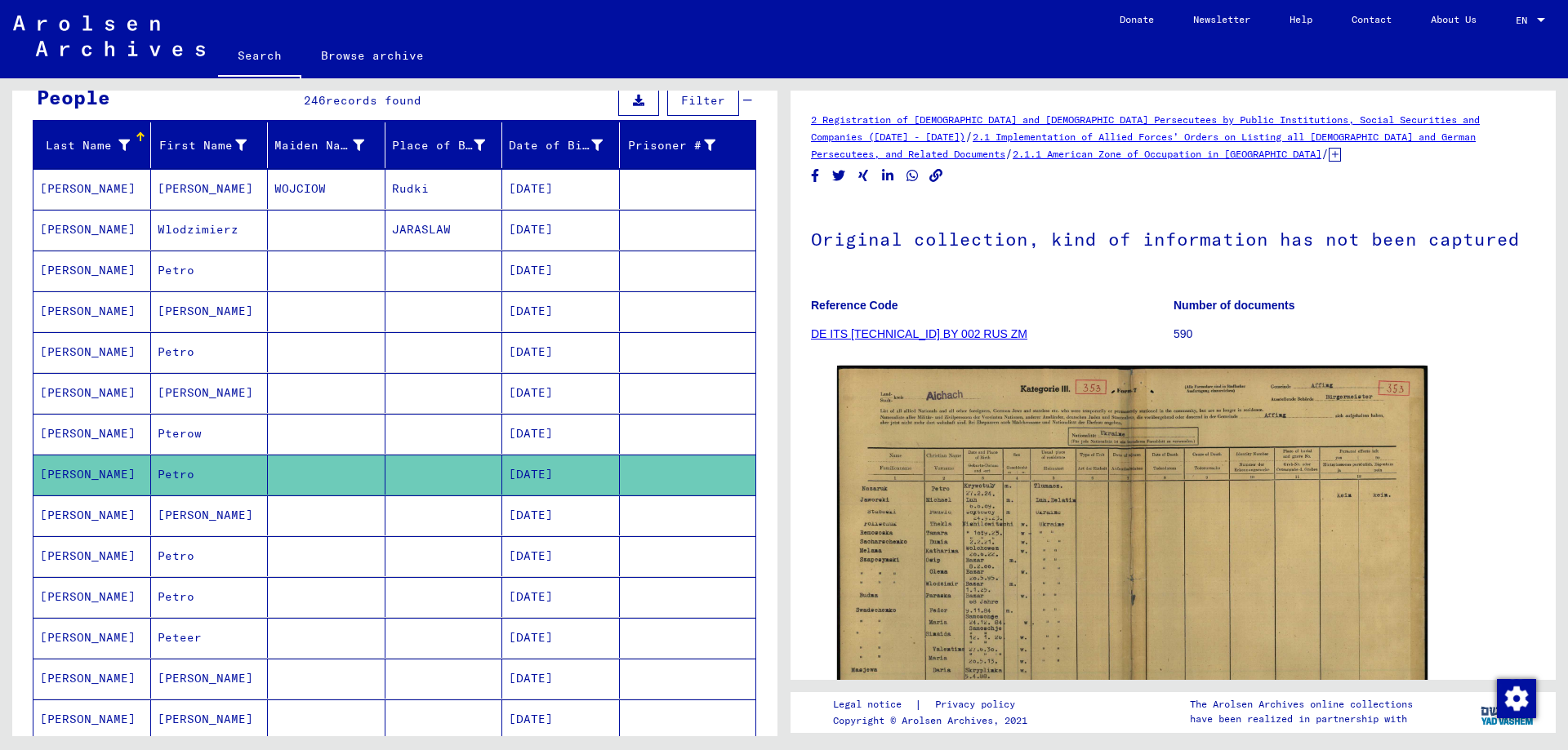
scroll to position [164, 0]
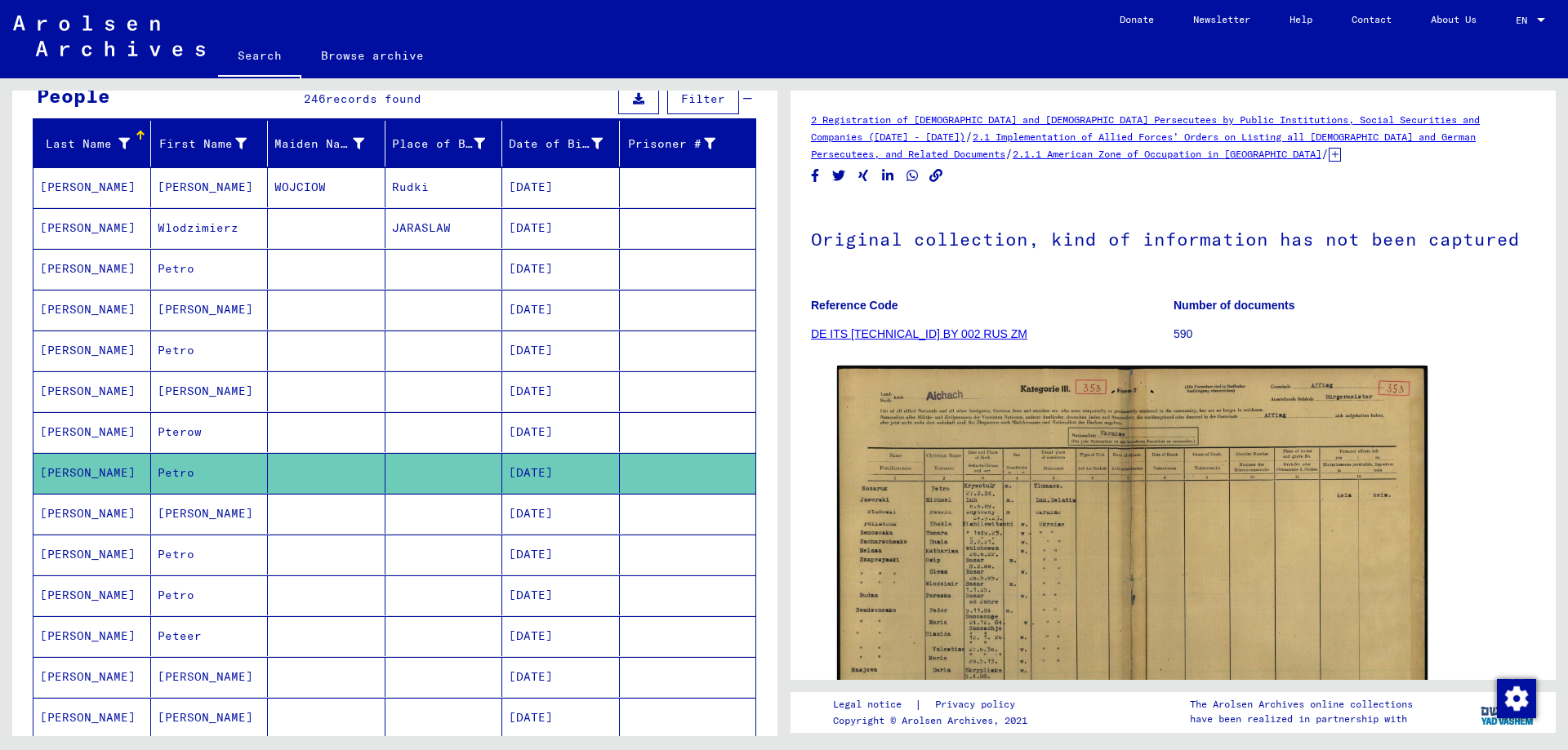
click at [202, 512] on mat-cell "[PERSON_NAME]" at bounding box center [210, 513] width 118 height 40
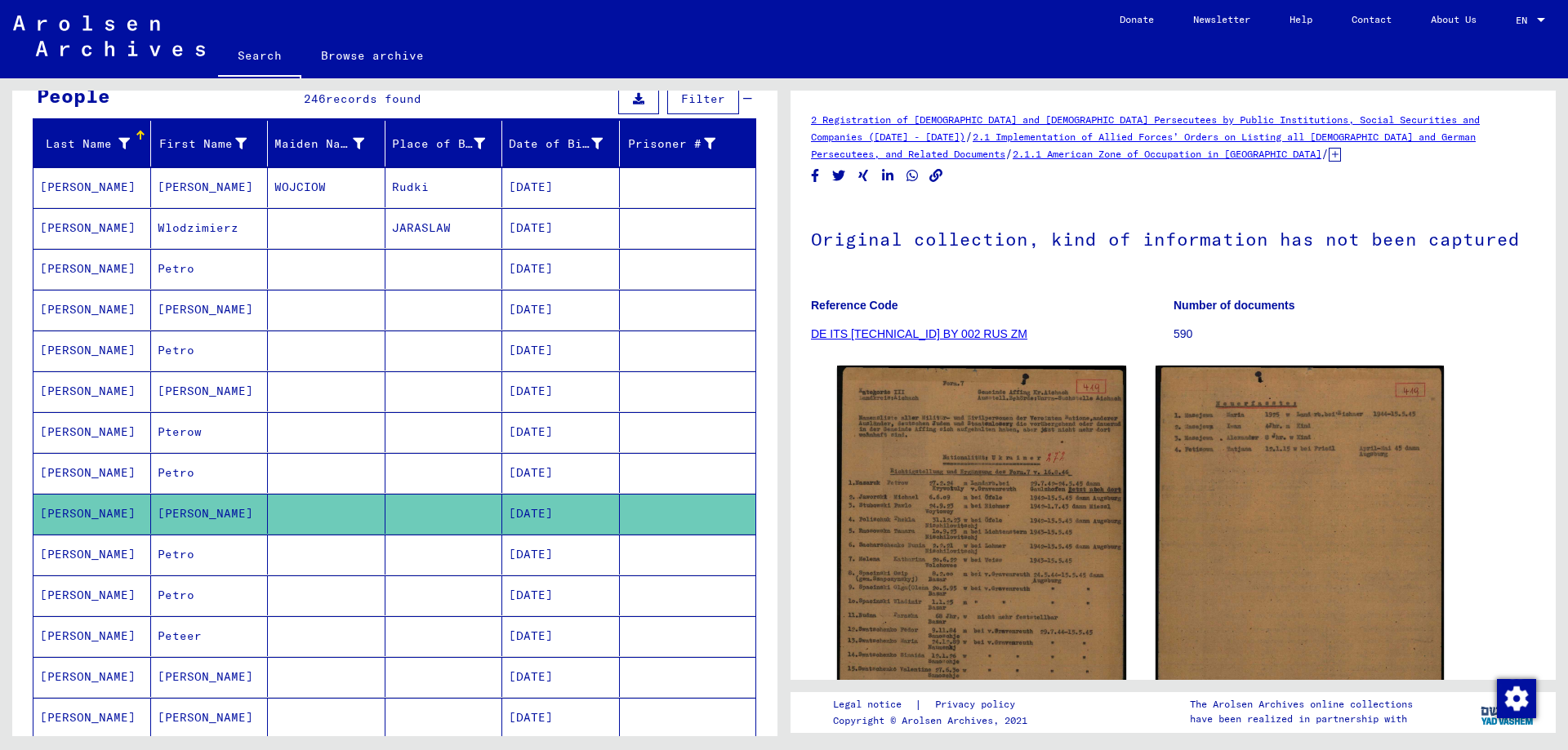
click at [204, 569] on mat-cell "Petro" at bounding box center [210, 554] width 118 height 40
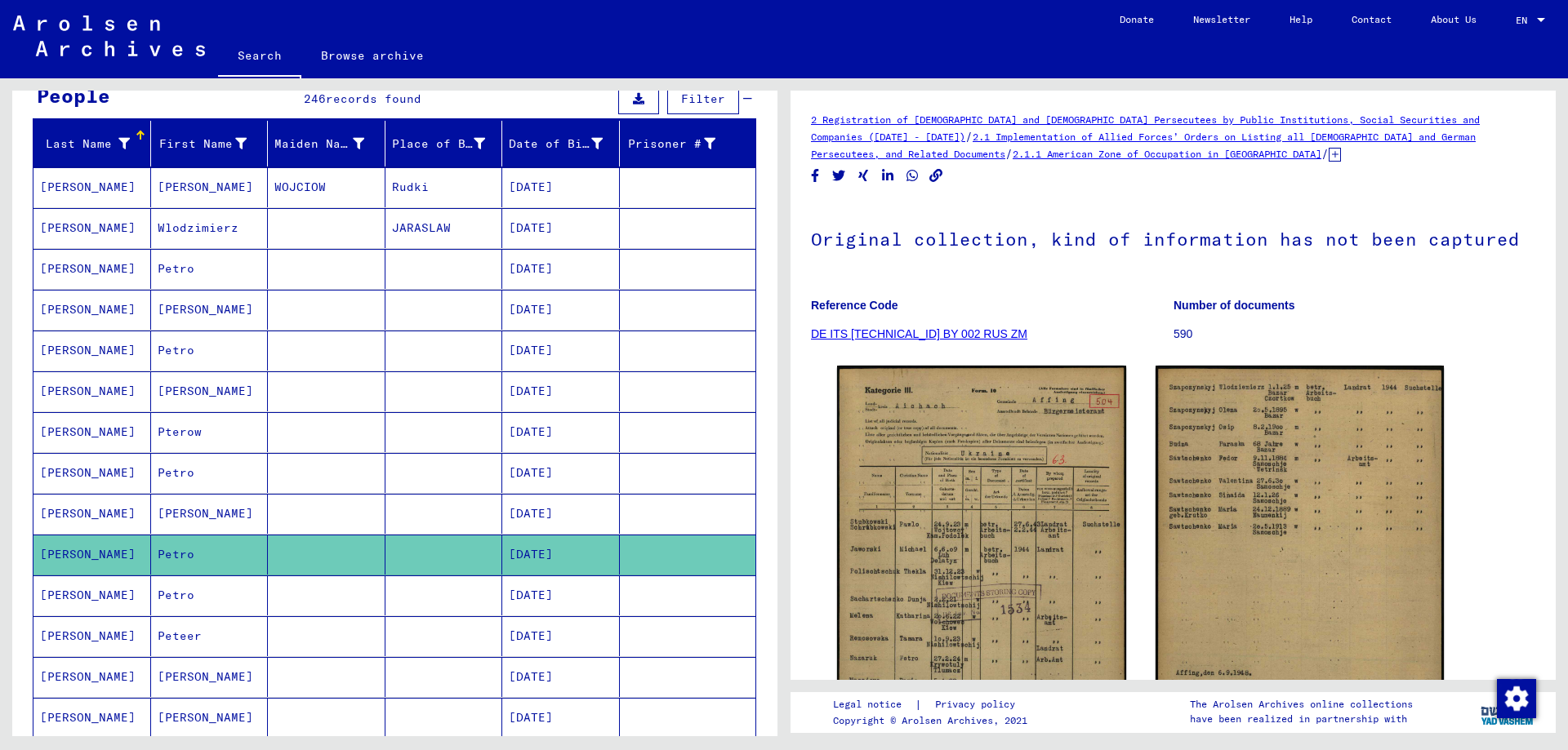
click at [202, 599] on mat-cell "Petro" at bounding box center [210, 595] width 118 height 40
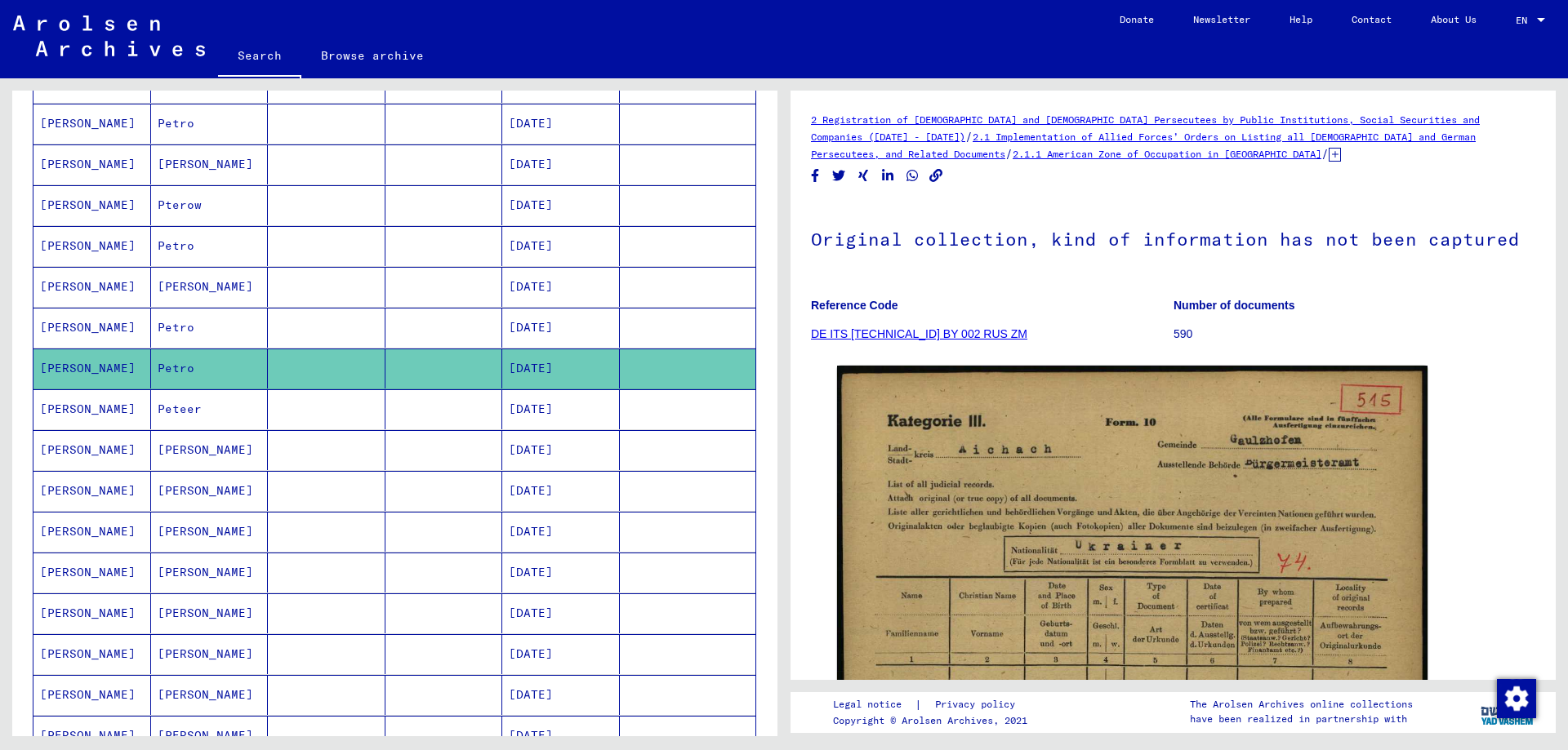
scroll to position [408, 0]
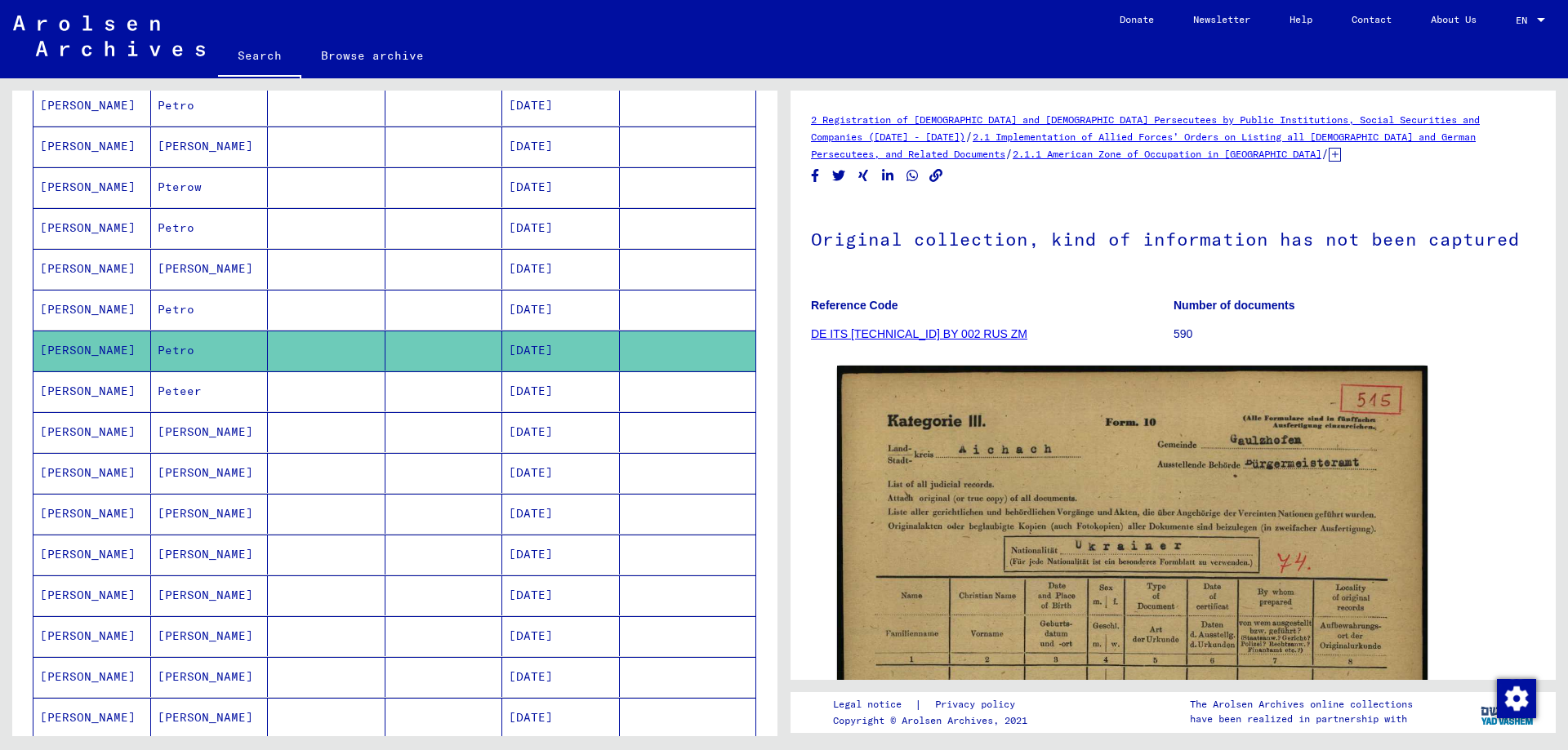
click at [197, 394] on mat-cell "Peteer" at bounding box center [210, 391] width 118 height 40
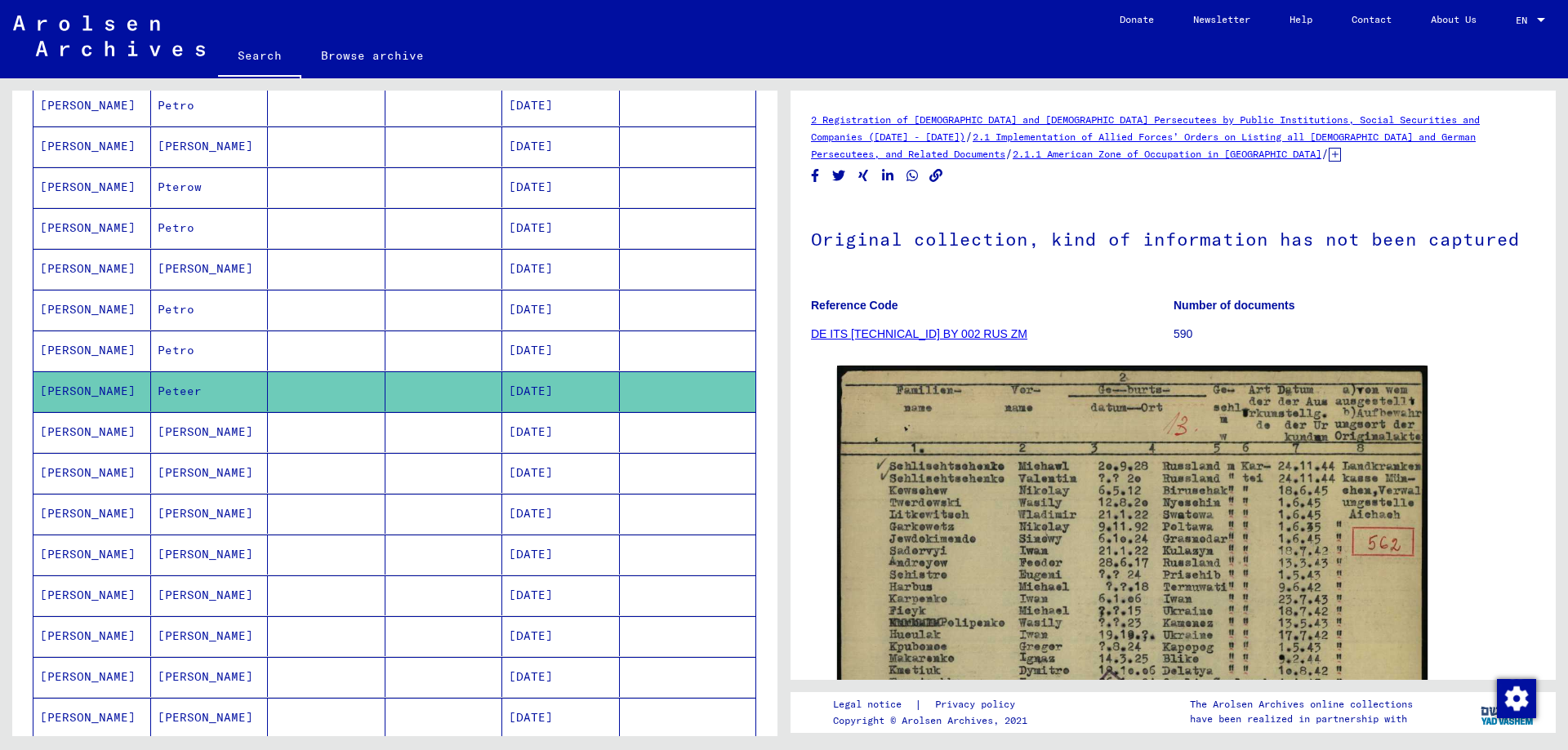
click at [240, 436] on mat-cell "[PERSON_NAME]" at bounding box center [210, 432] width 118 height 40
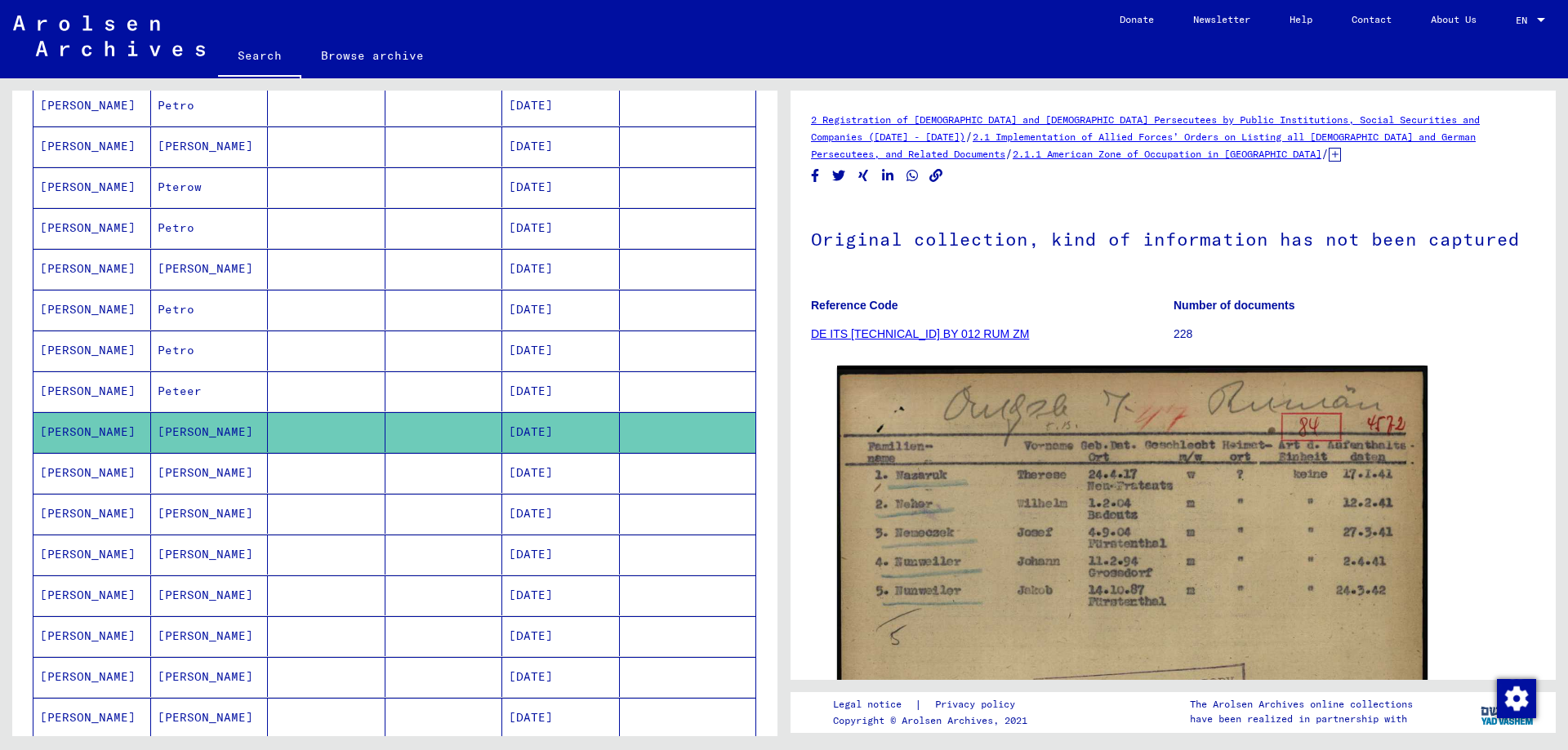
click at [169, 476] on mat-cell "[PERSON_NAME]" at bounding box center [210, 472] width 118 height 40
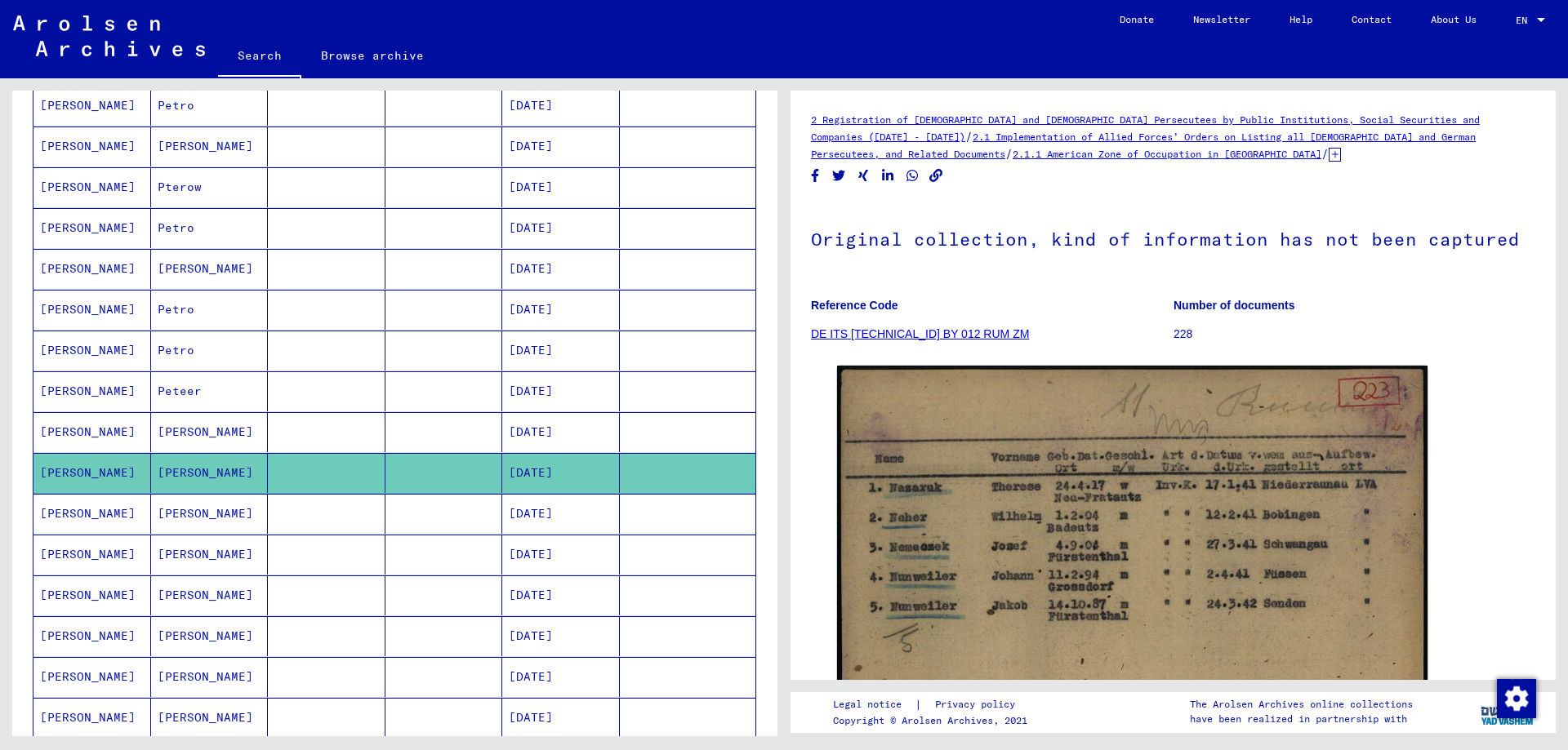
click at [189, 509] on mat-cell "[PERSON_NAME]" at bounding box center [210, 513] width 118 height 40
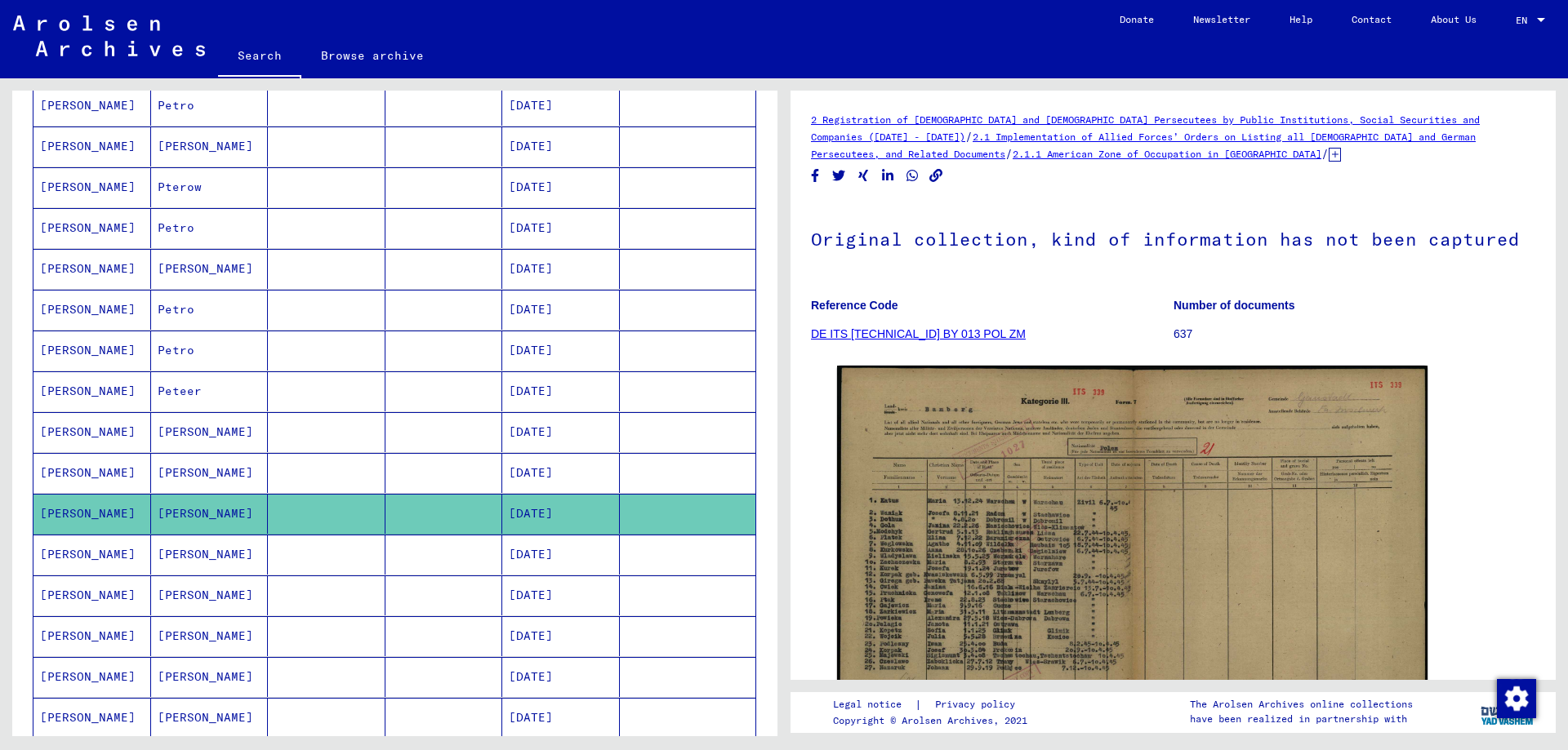
click at [157, 558] on mat-cell "[PERSON_NAME]" at bounding box center [210, 554] width 118 height 40
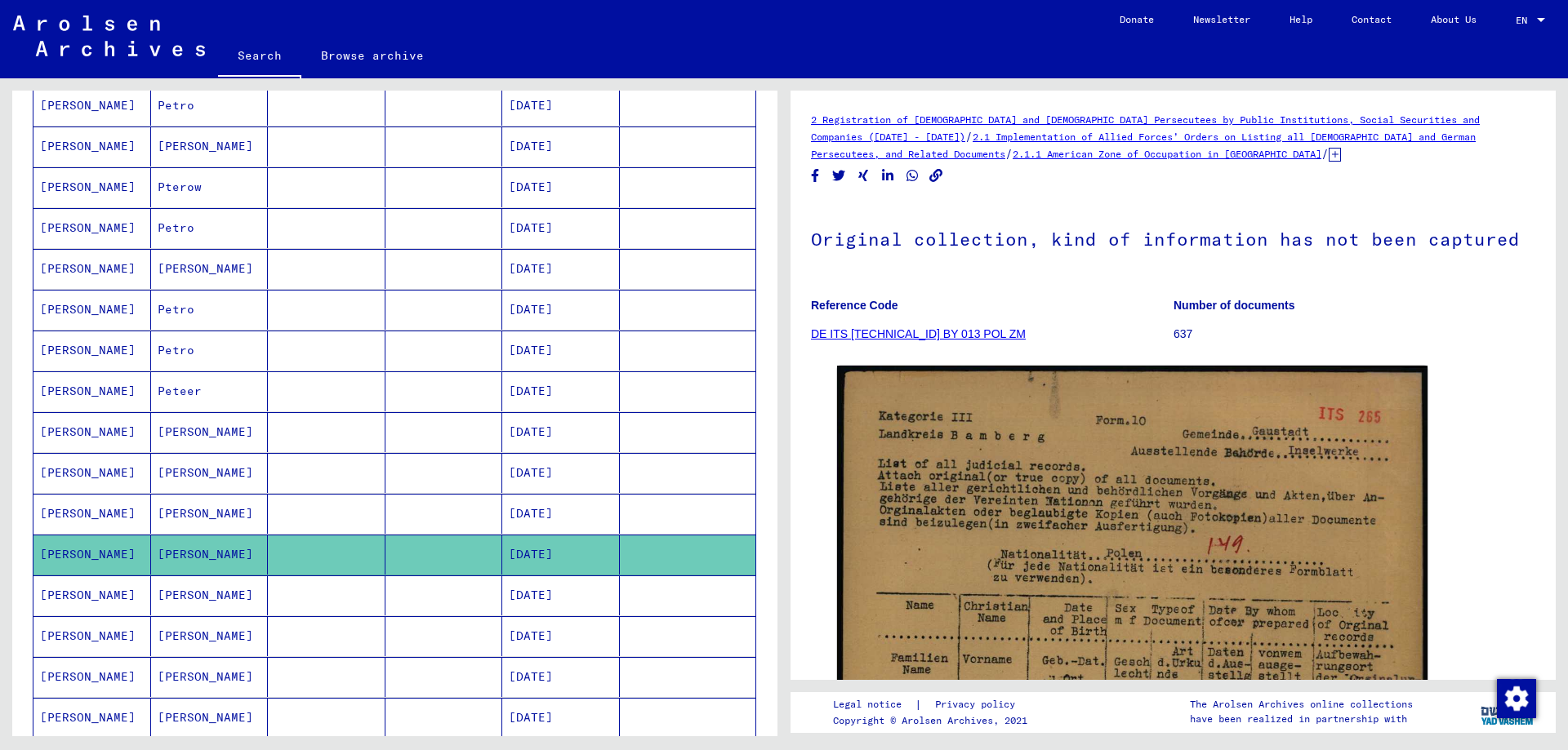
click at [183, 599] on mat-cell "[PERSON_NAME]" at bounding box center [210, 595] width 118 height 40
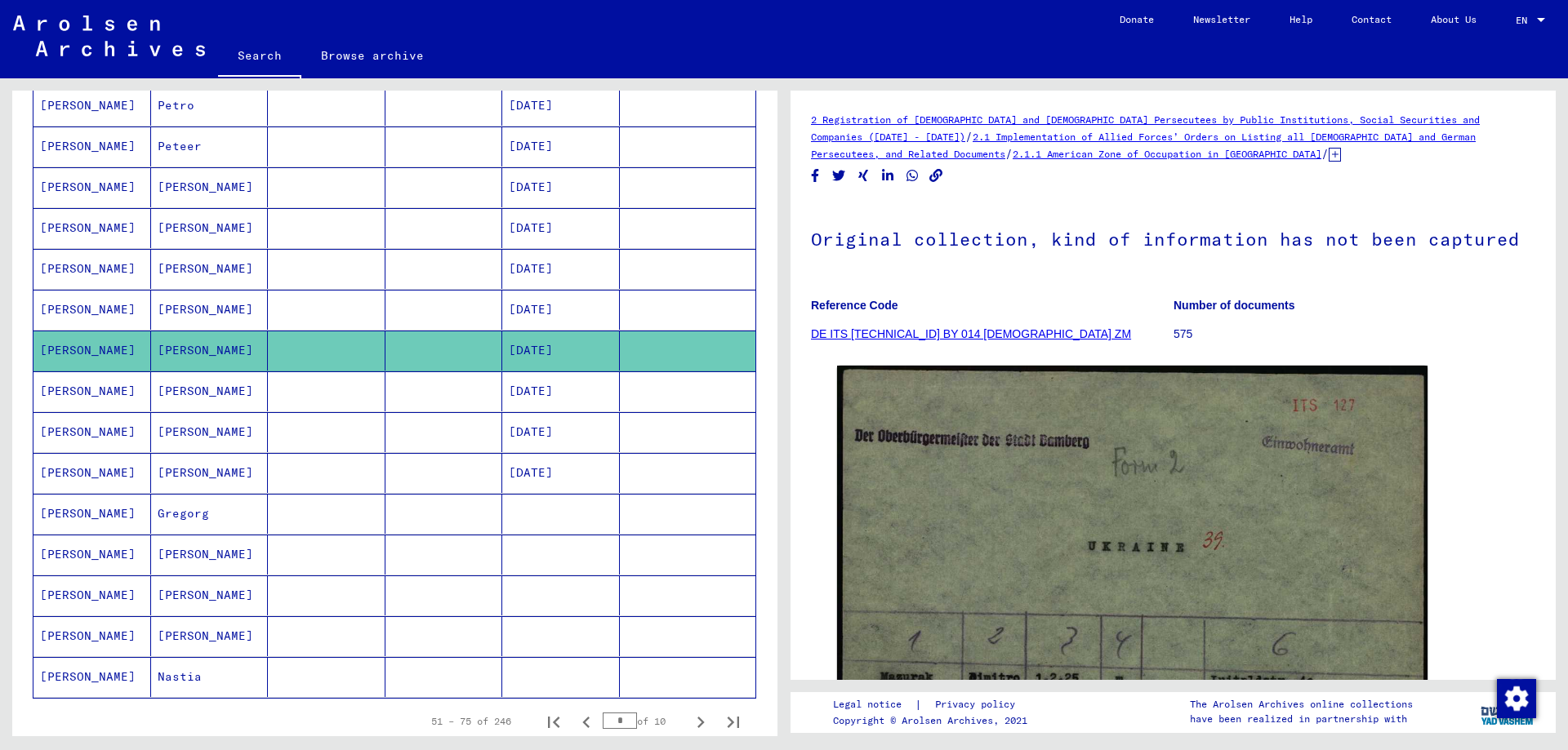
scroll to position [735, 0]
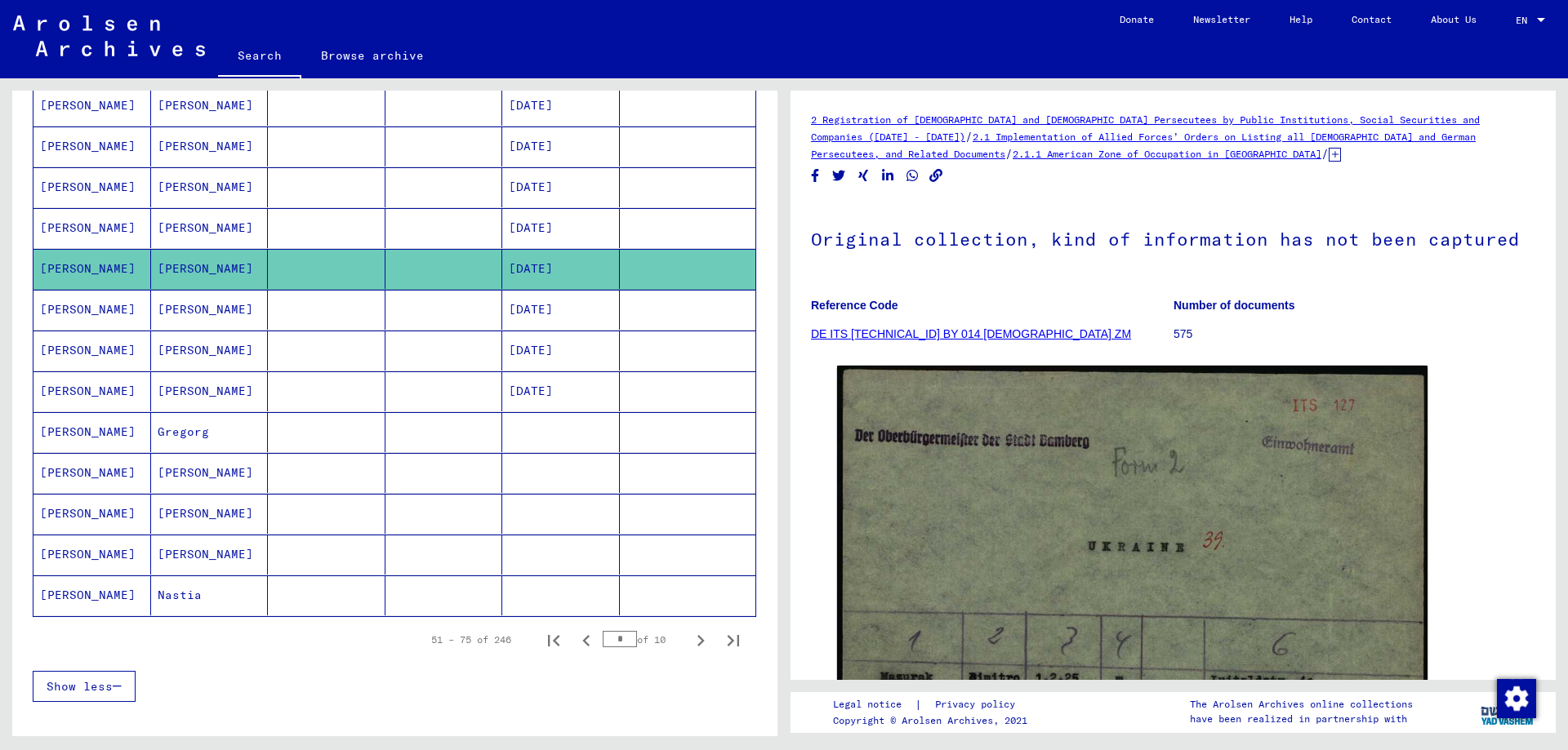
click at [194, 445] on mat-cell "Gregorg" at bounding box center [210, 432] width 118 height 40
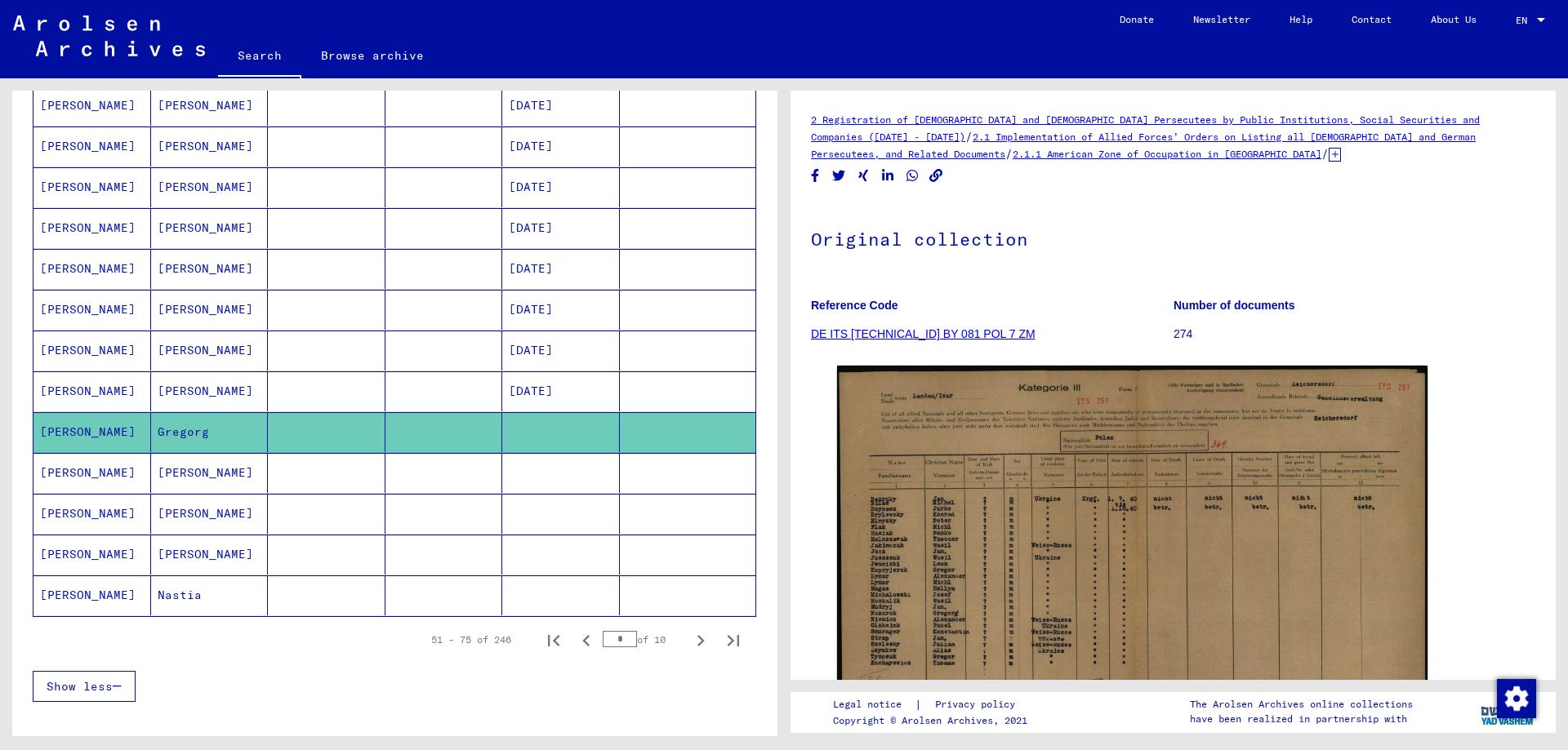
click at [190, 392] on mat-cell "[PERSON_NAME]" at bounding box center [210, 391] width 118 height 40
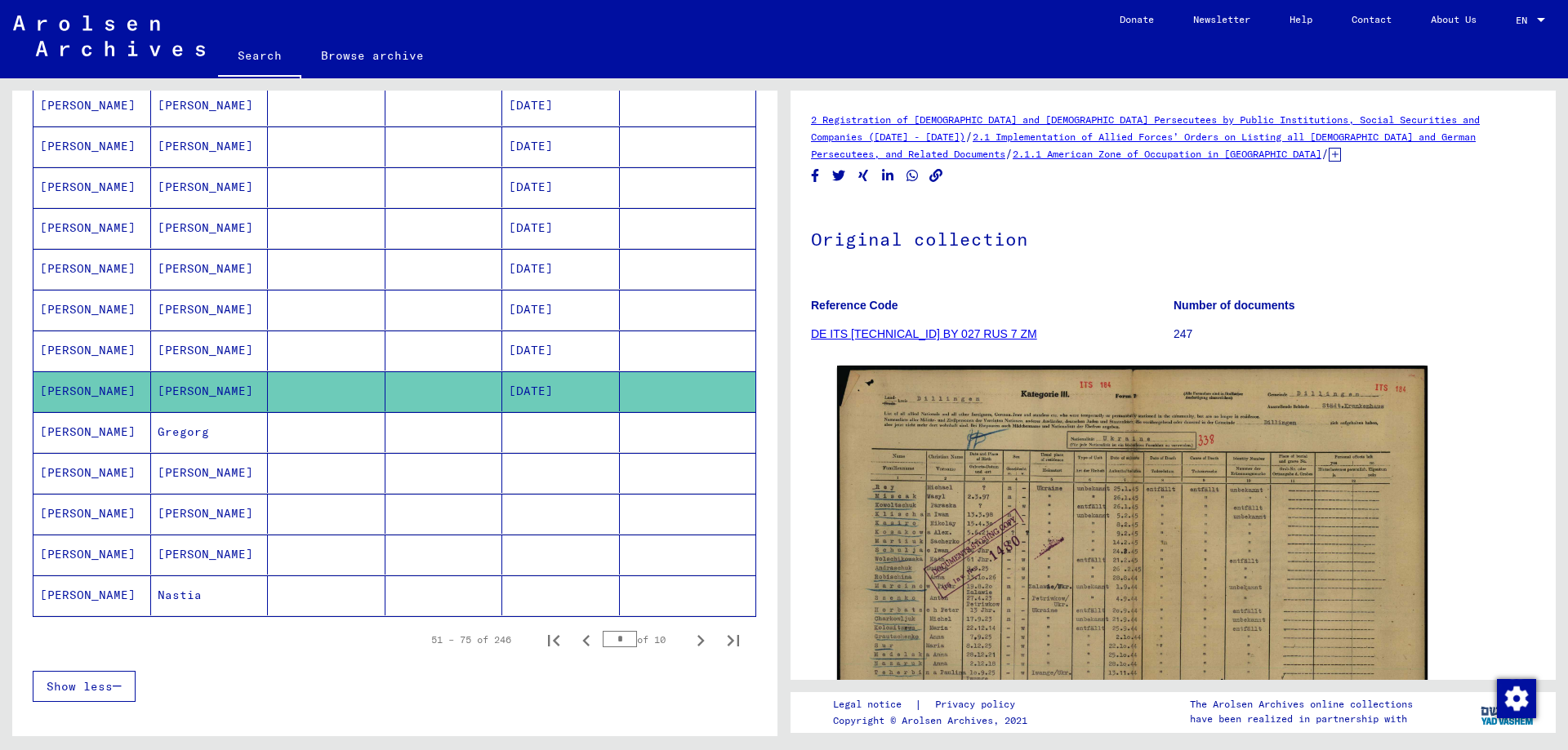
click at [207, 426] on mat-cell "Gregorg" at bounding box center [210, 432] width 118 height 40
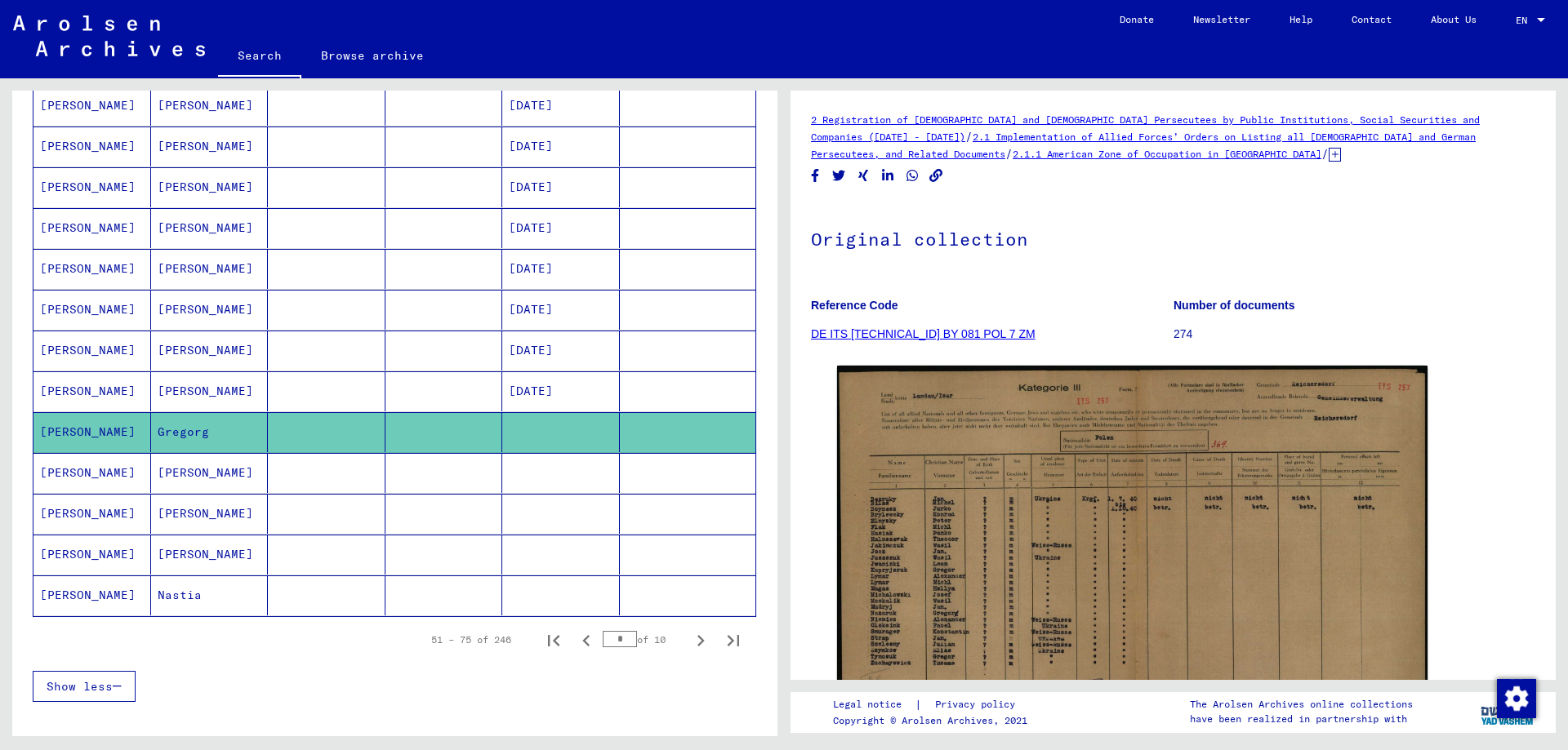
click at [216, 491] on mat-cell "[PERSON_NAME]" at bounding box center [210, 472] width 118 height 40
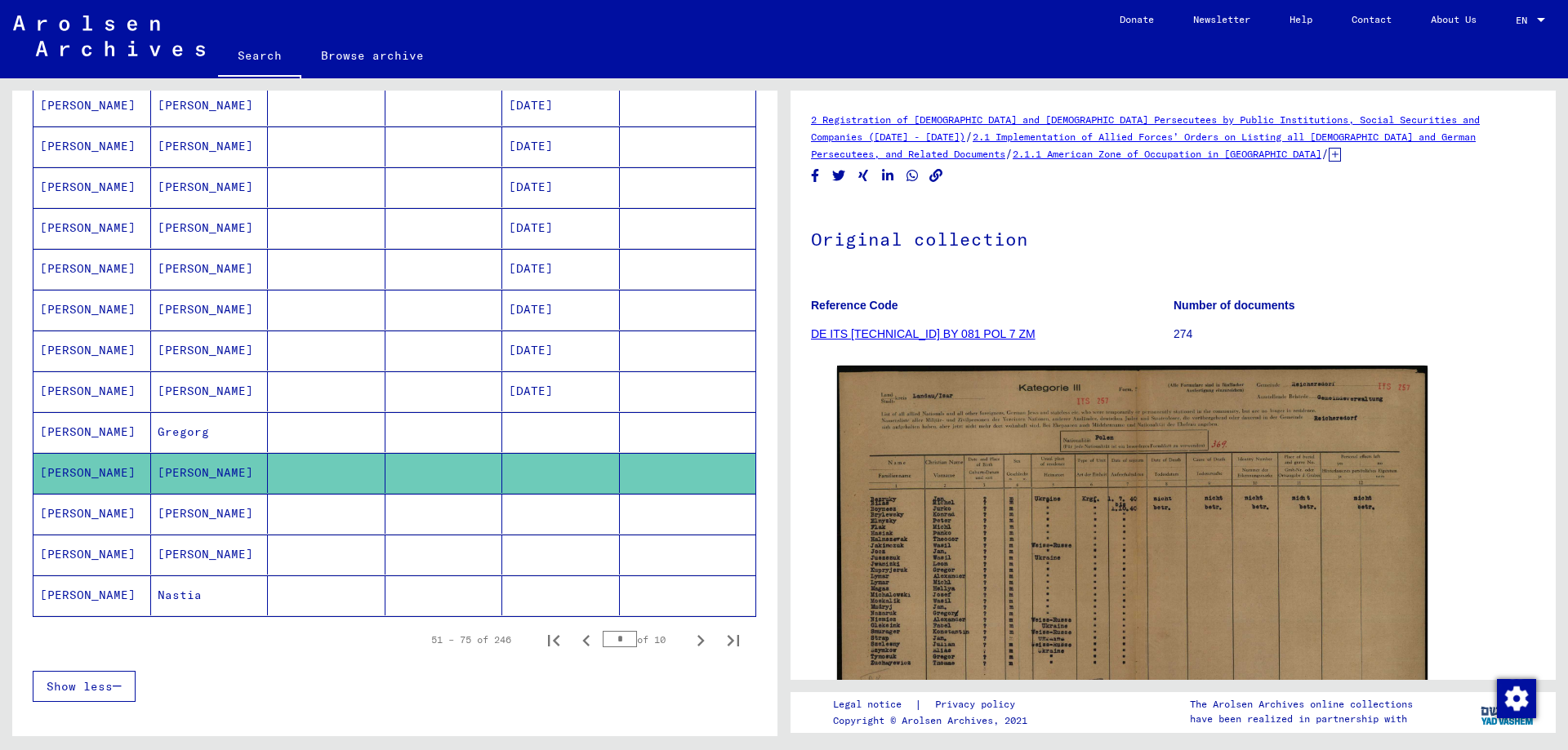
click at [188, 542] on mat-cell "[PERSON_NAME]" at bounding box center [210, 554] width 118 height 40
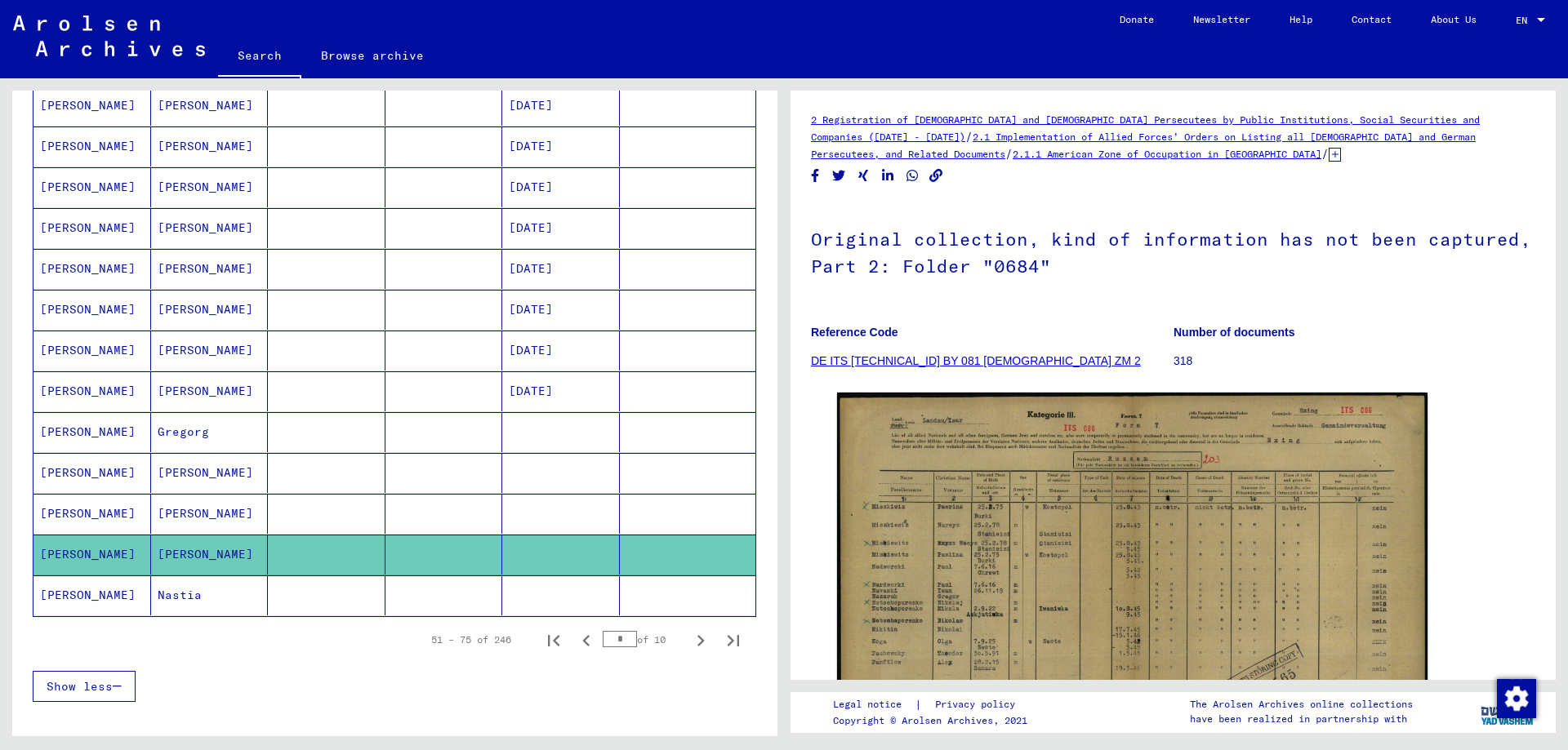
click at [185, 598] on mat-cell "Nastia" at bounding box center [210, 595] width 118 height 40
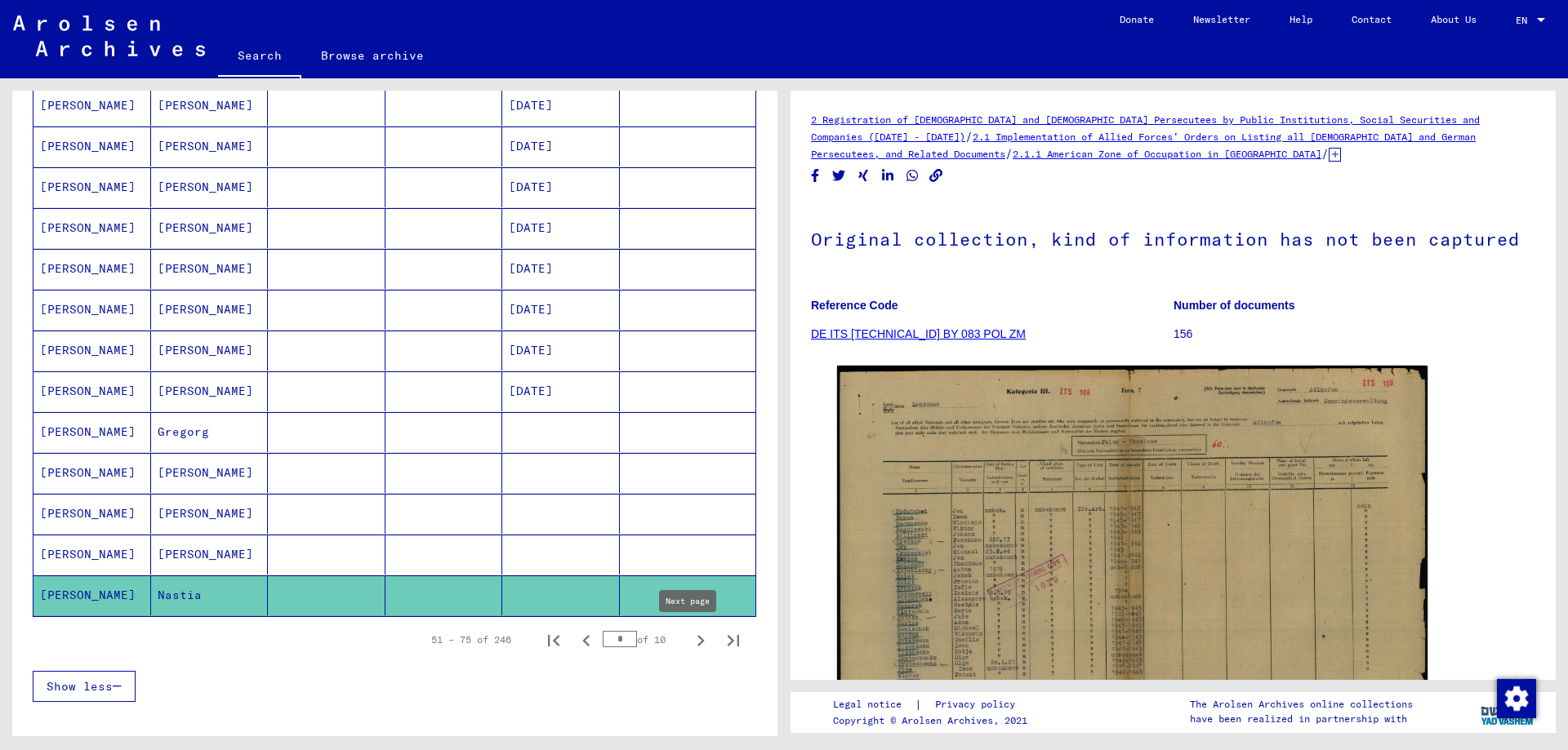
click at [689, 642] on icon "Next page" at bounding box center [700, 640] width 23 height 23
type input "*"
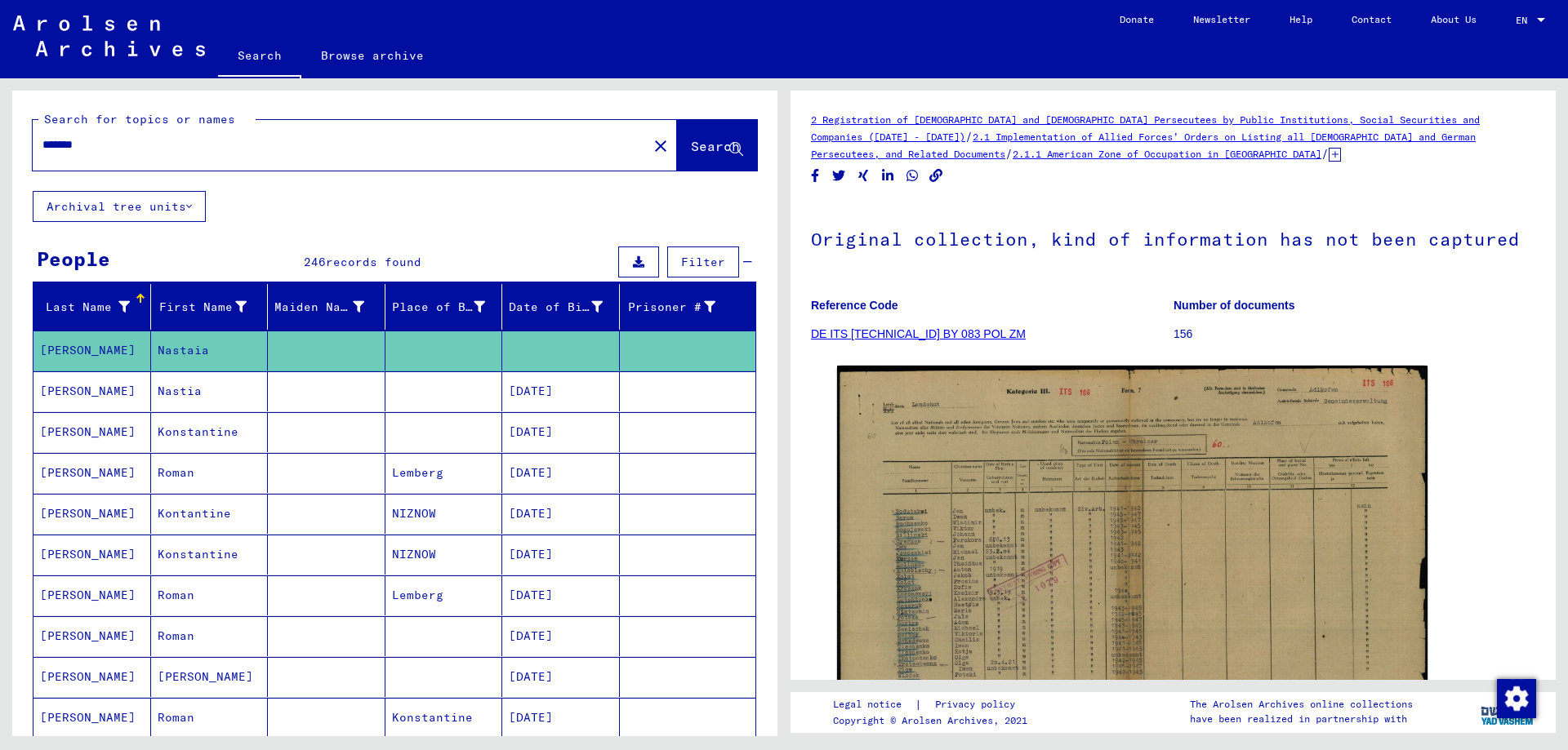
click at [205, 396] on mat-cell "Nastia" at bounding box center [210, 391] width 118 height 40
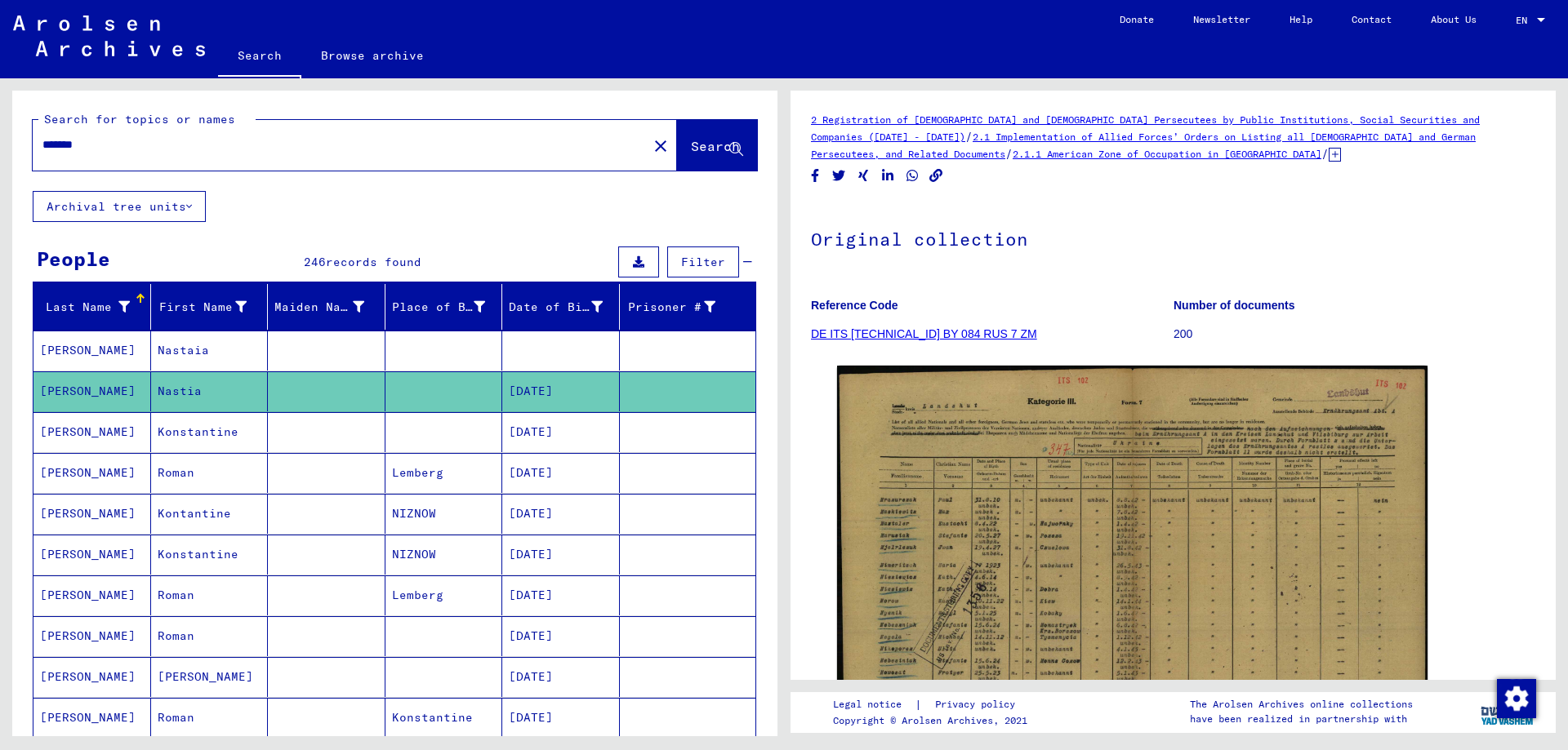
click at [195, 433] on mat-cell "Konstantine" at bounding box center [210, 432] width 118 height 40
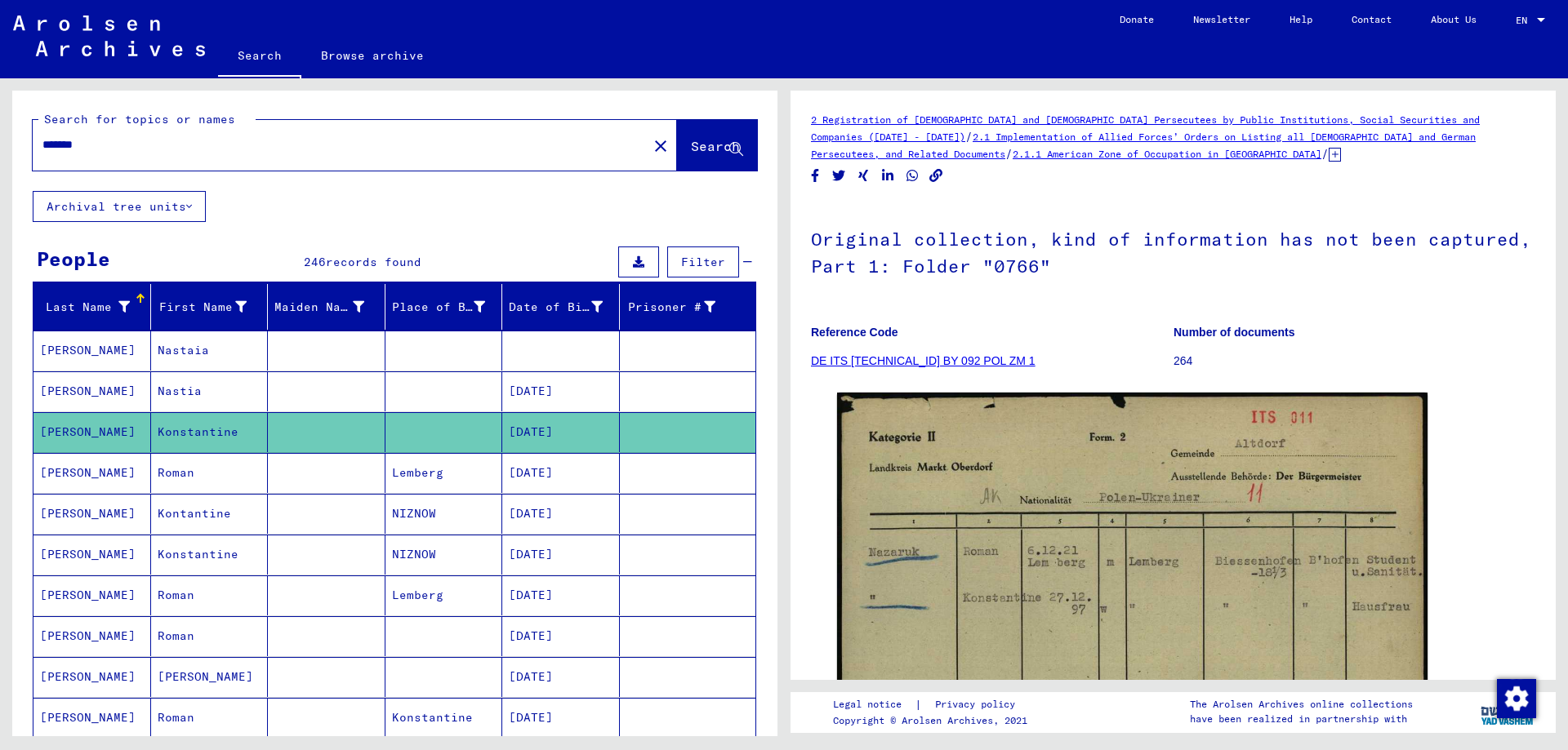
click at [219, 472] on mat-cell "Roman" at bounding box center [210, 472] width 118 height 40
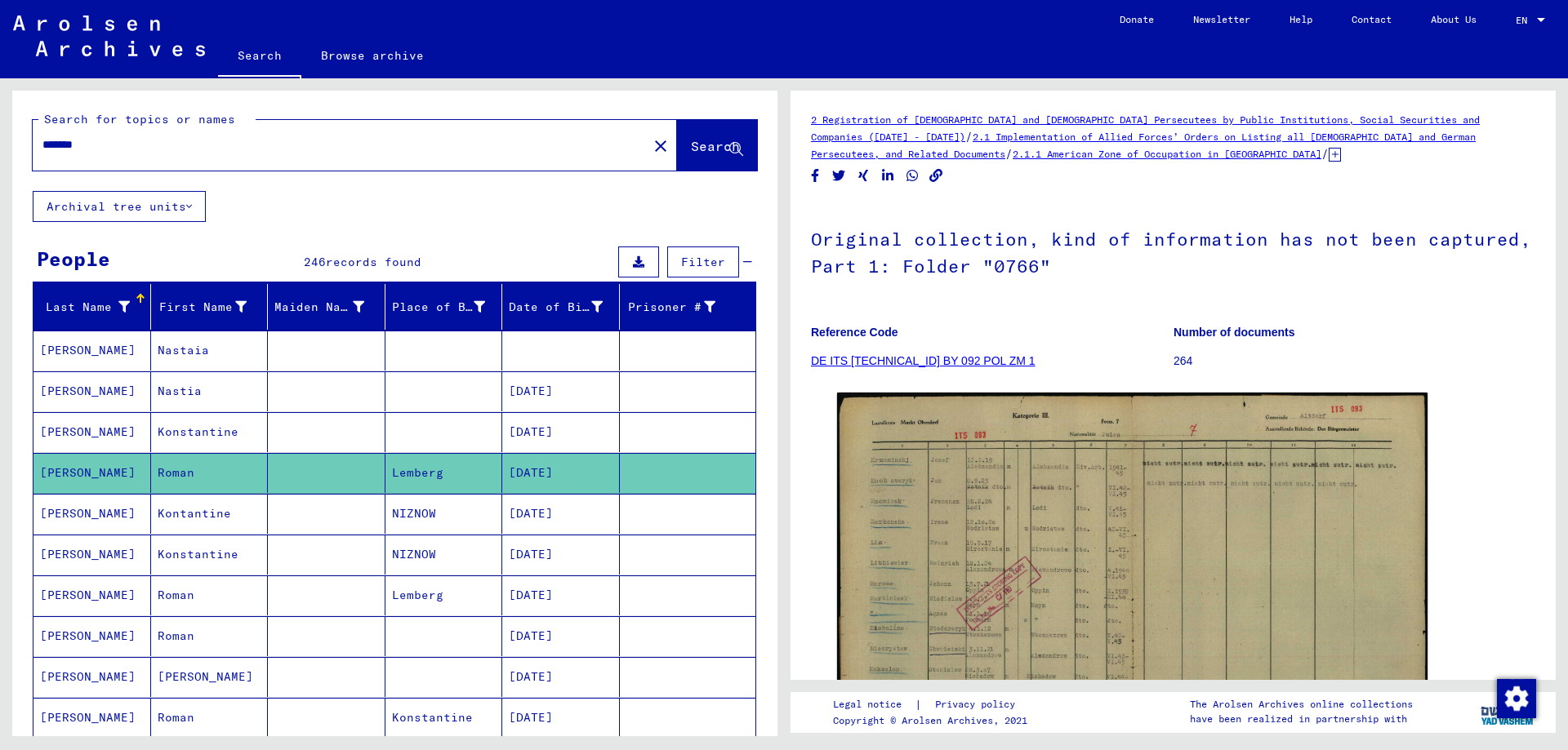
click at [196, 521] on mat-cell "Kontantine" at bounding box center [210, 513] width 118 height 40
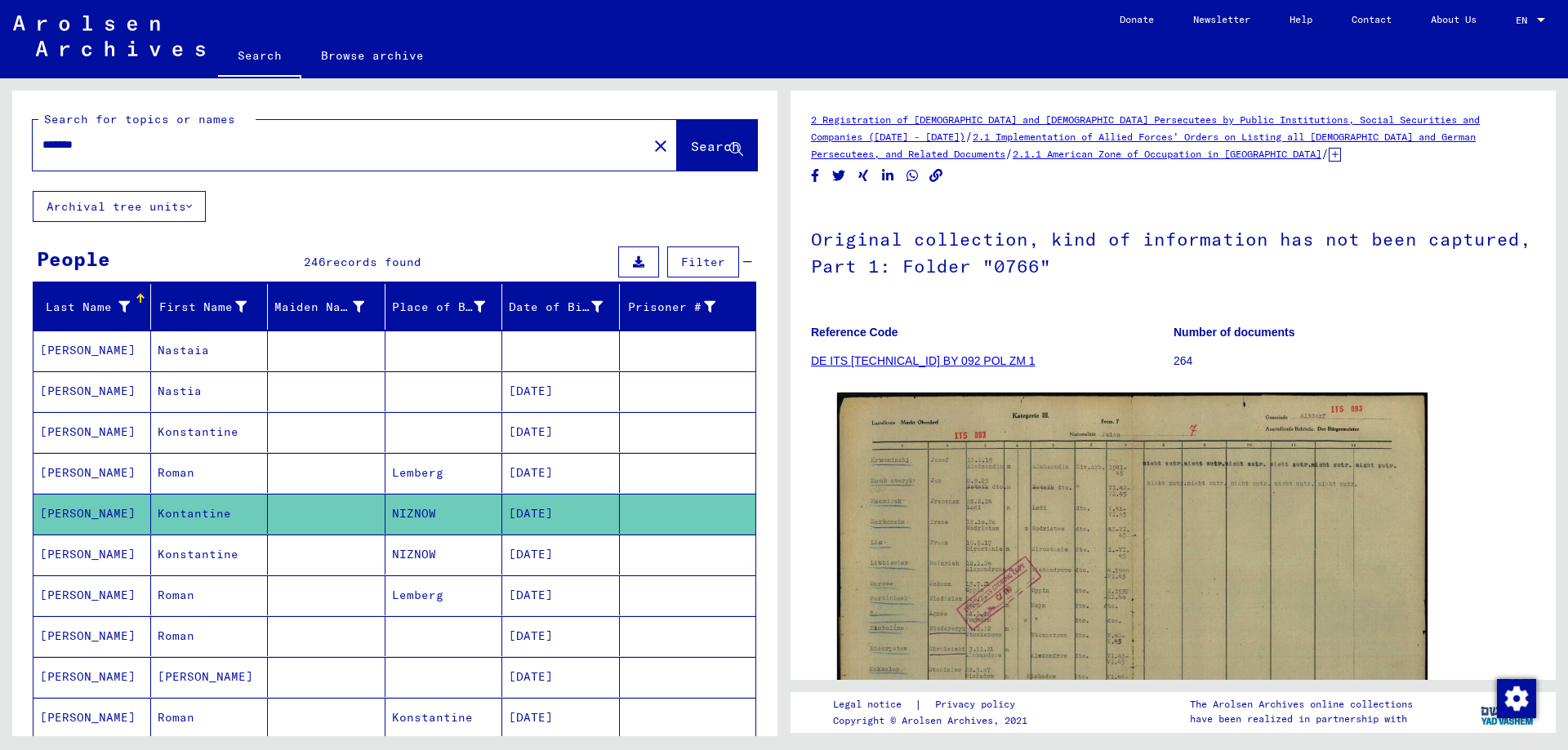
click at [210, 560] on mat-cell "Konstantine" at bounding box center [210, 554] width 118 height 40
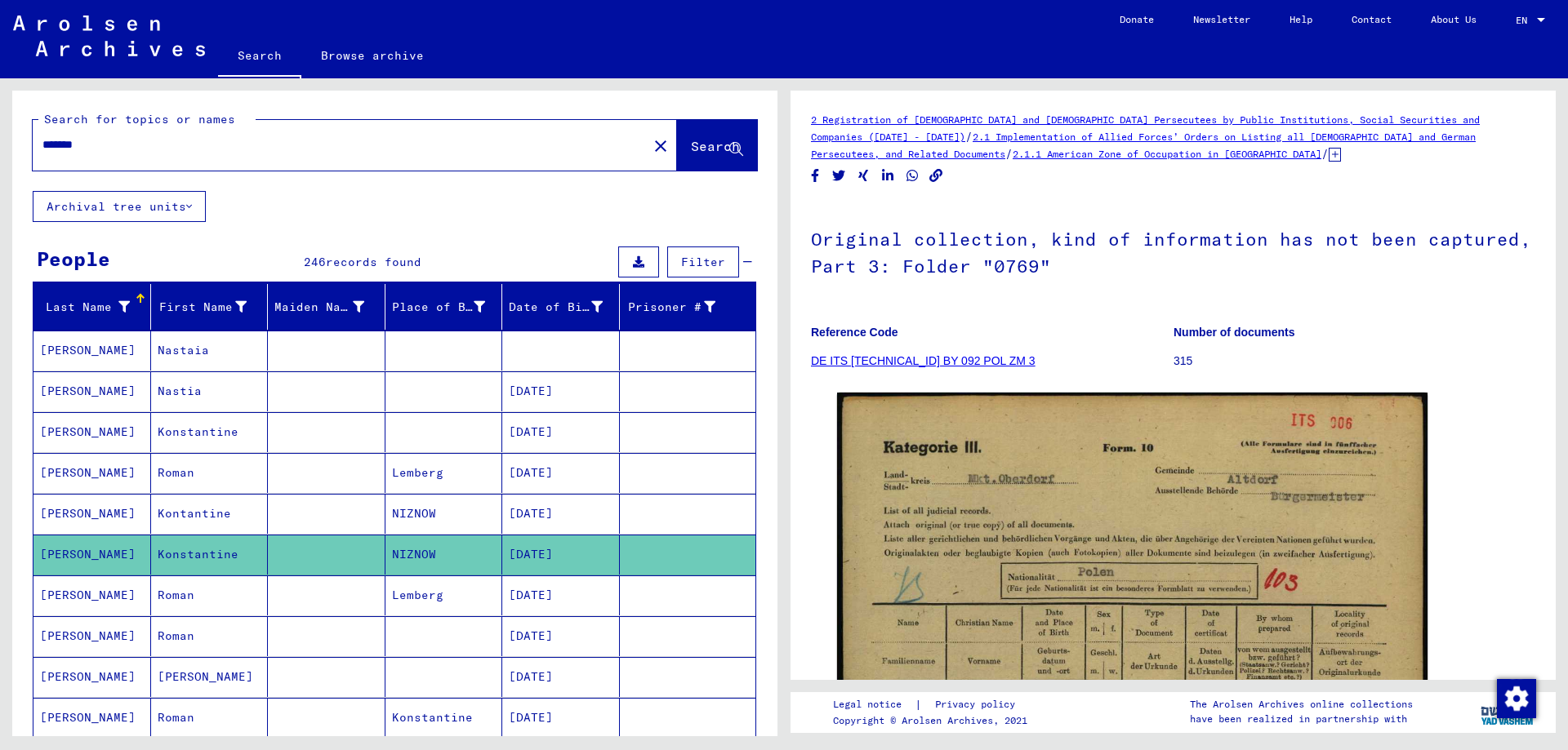
click at [202, 587] on mat-cell "Roman" at bounding box center [210, 595] width 118 height 40
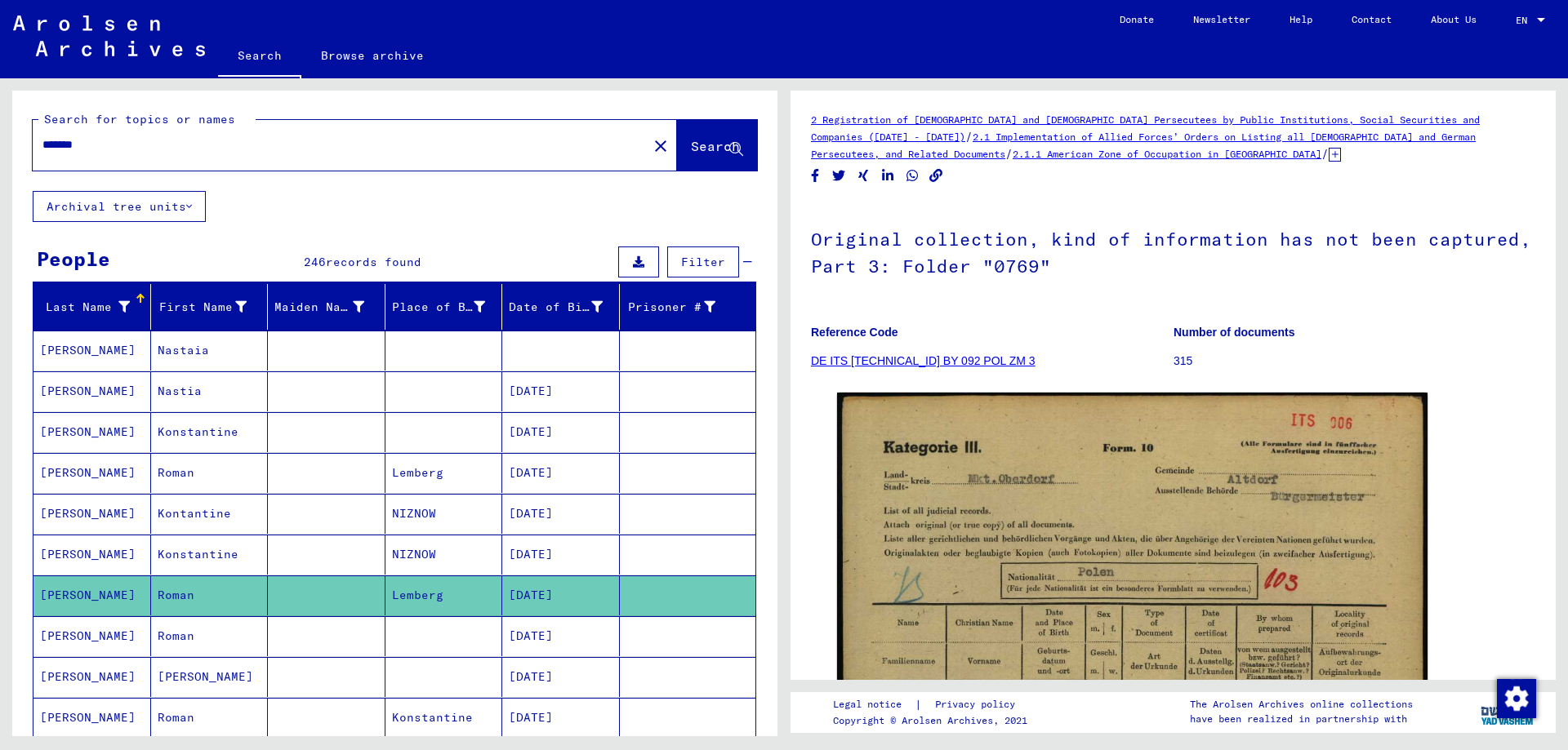
click at [181, 639] on mat-cell "Roman" at bounding box center [210, 636] width 118 height 40
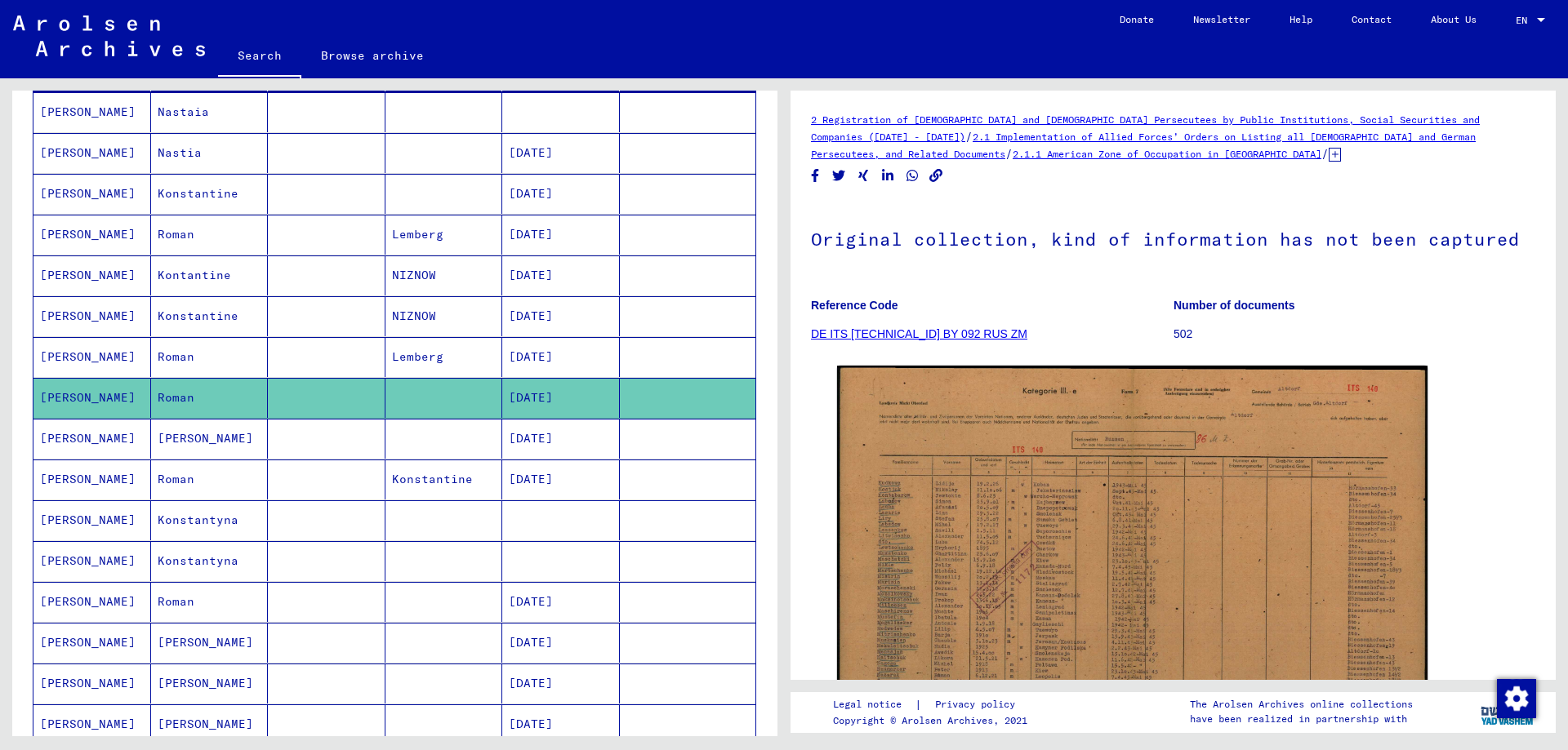
scroll to position [245, 0]
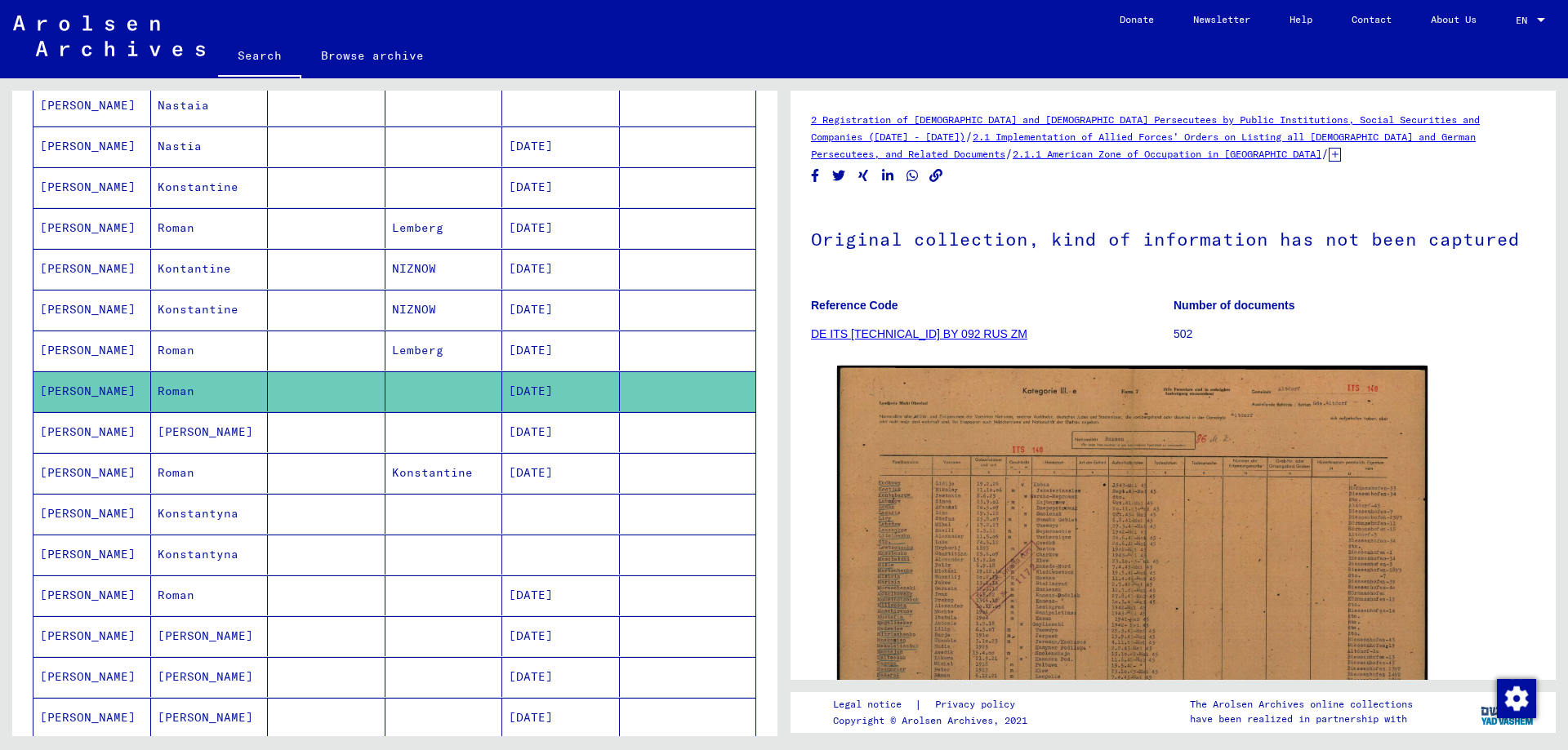
click at [182, 430] on mat-cell "[PERSON_NAME]" at bounding box center [210, 432] width 118 height 40
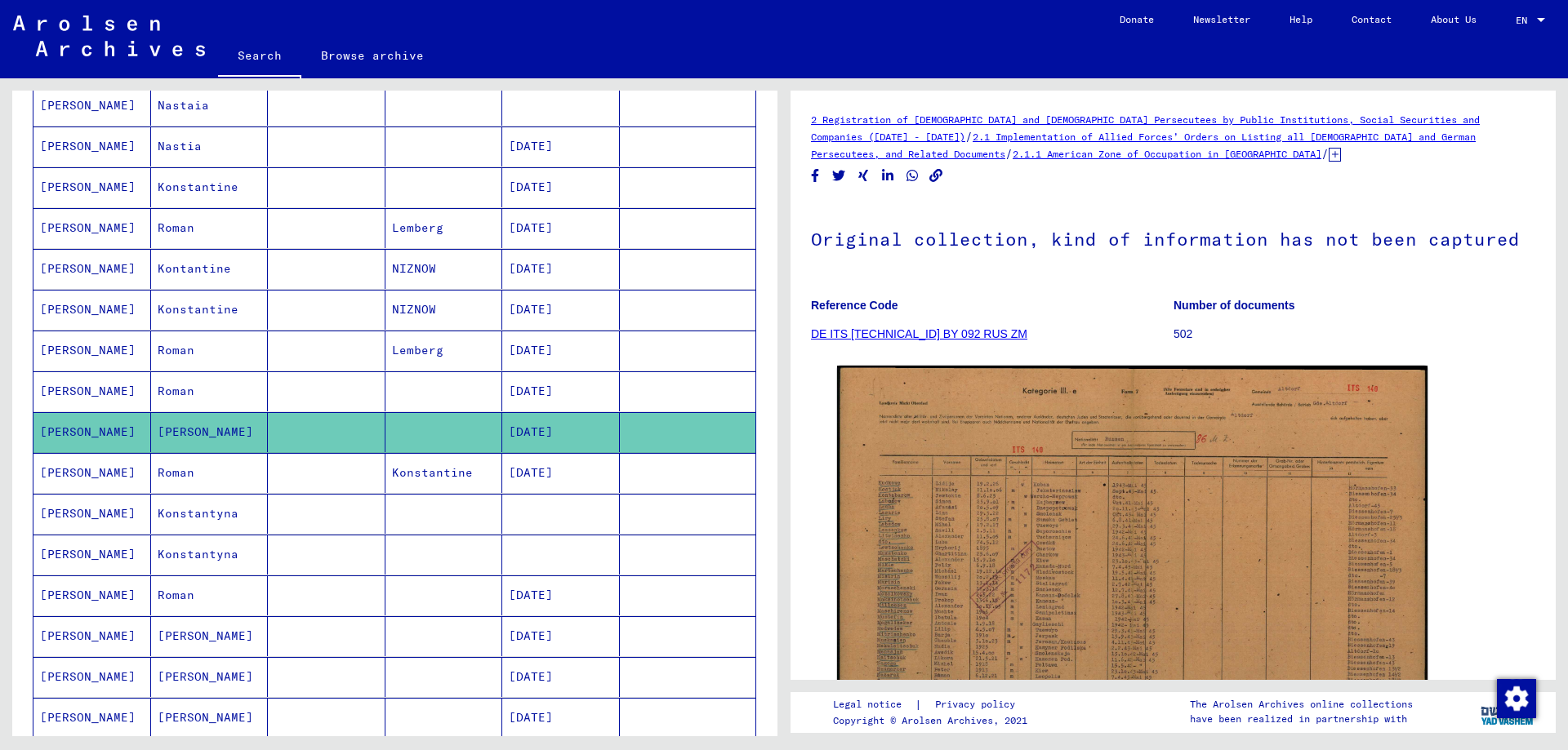
click at [193, 485] on mat-cell "Roman" at bounding box center [210, 472] width 118 height 40
